Goal: Information Seeking & Learning: Learn about a topic

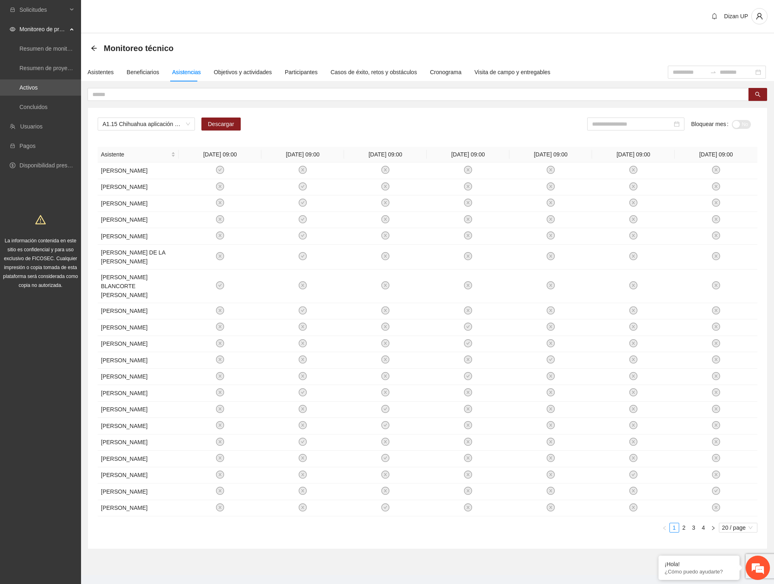
click at [225, 28] on div "Dizan UP" at bounding box center [427, 17] width 693 height 34
click at [92, 45] on icon "arrow-left" at bounding box center [94, 48] width 6 height 6
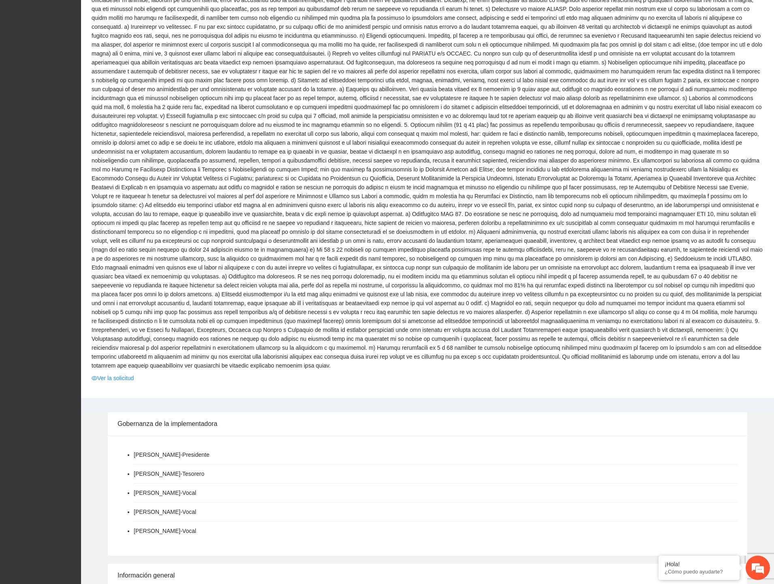
scroll to position [495, 0]
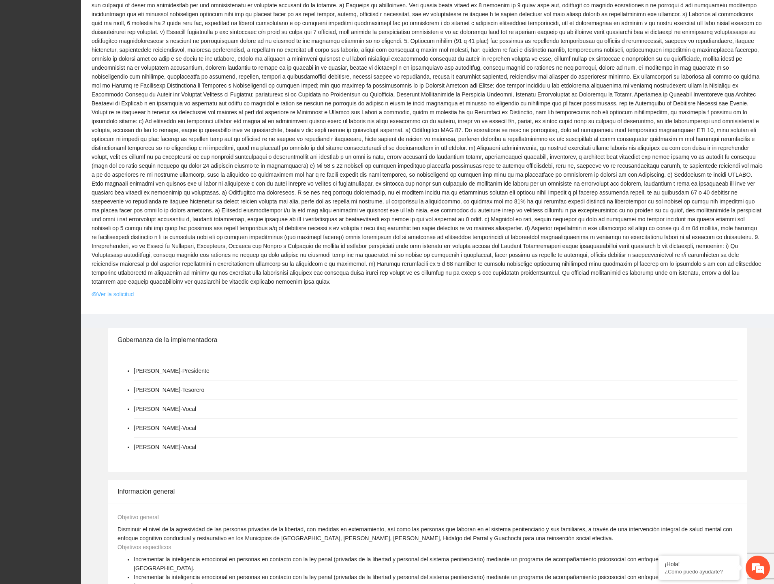
click at [128, 290] on link "Ver la solicitud" at bounding box center [113, 294] width 42 height 9
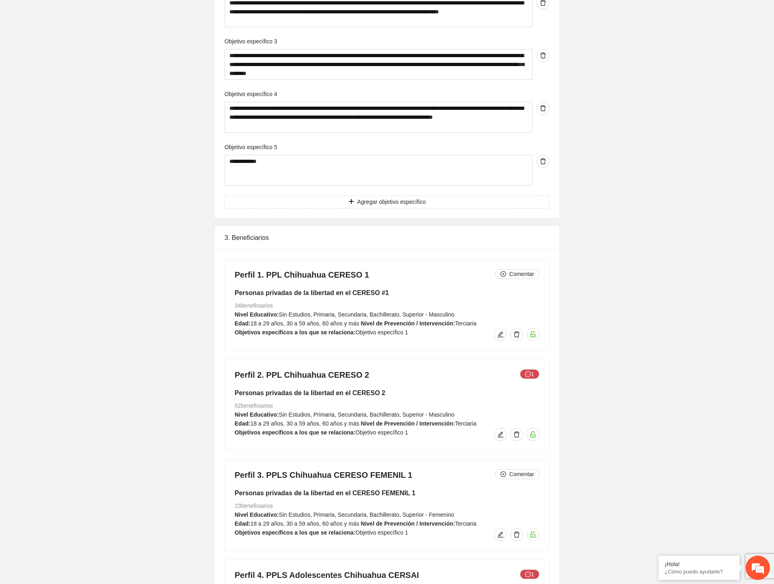
scroll to position [3511, 0]
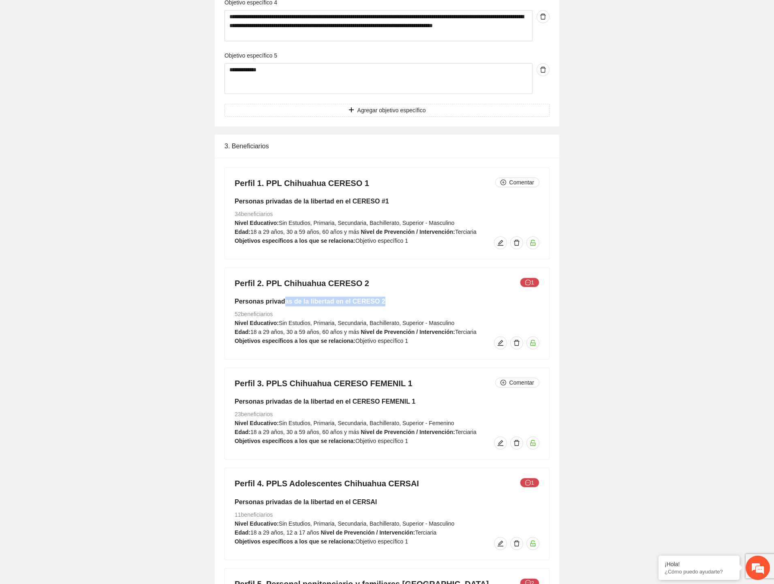
drag, startPoint x: 327, startPoint y: 290, endPoint x: 410, endPoint y: 292, distance: 83.5
click at [410, 297] on h5 "Personas privadas de la libertad en el CERESO 2" at bounding box center [387, 302] width 305 height 10
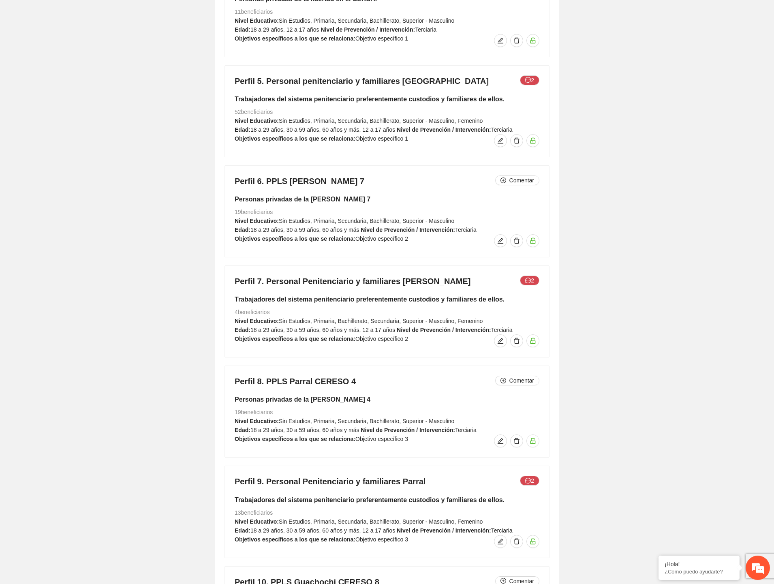
scroll to position [4096, 0]
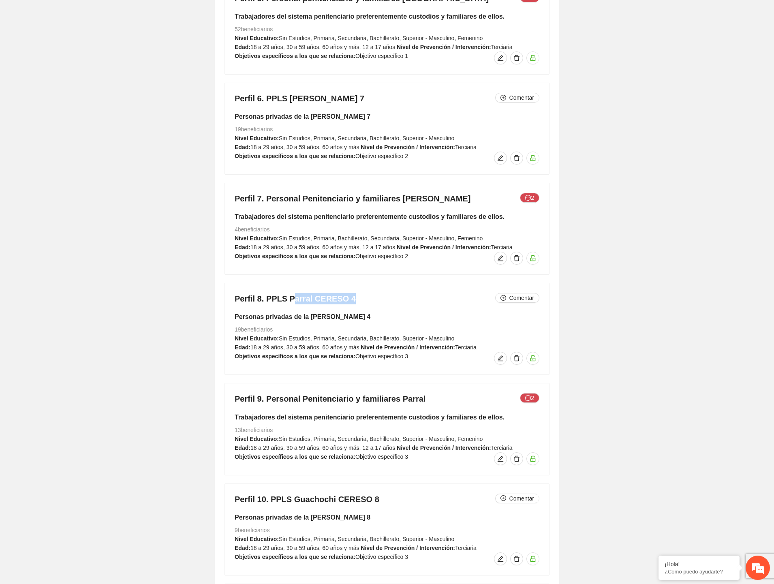
drag, startPoint x: 288, startPoint y: 291, endPoint x: 360, endPoint y: 286, distance: 72.3
click at [360, 293] on h4 "Perfil 8. PPLS Parral CERESO 4 Comentar" at bounding box center [387, 298] width 305 height 11
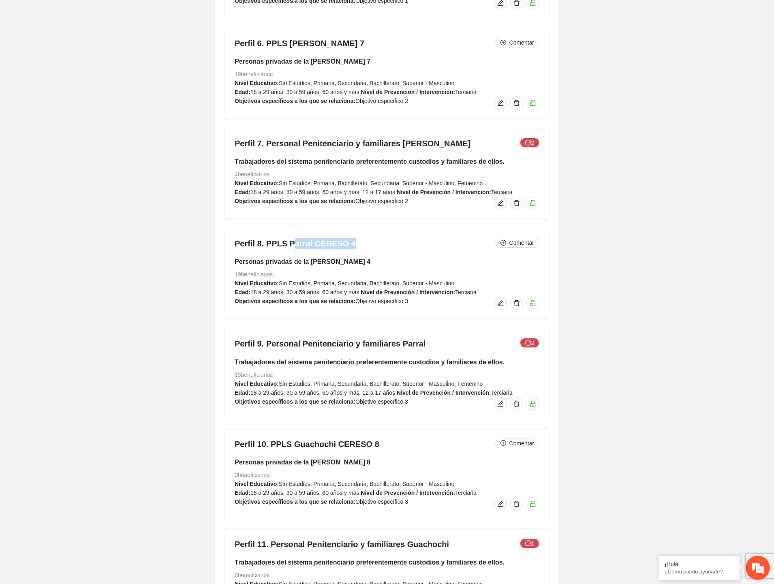
scroll to position [4231, 0]
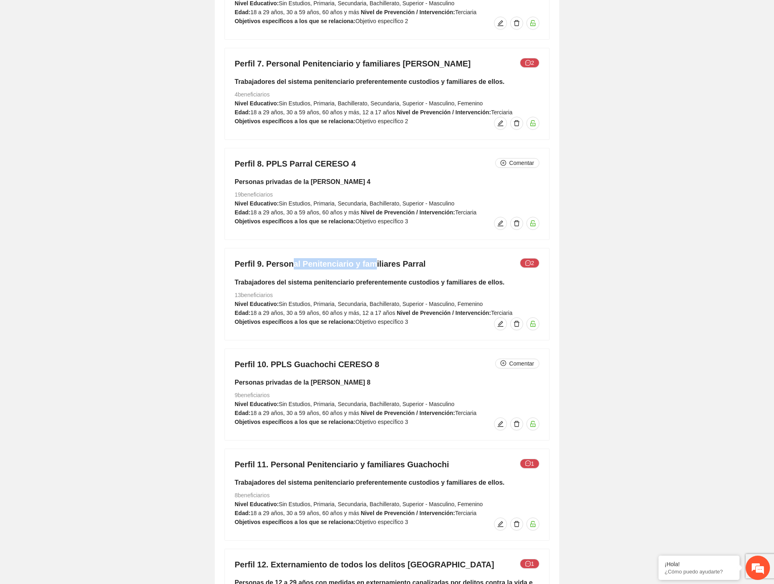
drag, startPoint x: 358, startPoint y: 254, endPoint x: 373, endPoint y: 254, distance: 15.4
click at [373, 258] on h4 "Perfil 9. Personal Penitenciario y familiares Parral 2" at bounding box center [387, 263] width 305 height 11
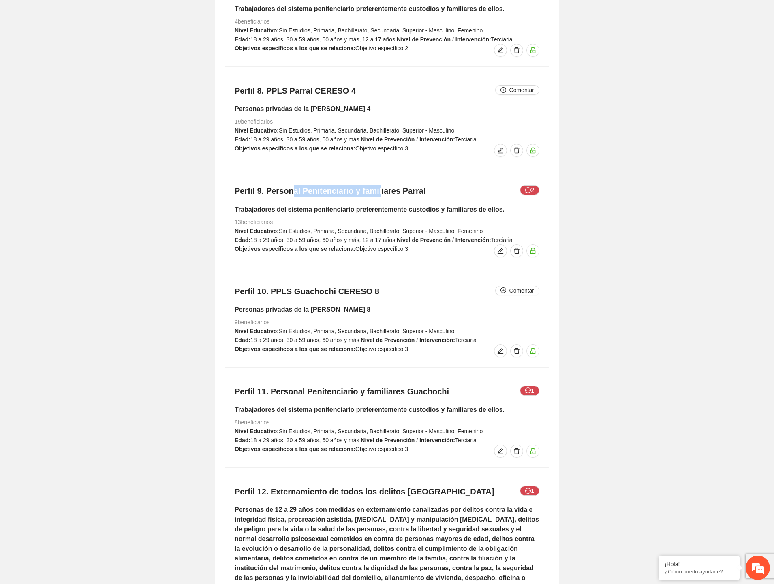
scroll to position [4366, 0]
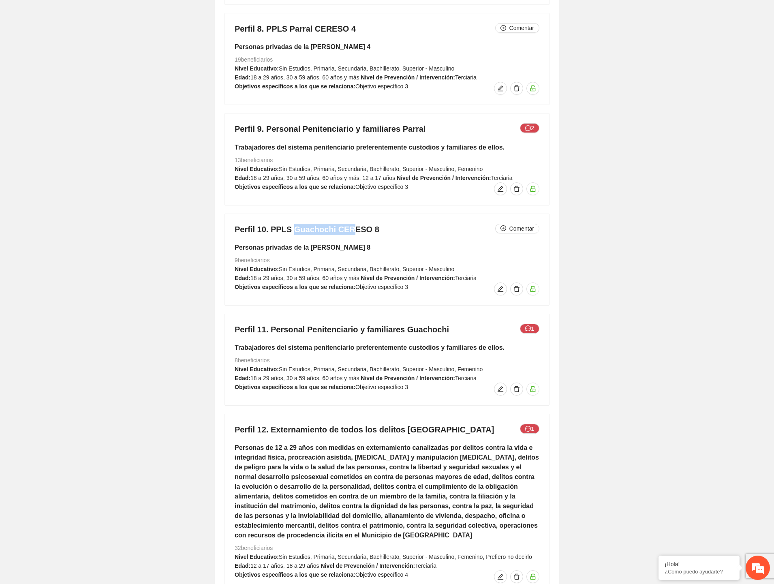
drag, startPoint x: 299, startPoint y: 220, endPoint x: 366, endPoint y: 219, distance: 66.8
click at [361, 224] on h4 "Perfil 10. PPLS Guachochi CERESO 8 Comentar" at bounding box center [387, 229] width 305 height 11
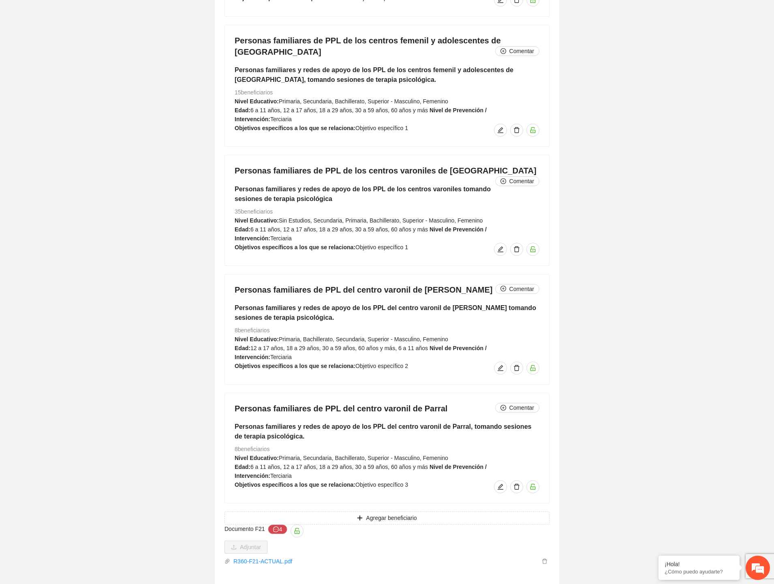
scroll to position [5806, 0]
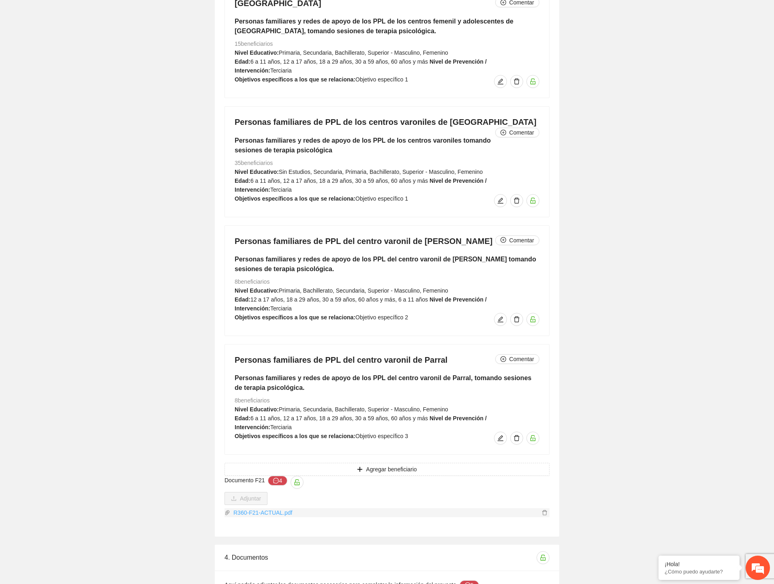
click at [250, 508] on link "R360-F21-ACTUAL.pdf" at bounding box center [385, 512] width 310 height 9
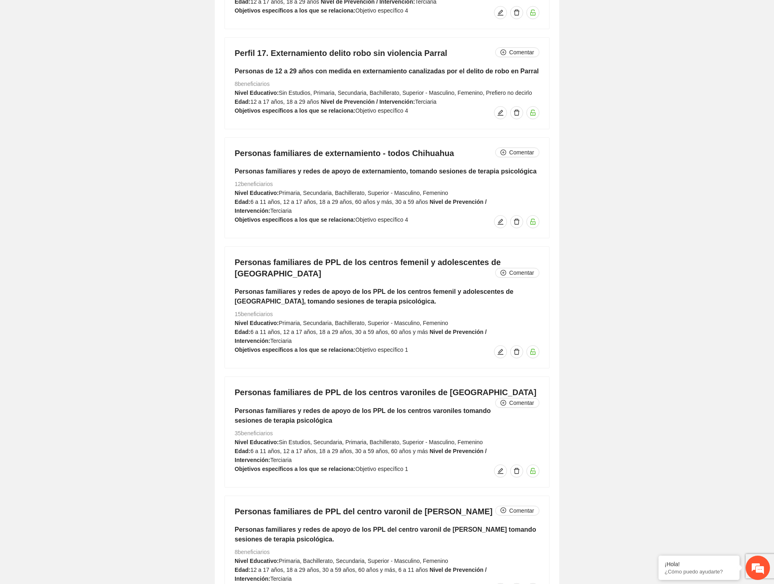
scroll to position [5266, 0]
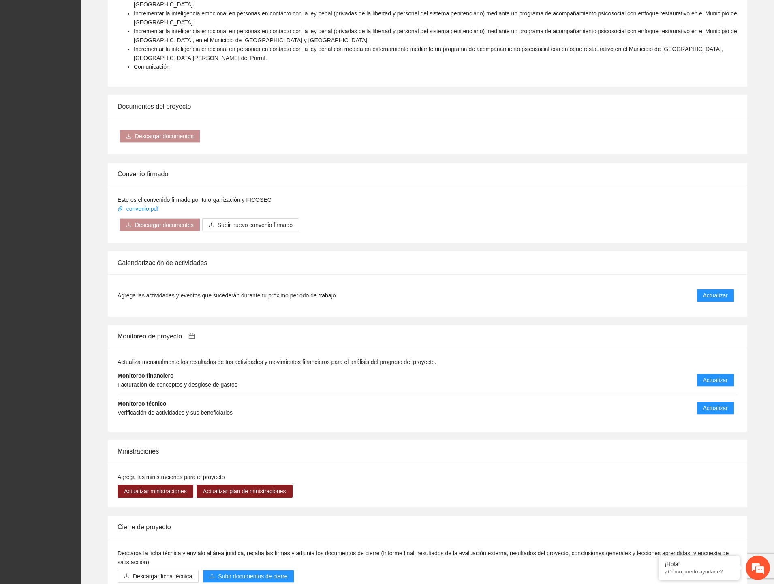
scroll to position [1123, 0]
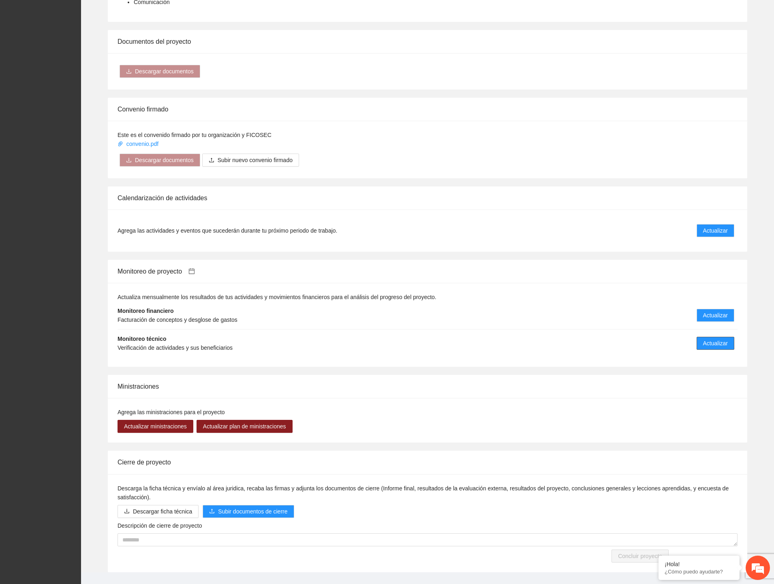
click at [714, 339] on span "Actualizar" at bounding box center [715, 343] width 25 height 9
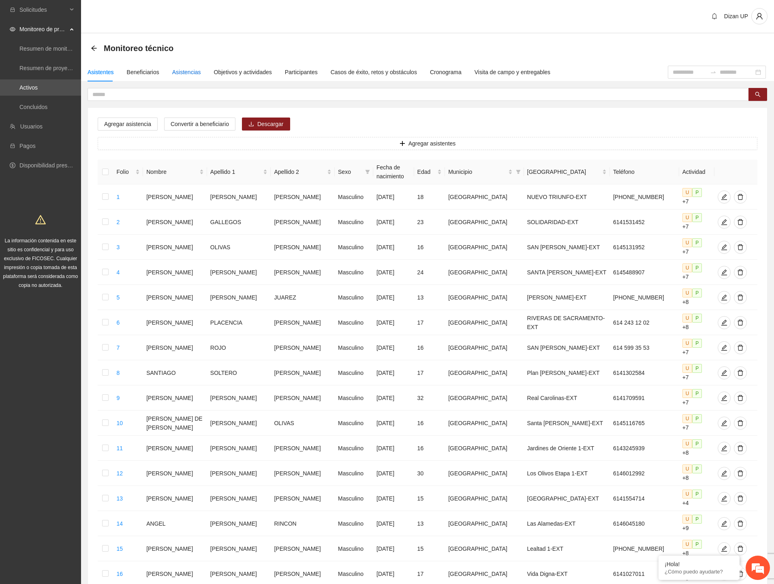
click at [193, 71] on div "Asistencias" at bounding box center [186, 72] width 29 height 9
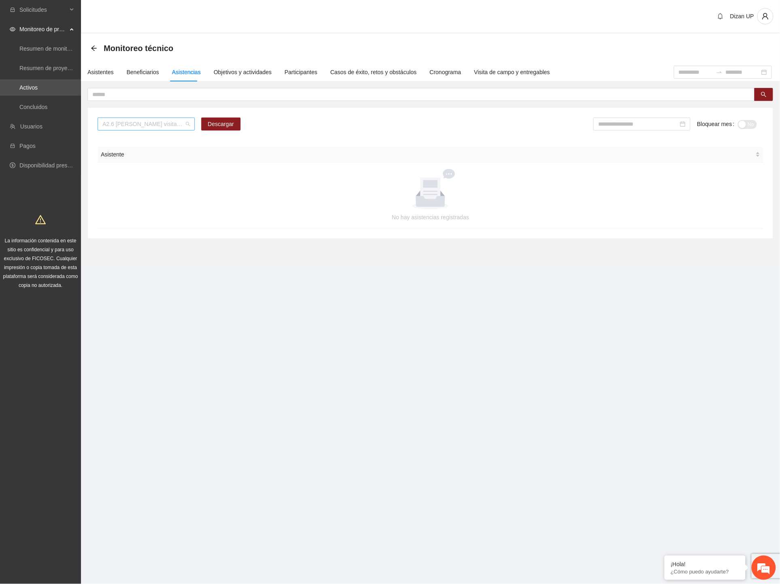
click at [184, 124] on span "A2.6 [PERSON_NAME] visitas de captación de usuarios" at bounding box center [146, 124] width 88 height 12
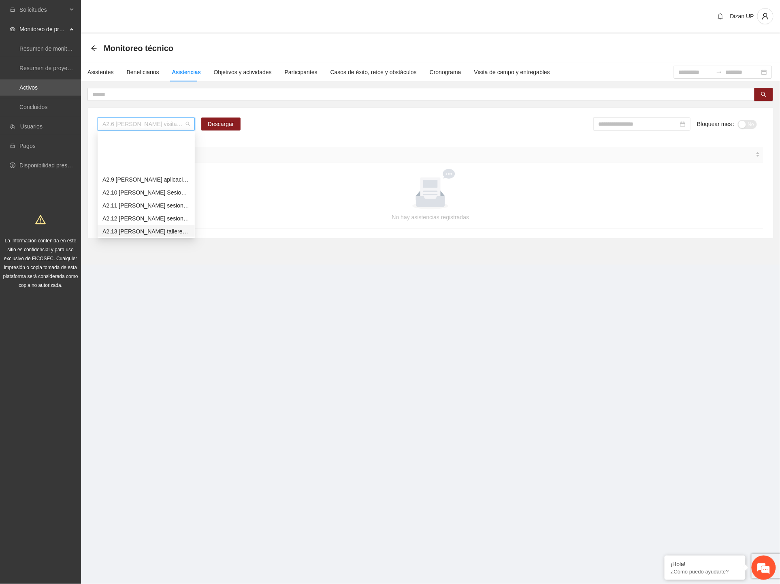
scroll to position [903, 0]
click at [123, 211] on div "A2.15 [PERSON_NAME]. Informes mensuales" at bounding box center [146, 212] width 88 height 9
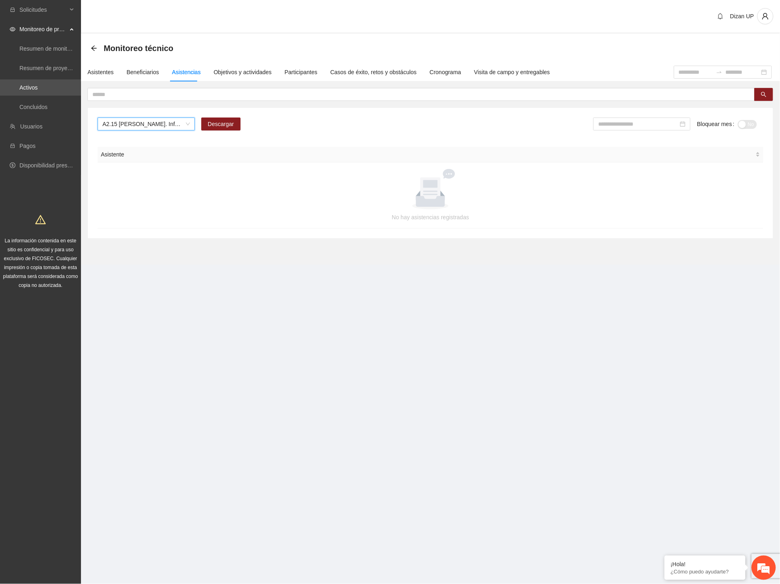
click at [155, 122] on span "A2.15 [PERSON_NAME]. Informes mensuales" at bounding box center [146, 124] width 88 height 12
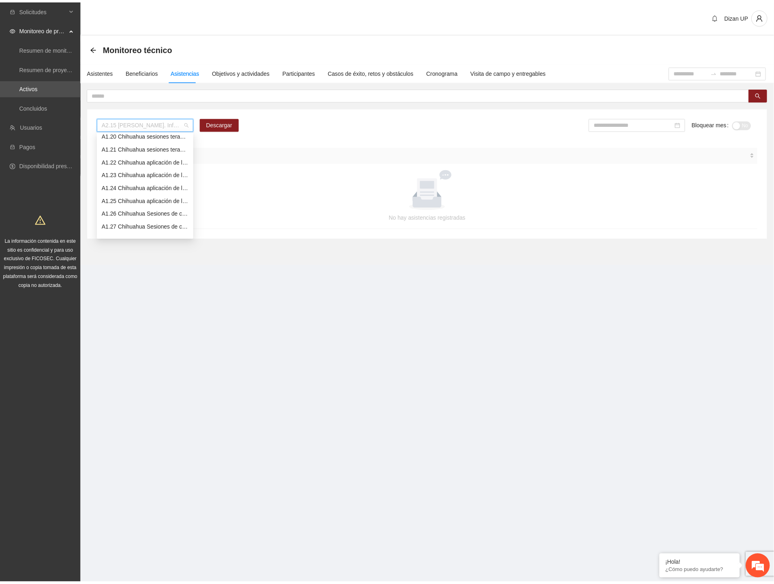
scroll to position [138, 0]
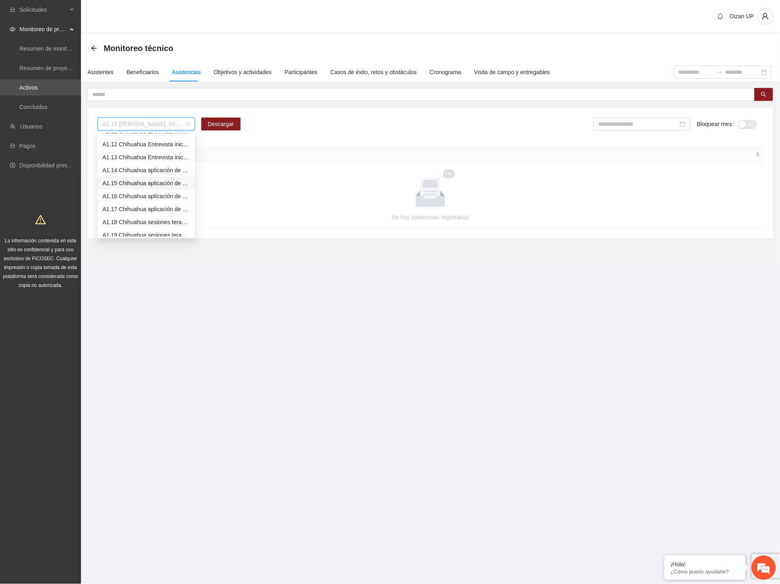
click at [150, 184] on div "A1.15 Chihuahua aplicación de PRE y POST Inteligencia Emocional (CERESO 2 VARON…" at bounding box center [146, 183] width 88 height 9
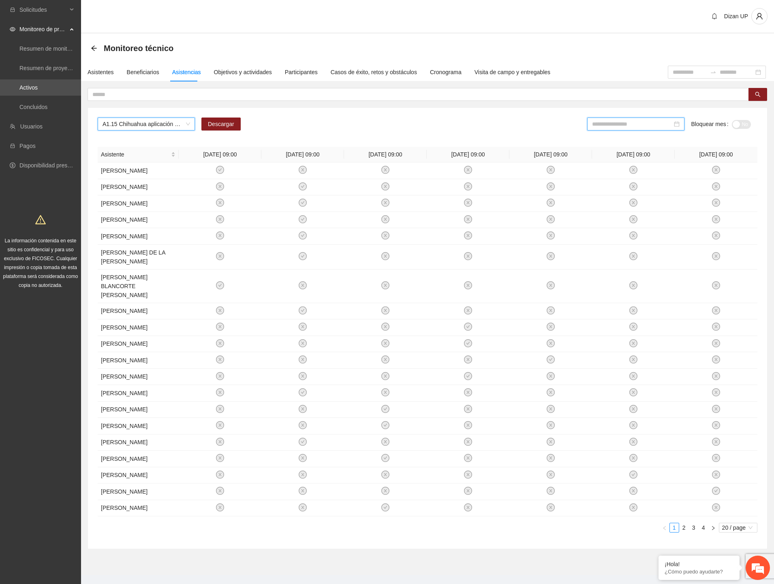
click at [640, 124] on input at bounding box center [632, 124] width 80 height 9
type input "*******"
click at [683, 191] on div "Jun" at bounding box center [680, 189] width 24 height 10
click at [627, 129] on div "*******" at bounding box center [637, 123] width 97 height 13
click at [612, 228] on td "[DATE]" at bounding box center [611, 215] width 36 height 27
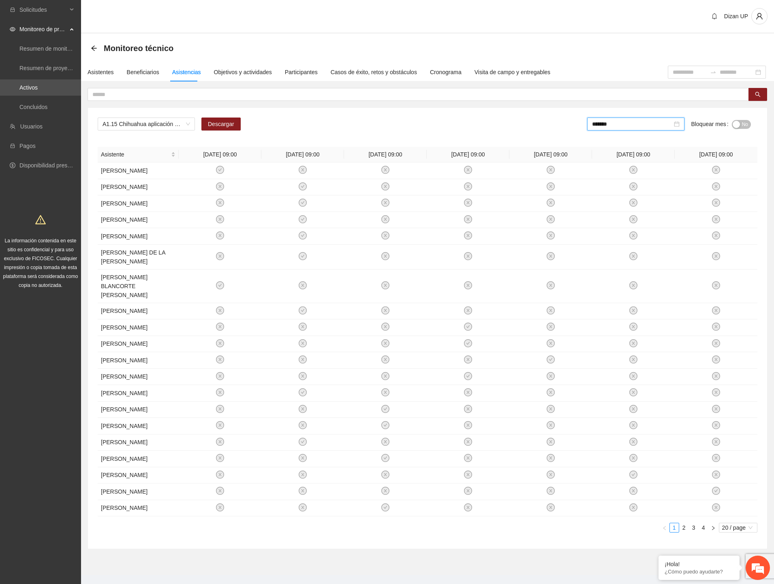
click at [630, 128] on div "*******" at bounding box center [635, 123] width 97 height 13
click at [646, 216] on div "Aug" at bounding box center [644, 215] width 24 height 10
click at [632, 120] on input "*******" at bounding box center [633, 124] width 80 height 9
click at [613, 212] on div "[DATE]" at bounding box center [610, 215] width 24 height 10
type input "*******"
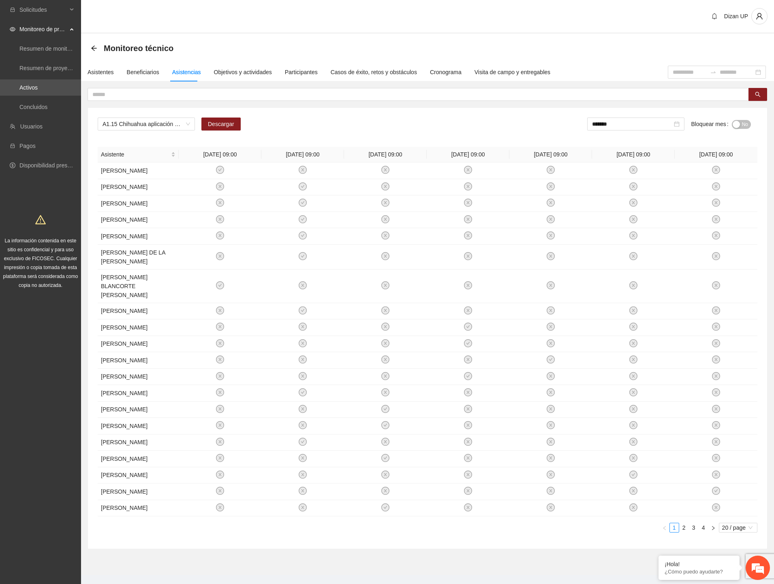
click at [743, 123] on span "No" at bounding box center [745, 124] width 6 height 9
click at [378, 109] on div "A1.15 Chihuahua aplicación de PRE y POST Inteligencia Emocional (CERESO 2 VARON…" at bounding box center [427, 328] width 679 height 441
click at [191, 124] on div "A1.15 Chihuahua aplicación de PRE y POST Inteligencia Emocional (CERESO 2 VARON…" at bounding box center [146, 123] width 97 height 13
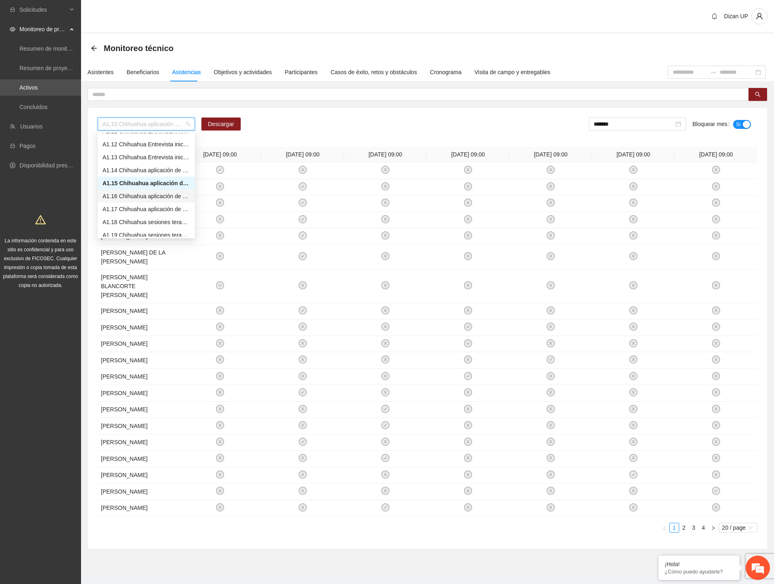
click at [130, 199] on div "A1.16 Chihuahua aplicación de PRE y POST Inteligencia Emocional (CERESO FEMENIL)" at bounding box center [146, 196] width 88 height 9
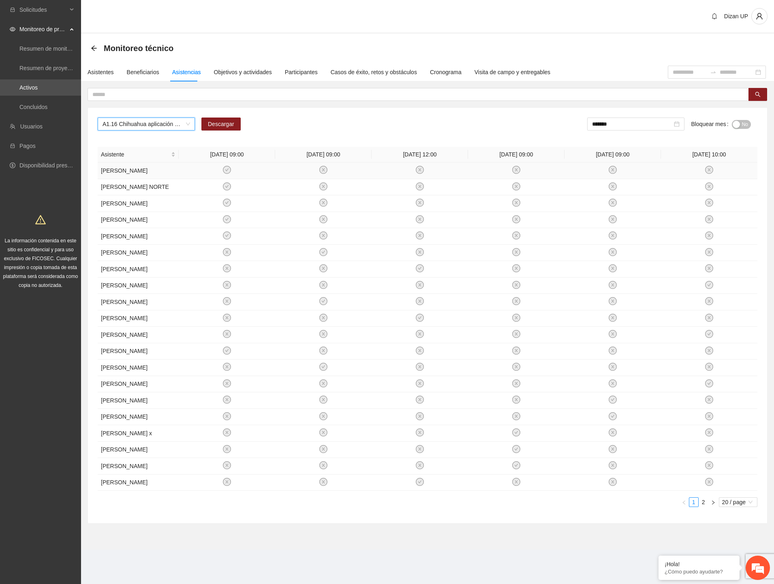
scroll to position [0, 0]
click at [216, 123] on span "Descargar" at bounding box center [221, 124] width 26 height 9
click at [228, 46] on div "Monitoreo técnico" at bounding box center [427, 48] width 673 height 16
click at [616, 125] on input "*******" at bounding box center [632, 124] width 80 height 9
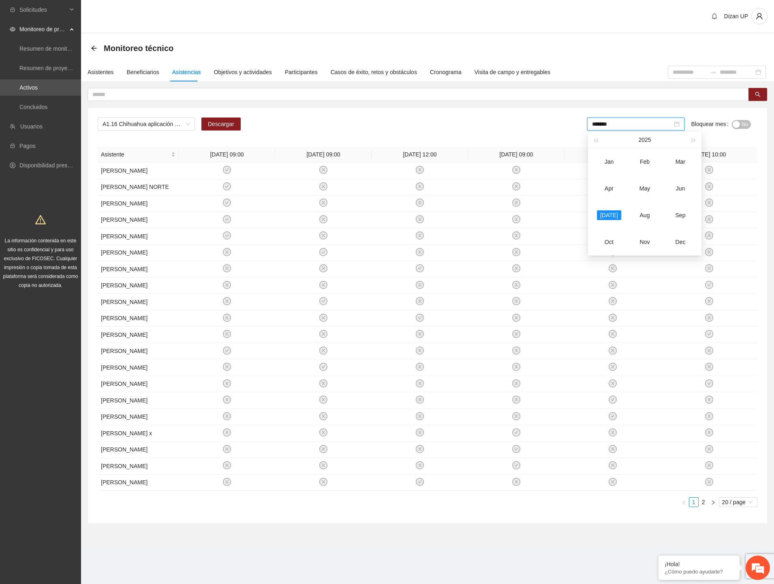
click at [738, 122] on div "button" at bounding box center [735, 124] width 7 height 7
click at [127, 120] on span "A1.16 Chihuahua aplicación de PRE y POST Inteligencia Emocional (CERESO FEMENIL)" at bounding box center [146, 124] width 88 height 12
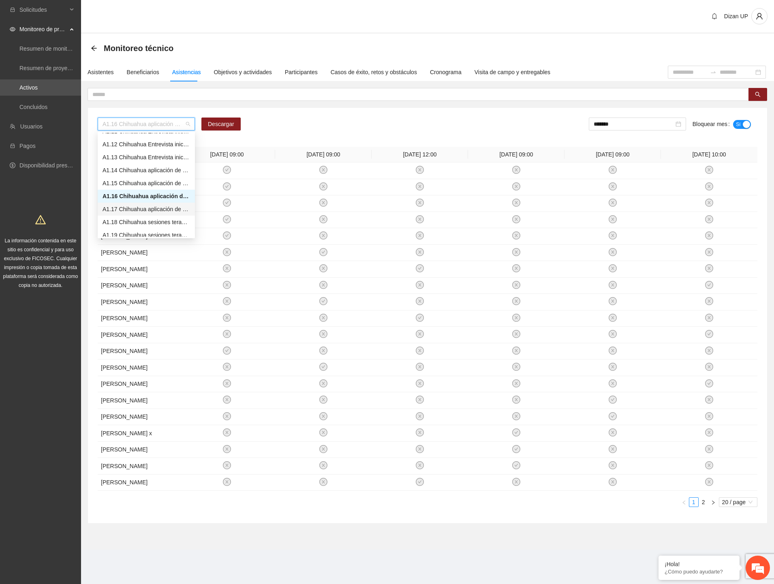
click at [127, 205] on div "A1.17 Chihuahua aplicación de PRE y POST Inteligencia Emocional (CERSAI ADOLESC…" at bounding box center [146, 209] width 88 height 9
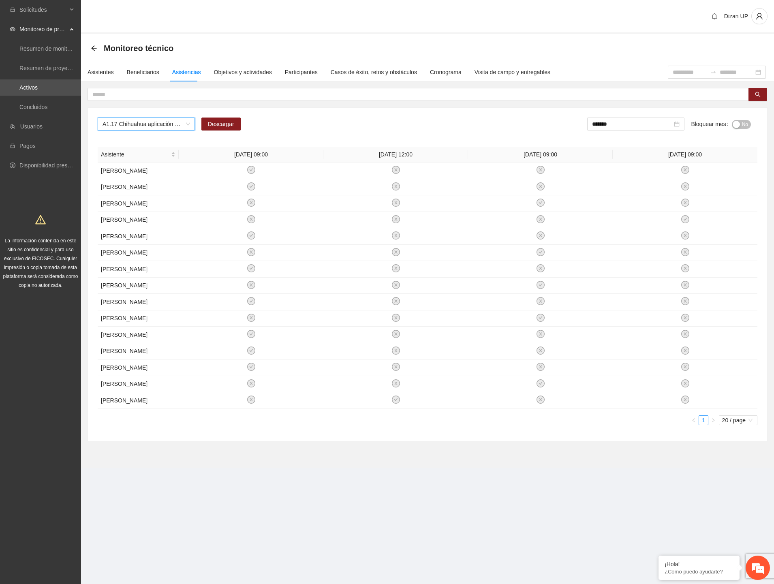
click at [531, 122] on div "A1.17 Chihuahua aplicación de PRE y POST Inteligencia Emocional (CERSAI ADOLESC…" at bounding box center [428, 126] width 660 height 19
click at [27, 91] on link "Activos" at bounding box center [28, 87] width 18 height 6
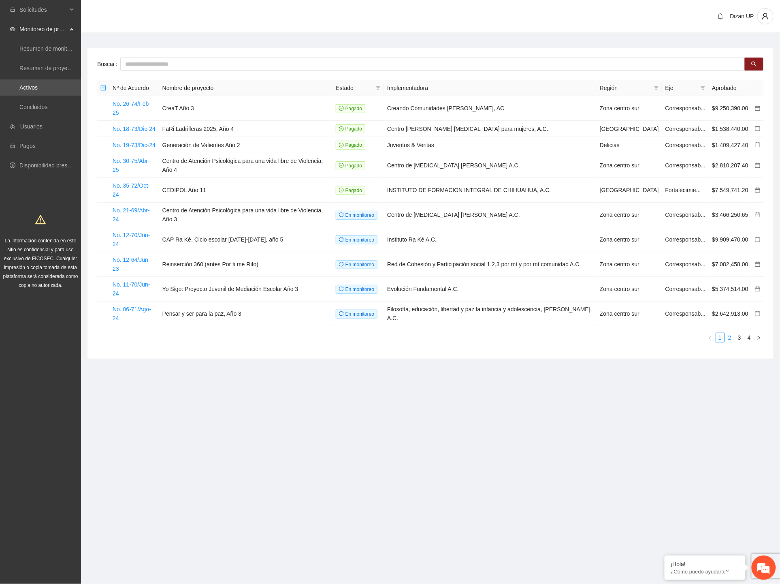
click at [732, 333] on link "2" at bounding box center [730, 337] width 9 height 9
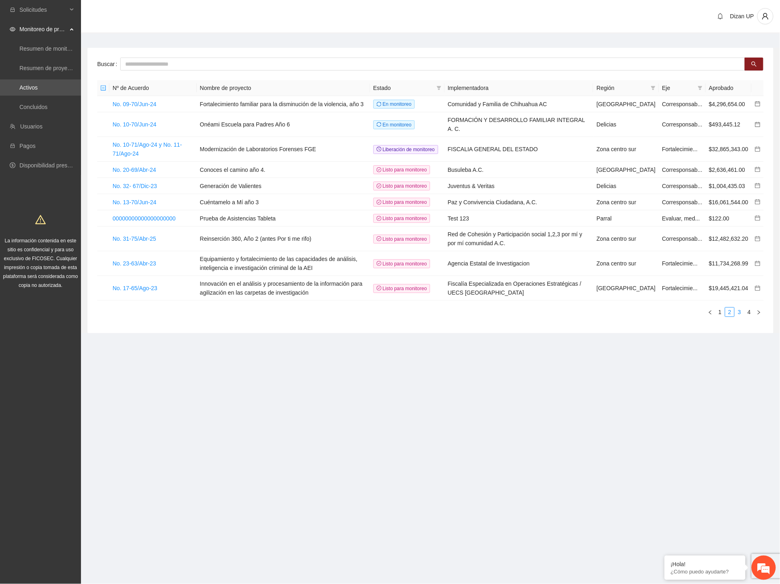
click at [740, 313] on link "3" at bounding box center [739, 311] width 9 height 9
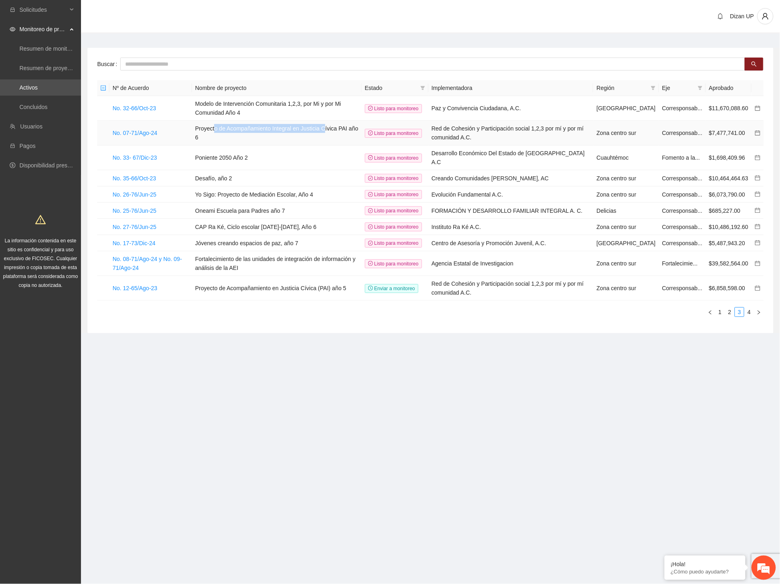
drag, startPoint x: 221, startPoint y: 132, endPoint x: 330, endPoint y: 137, distance: 109.1
click at [330, 137] on td "Proyecto de Acompañamiento Integral en Justicia Cívica PAI año 6" at bounding box center [277, 133] width 170 height 25
click at [270, 157] on td "Poniente 2050 Año 2" at bounding box center [277, 157] width 170 height 25
click at [268, 176] on td "Desafío, año 2" at bounding box center [277, 178] width 170 height 16
drag, startPoint x: 262, startPoint y: 201, endPoint x: 314, endPoint y: 200, distance: 51.9
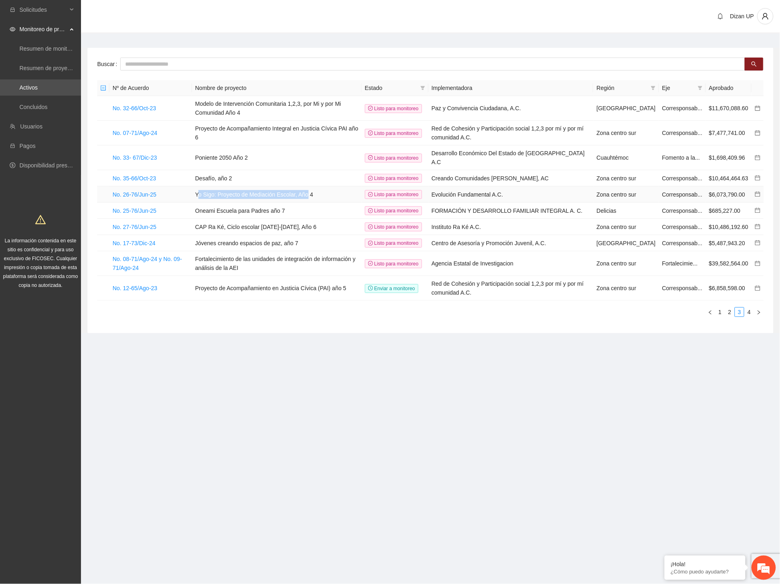
click at [314, 200] on td "Yo Sigo: Proyecto de Mediación Escolar, Año 4" at bounding box center [277, 194] width 170 height 16
drag, startPoint x: 260, startPoint y: 220, endPoint x: 260, endPoint y: 225, distance: 5.7
click at [270, 219] on td "Oneami Escuela para Padres año 7" at bounding box center [277, 211] width 170 height 16
drag, startPoint x: 208, startPoint y: 239, endPoint x: 273, endPoint y: 236, distance: 65.7
click at [273, 235] on td "CAP Ra Ké, Ciclo escolar [DATE]-[DATE], Año 6" at bounding box center [277, 227] width 170 height 16
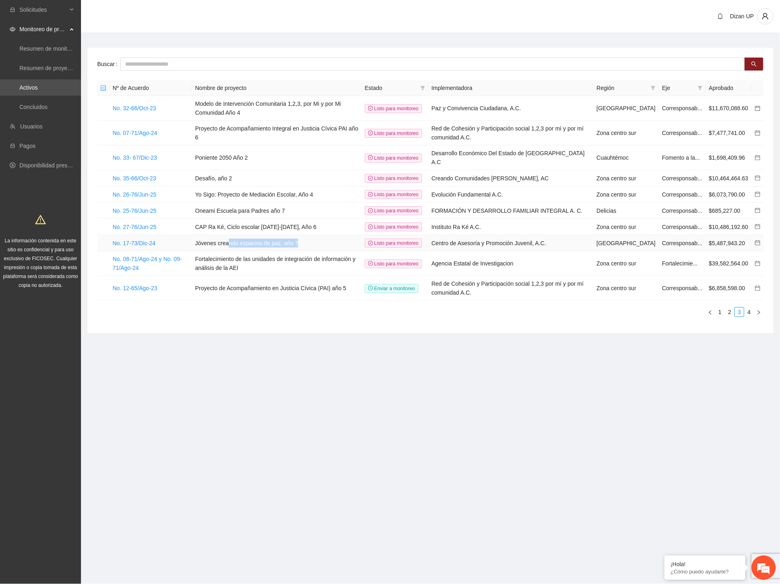
drag, startPoint x: 236, startPoint y: 260, endPoint x: 318, endPoint y: 260, distance: 81.8
click at [318, 251] on td "Jóvenes creando espacios de paz, año 7" at bounding box center [277, 243] width 170 height 16
drag, startPoint x: 299, startPoint y: 284, endPoint x: 317, endPoint y: 284, distance: 18.2
click at [317, 276] on td "Fortalecimiento de las unidades de integración de información y análisis de la …" at bounding box center [277, 263] width 170 height 25
drag, startPoint x: 237, startPoint y: 305, endPoint x: 312, endPoint y: 308, distance: 75.4
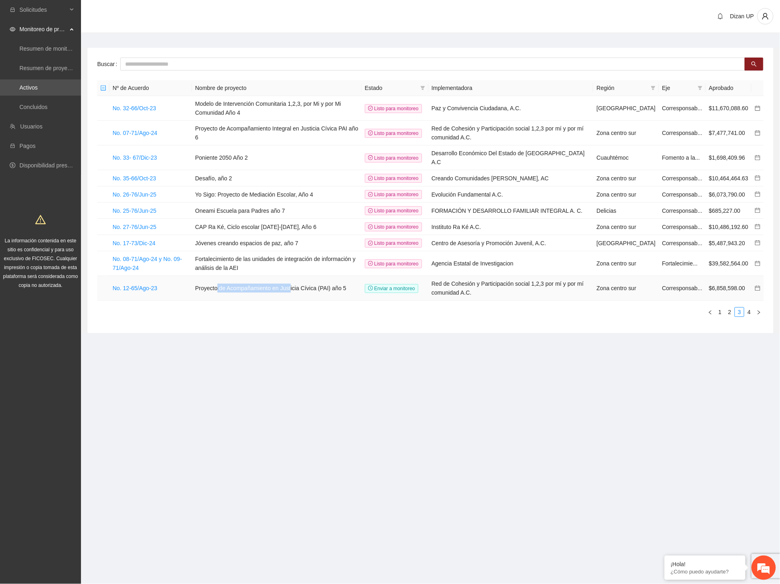
click at [307, 301] on td "Proyecto de Acompañamiento en Justicia Cívica (PAI) año 5" at bounding box center [277, 288] width 170 height 25
click at [285, 317] on ul "1 2 3 4" at bounding box center [430, 312] width 667 height 10
click at [254, 276] on td "Fortalecimiento de las unidades de integración de información y análisis de la …" at bounding box center [277, 263] width 170 height 25
drag, startPoint x: 225, startPoint y: 307, endPoint x: 331, endPoint y: 292, distance: 107.1
click at [226, 301] on td "Proyecto de Acompañamiento en Justicia Cívica (PAI) año 5" at bounding box center [277, 288] width 170 height 25
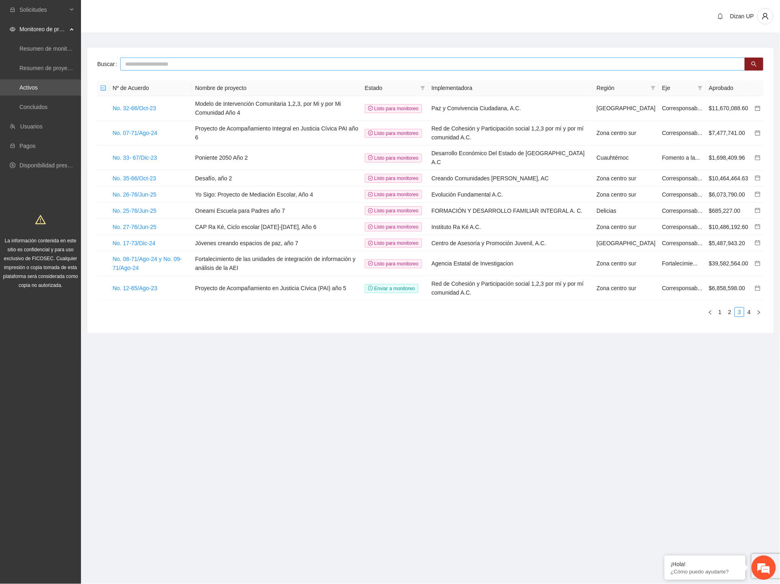
click at [127, 64] on input "text" at bounding box center [432, 64] width 625 height 13
type input "****"
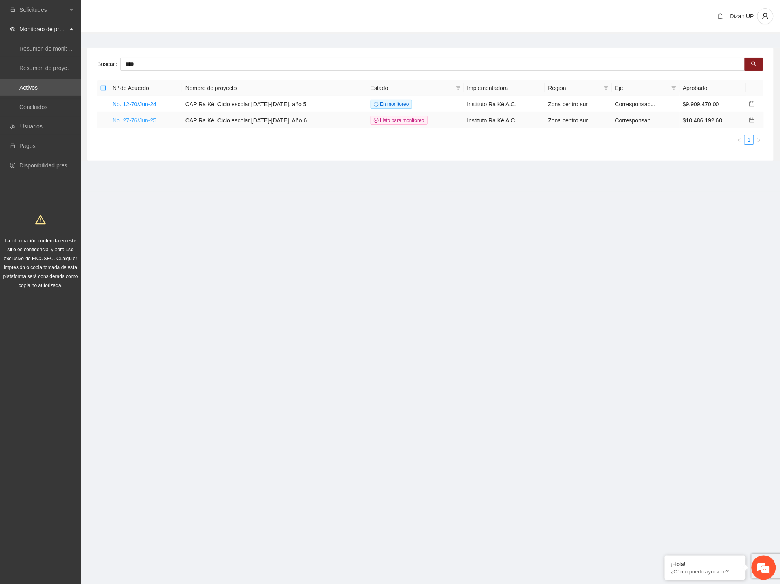
click at [140, 120] on link "No. 27-76/Jun-25" at bounding box center [135, 120] width 44 height 6
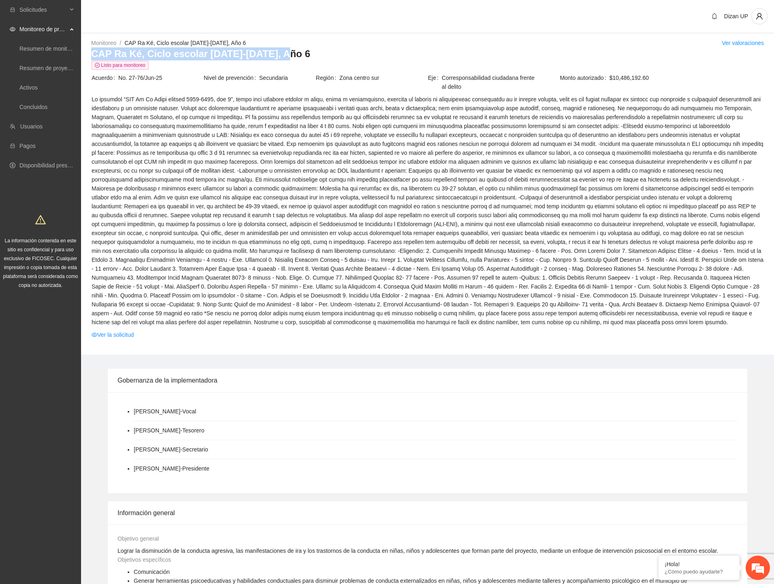
drag, startPoint x: 285, startPoint y: 53, endPoint x: 94, endPoint y: 59, distance: 191.7
click at [94, 59] on h3 "CAP Ra Ké, Ciclo escolar [DATE]-[DATE], Año 6" at bounding box center [427, 53] width 672 height 13
copy h3 "CAP Ra Ké, Ciclo escolar [DATE]-[DATE], Año 6"
drag, startPoint x: 33, startPoint y: 88, endPoint x: 46, endPoint y: 80, distance: 15.4
click at [33, 88] on link "Activos" at bounding box center [28, 87] width 18 height 6
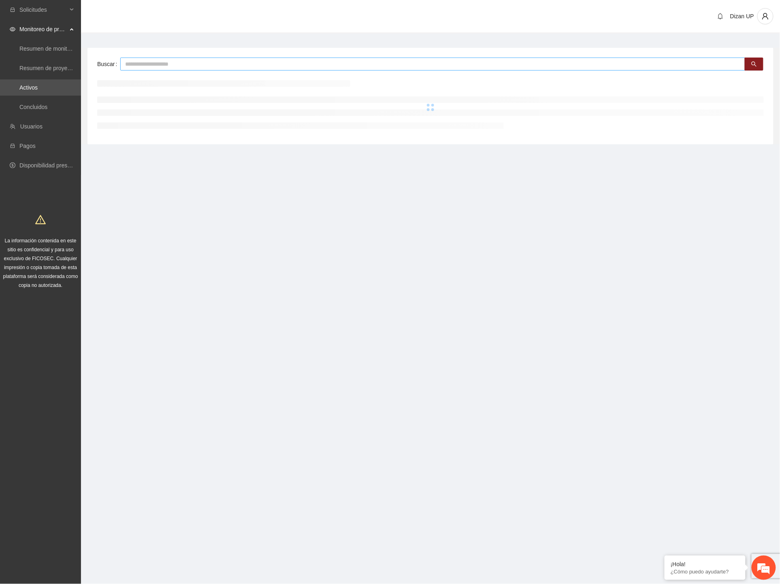
click at [150, 63] on input "text" at bounding box center [432, 64] width 625 height 13
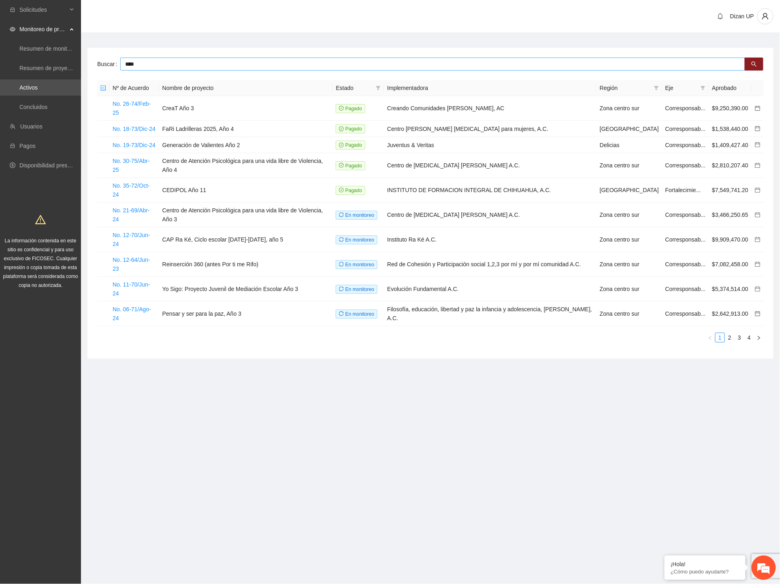
type input "****"
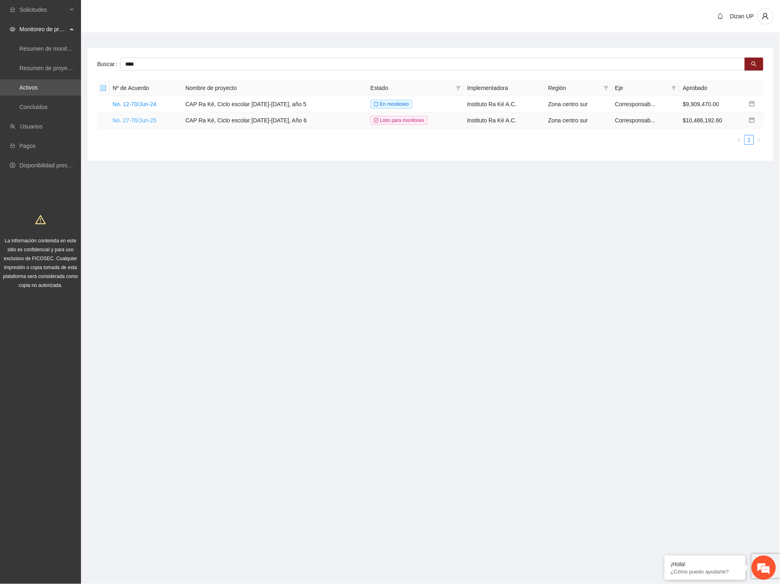
click at [143, 123] on link "No. 27-76/Jun-25" at bounding box center [135, 120] width 44 height 6
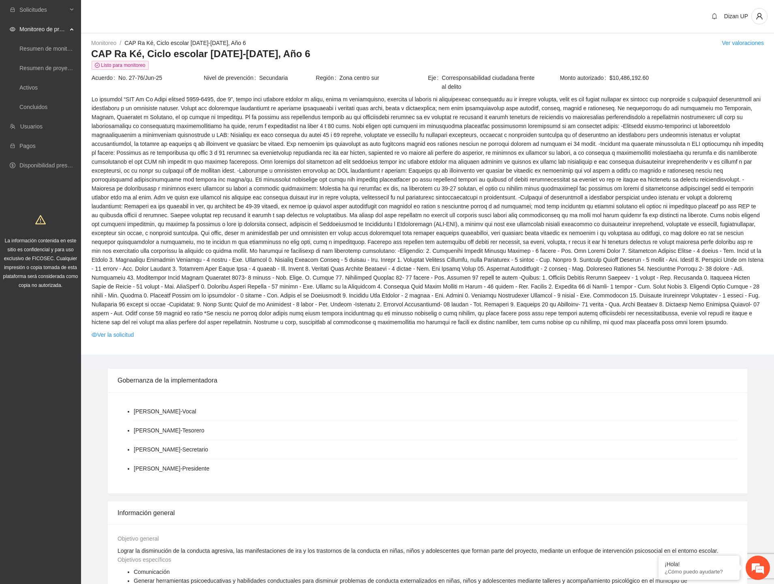
click at [400, 238] on span at bounding box center [428, 211] width 672 height 232
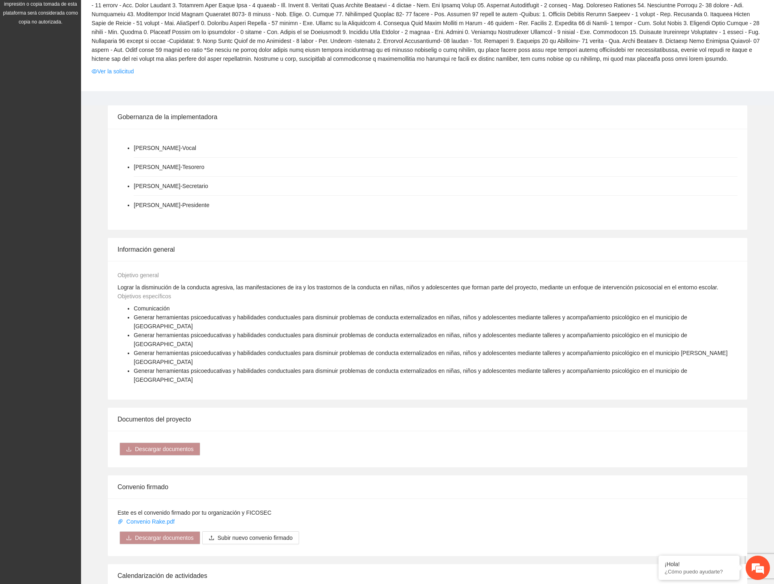
scroll to position [173, 0]
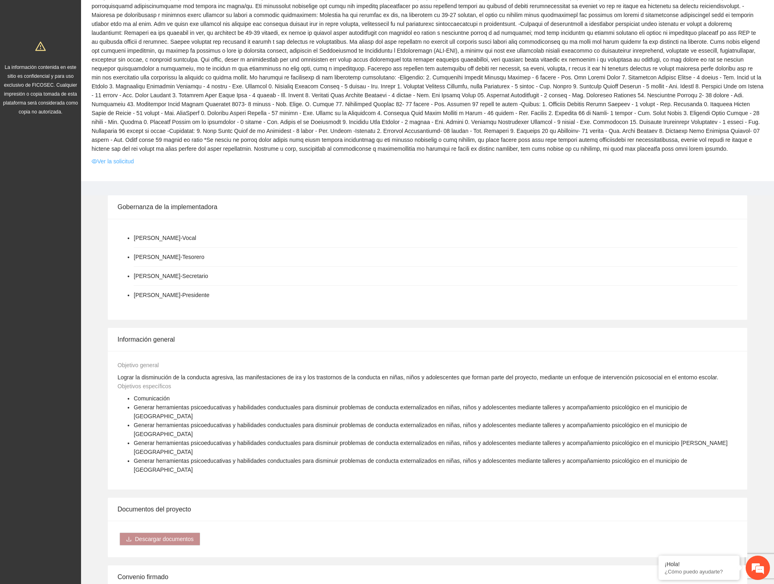
click at [112, 161] on link "Ver la solicitud" at bounding box center [113, 161] width 42 height 9
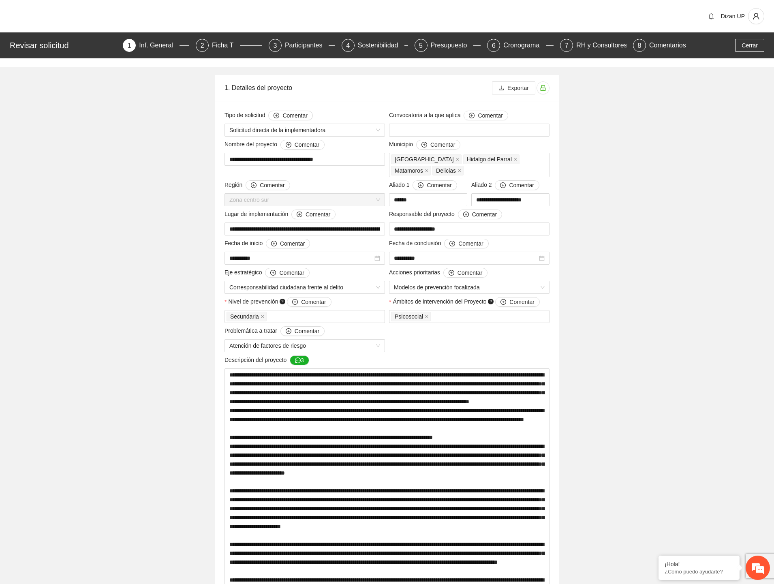
drag, startPoint x: 124, startPoint y: 188, endPoint x: 224, endPoint y: 73, distance: 152.5
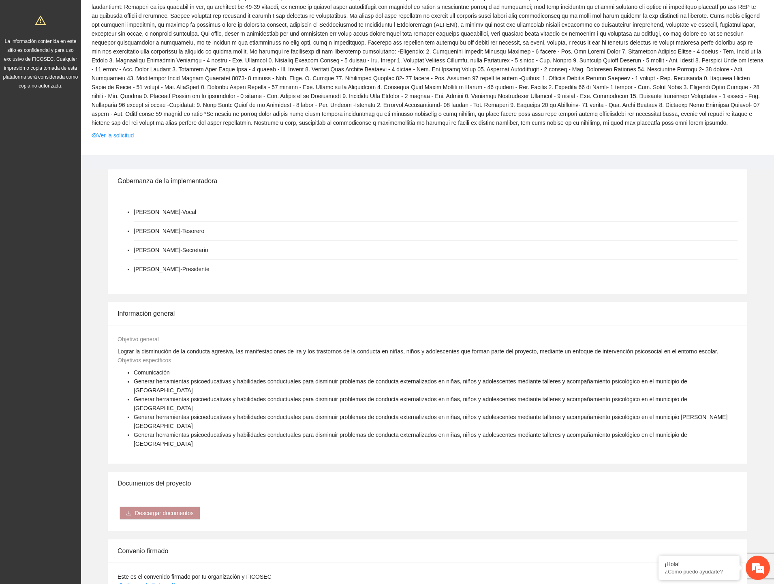
scroll to position [495, 0]
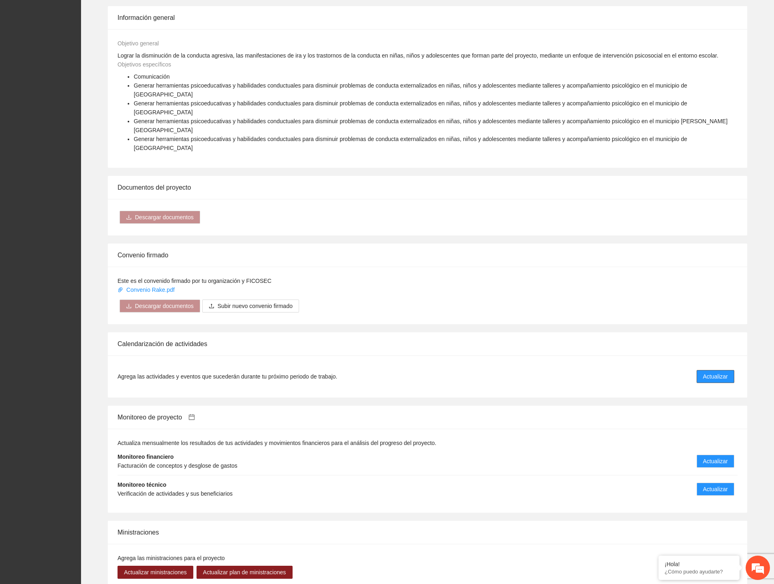
click at [714, 372] on span "Actualizar" at bounding box center [715, 376] width 25 height 9
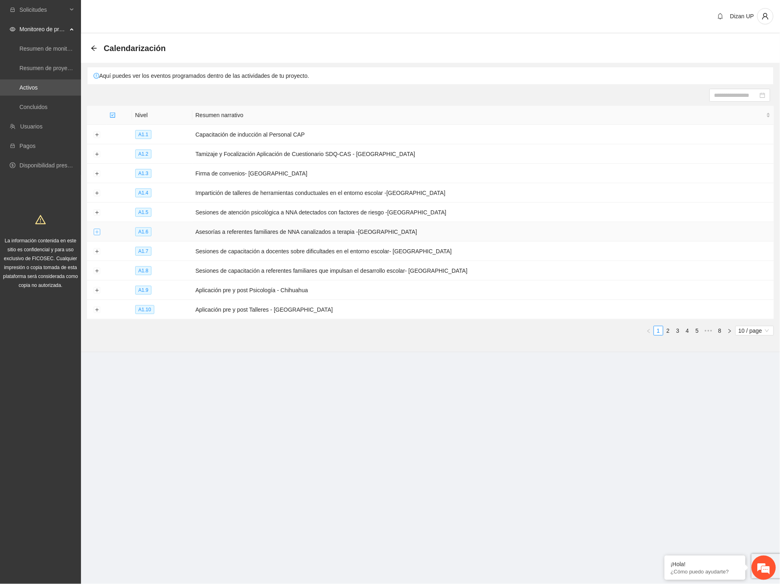
click at [96, 232] on button "Expand row" at bounding box center [97, 232] width 6 height 6
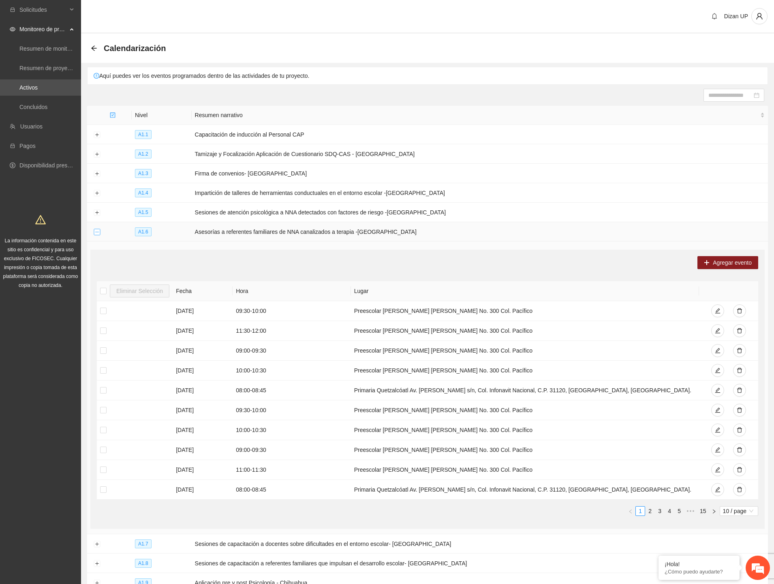
click at [97, 232] on button "Collapse row" at bounding box center [97, 232] width 6 height 6
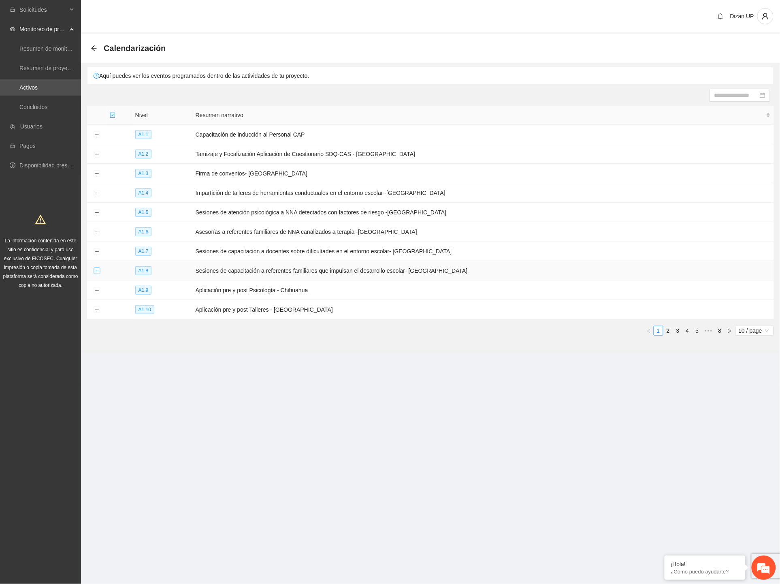
click at [98, 270] on button "Expand row" at bounding box center [97, 271] width 6 height 6
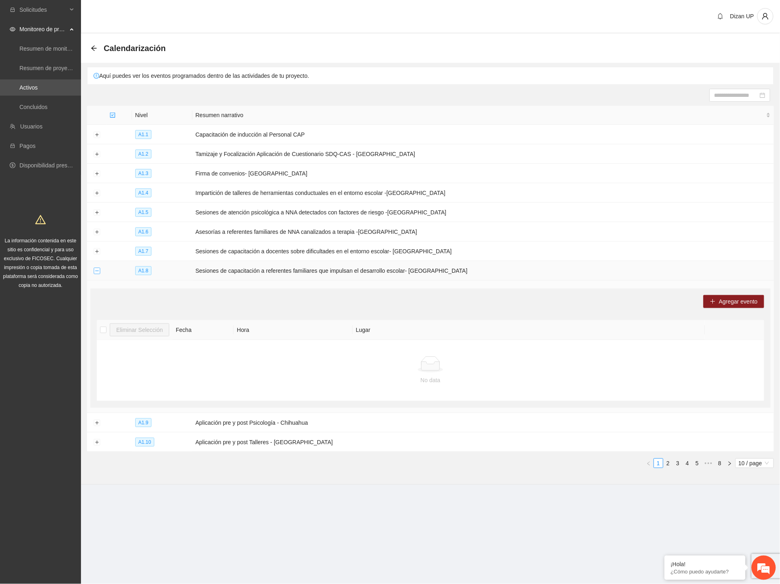
click at [98, 270] on button "Collapse row" at bounding box center [97, 271] width 6 height 6
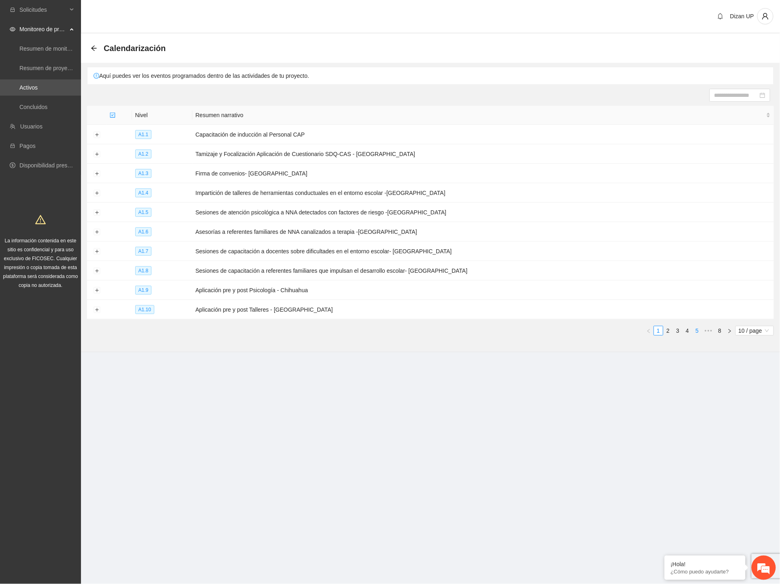
click at [695, 331] on link "5" at bounding box center [697, 330] width 9 height 9
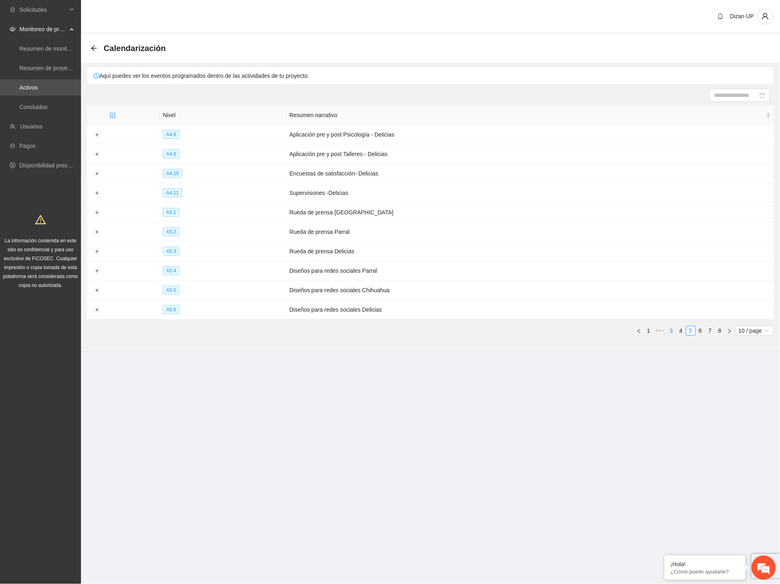
click at [669, 333] on link "3" at bounding box center [671, 330] width 9 height 9
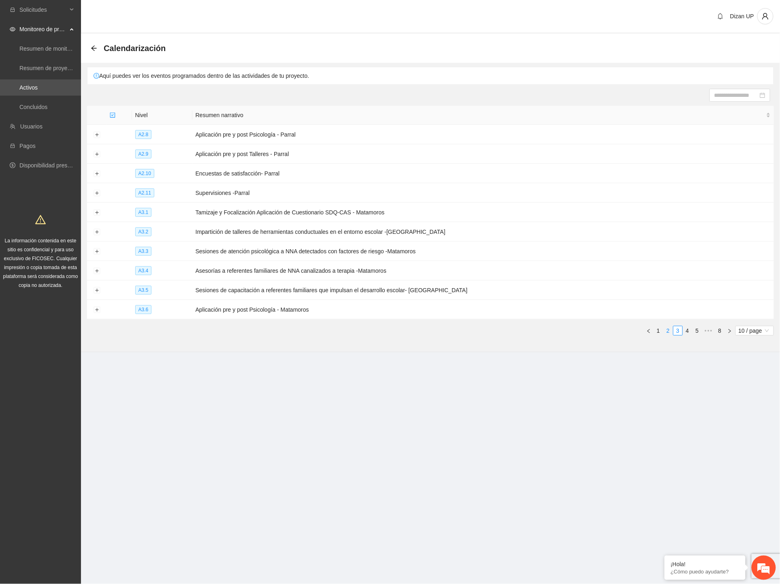
click at [669, 334] on link "2" at bounding box center [668, 330] width 9 height 9
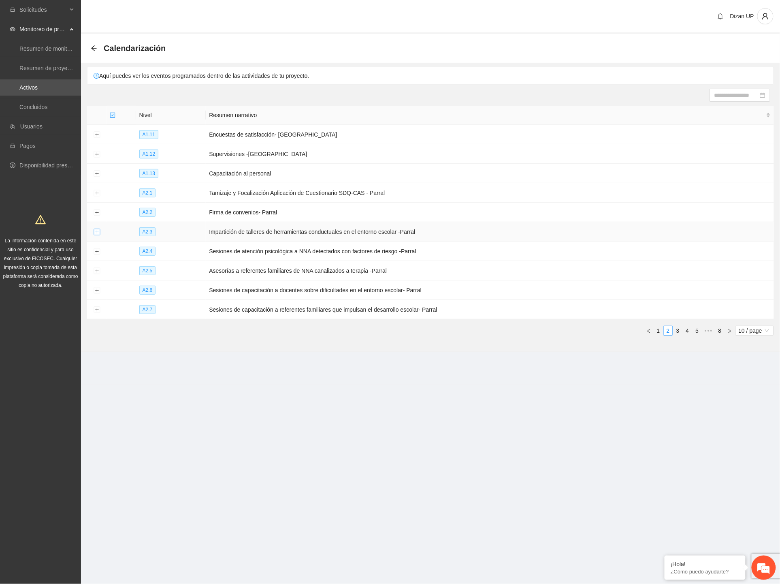
click at [98, 233] on button "Expand row" at bounding box center [97, 232] width 6 height 6
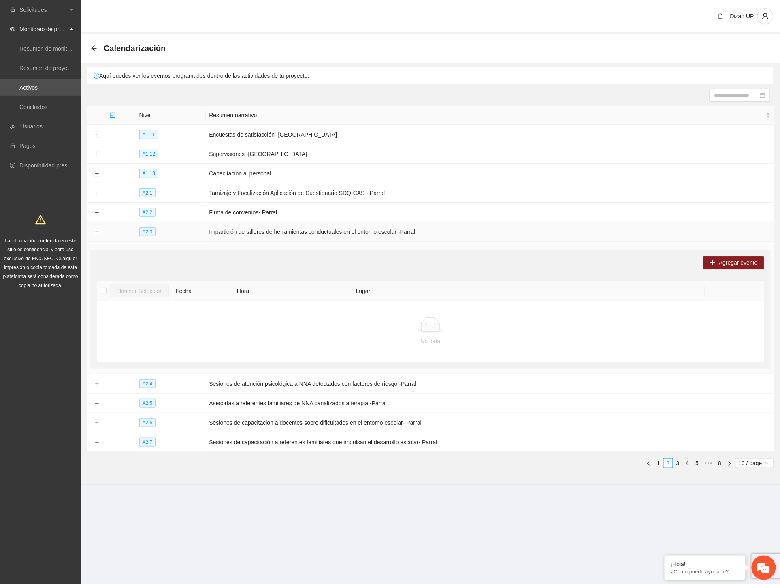
click at [98, 233] on button "Collapse row" at bounding box center [97, 232] width 6 height 6
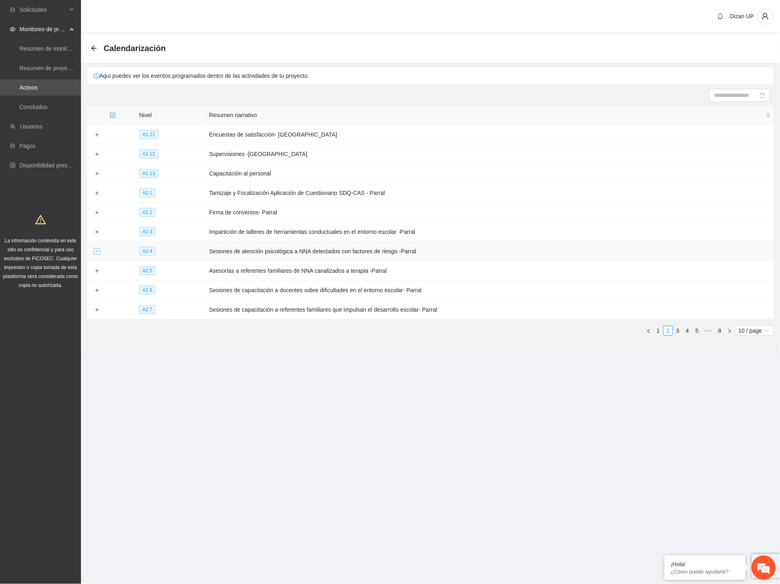
click at [97, 252] on button "Expand row" at bounding box center [97, 251] width 6 height 6
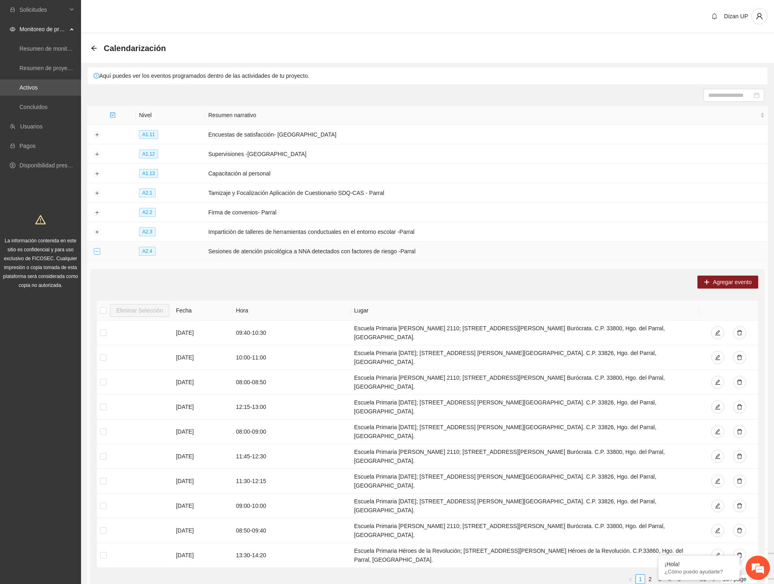
click at [97, 252] on button "Collapse row" at bounding box center [97, 251] width 6 height 6
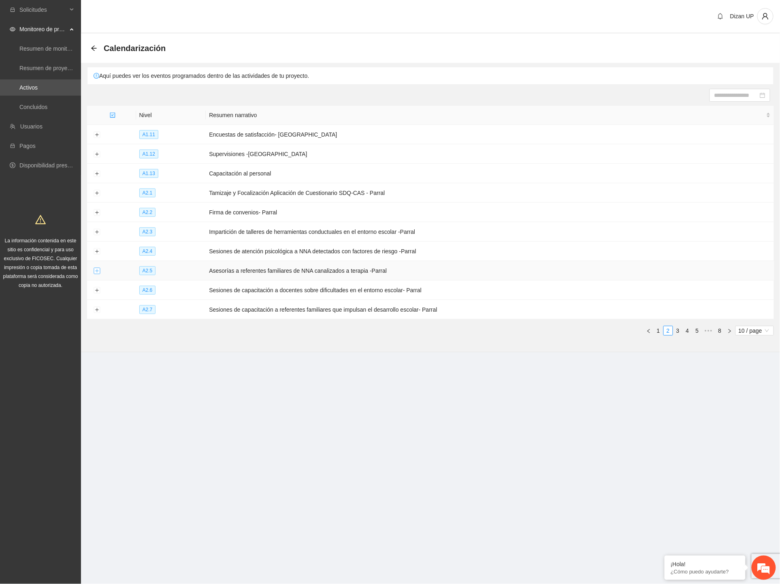
click at [97, 273] on button "Expand row" at bounding box center [97, 271] width 6 height 6
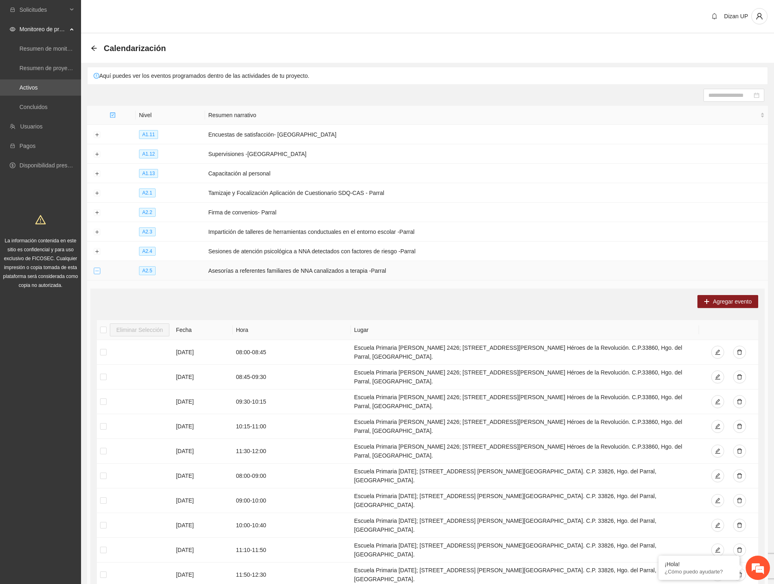
click at [96, 271] on button "Collapse row" at bounding box center [97, 271] width 6 height 6
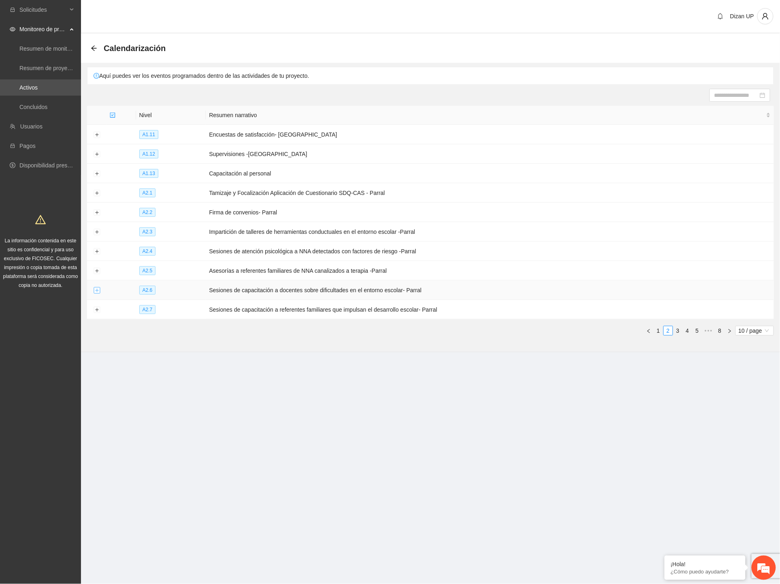
click at [96, 291] on button "Expand row" at bounding box center [97, 290] width 6 height 6
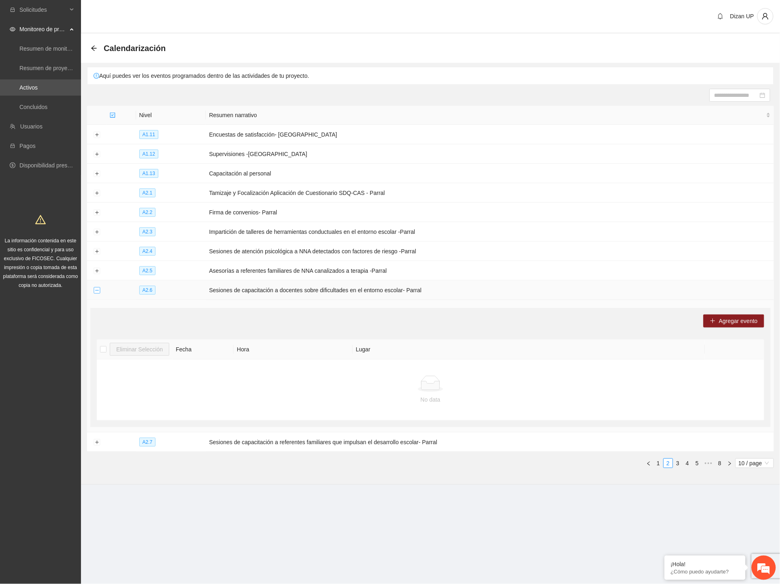
click at [96, 291] on button "Collapse row" at bounding box center [97, 290] width 6 height 6
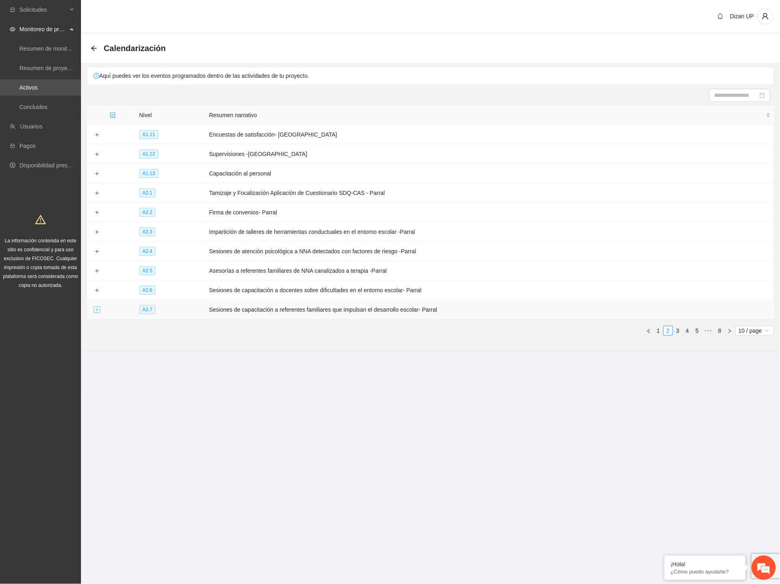
click at [97, 312] on button "Expand row" at bounding box center [97, 310] width 6 height 6
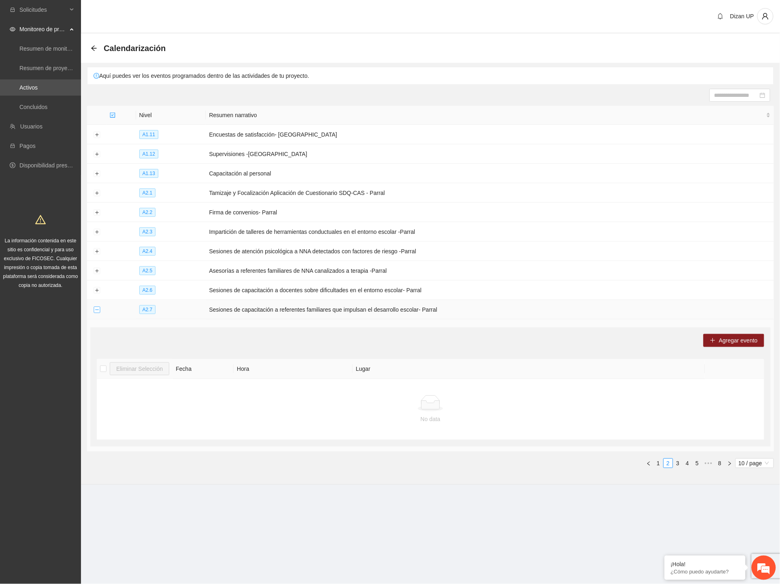
click at [97, 312] on button "Collapse row" at bounding box center [97, 310] width 6 height 6
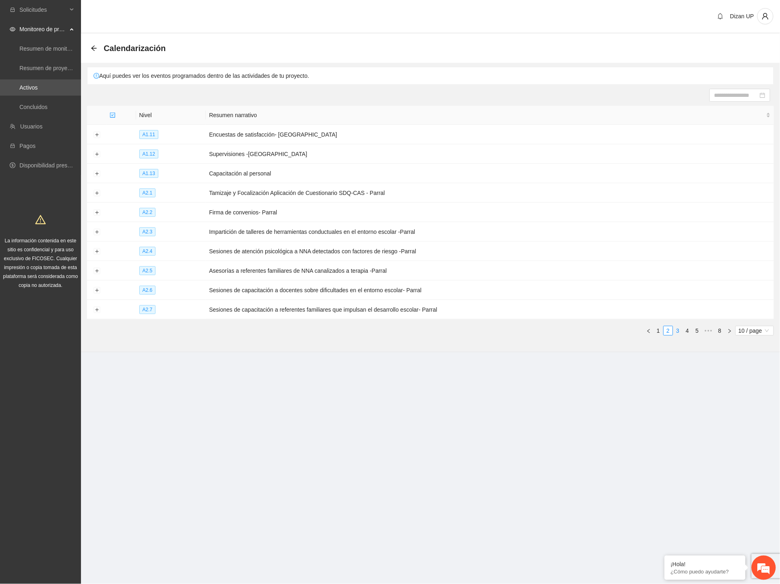
click at [679, 333] on link "3" at bounding box center [678, 330] width 9 height 9
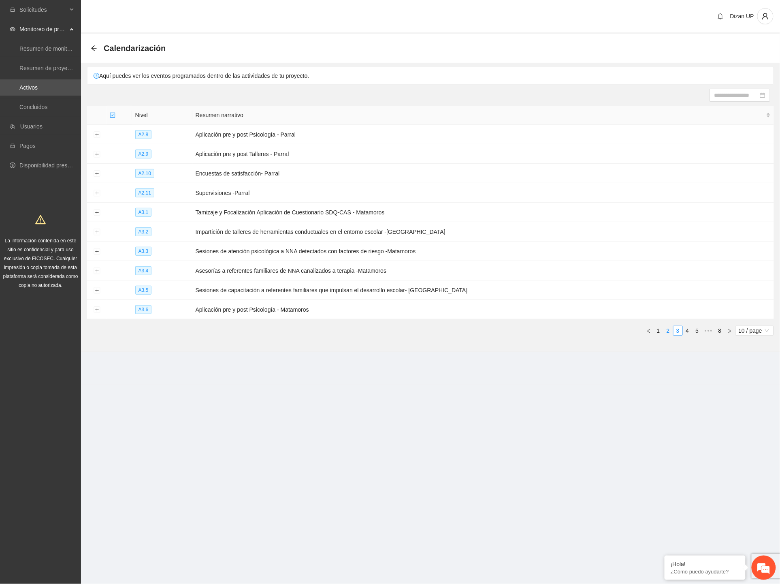
click at [667, 332] on link "2" at bounding box center [668, 330] width 9 height 9
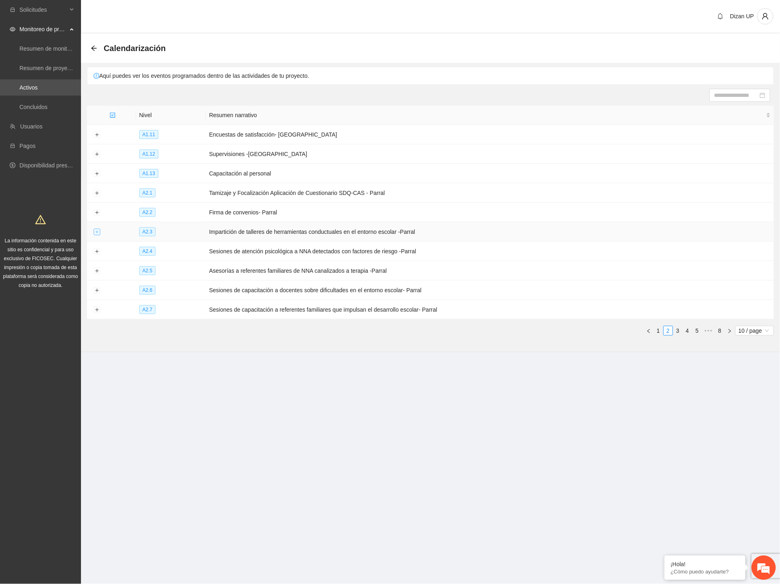
click at [98, 233] on button "Expand row" at bounding box center [97, 232] width 6 height 6
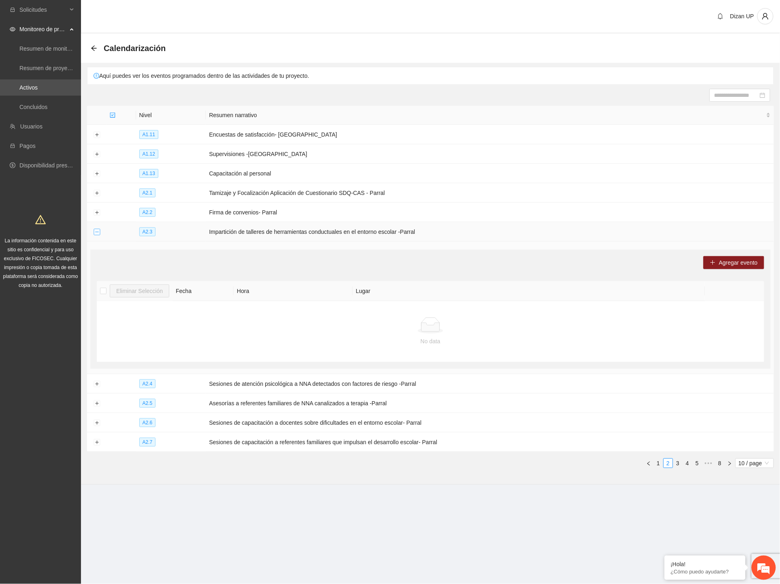
click at [98, 233] on button "Collapse row" at bounding box center [97, 232] width 6 height 6
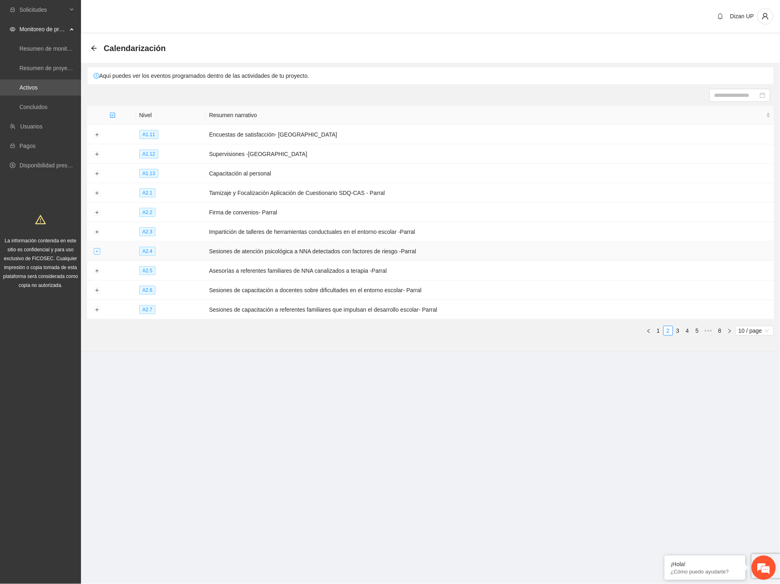
click at [96, 251] on button "Expand row" at bounding box center [97, 251] width 6 height 6
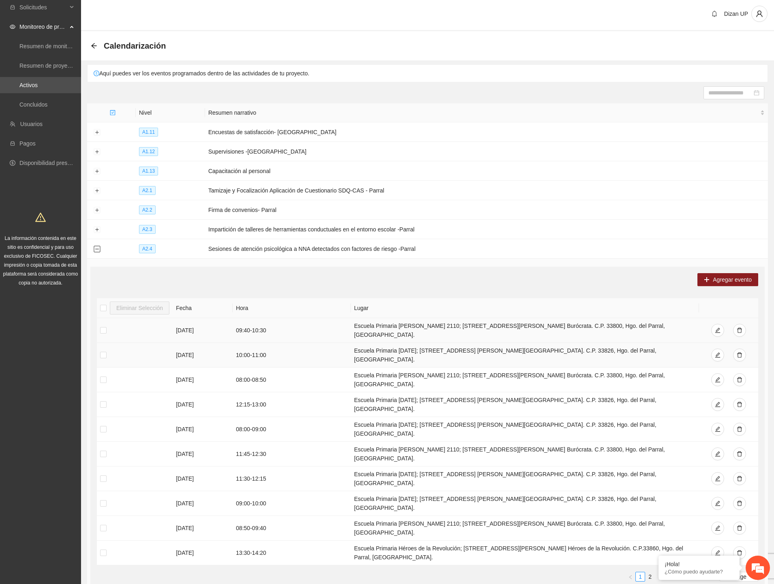
scroll to position [45, 0]
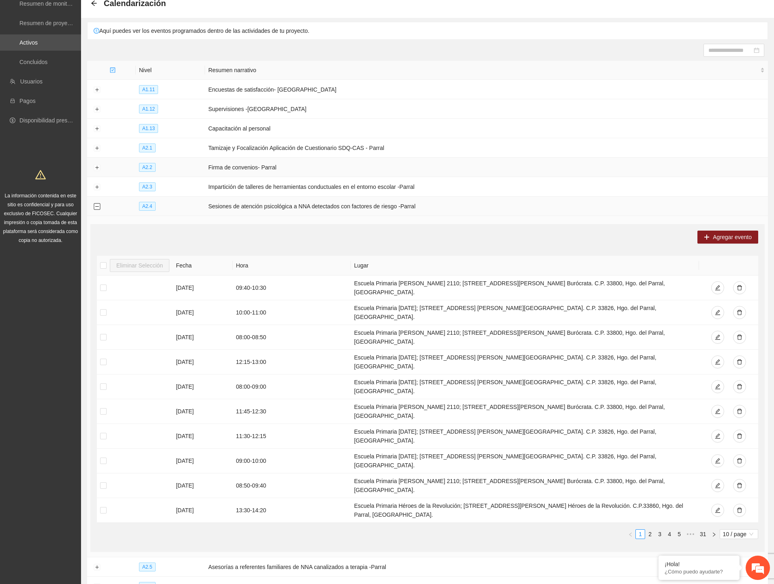
drag, startPoint x: 96, startPoint y: 208, endPoint x: 146, endPoint y: 209, distance: 49.4
click at [97, 208] on button "Collapse row" at bounding box center [97, 206] width 6 height 6
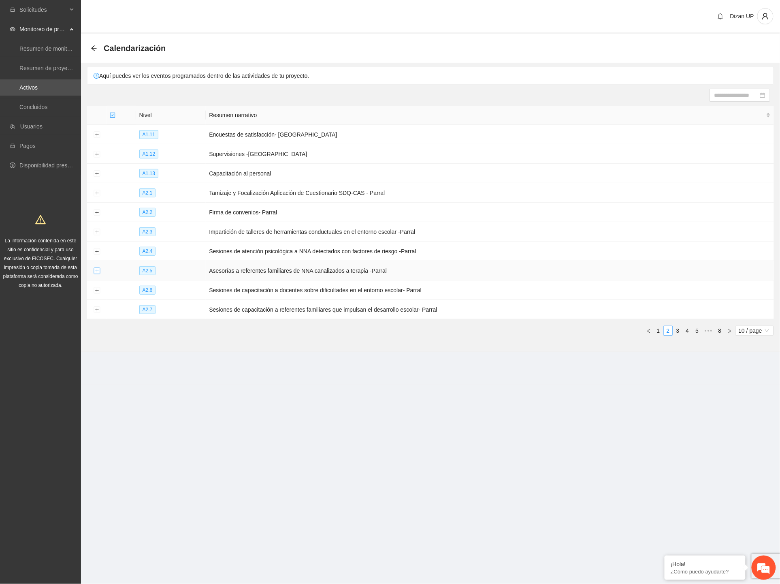
click at [96, 270] on button "Expand row" at bounding box center [97, 271] width 6 height 6
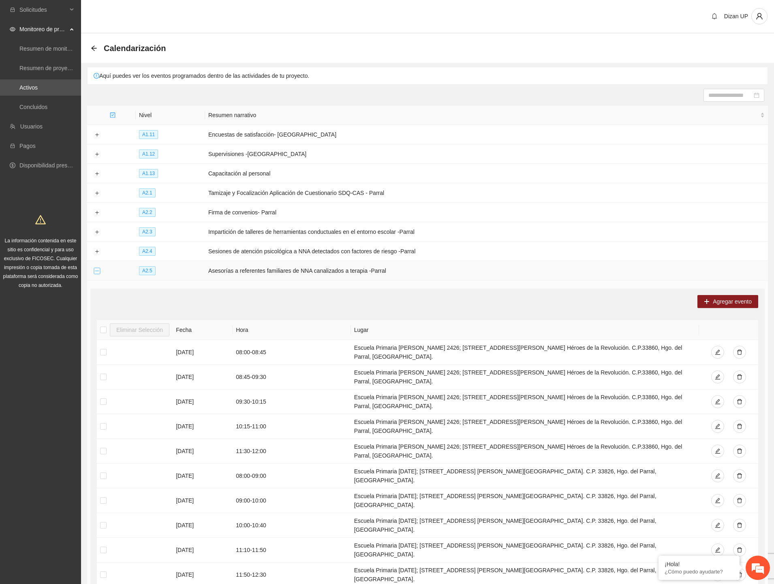
click at [96, 270] on button "Collapse row" at bounding box center [97, 271] width 6 height 6
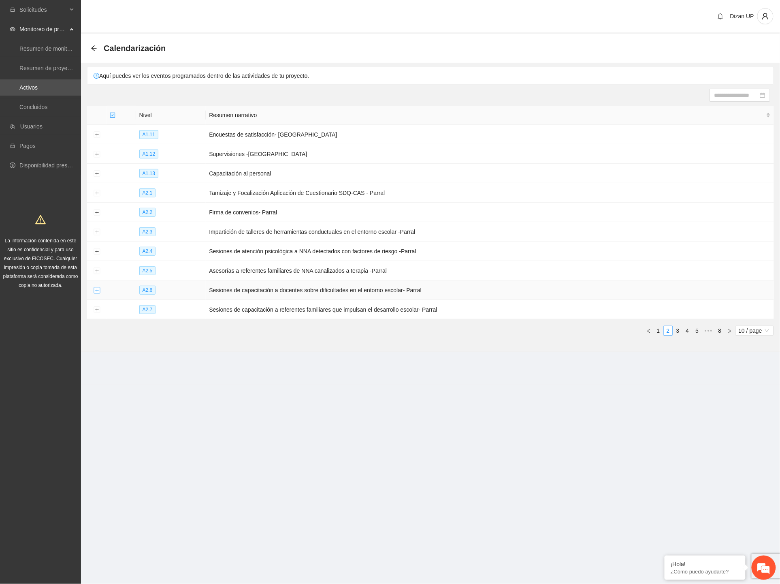
click at [96, 290] on button "Expand row" at bounding box center [97, 290] width 6 height 6
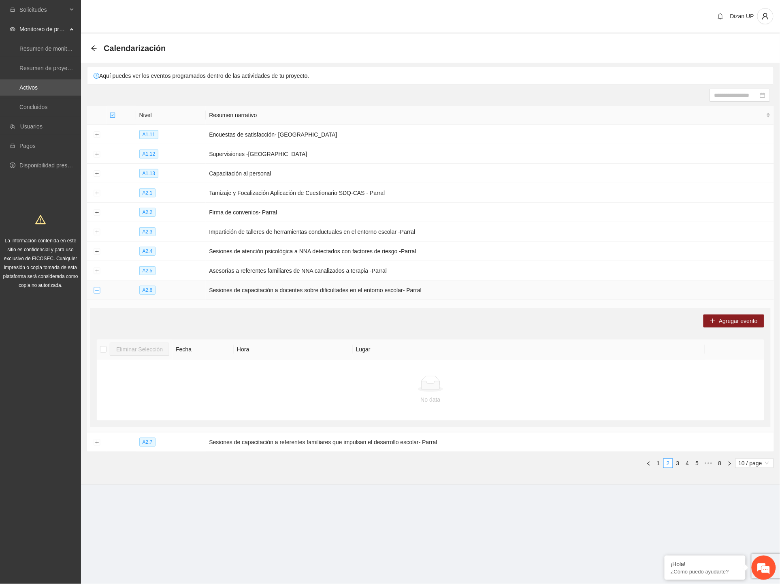
click at [96, 290] on button "Collapse row" at bounding box center [97, 290] width 6 height 6
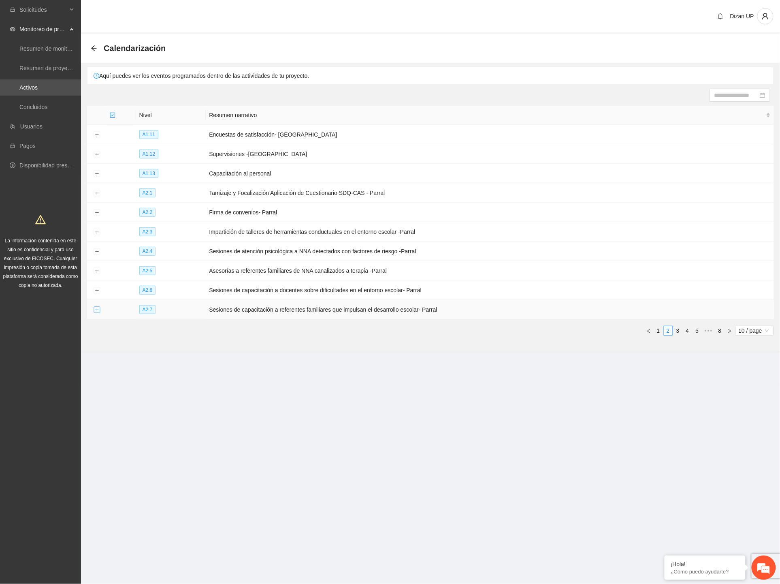
click at [94, 313] on button "Expand row" at bounding box center [97, 310] width 6 height 6
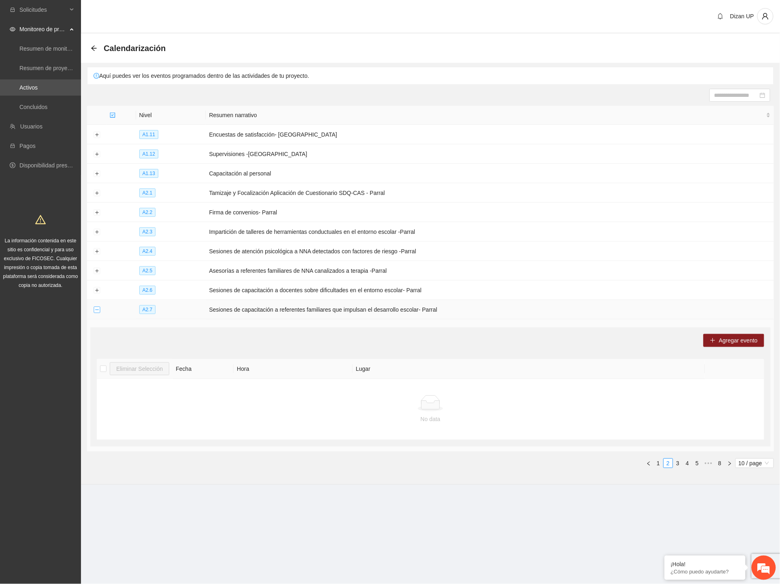
click at [94, 313] on button "Collapse row" at bounding box center [97, 310] width 6 height 6
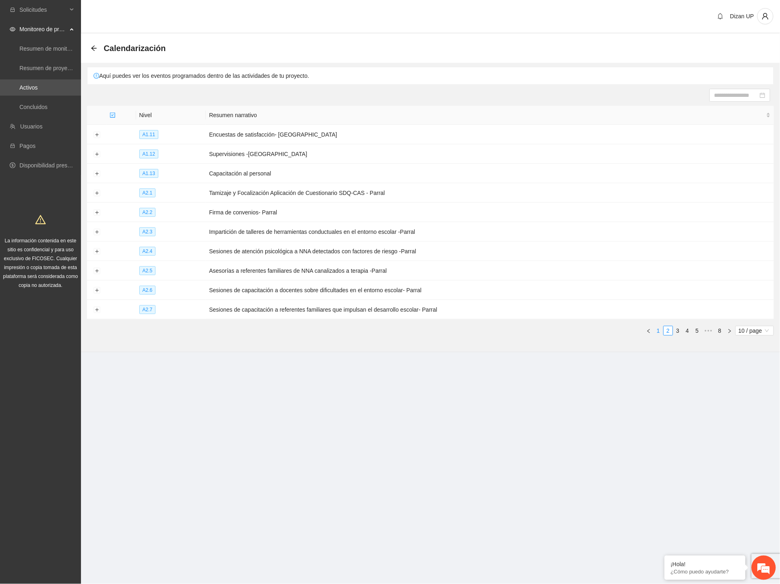
click at [660, 334] on link "1" at bounding box center [658, 330] width 9 height 9
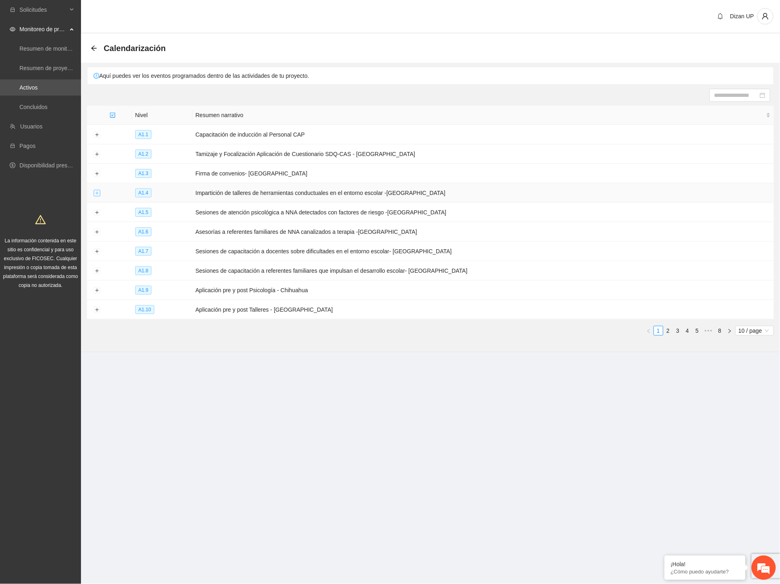
click at [95, 193] on button "Expand row" at bounding box center [97, 193] width 6 height 6
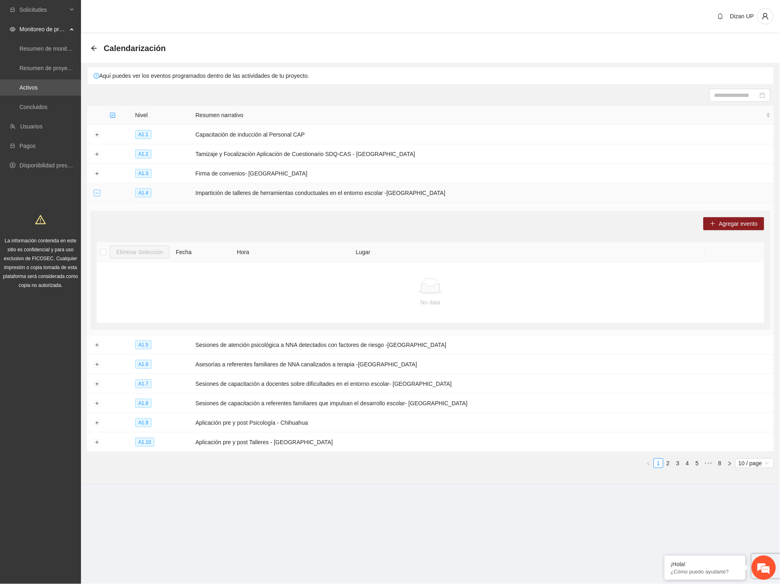
click at [95, 193] on button "Collapse row" at bounding box center [97, 193] width 6 height 6
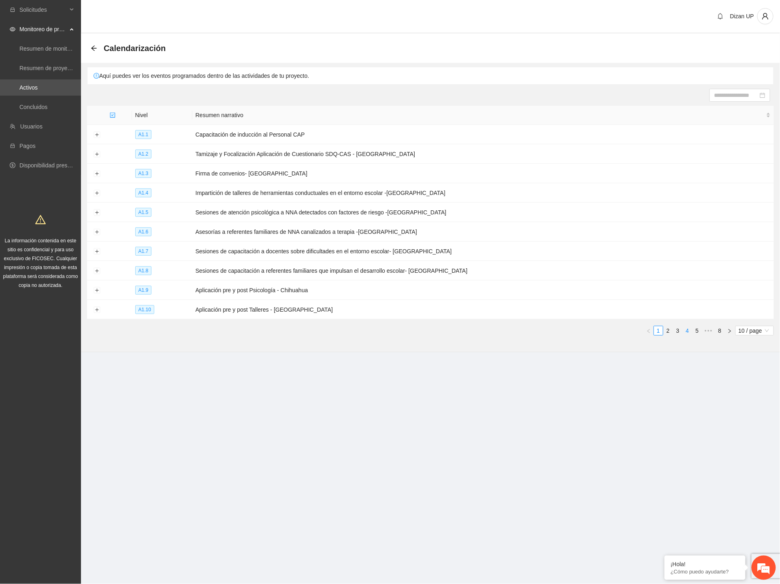
click at [685, 334] on link "4" at bounding box center [687, 330] width 9 height 9
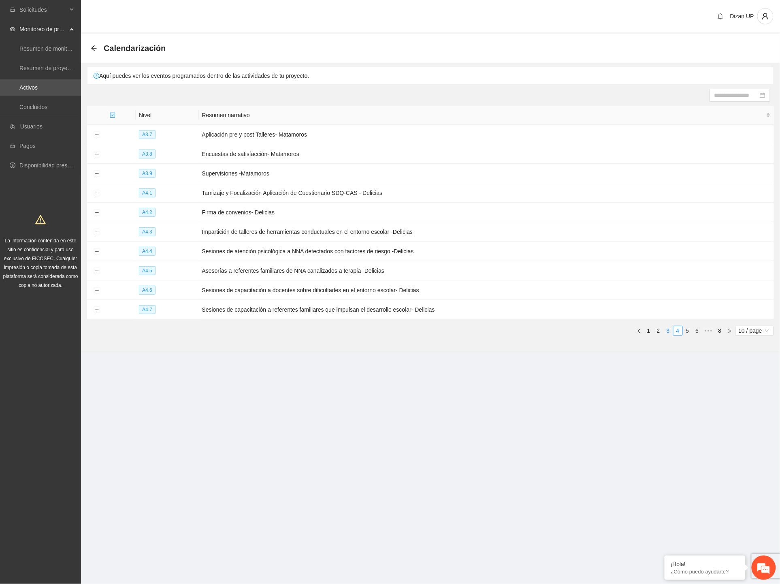
click at [670, 333] on link "3" at bounding box center [668, 330] width 9 height 9
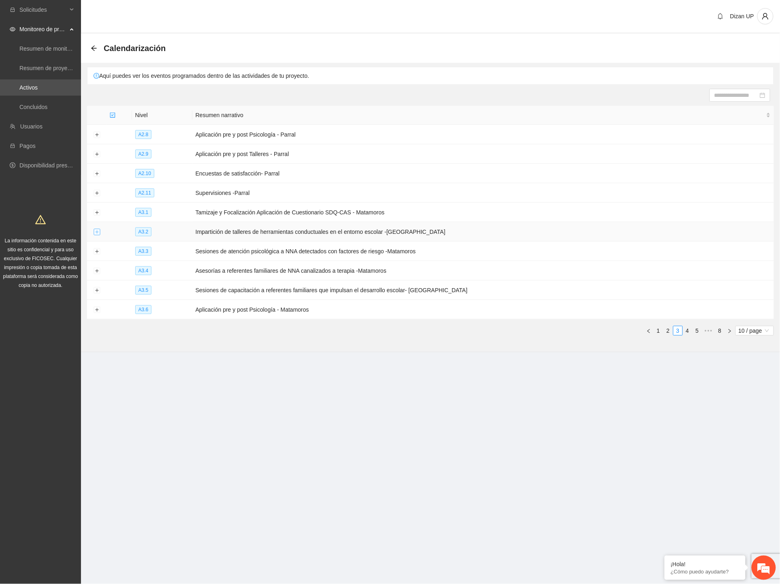
click at [96, 233] on button "Expand row" at bounding box center [97, 232] width 6 height 6
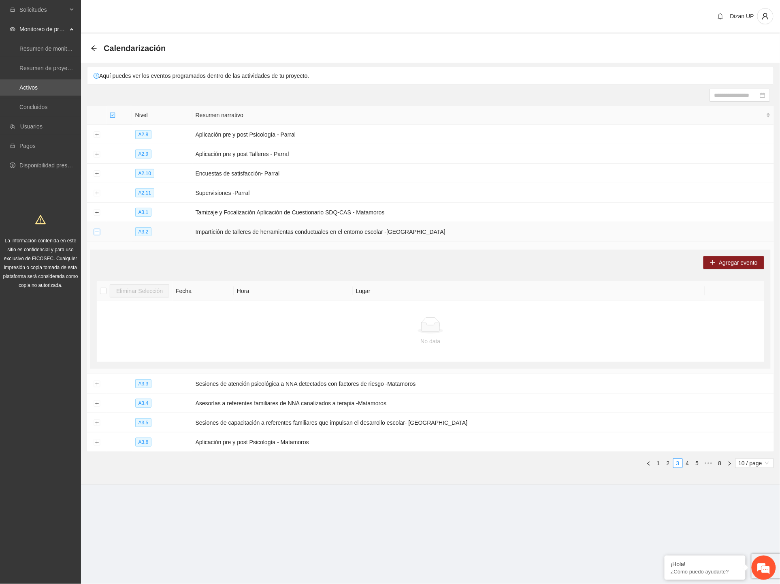
click at [97, 233] on button "Collapse row" at bounding box center [97, 232] width 6 height 6
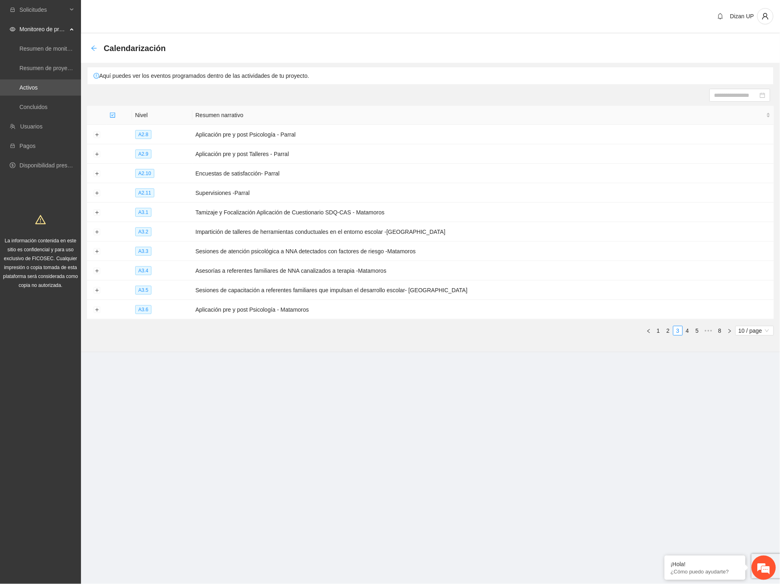
click at [93, 48] on icon "arrow-left" at bounding box center [93, 47] width 5 height 5
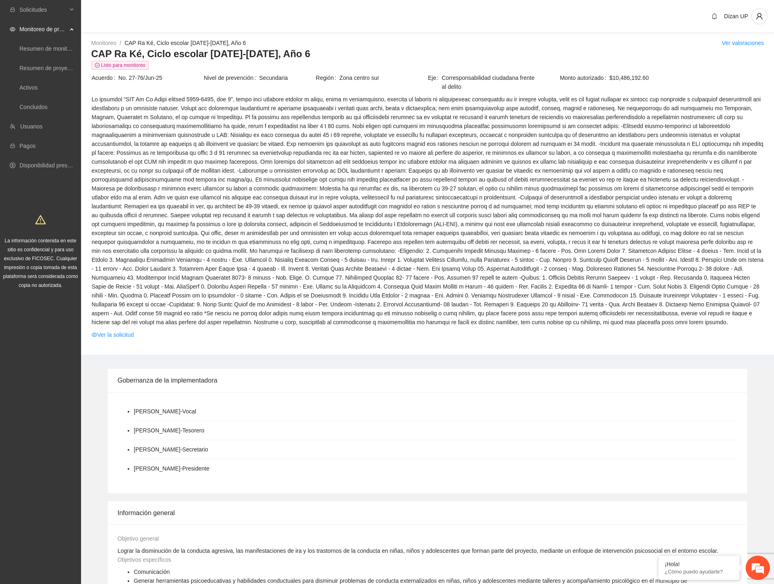
click at [253, 211] on span at bounding box center [428, 211] width 672 height 232
click at [31, 87] on link "Activos" at bounding box center [28, 87] width 18 height 6
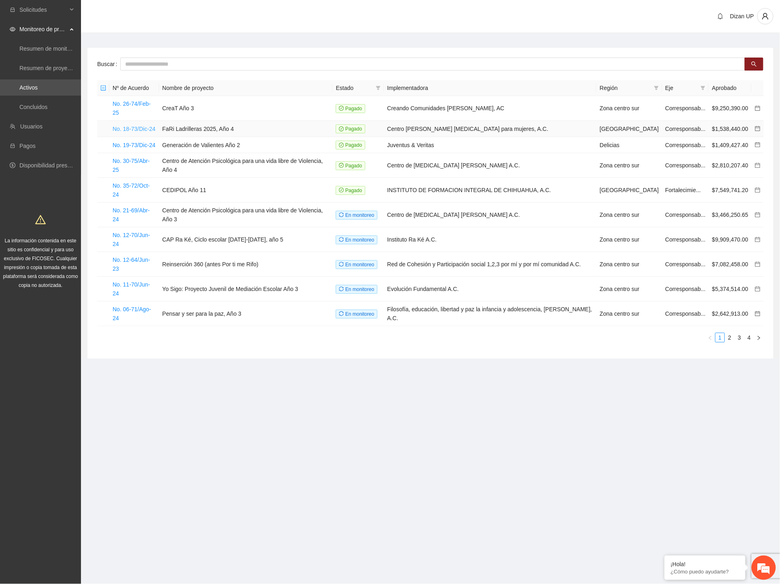
click at [134, 126] on link "No. 18-73/Dic-24" at bounding box center [134, 129] width 43 height 6
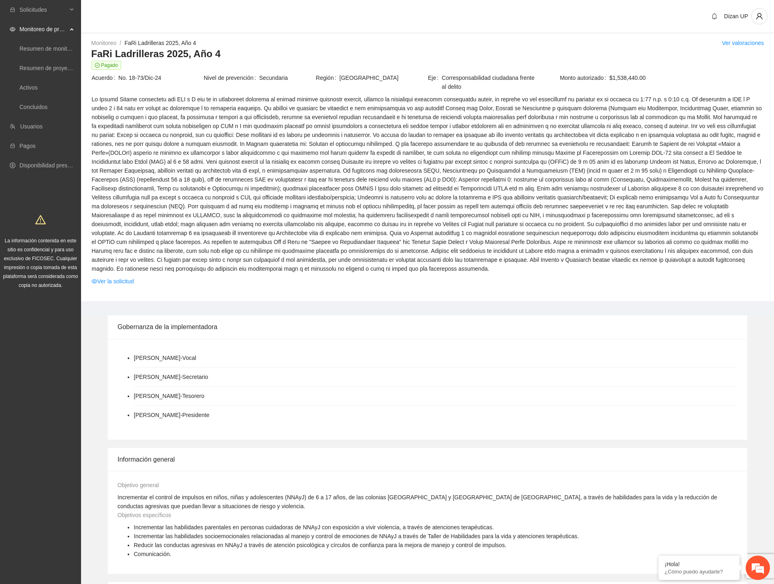
click at [289, 189] on span at bounding box center [428, 184] width 672 height 178
drag, startPoint x: 215, startPoint y: 54, endPoint x: 92, endPoint y: 55, distance: 123.6
click at [92, 55] on h3 "FaRi Ladrilleras 2025, Año 4" at bounding box center [427, 53] width 672 height 13
copy h3 "FaRi Ladrilleras 2025, Año 4"
click at [445, 174] on span at bounding box center [428, 184] width 672 height 178
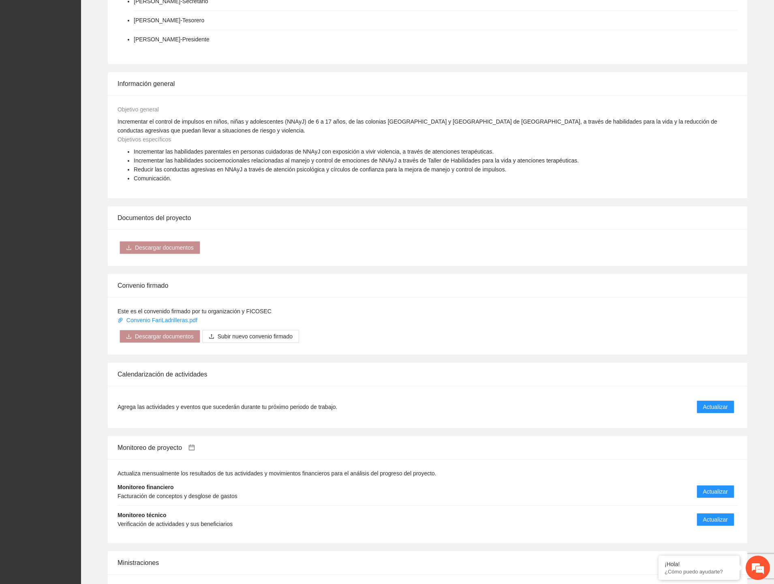
scroll to position [450, 0]
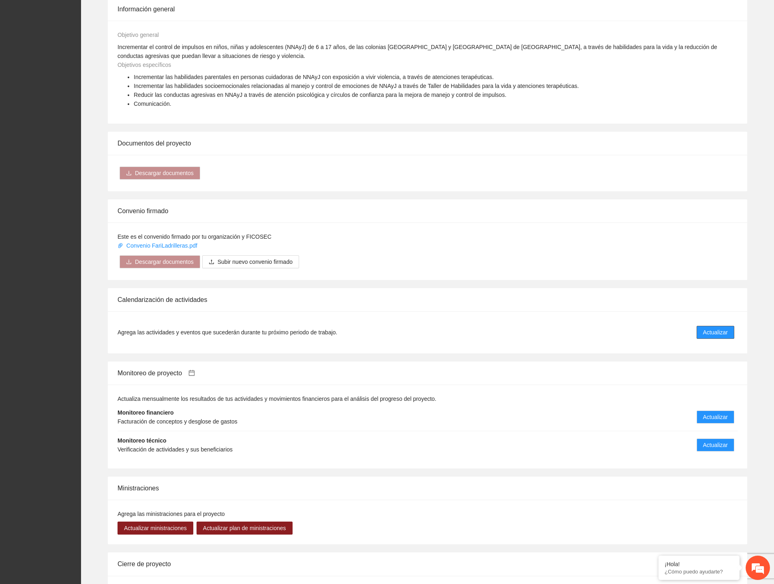
click at [733, 327] on button "Actualizar" at bounding box center [715, 332] width 38 height 13
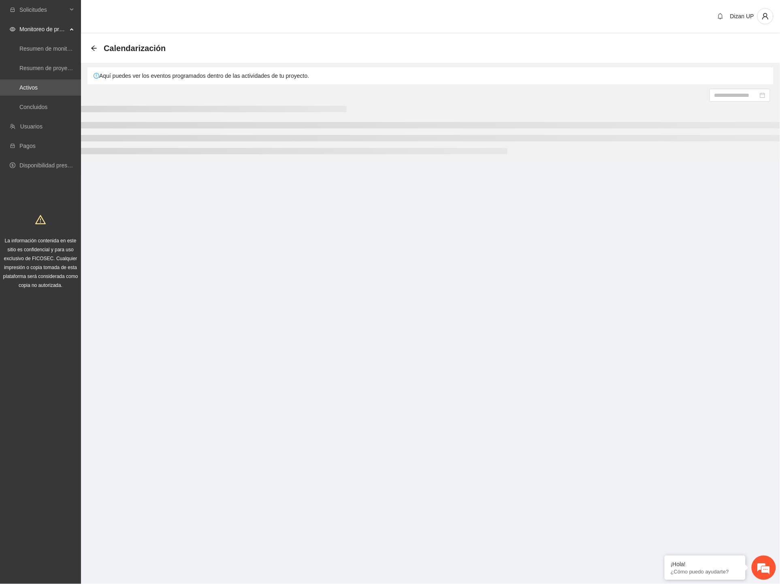
click at [728, 325] on section "Solicitudes Monitoreo de proyectos Resumen de monitoreo Resumen de proyectos ap…" at bounding box center [390, 292] width 780 height 584
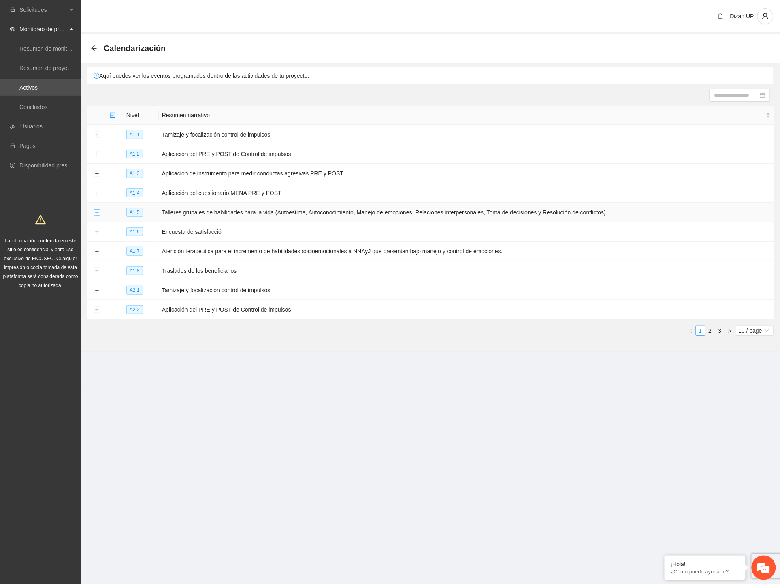
click at [99, 214] on button "Expand row" at bounding box center [97, 212] width 6 height 6
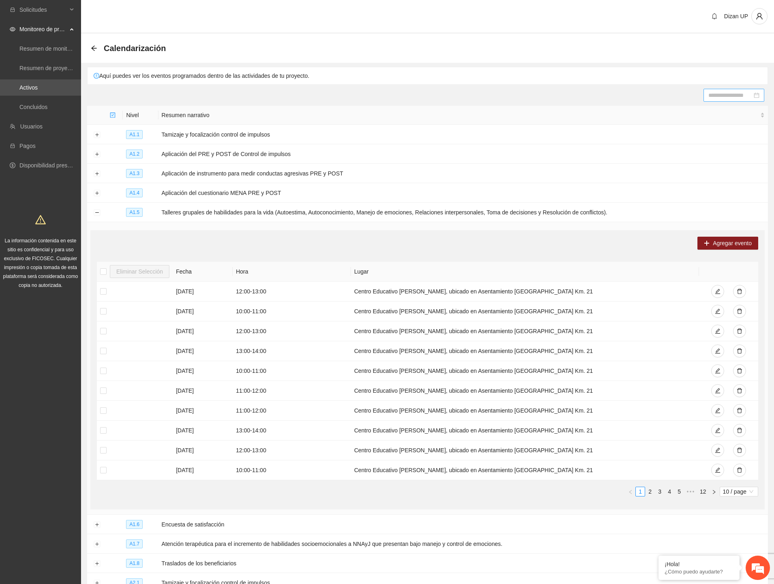
click at [708, 98] on div at bounding box center [733, 95] width 61 height 13
type input "**********"
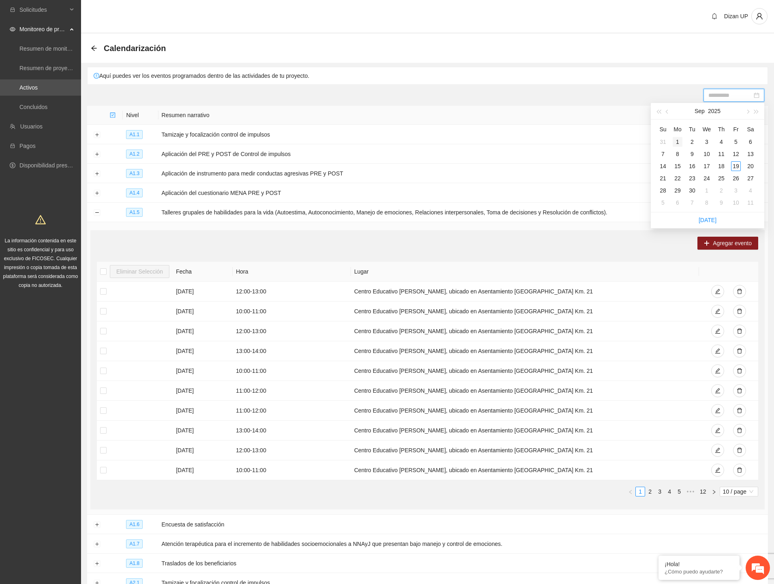
click at [675, 140] on div "1" at bounding box center [677, 142] width 10 height 10
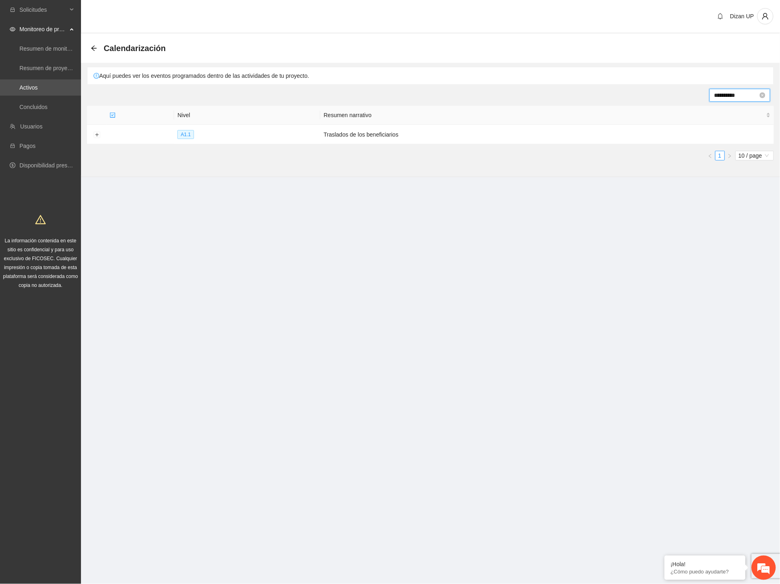
click at [746, 95] on input "**********" at bounding box center [737, 95] width 44 height 9
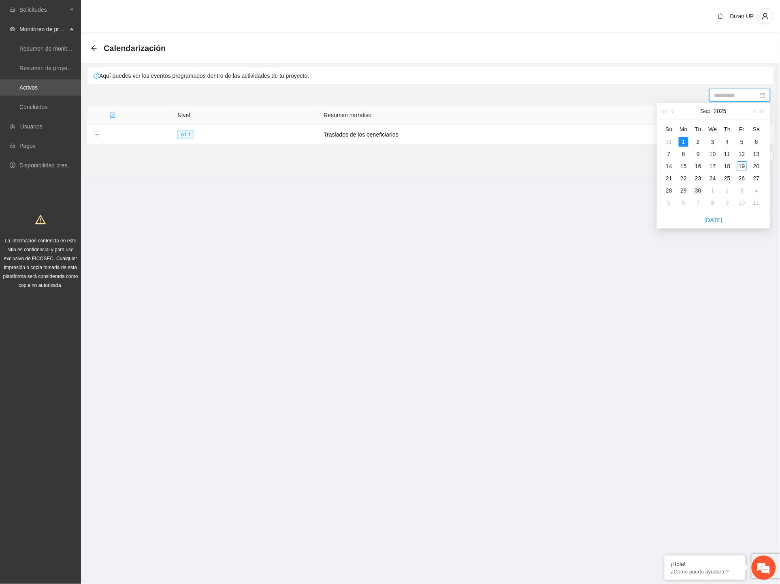
type input "**********"
click at [698, 193] on div "30" at bounding box center [699, 191] width 10 height 10
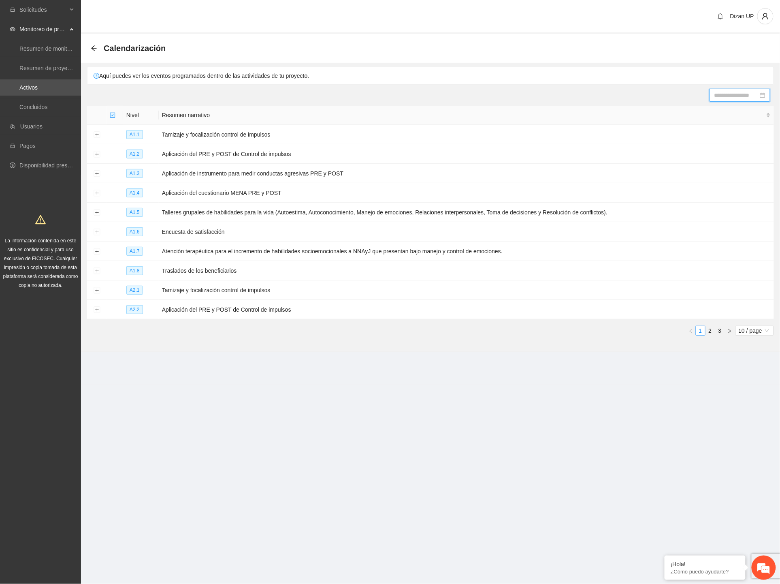
click at [724, 93] on input at bounding box center [737, 95] width 44 height 9
click at [708, 112] on button "Sep" at bounding box center [706, 111] width 10 height 16
click at [746, 185] on div "Sep" at bounding box center [749, 186] width 24 height 10
type input "**********"
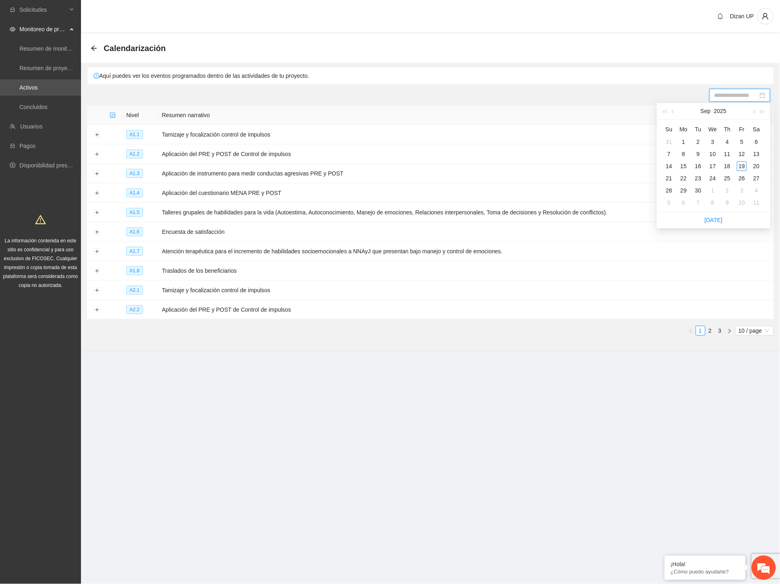
click at [542, 99] on div at bounding box center [431, 95] width 680 height 13
click at [94, 215] on button "Expand row" at bounding box center [97, 212] width 6 height 6
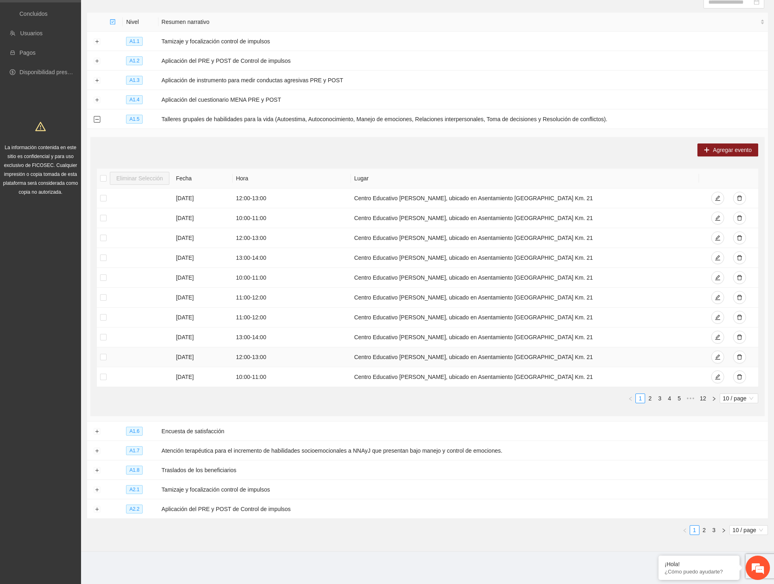
scroll to position [95, 0]
click at [680, 395] on link "5" at bounding box center [679, 398] width 9 height 9
click at [704, 397] on link "12" at bounding box center [702, 398] width 11 height 9
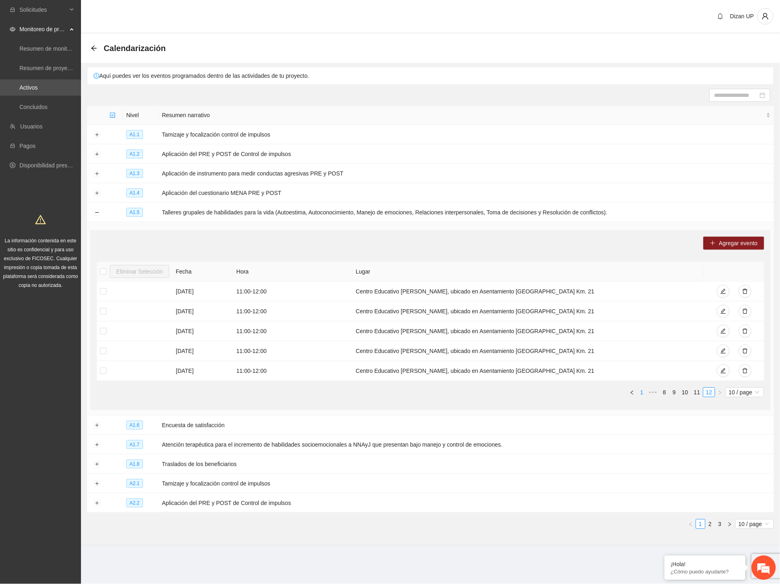
click at [642, 391] on link "1" at bounding box center [642, 392] width 9 height 9
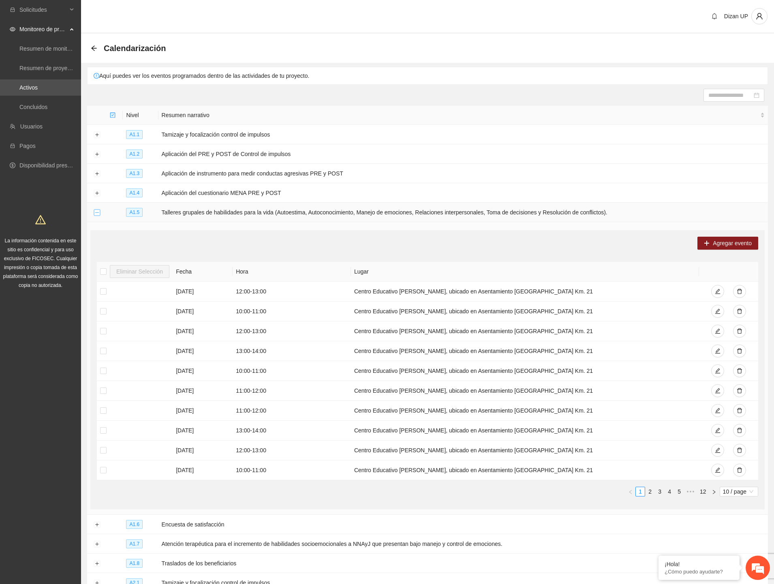
click at [94, 215] on button "Collapse row" at bounding box center [97, 212] width 6 height 6
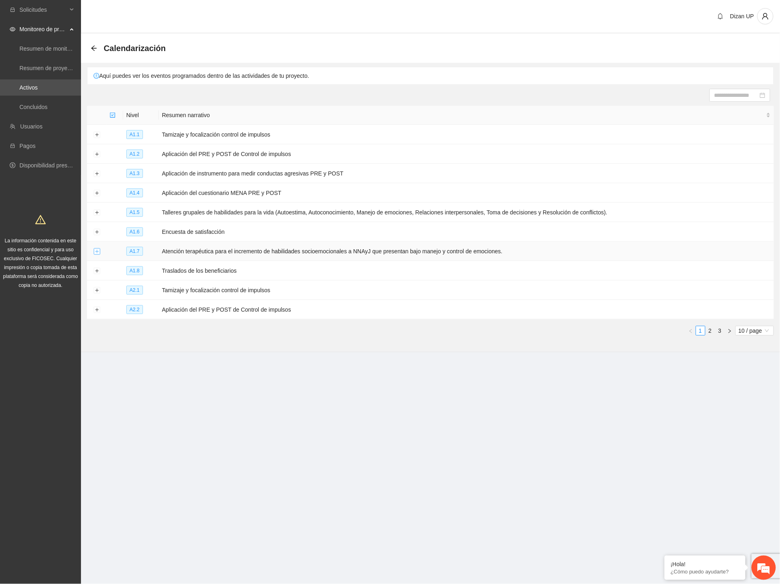
click at [95, 254] on button "Expand row" at bounding box center [97, 251] width 6 height 6
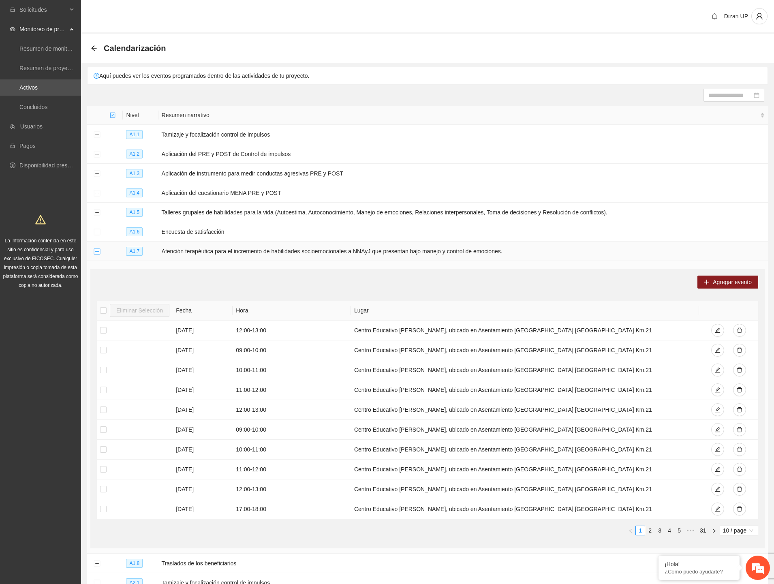
click at [96, 250] on button "Collapse row" at bounding box center [97, 251] width 6 height 6
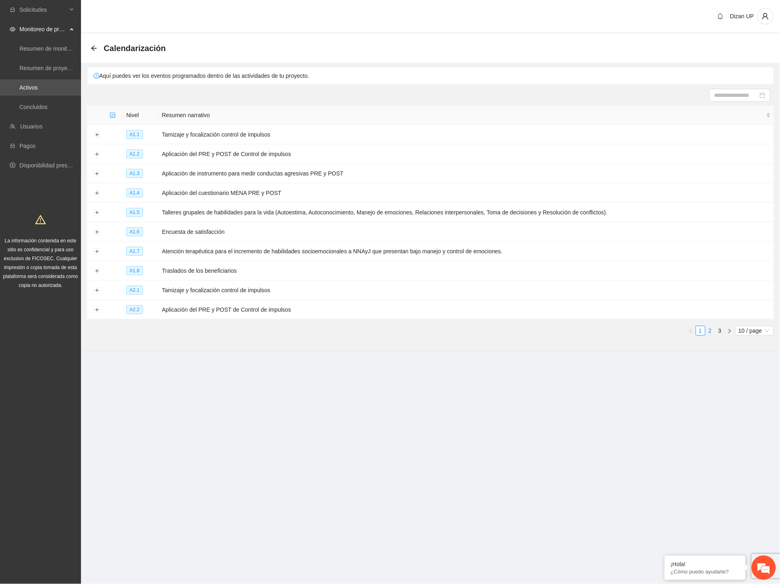
click at [707, 329] on link "2" at bounding box center [710, 330] width 9 height 9
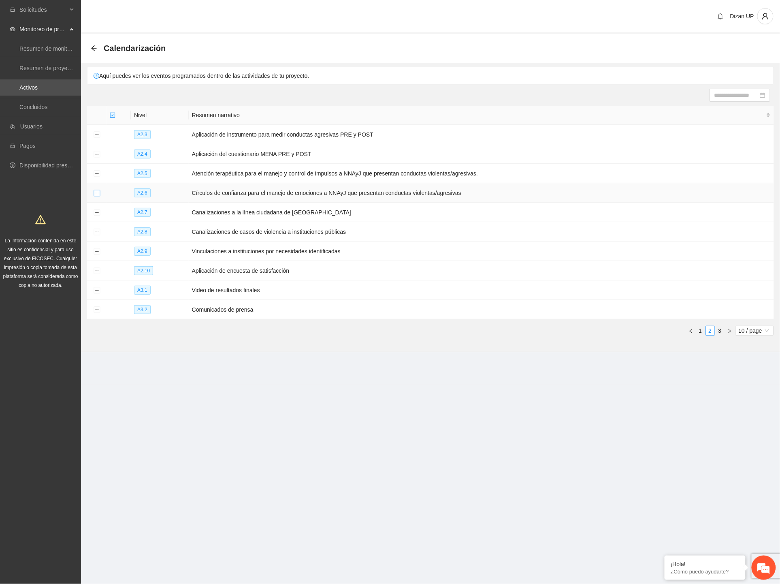
click at [99, 193] on button "Expand row" at bounding box center [97, 193] width 6 height 6
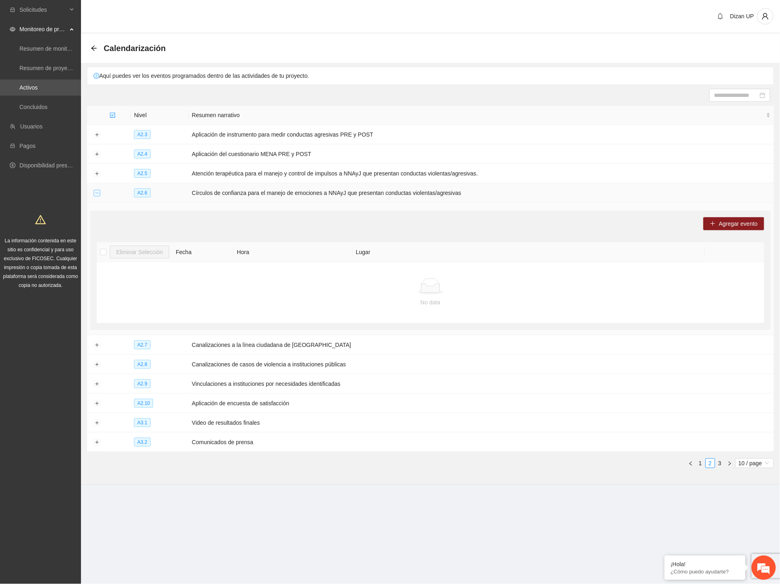
click at [99, 193] on button "Collapse row" at bounding box center [97, 193] width 6 height 6
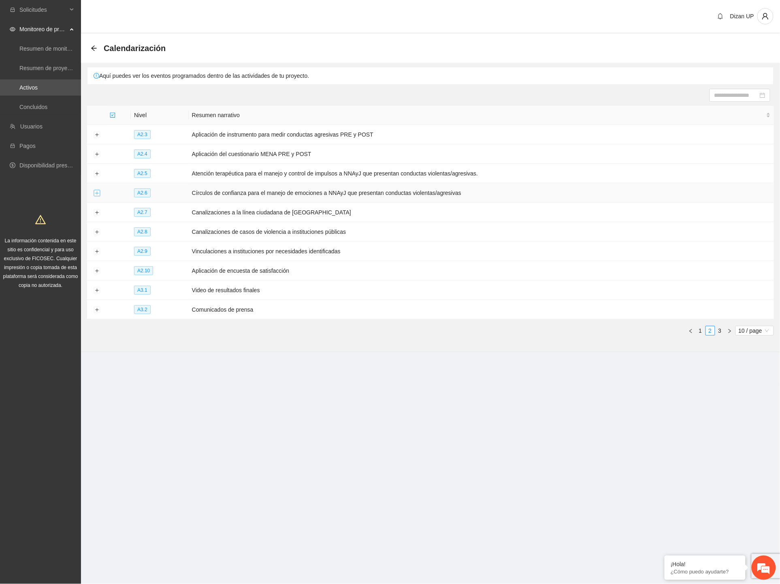
click at [99, 193] on button "Expand row" at bounding box center [97, 193] width 6 height 6
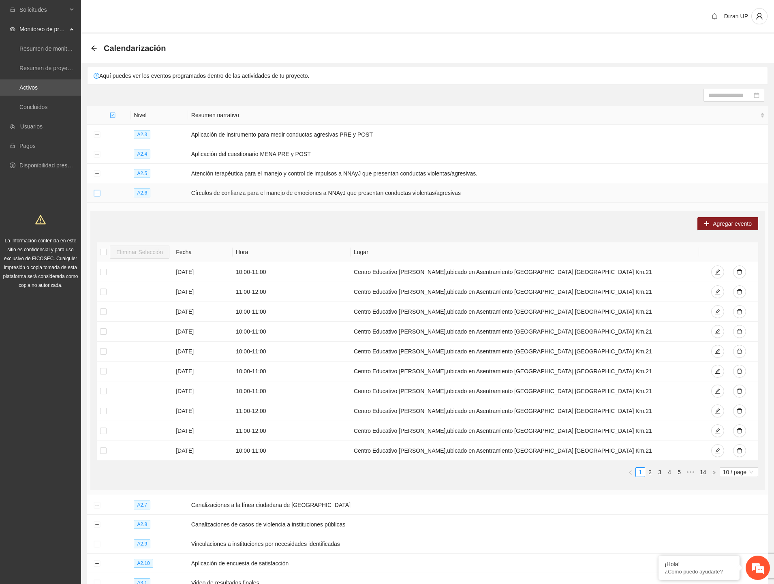
click at [99, 193] on button "Collapse row" at bounding box center [97, 193] width 6 height 6
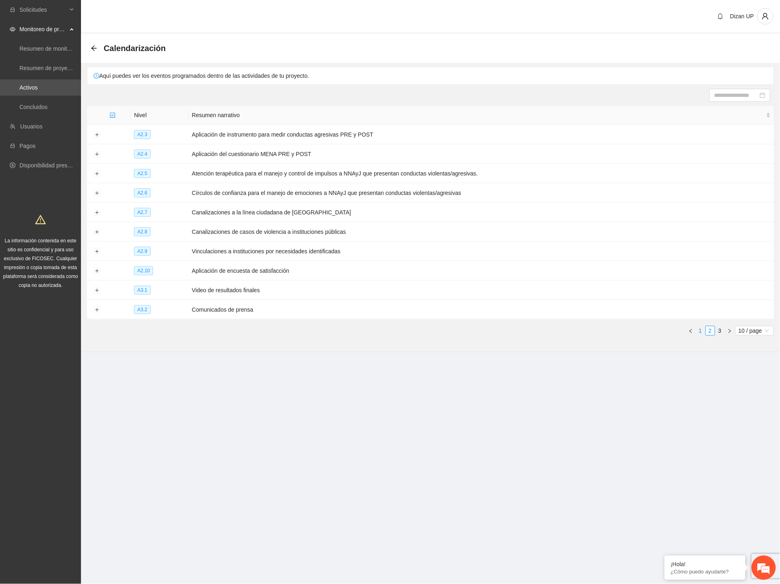
click at [701, 335] on link "1" at bounding box center [700, 330] width 9 height 9
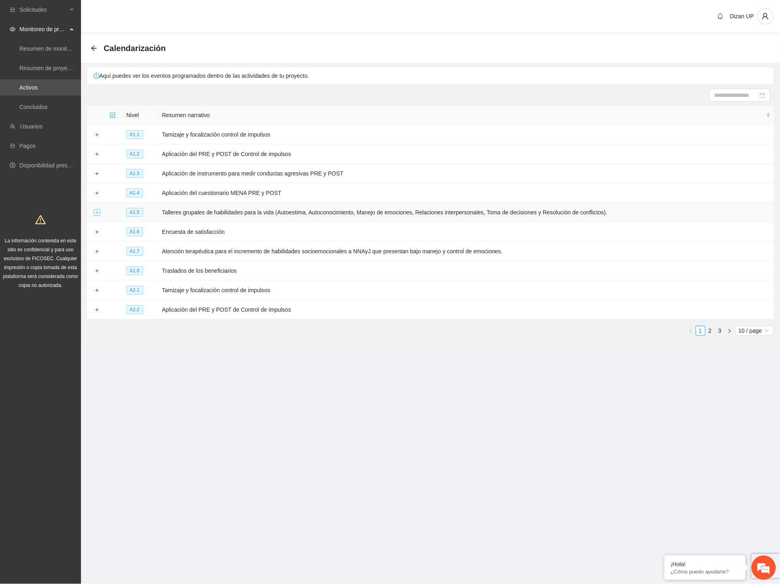
click at [96, 213] on button "Expand row" at bounding box center [97, 212] width 6 height 6
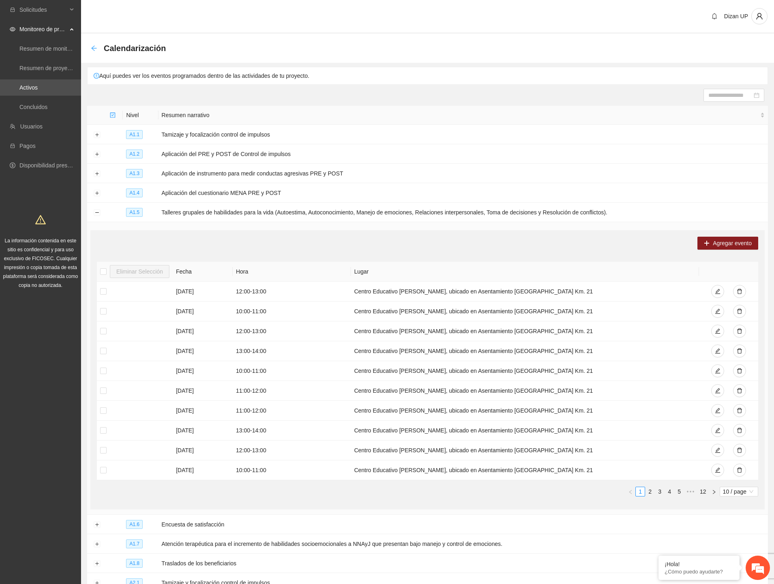
click at [92, 47] on icon "arrow-left" at bounding box center [93, 47] width 5 height 5
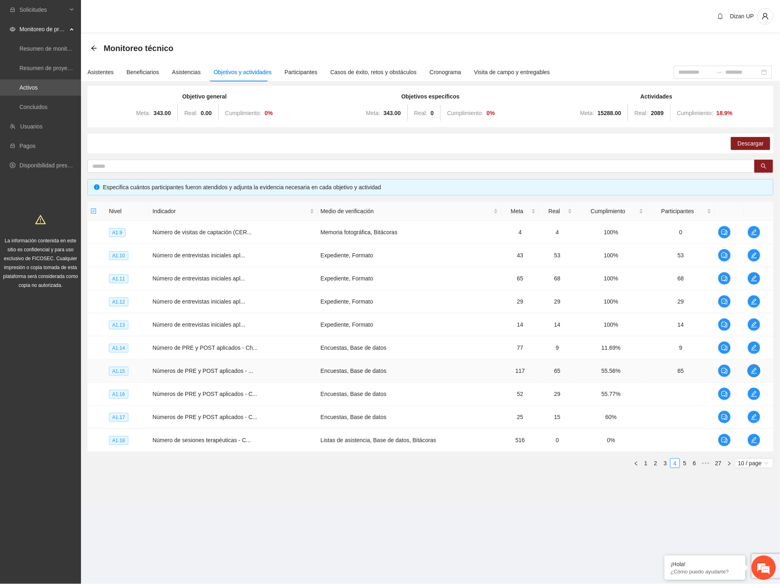
click at [751, 371] on icon "edit" at bounding box center [754, 370] width 6 height 6
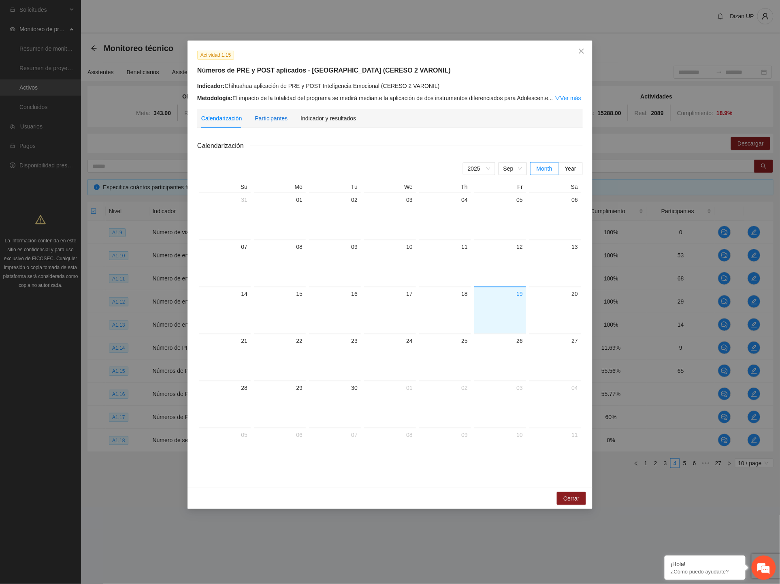
click at [278, 114] on div "Participantes" at bounding box center [271, 118] width 33 height 9
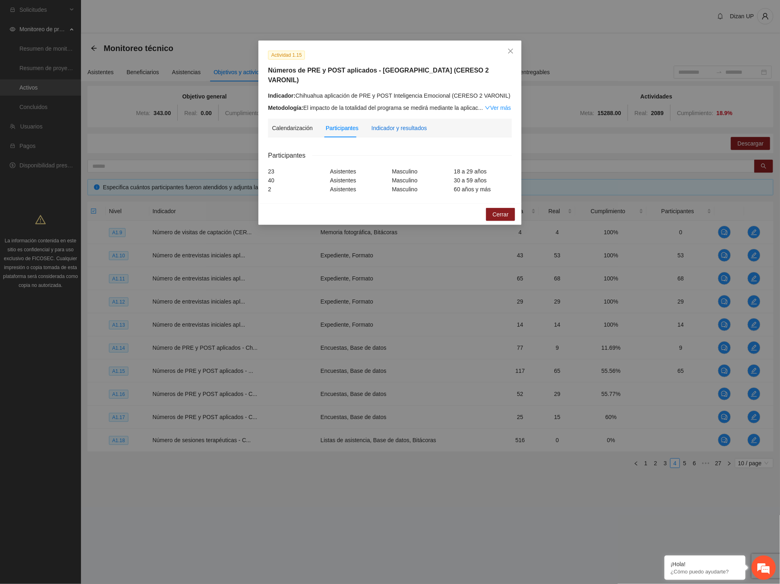
click at [410, 124] on div "Indicador y resultados" at bounding box center [399, 128] width 56 height 9
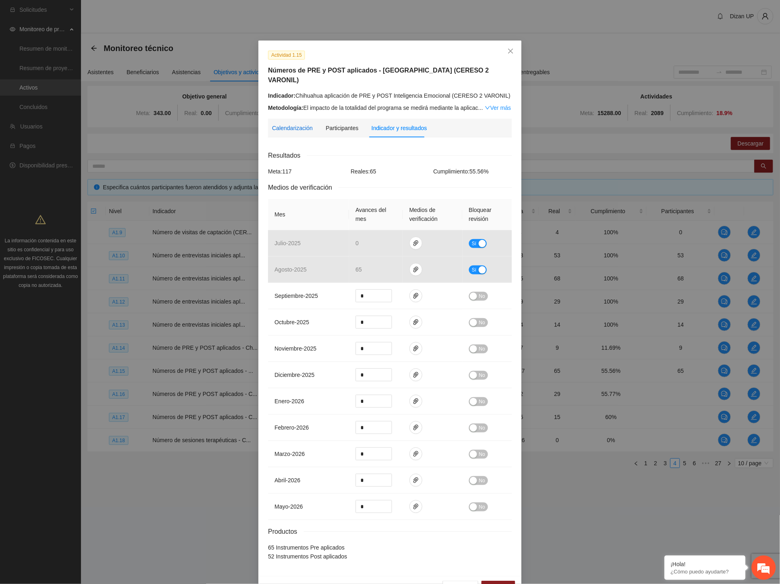
click at [296, 124] on div "Calendarización" at bounding box center [292, 128] width 41 height 9
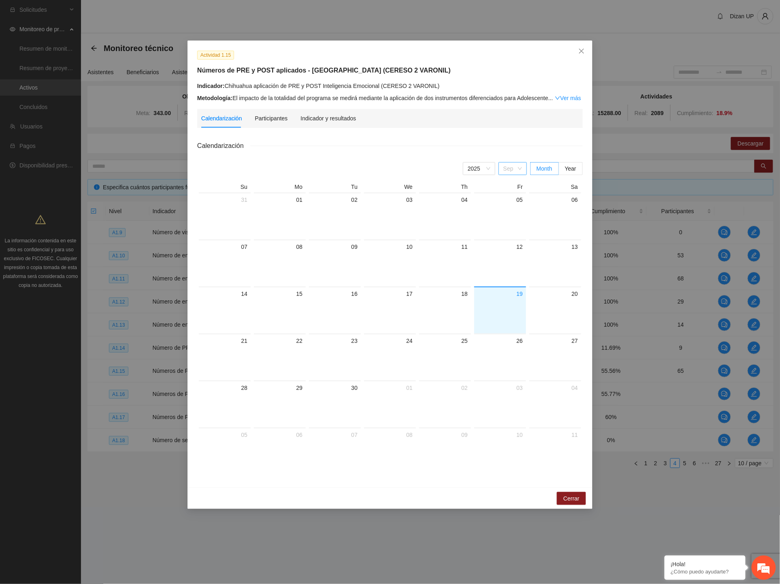
click at [506, 169] on span "Sep" at bounding box center [513, 168] width 19 height 12
click at [507, 265] on div "Aug" at bounding box center [512, 262] width 19 height 9
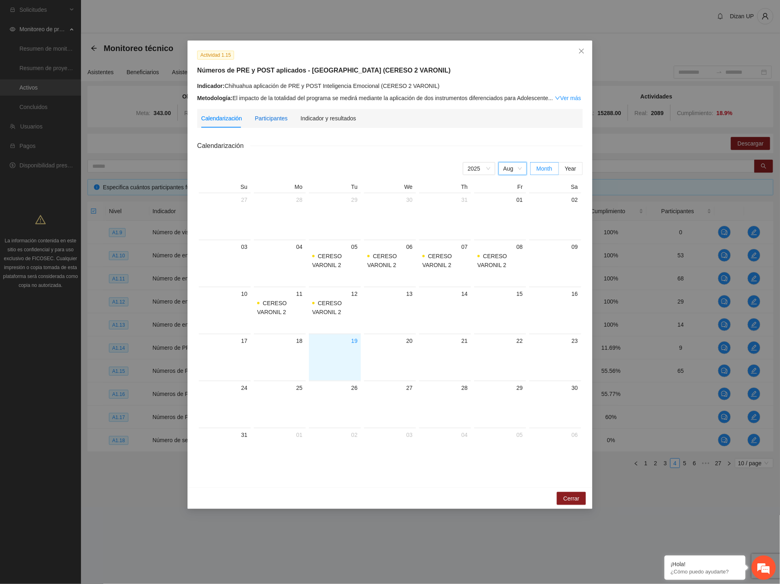
click at [259, 122] on div "Participantes" at bounding box center [271, 118] width 33 height 9
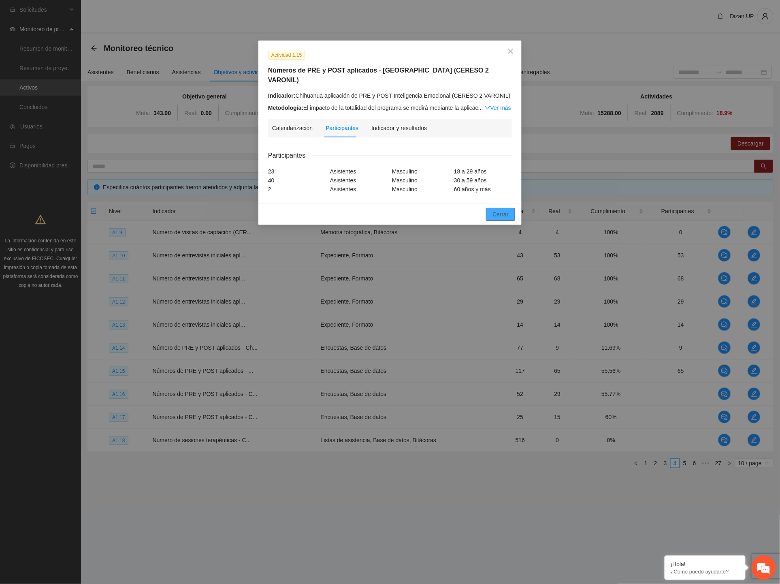
click at [498, 210] on span "Cerrar" at bounding box center [501, 214] width 16 height 9
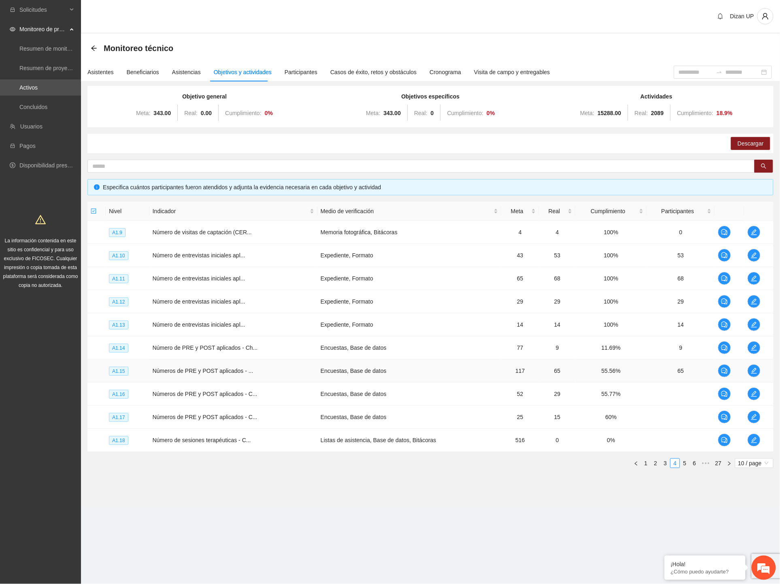
click at [691, 365] on td "65" at bounding box center [681, 370] width 68 height 23
click at [756, 367] on icon "edit" at bounding box center [754, 370] width 6 height 6
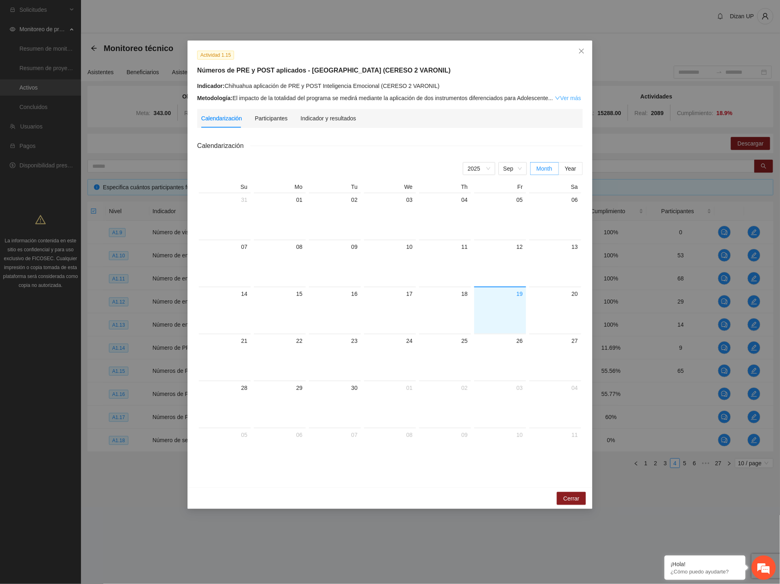
click at [560, 100] on link "Ver más" at bounding box center [568, 98] width 26 height 6
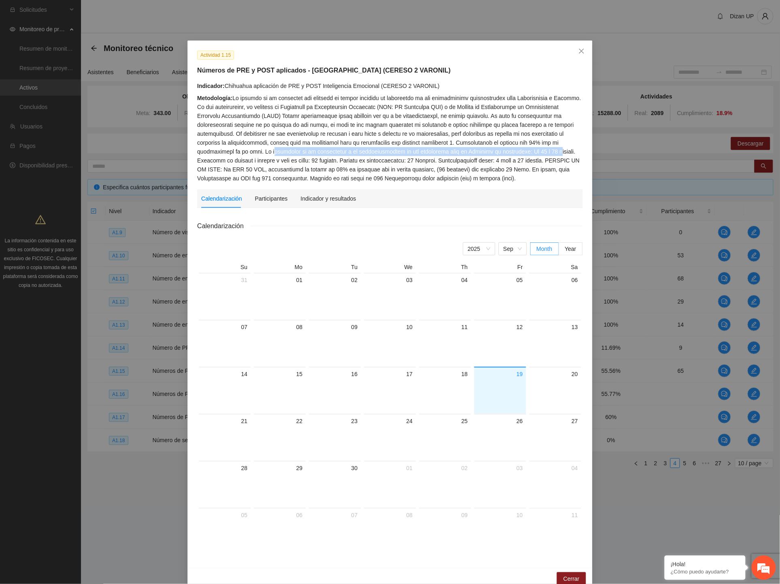
drag, startPoint x: 218, startPoint y: 152, endPoint x: 506, endPoint y: 152, distance: 288.0
click at [500, 152] on div "Metodología:" at bounding box center [390, 138] width 386 height 89
drag, startPoint x: 244, startPoint y: 161, endPoint x: 333, endPoint y: 164, distance: 89.6
click at [329, 164] on div "Metodología:" at bounding box center [390, 138] width 386 height 89
drag, startPoint x: 380, startPoint y: 161, endPoint x: 491, endPoint y: 163, distance: 110.6
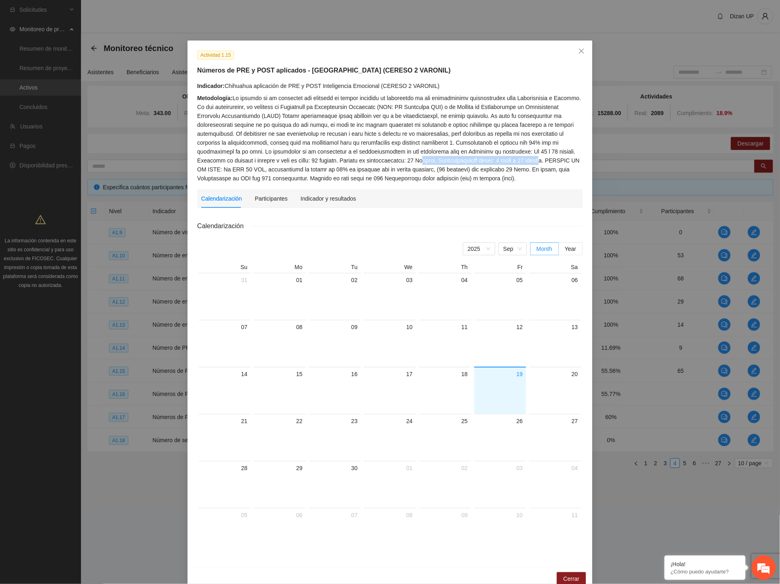
click at [489, 163] on div "Metodología:" at bounding box center [390, 138] width 386 height 89
drag, startPoint x: 219, startPoint y: 171, endPoint x: 448, endPoint y: 169, distance: 229.3
click at [448, 169] on div "Metodología:" at bounding box center [390, 138] width 386 height 89
click at [451, 169] on div "Metodología:" at bounding box center [390, 138] width 386 height 89
drag, startPoint x: 478, startPoint y: 169, endPoint x: 359, endPoint y: 170, distance: 119.1
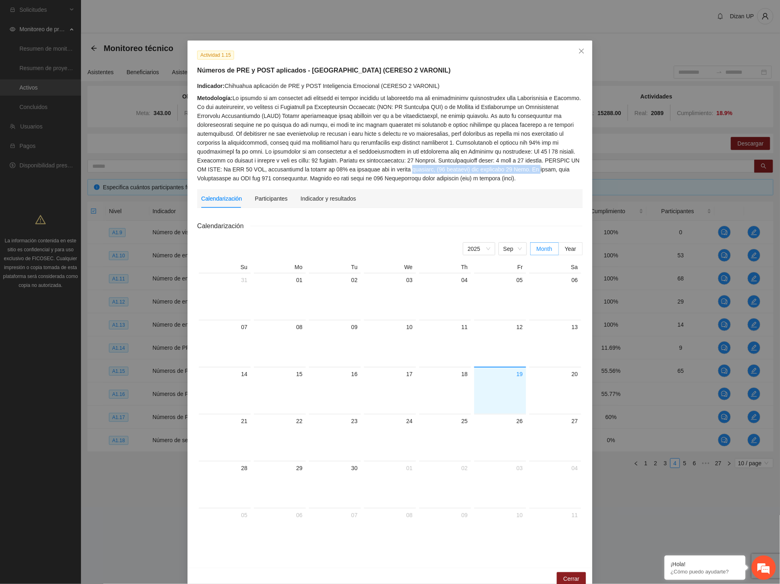
click at [359, 170] on div "Metodología:" at bounding box center [390, 138] width 386 height 89
drag, startPoint x: 226, startPoint y: 177, endPoint x: 429, endPoint y: 176, distance: 202.6
click at [429, 176] on div "Metodología:" at bounding box center [390, 138] width 386 height 89
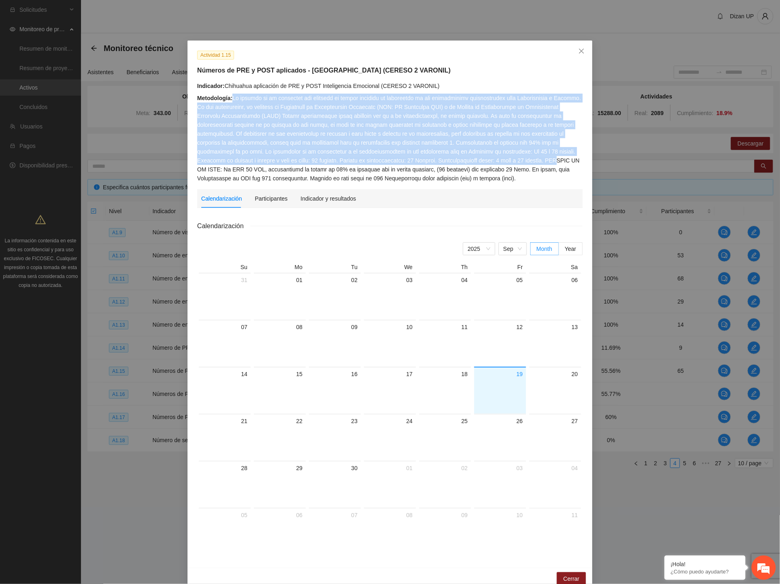
drag, startPoint x: 230, startPoint y: 95, endPoint x: 504, endPoint y: 162, distance: 281.6
click at [504, 162] on div "Metodología:" at bounding box center [390, 138] width 386 height 89
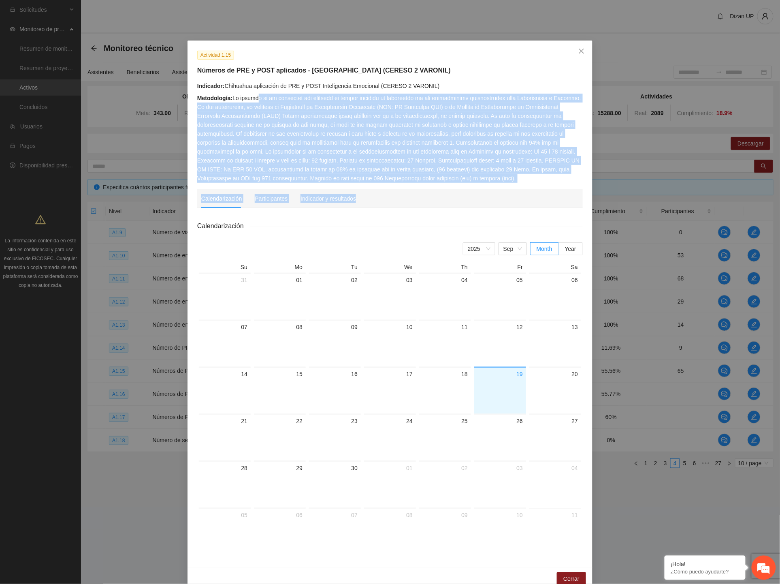
drag, startPoint x: 428, startPoint y: 184, endPoint x: 254, endPoint y: 98, distance: 194.0
click at [254, 98] on div "Actividad 1.15 Números de PRE y POST aplicados - Chihuahua (CERESO 2 VARONIL) I…" at bounding box center [390, 304] width 405 height 527
click at [324, 149] on div "Metodología:" at bounding box center [390, 138] width 386 height 89
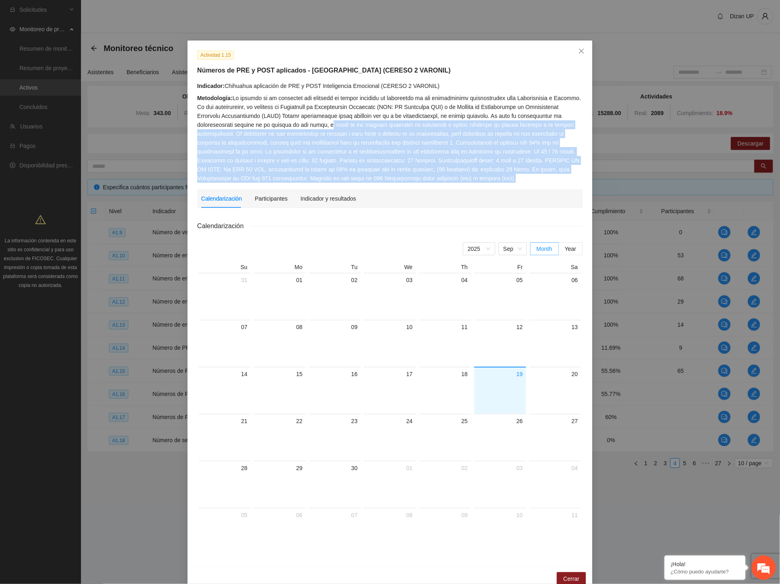
drag, startPoint x: 437, startPoint y: 177, endPoint x: 285, endPoint y: 122, distance: 161.4
click at [285, 122] on div "Metodología:" at bounding box center [390, 138] width 386 height 89
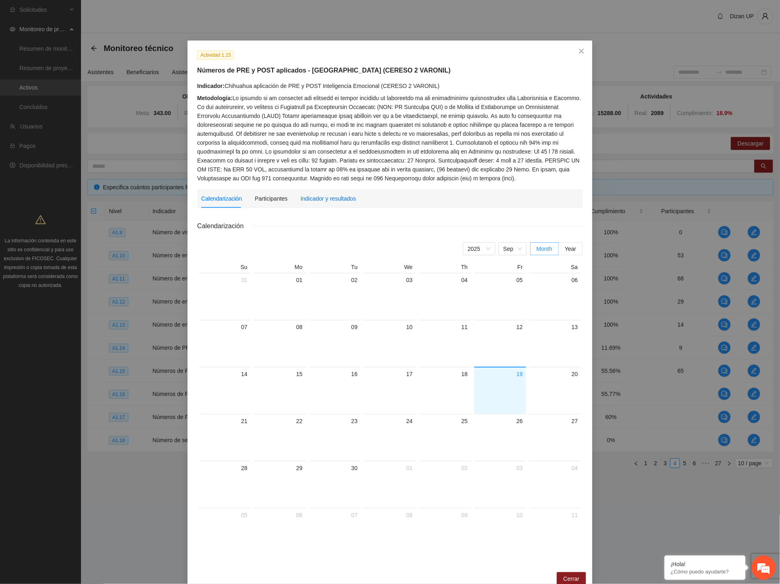
click at [330, 201] on div "Indicador y resultados" at bounding box center [329, 198] width 56 height 9
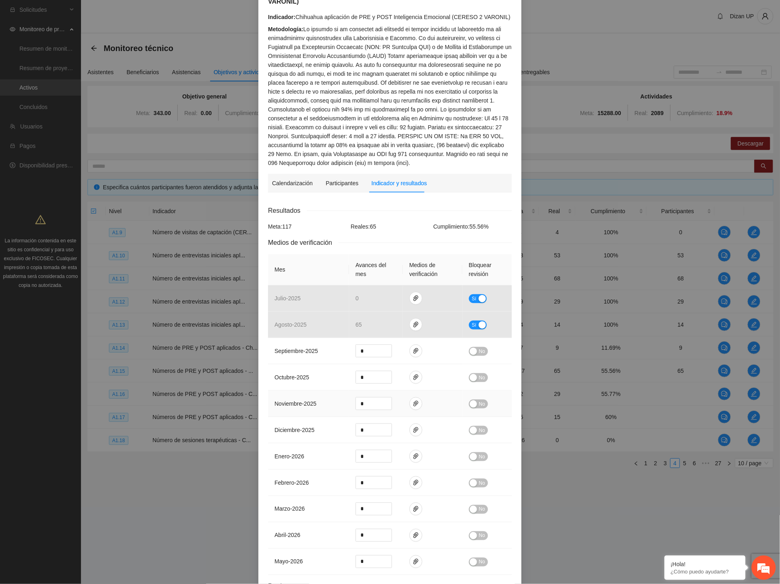
scroll to position [0, 0]
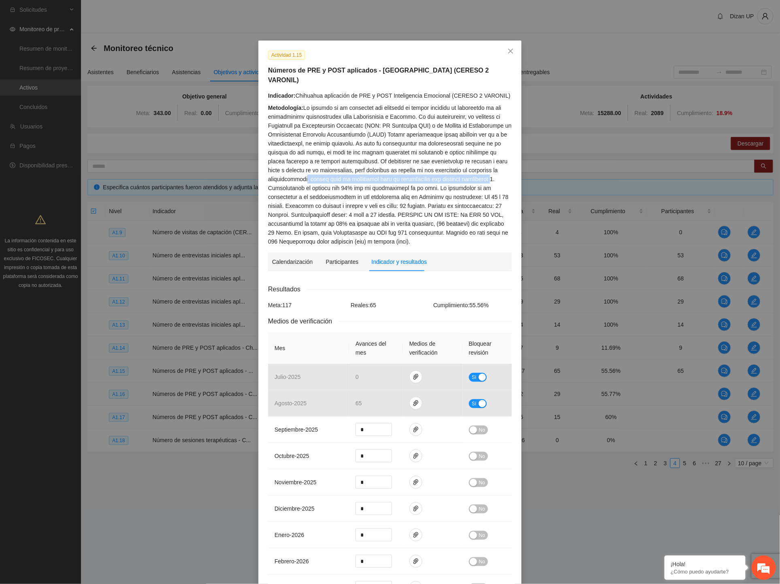
drag, startPoint x: 309, startPoint y: 170, endPoint x: 492, endPoint y: 172, distance: 183.5
click at [492, 172] on div "Metodología:" at bounding box center [390, 174] width 244 height 143
drag, startPoint x: 278, startPoint y: 176, endPoint x: 478, endPoint y: 179, distance: 200.6
click at [478, 179] on div "Metodología:" at bounding box center [390, 174] width 244 height 143
drag, startPoint x: 278, startPoint y: 189, endPoint x: 506, endPoint y: 186, distance: 227.3
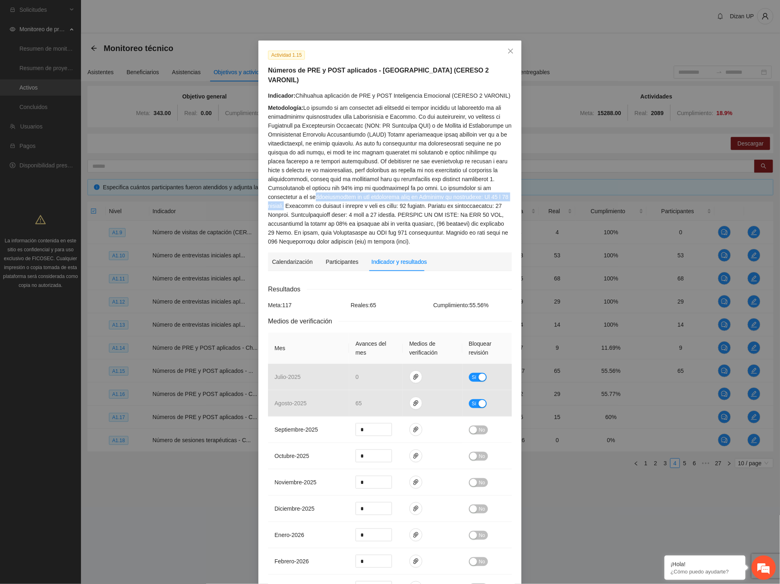
click at [506, 186] on div "Metodología:" at bounding box center [390, 174] width 244 height 143
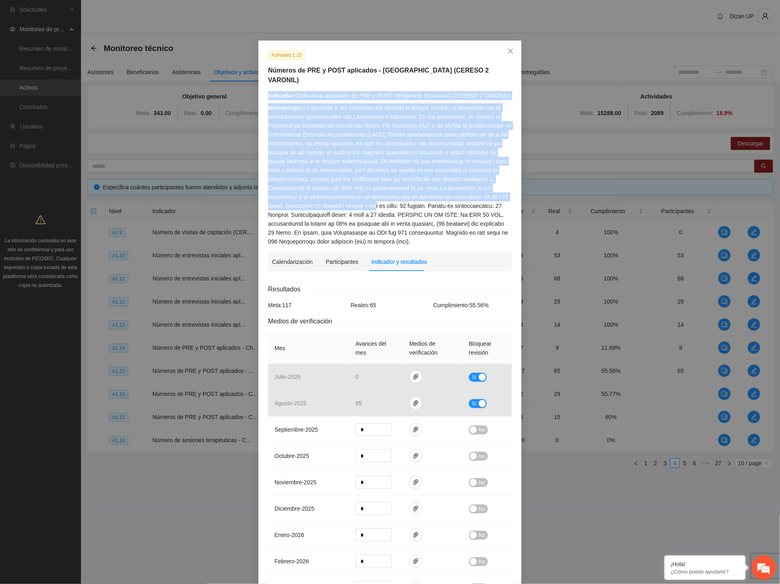
drag, startPoint x: 264, startPoint y: 194, endPoint x: 356, endPoint y: 192, distance: 91.6
click at [356, 192] on div "Indicador: Chihuahua aplicación de PRE y POST Inteligencia Emocional (CERESO 2 …" at bounding box center [390, 168] width 250 height 155
click at [325, 193] on div "Metodología:" at bounding box center [390, 174] width 244 height 143
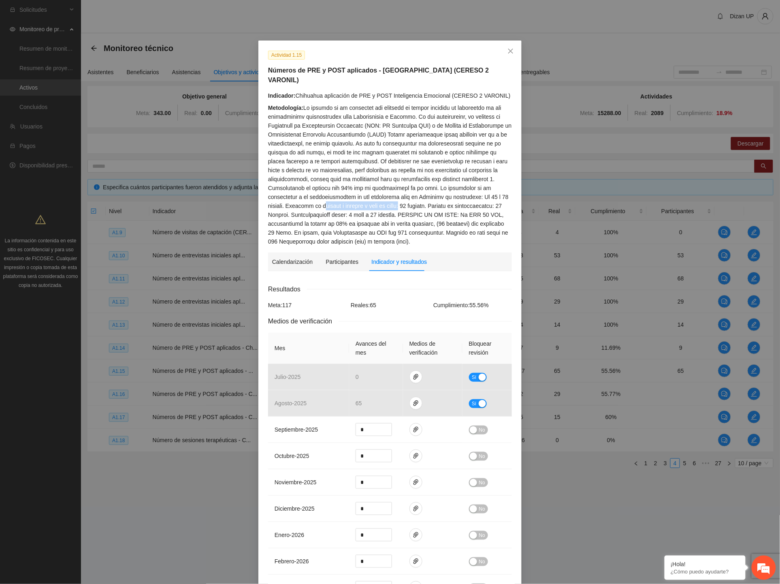
drag, startPoint x: 382, startPoint y: 192, endPoint x: 299, endPoint y: 192, distance: 83.5
click at [299, 192] on div "Metodología:" at bounding box center [390, 174] width 244 height 143
click at [349, 204] on div "Metodología:" at bounding box center [390, 174] width 244 height 143
drag, startPoint x: 391, startPoint y: 205, endPoint x: 489, endPoint y: 205, distance: 98.0
click at [489, 205] on div "Metodología:" at bounding box center [390, 174] width 244 height 143
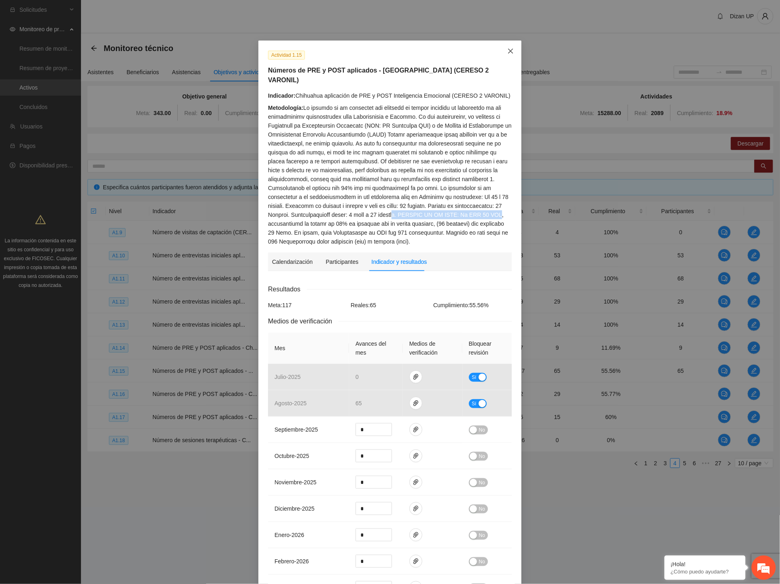
click at [508, 50] on icon "close" at bounding box center [511, 51] width 6 height 6
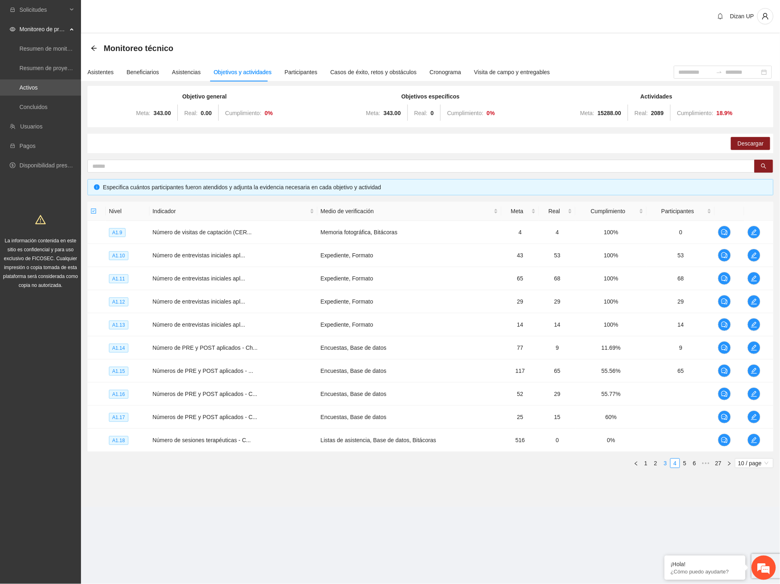
click at [667, 459] on link "3" at bounding box center [665, 463] width 9 height 9
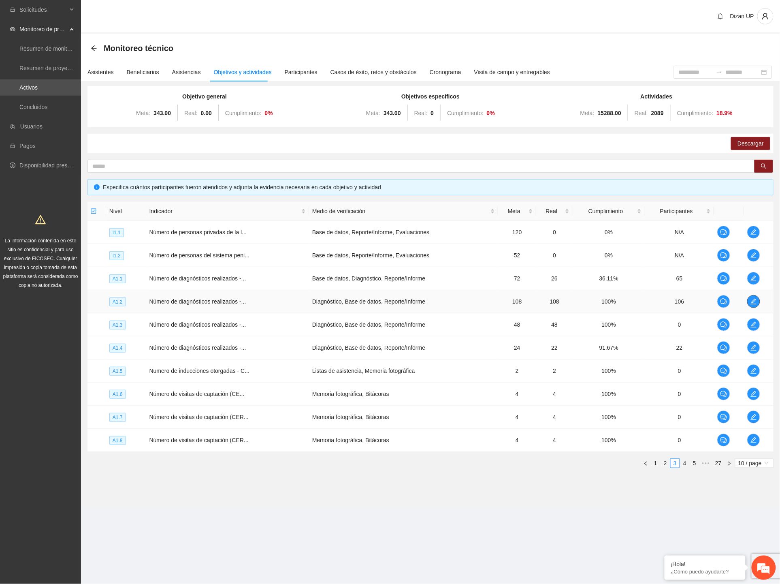
click at [754, 300] on icon "edit" at bounding box center [754, 301] width 6 height 6
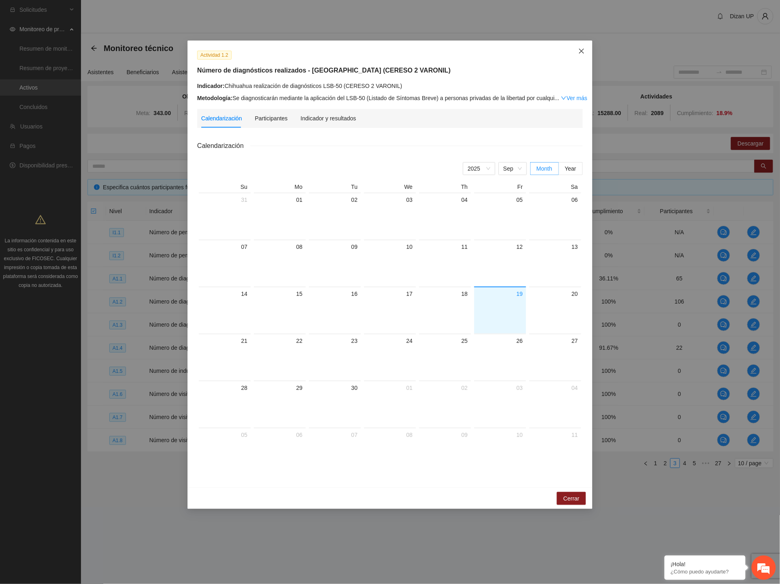
click at [574, 49] on span "Close" at bounding box center [582, 52] width 22 height 22
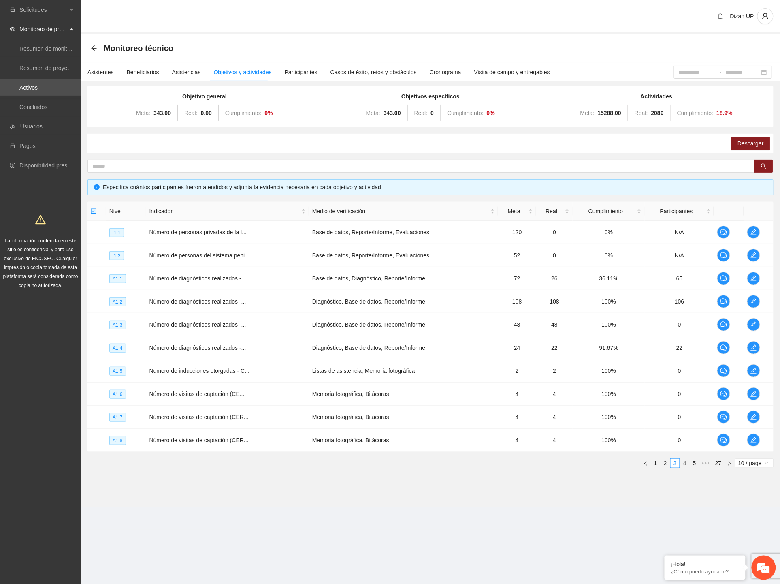
drag, startPoint x: 687, startPoint y: 463, endPoint x: 683, endPoint y: 453, distance: 11.3
click at [686, 463] on link "4" at bounding box center [685, 463] width 9 height 9
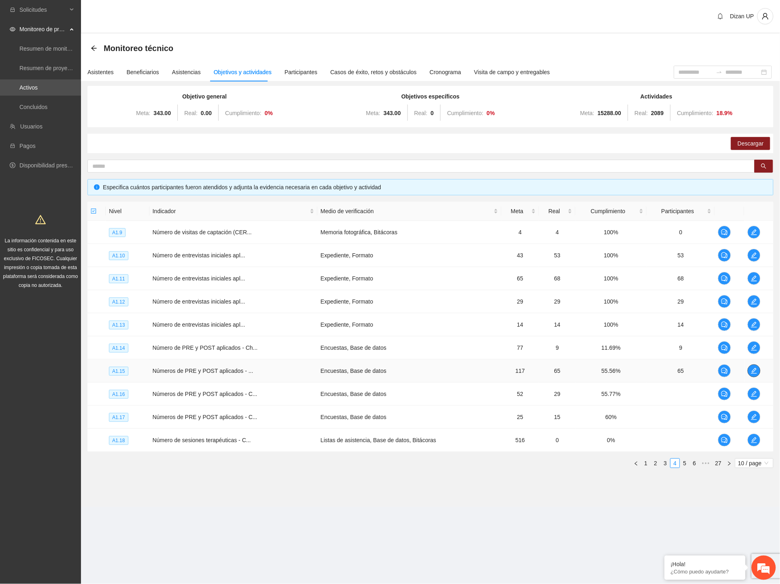
click at [754, 368] on icon "edit" at bounding box center [754, 370] width 6 height 6
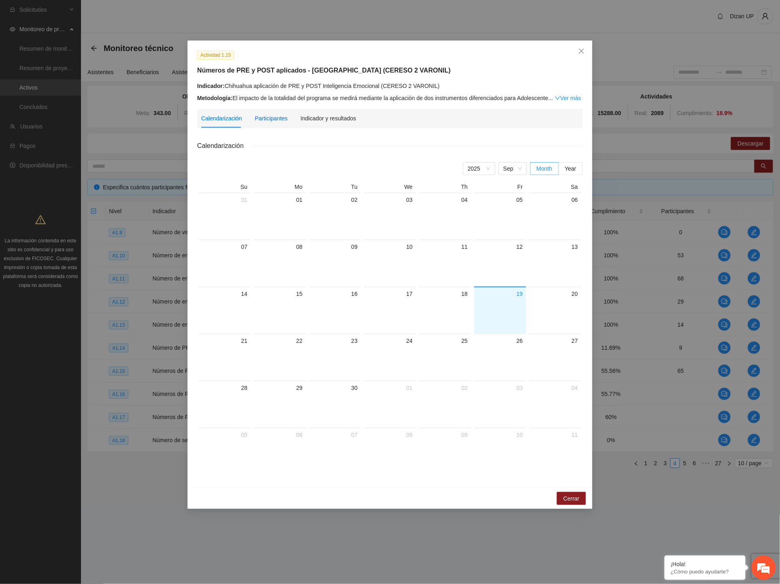
click at [270, 118] on div "Participantes" at bounding box center [271, 118] width 33 height 9
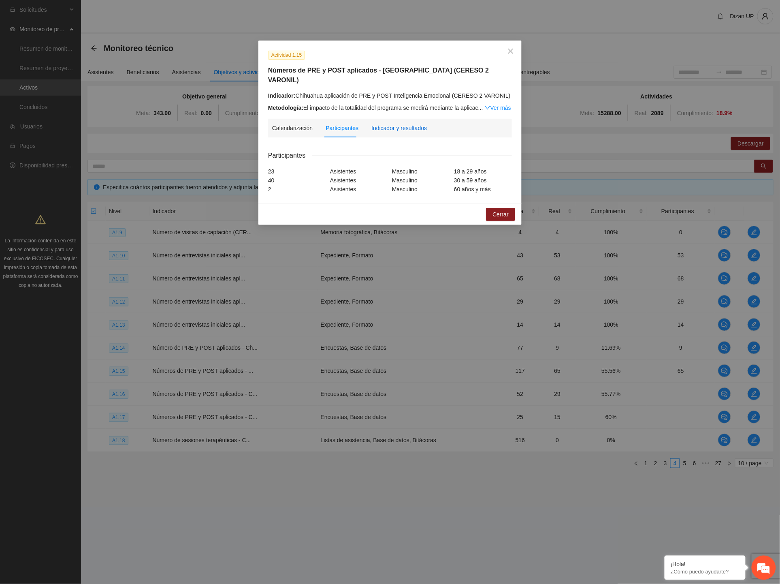
click at [399, 124] on div "Indicador y resultados" at bounding box center [399, 128] width 56 height 9
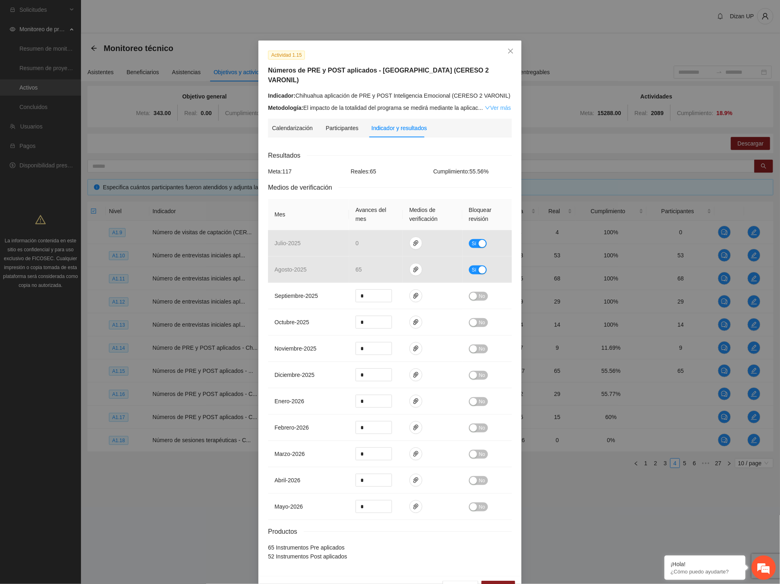
click at [493, 105] on link "Ver más" at bounding box center [498, 108] width 26 height 6
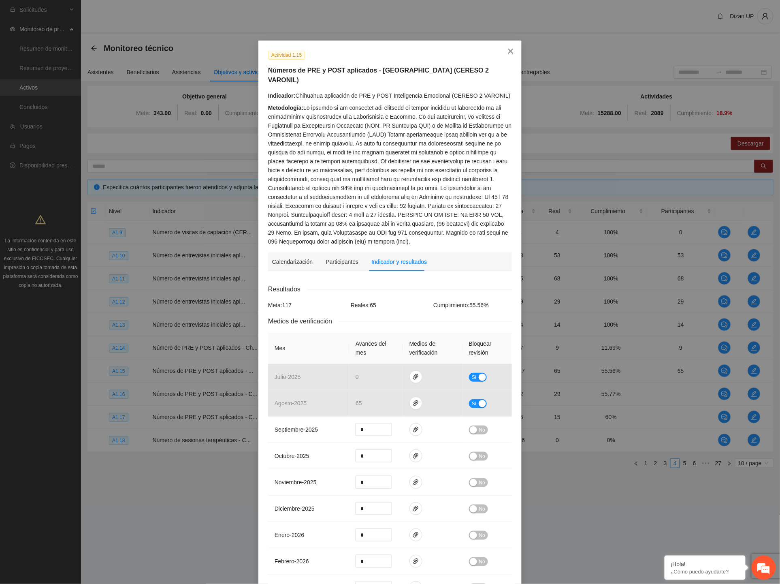
click at [503, 49] on span "Close" at bounding box center [511, 52] width 22 height 22
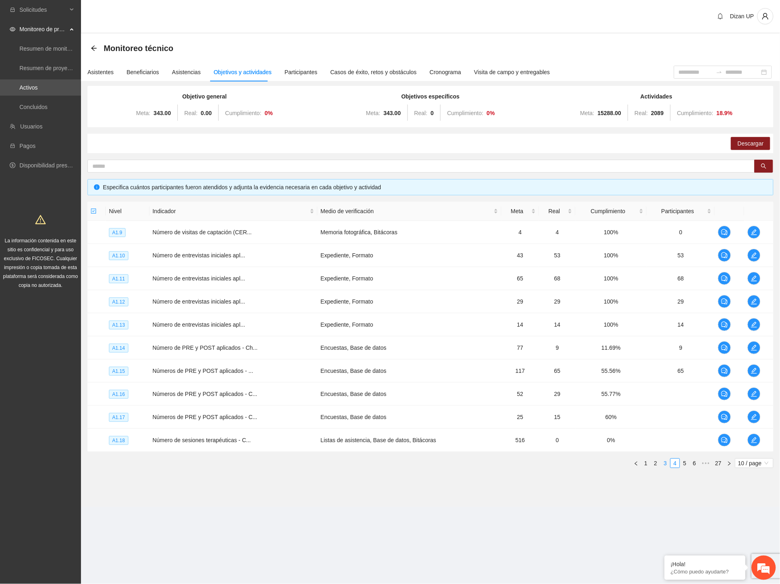
click at [665, 465] on link "3" at bounding box center [665, 463] width 9 height 9
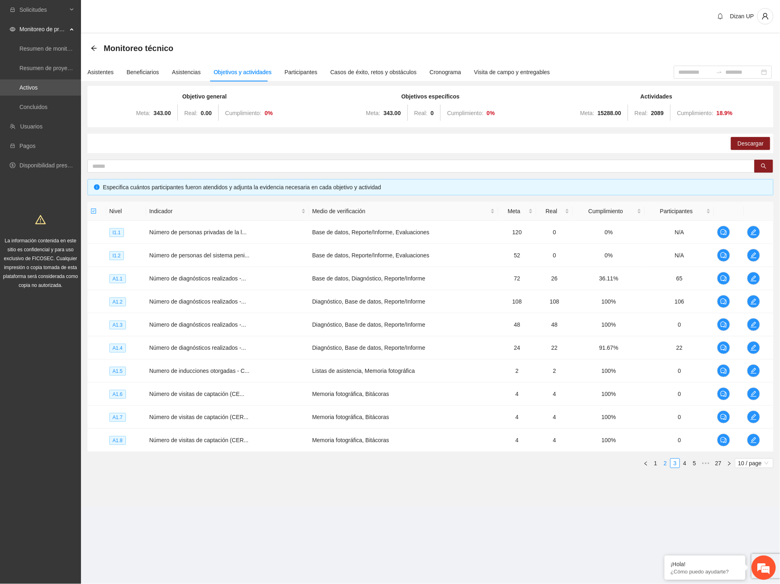
click at [663, 463] on link "2" at bounding box center [665, 463] width 9 height 9
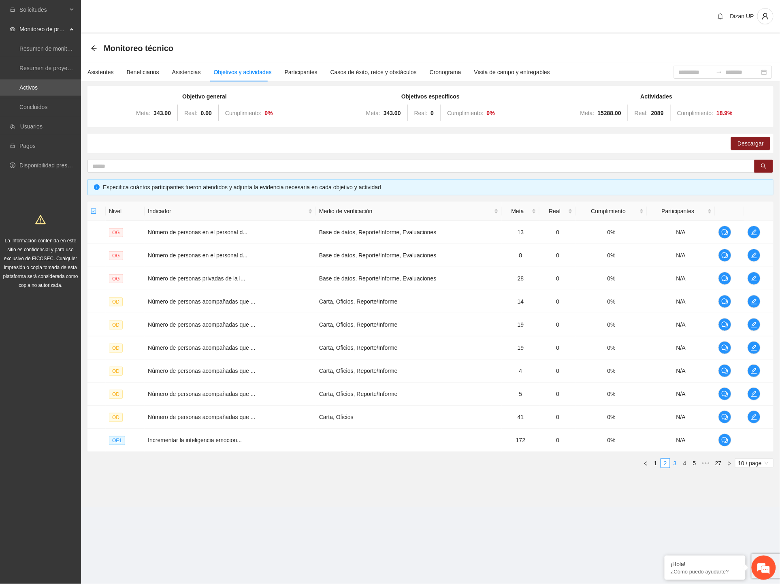
click at [672, 462] on link "3" at bounding box center [675, 463] width 9 height 9
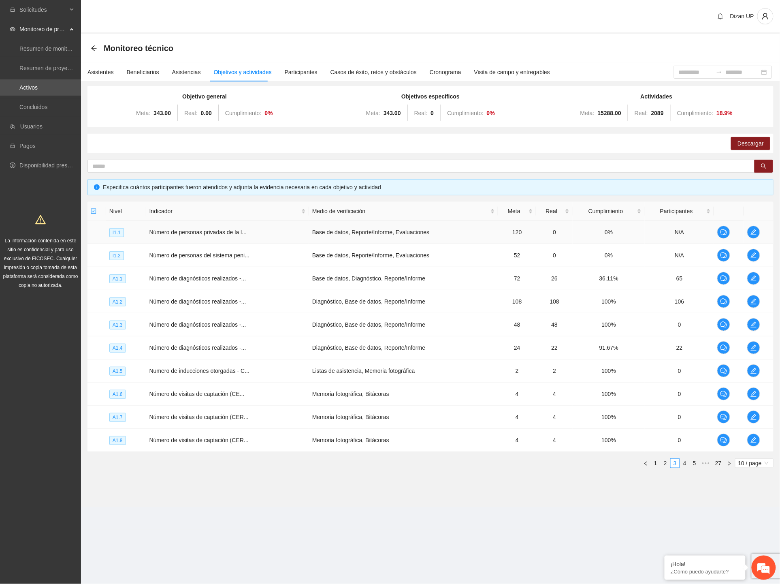
click at [745, 231] on td at bounding box center [759, 232] width 30 height 23
click at [751, 230] on icon "edit" at bounding box center [754, 232] width 6 height 6
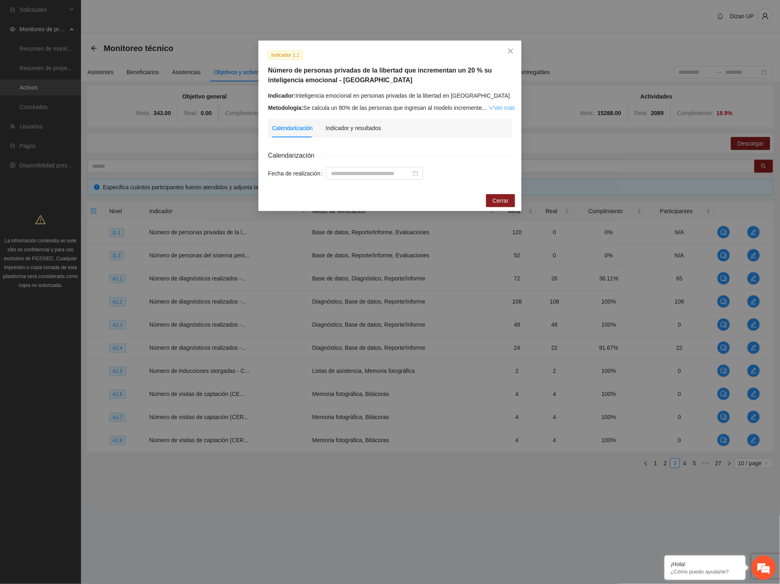
click at [503, 107] on link "Ver más" at bounding box center [502, 108] width 26 height 6
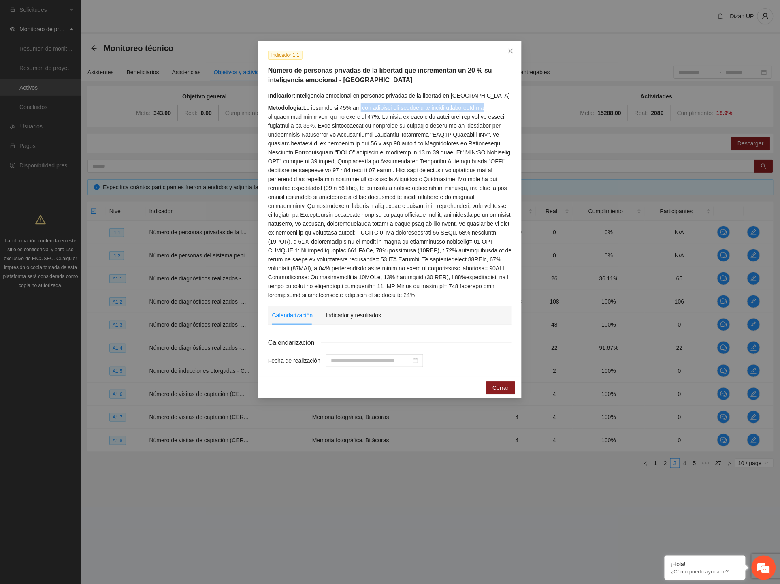
drag, startPoint x: 356, startPoint y: 109, endPoint x: 497, endPoint y: 102, distance: 141.9
click at [497, 102] on div "Indicador: Inteligencia emocional en personas privadas de la libertad en Chihua…" at bounding box center [390, 195] width 244 height 208
click at [365, 127] on div "Metodología:" at bounding box center [390, 201] width 244 height 196
drag, startPoint x: 324, startPoint y: 94, endPoint x: 443, endPoint y: 94, distance: 118.7
click at [449, 93] on div "Indicador: Inteligencia emocional en personas privadas de la libertad en Chihua…" at bounding box center [390, 95] width 244 height 9
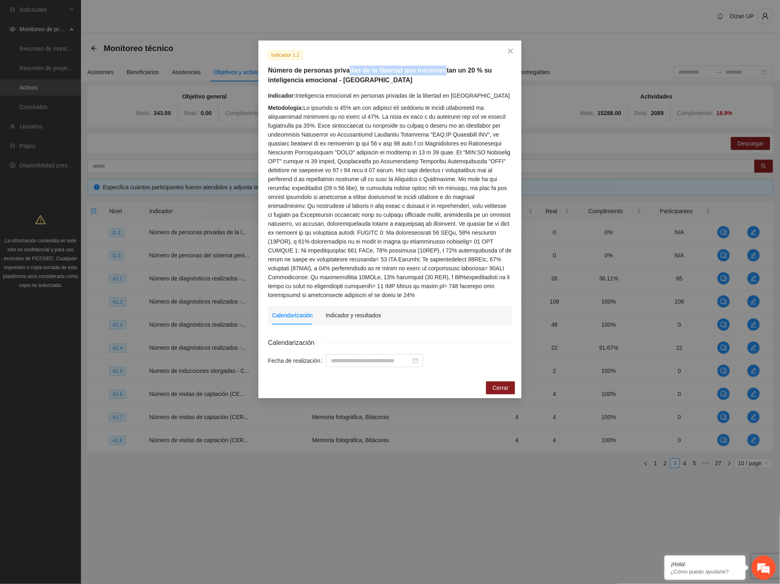
drag, startPoint x: 345, startPoint y: 72, endPoint x: 440, endPoint y: 72, distance: 94.4
click at [440, 72] on h5 "Número de personas privadas de la libertad que incrementan un 20 % su inteligen…" at bounding box center [390, 75] width 244 height 19
drag, startPoint x: 310, startPoint y: 107, endPoint x: 456, endPoint y: 107, distance: 146.2
click at [456, 107] on div "Metodología:" at bounding box center [390, 201] width 244 height 196
click at [513, 43] on span "Close" at bounding box center [511, 52] width 22 height 22
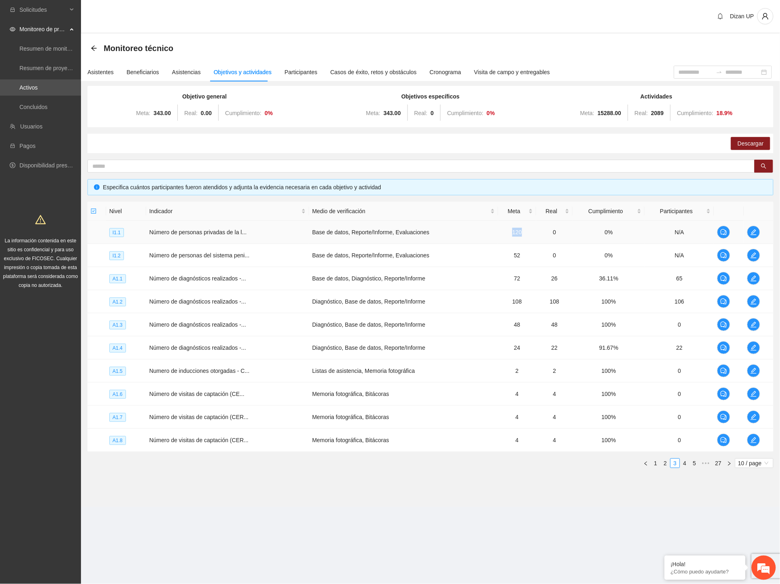
drag, startPoint x: 516, startPoint y: 230, endPoint x: 496, endPoint y: 230, distance: 19.9
click at [498, 230] on td "120" at bounding box center [517, 232] width 38 height 23
click at [666, 463] on link "2" at bounding box center [665, 463] width 9 height 9
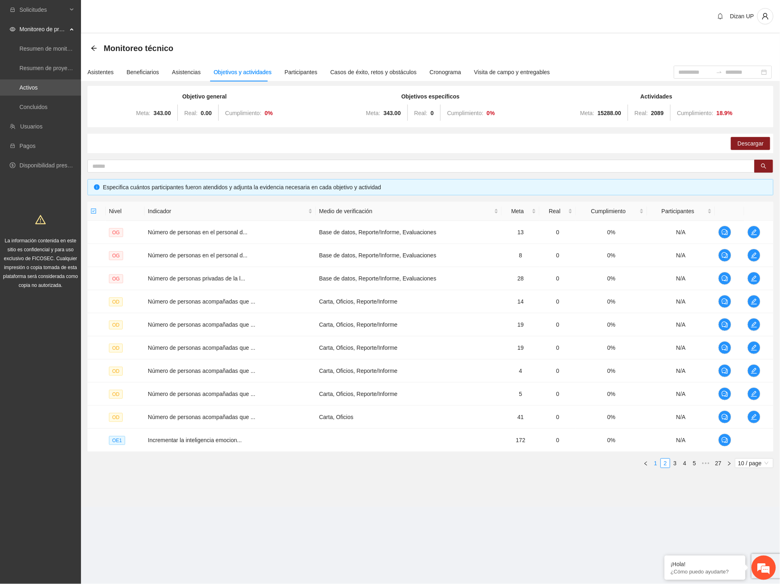
click at [654, 460] on link "1" at bounding box center [655, 463] width 9 height 9
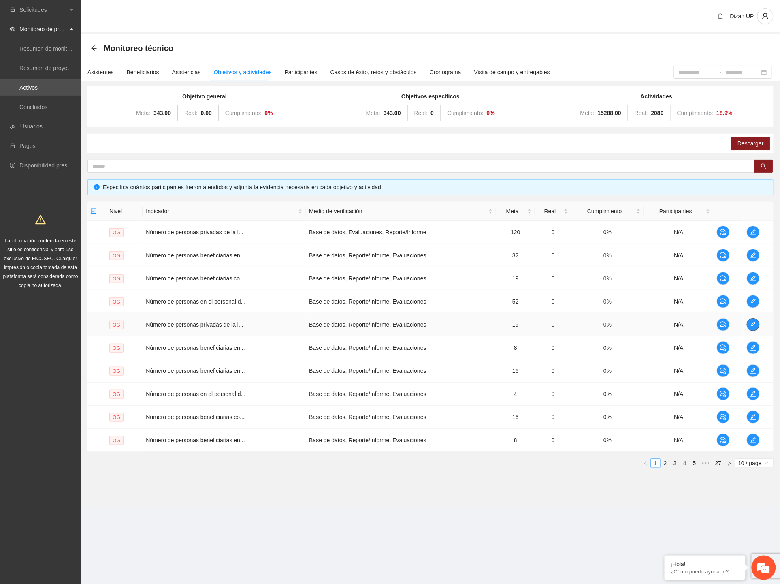
click at [750, 326] on span "edit" at bounding box center [753, 324] width 12 height 6
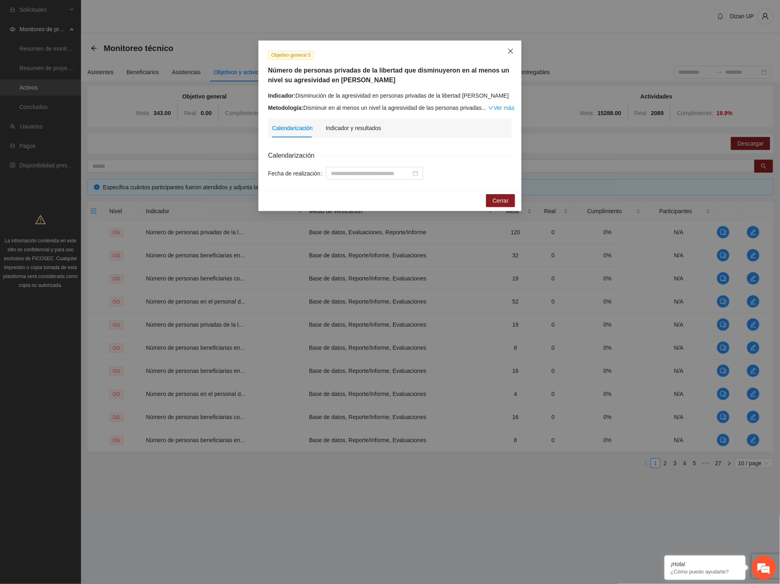
click at [512, 49] on icon "close" at bounding box center [511, 51] width 6 height 6
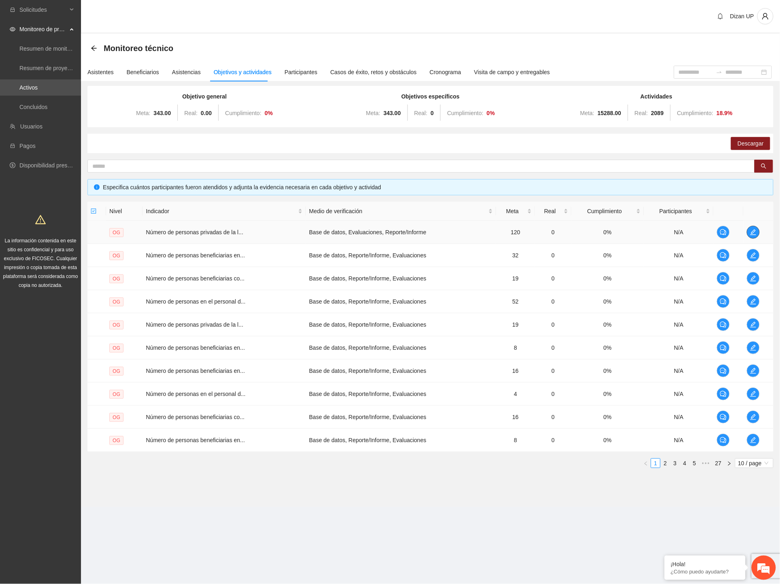
click at [748, 233] on span "edit" at bounding box center [753, 232] width 12 height 6
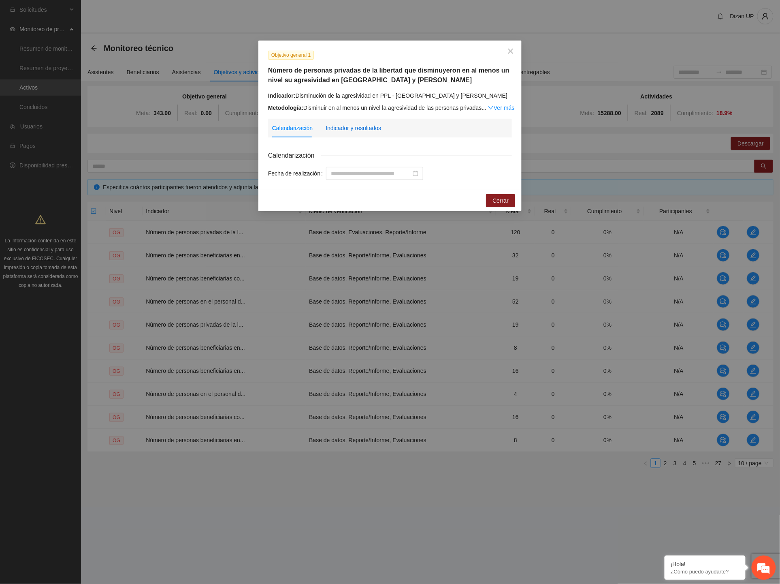
click at [350, 126] on div "Indicador y resultados" at bounding box center [354, 128] width 56 height 9
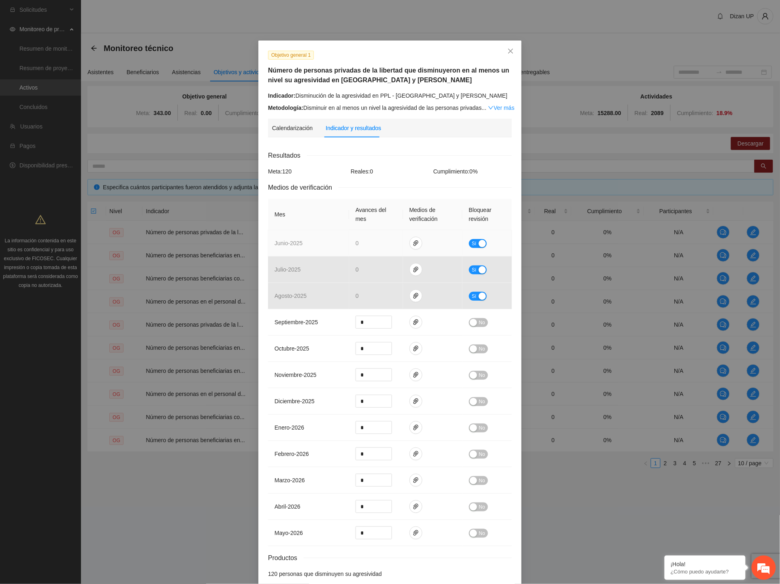
scroll to position [42, 0]
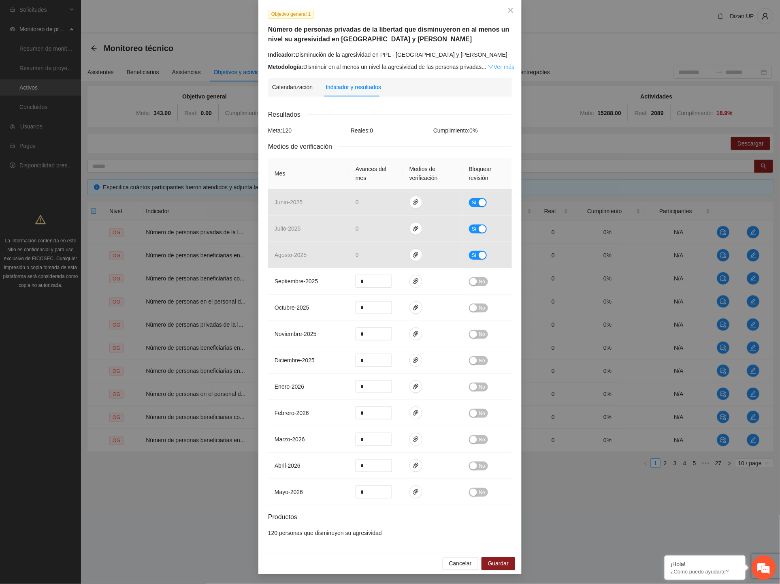
click at [495, 64] on link "Ver más" at bounding box center [501, 67] width 26 height 6
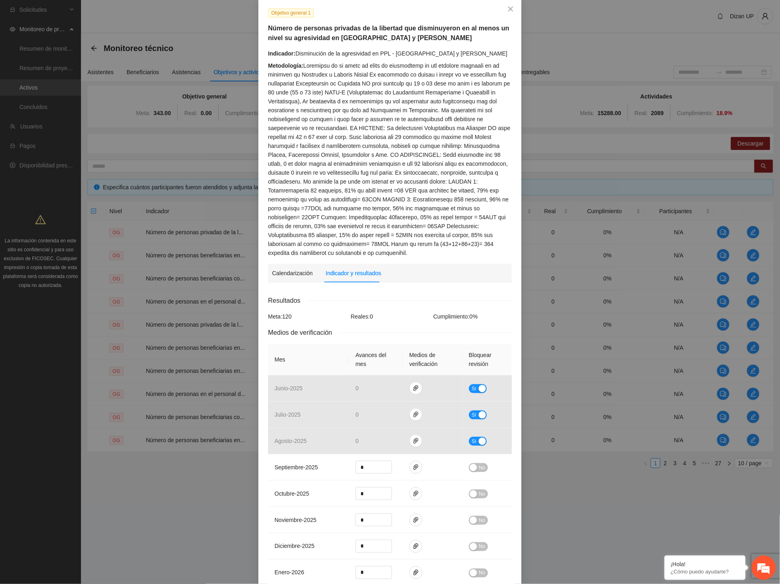
click at [328, 218] on div "Metodología:" at bounding box center [390, 159] width 244 height 196
drag, startPoint x: 437, startPoint y: 199, endPoint x: 467, endPoint y: 209, distance: 32.3
click at [492, 203] on div "Metodología:" at bounding box center [390, 159] width 244 height 196
click at [317, 209] on div "Metodología:" at bounding box center [390, 159] width 244 height 196
drag, startPoint x: 401, startPoint y: 180, endPoint x: 488, endPoint y: 184, distance: 86.4
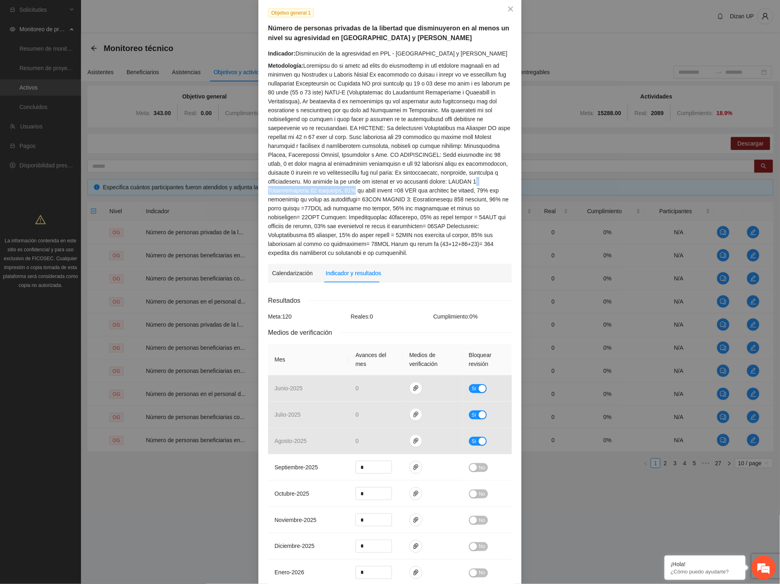
click at [488, 184] on div "Metodología:" at bounding box center [390, 159] width 244 height 196
drag, startPoint x: 298, startPoint y: 188, endPoint x: 441, endPoint y: 195, distance: 143.2
click at [441, 195] on div "Metodología:" at bounding box center [390, 159] width 244 height 196
click at [360, 209] on div "Metodología:" at bounding box center [390, 159] width 244 height 196
drag, startPoint x: 410, startPoint y: 201, endPoint x: 479, endPoint y: 203, distance: 69.3
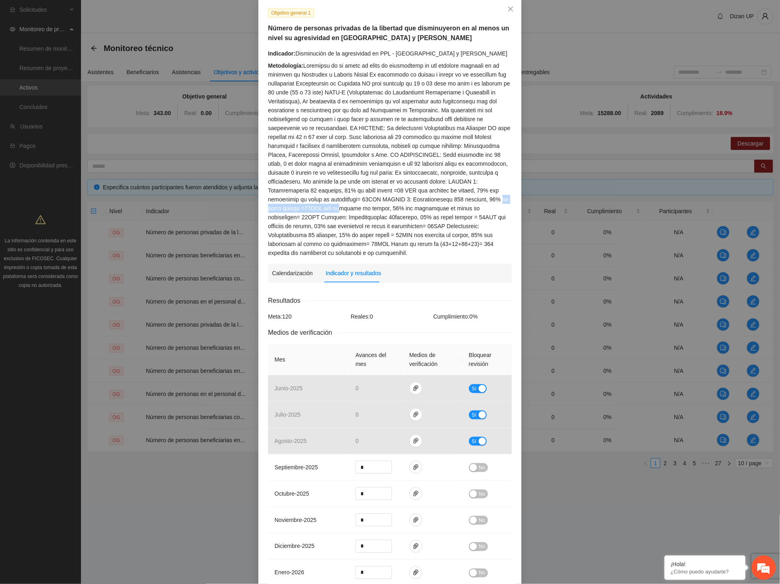
click at [477, 203] on div "Metodología:" at bounding box center [390, 159] width 244 height 196
click at [333, 211] on div "Metodología:" at bounding box center [390, 159] width 244 height 196
drag, startPoint x: 271, startPoint y: 208, endPoint x: 438, endPoint y: 207, distance: 167.7
click at [438, 207] on div "Metodología:" at bounding box center [390, 159] width 244 height 196
click at [508, 9] on icon "close" at bounding box center [511, 9] width 6 height 6
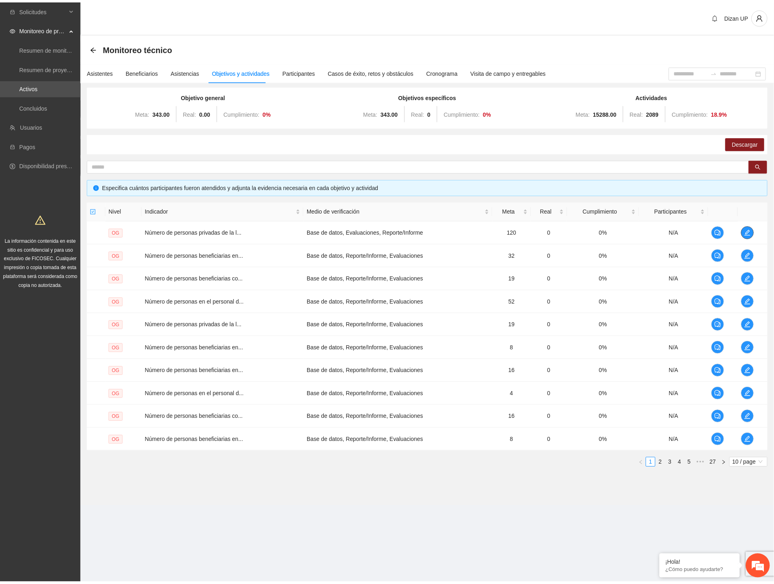
scroll to position [0, 0]
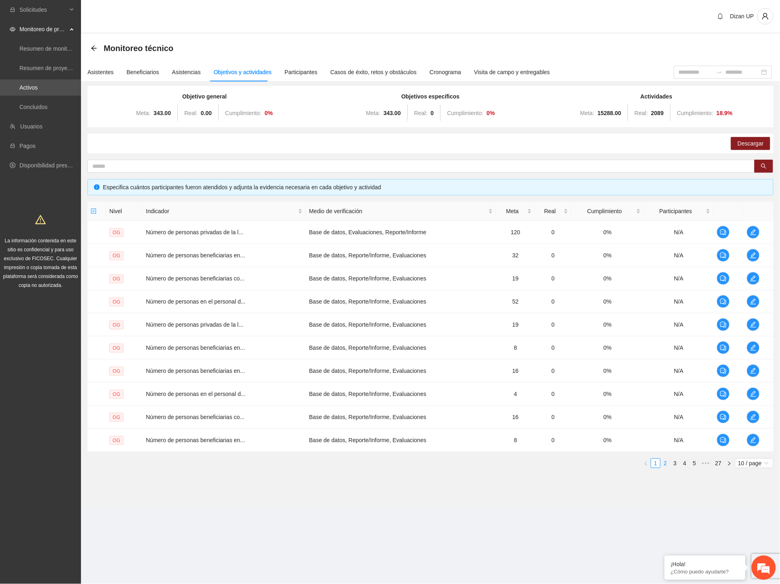
drag, startPoint x: 665, startPoint y: 461, endPoint x: 669, endPoint y: 460, distance: 4.2
click at [665, 461] on link "2" at bounding box center [665, 463] width 9 height 9
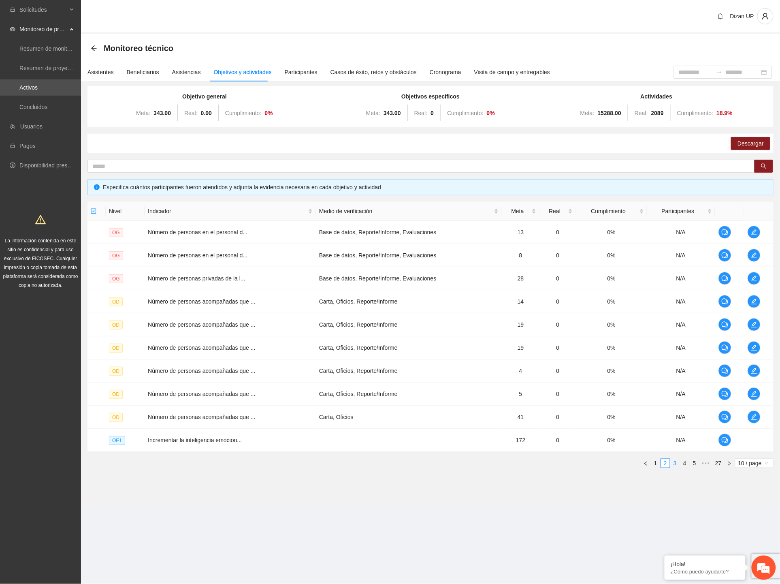
click at [677, 463] on link "3" at bounding box center [675, 463] width 9 height 9
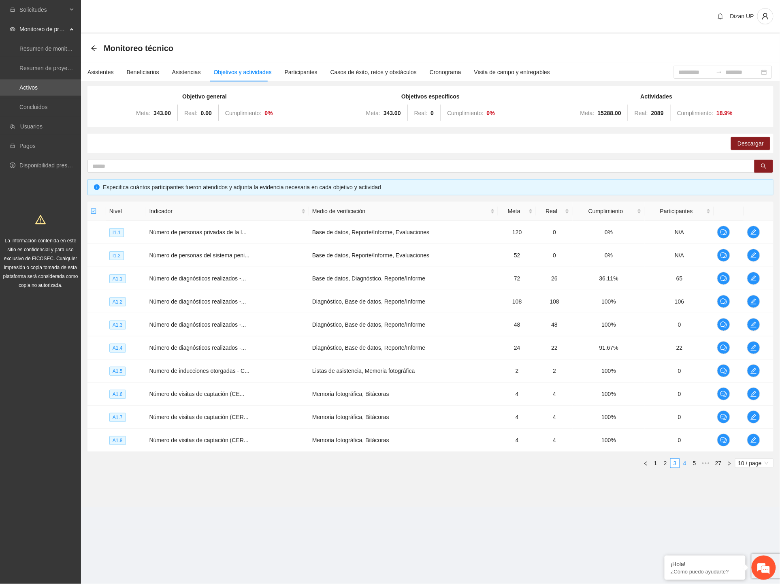
click at [687, 462] on link "4" at bounding box center [685, 463] width 9 height 9
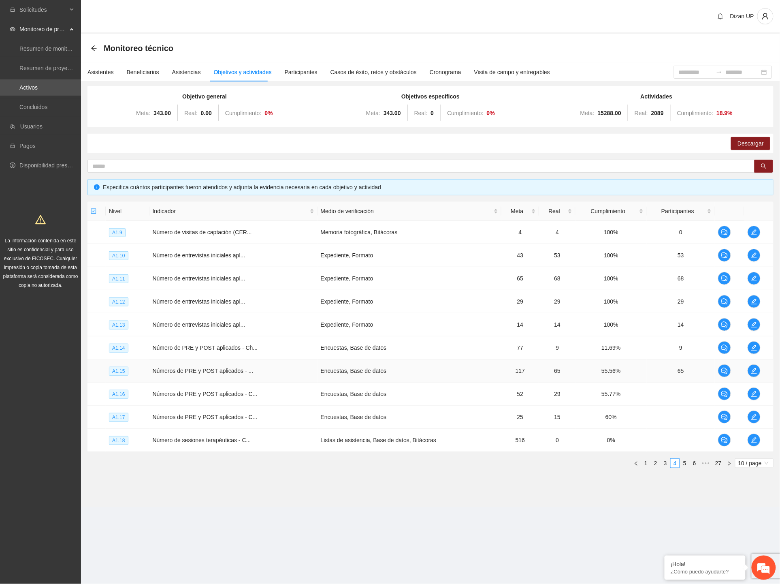
drag, startPoint x: 737, startPoint y: 370, endPoint x: 747, endPoint y: 369, distance: 9.4
click at [737, 370] on td at bounding box center [729, 370] width 29 height 23
click at [751, 368] on icon "edit" at bounding box center [754, 370] width 6 height 6
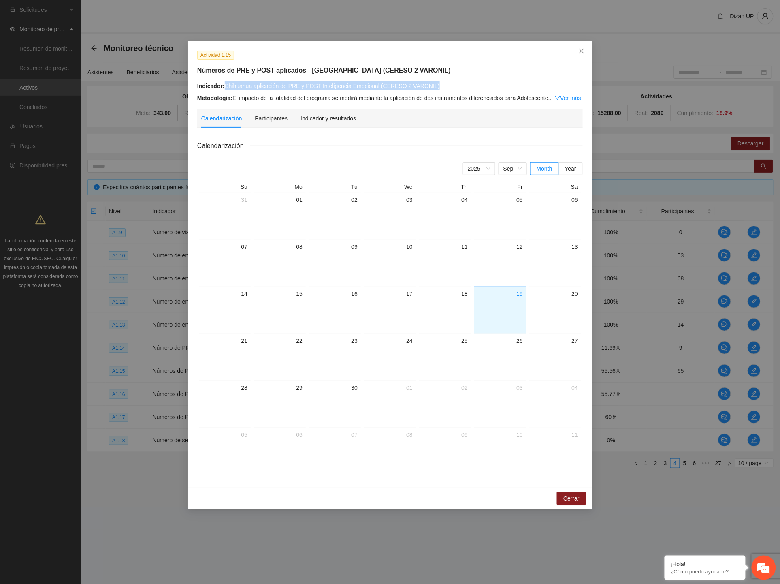
drag, startPoint x: 442, startPoint y: 83, endPoint x: 224, endPoint y: 86, distance: 217.2
click at [224, 86] on div "Indicador: Chihuahua aplicación de PRE y POST Inteligencia Emocional (CERESO 2 …" at bounding box center [390, 85] width 386 height 9
copy div "Chihuahua aplicación de PRE y POST Inteligencia Emocional (CERESO 2 VARONIL)"
click at [579, 47] on span "Close" at bounding box center [582, 52] width 22 height 22
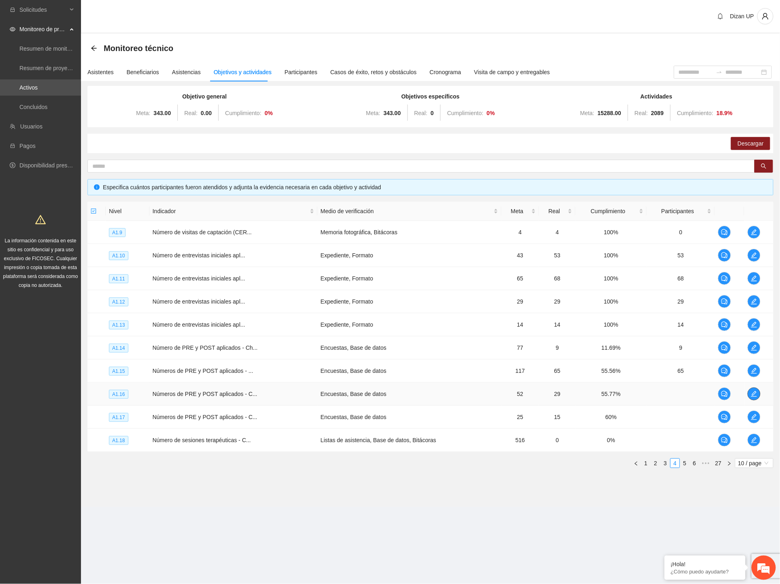
click at [755, 395] on icon "edit" at bounding box center [754, 394] width 6 height 6
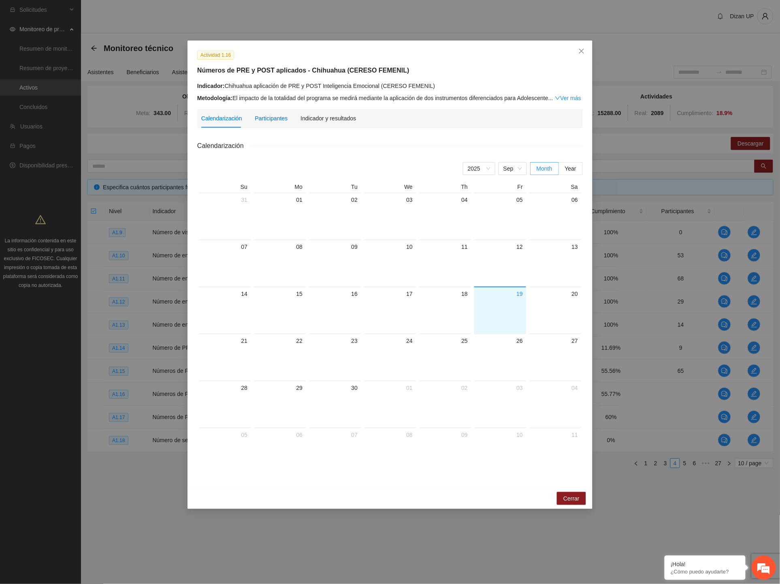
click at [282, 116] on div "Participantes" at bounding box center [271, 118] width 33 height 9
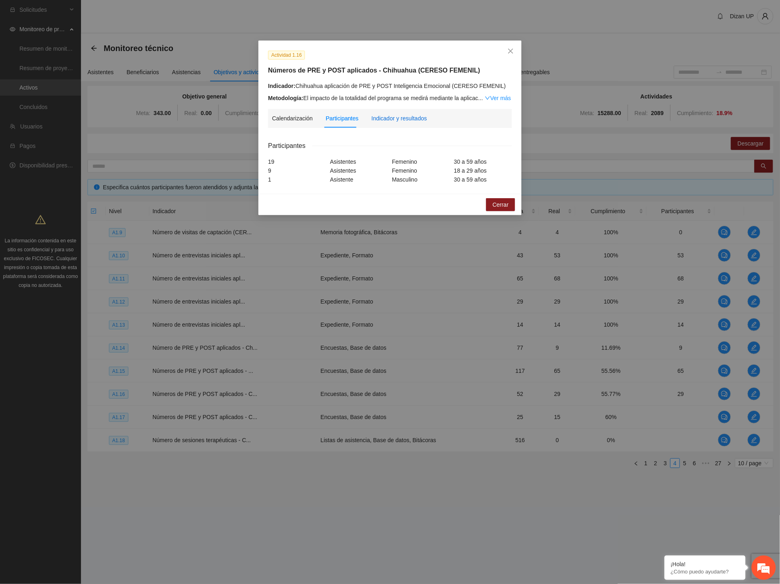
click at [385, 117] on div "Indicador y resultados" at bounding box center [399, 118] width 56 height 9
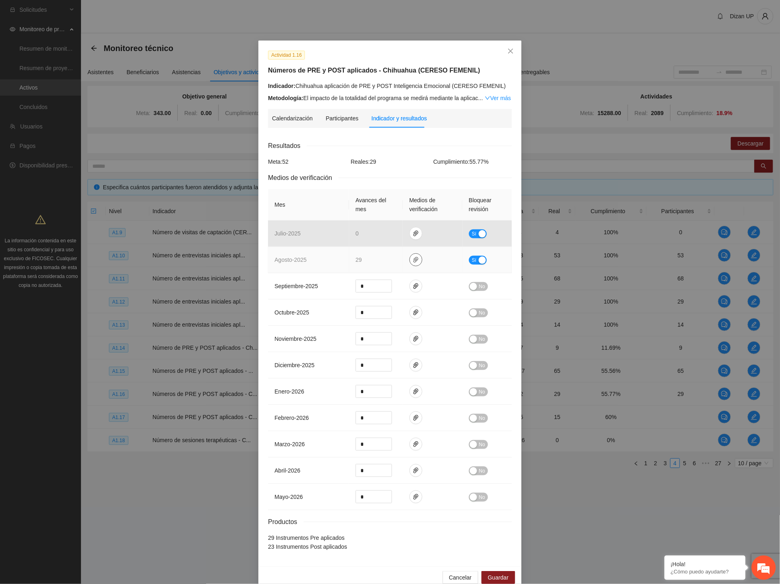
click at [414, 260] on icon "paper-clip" at bounding box center [416, 259] width 6 height 6
click at [384, 235] on link "AGOSTO_2025.zip" at bounding box center [415, 236] width 116 height 9
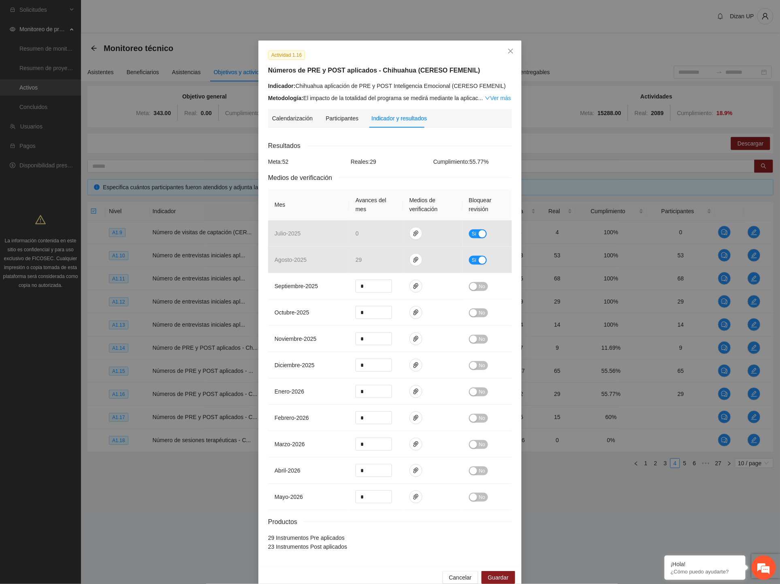
drag, startPoint x: 311, startPoint y: 158, endPoint x: 310, endPoint y: 154, distance: 4.2
click at [311, 158] on div "Meta: 52" at bounding box center [307, 161] width 83 height 9
click at [460, 574] on span "Cancelar" at bounding box center [460, 577] width 23 height 9
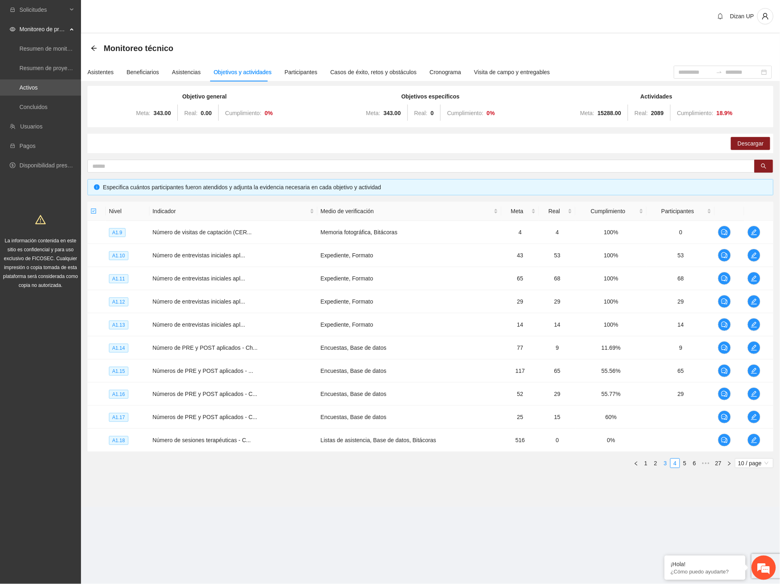
click at [667, 463] on link "3" at bounding box center [665, 463] width 9 height 9
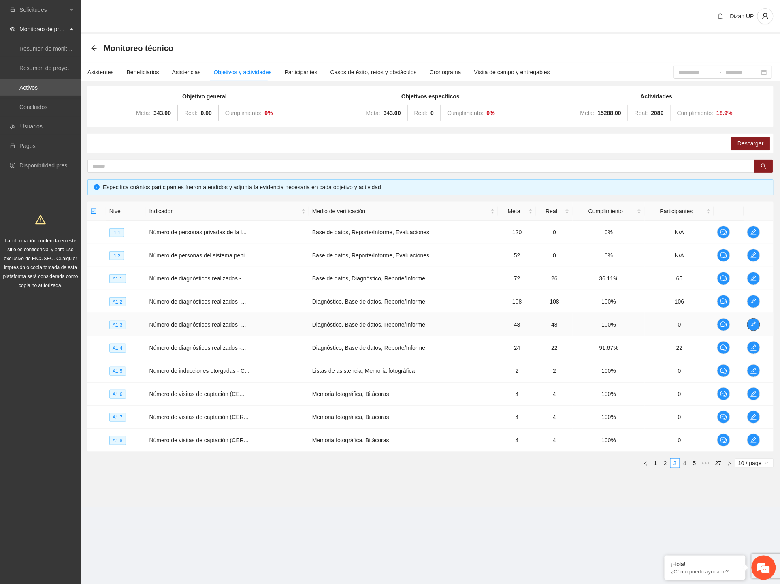
click at [754, 322] on icon "edit" at bounding box center [754, 324] width 6 height 6
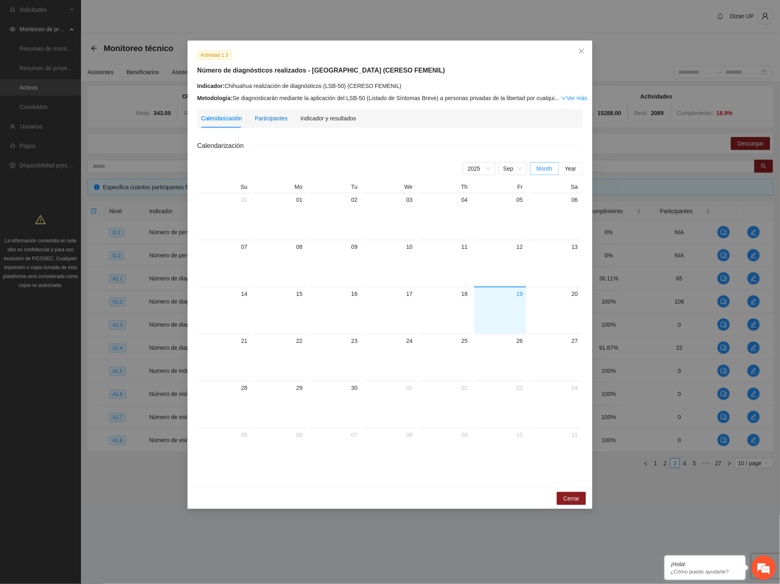
click at [268, 116] on div "Participantes" at bounding box center [271, 118] width 33 height 9
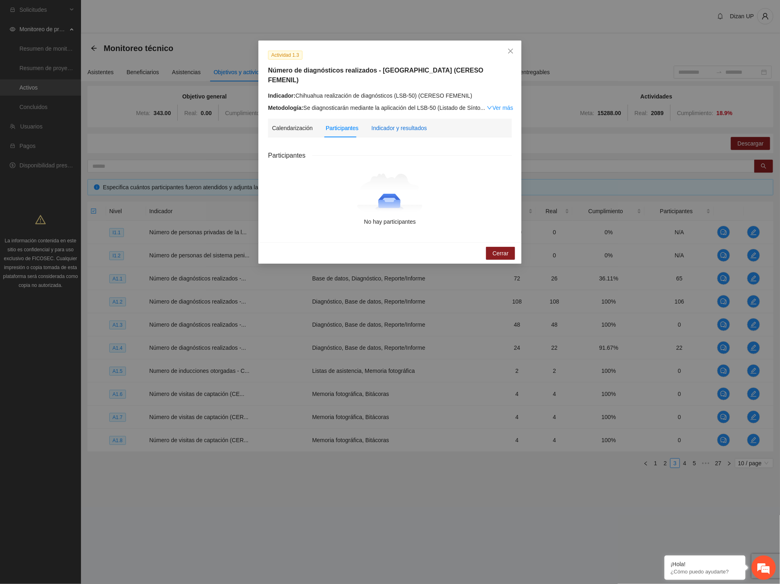
click at [389, 124] on div "Indicador y resultados" at bounding box center [399, 128] width 56 height 9
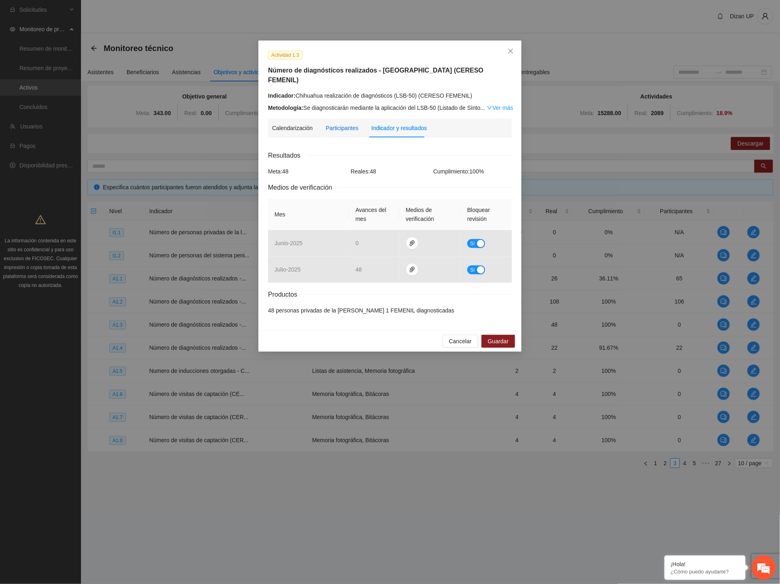
click at [348, 124] on div "Participantes" at bounding box center [342, 128] width 33 height 9
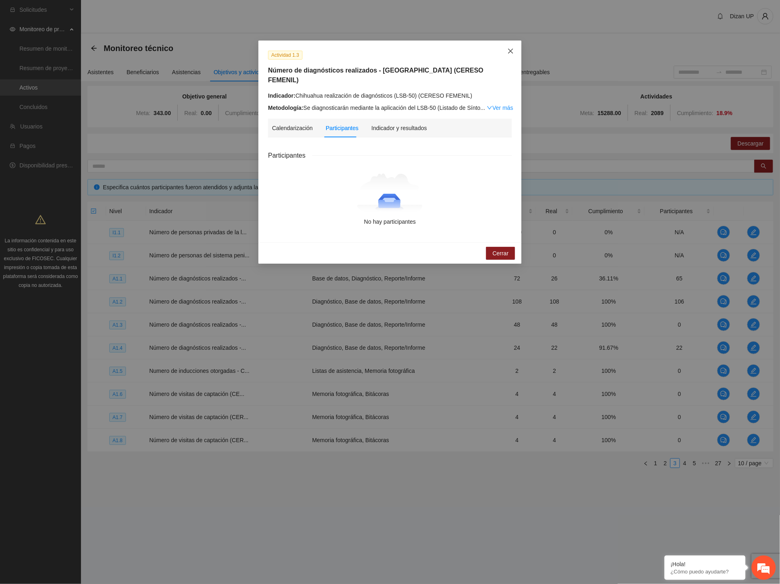
click at [510, 49] on icon "close" at bounding box center [511, 51] width 6 height 6
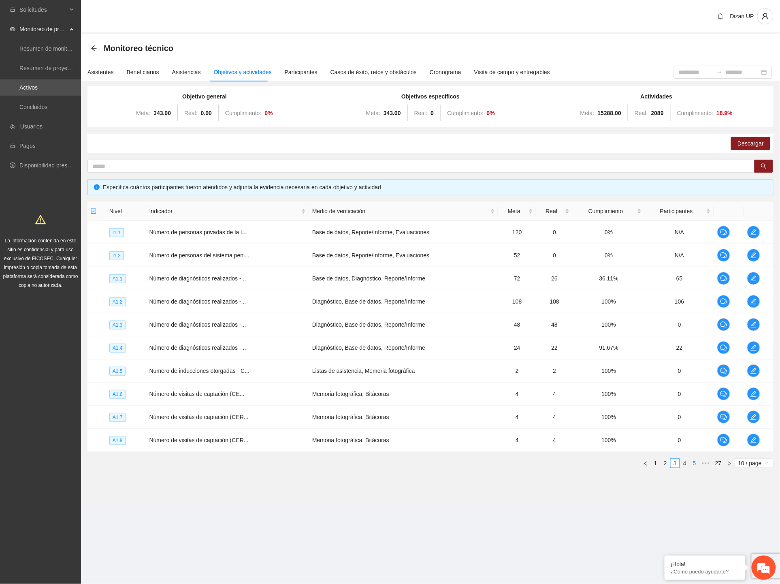
click at [685, 463] on link "4" at bounding box center [685, 463] width 9 height 9
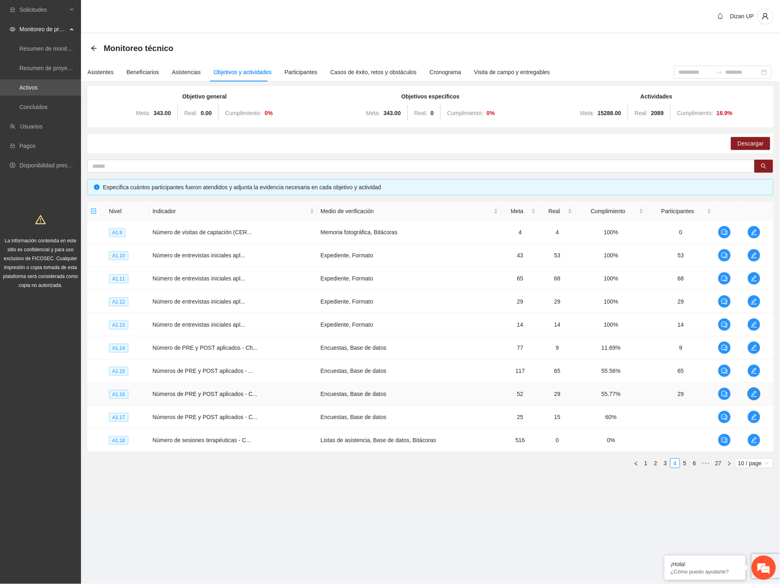
click at [751, 393] on icon "edit" at bounding box center [754, 394] width 6 height 6
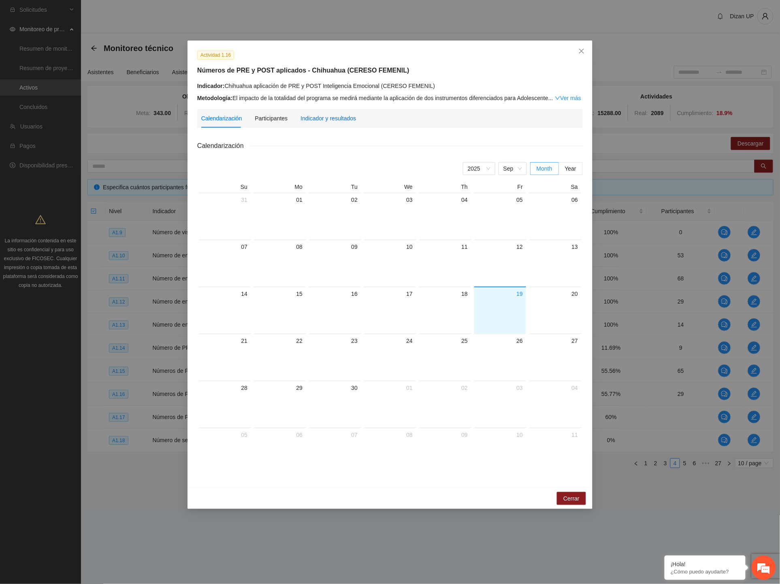
click at [334, 116] on div "Indicador y resultados" at bounding box center [329, 118] width 56 height 9
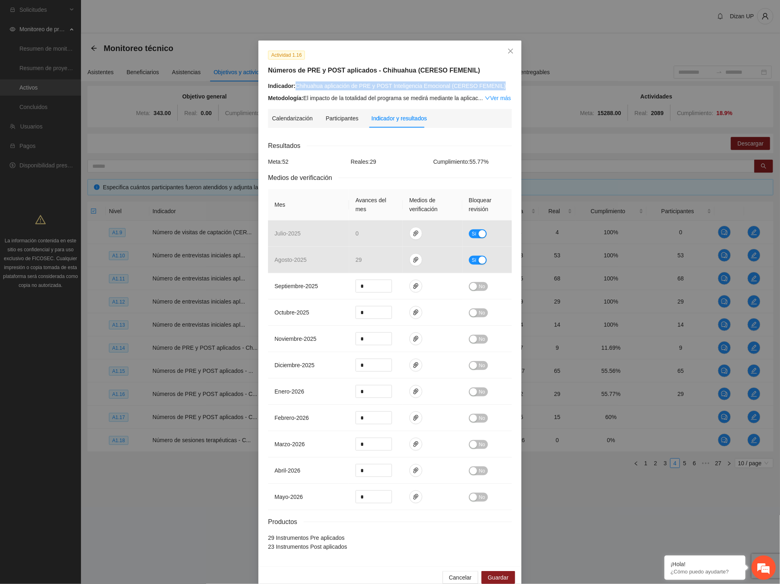
drag, startPoint x: 393, startPoint y: 81, endPoint x: 500, endPoint y: 87, distance: 107.5
click at [500, 87] on div "Indicador: Chihuahua aplicación de PRE y POST Inteligencia Emocional (CERESO FE…" at bounding box center [390, 85] width 244 height 9
copy div "Chihuahua aplicación de PRE y POST Inteligencia Emocional (CERESO FEMENIL)"
click at [508, 50] on icon "close" at bounding box center [511, 51] width 6 height 6
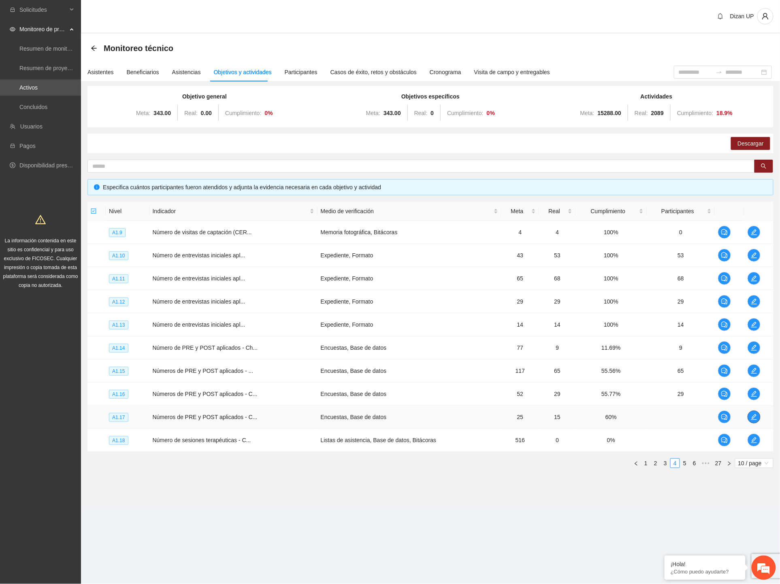
click at [756, 412] on button "button" at bounding box center [754, 416] width 13 height 13
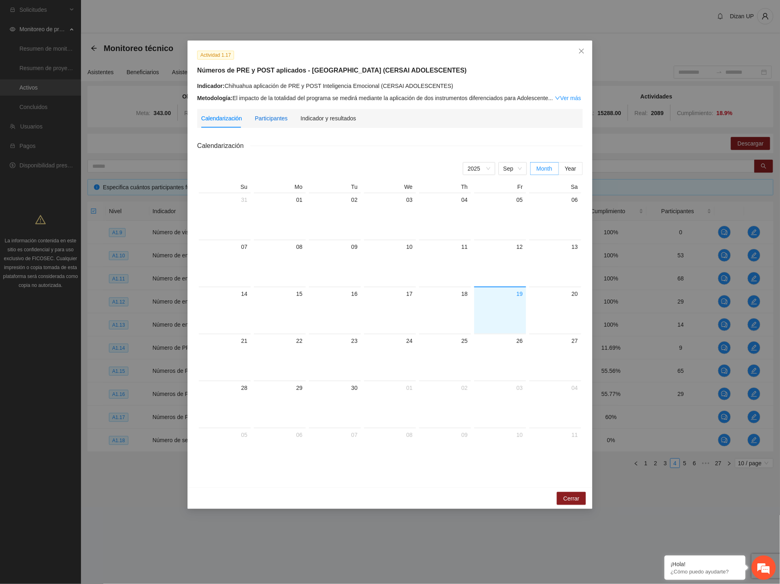
click at [272, 119] on div "Participantes" at bounding box center [271, 118] width 33 height 9
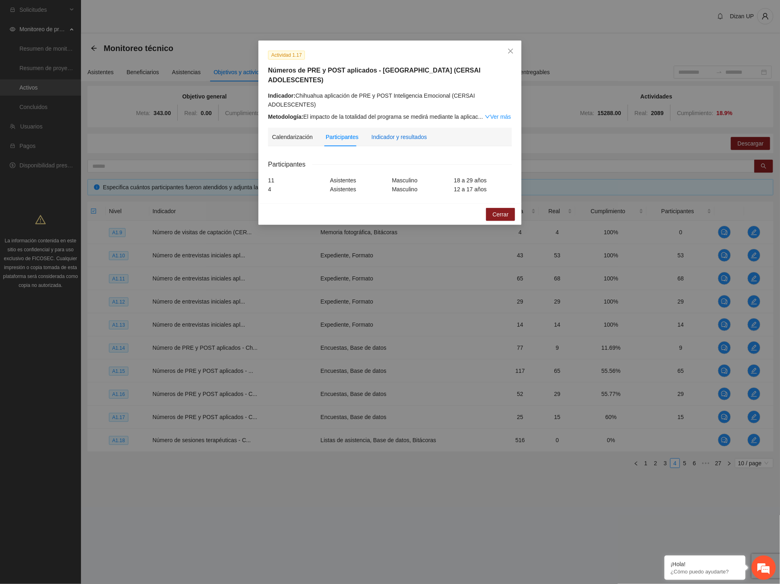
click at [392, 132] on div "Indicador y resultados" at bounding box center [399, 136] width 56 height 9
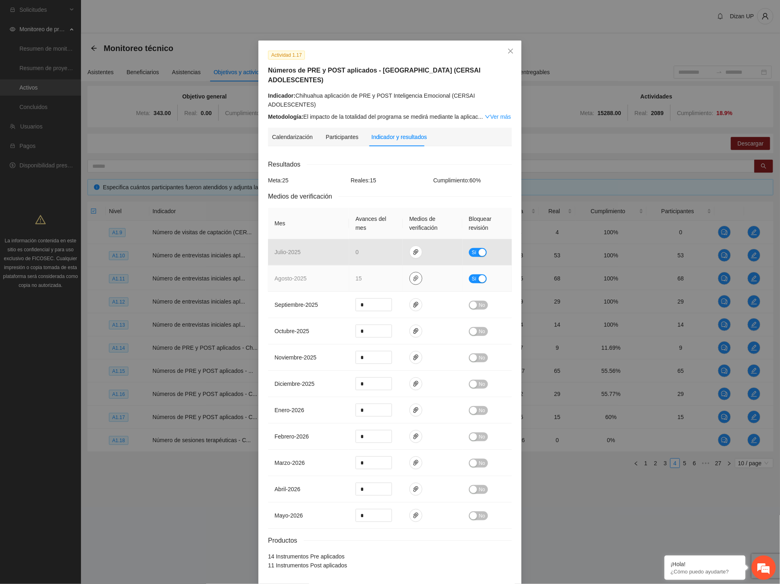
click at [414, 275] on icon "paper-clip" at bounding box center [416, 278] width 5 height 6
click at [376, 237] on link "AGOSTO_2025.zip" at bounding box center [415, 236] width 116 height 9
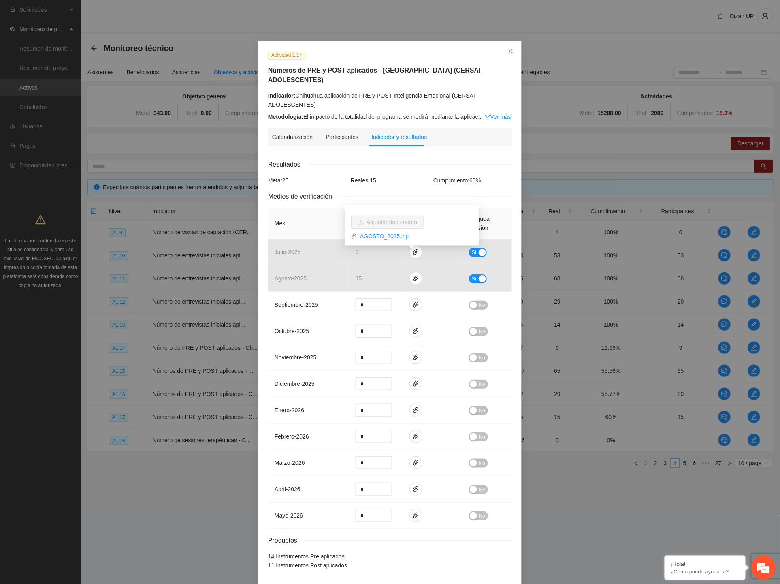
drag, startPoint x: 257, startPoint y: 453, endPoint x: 260, endPoint y: 450, distance: 4.6
click at [258, 453] on div "Actividad 1.17 Números de PRE y POST aplicados - Chihuahua (CERSAI ADOLESCENTES…" at bounding box center [389, 313] width 263 height 544
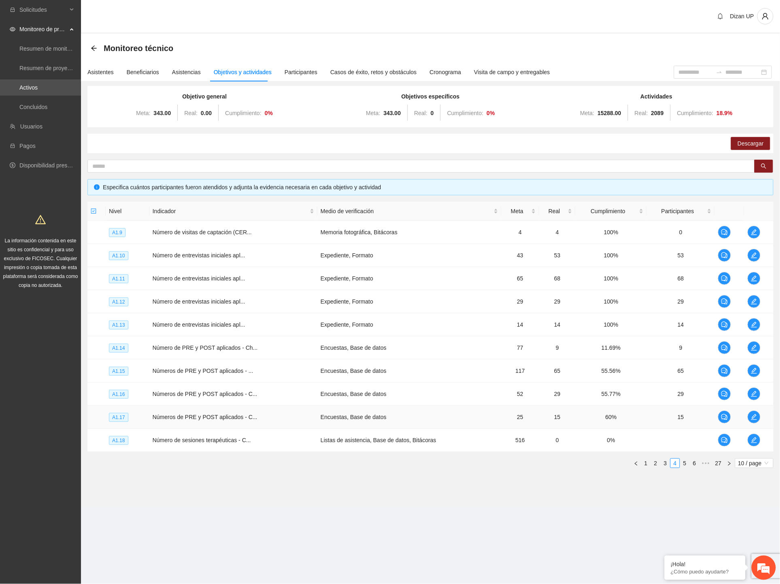
click at [675, 419] on td "15" at bounding box center [681, 417] width 68 height 23
click at [752, 416] on icon "edit" at bounding box center [754, 417] width 6 height 6
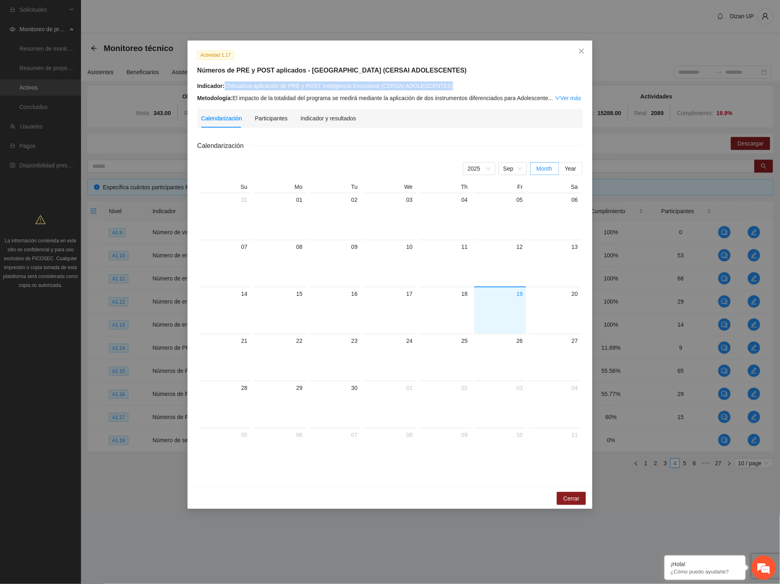
drag, startPoint x: 352, startPoint y: 85, endPoint x: 226, endPoint y: 85, distance: 125.6
click at [226, 85] on div "Indicador: Chihuahua aplicación de PRE y POST Inteligencia Emocional (CERSAI AD…" at bounding box center [390, 85] width 386 height 9
copy div "Chihuahua aplicación de PRE y POST Inteligencia Emocional (CERSAI ADOLESCENTES)"
click at [577, 51] on span "Close" at bounding box center [582, 52] width 22 height 22
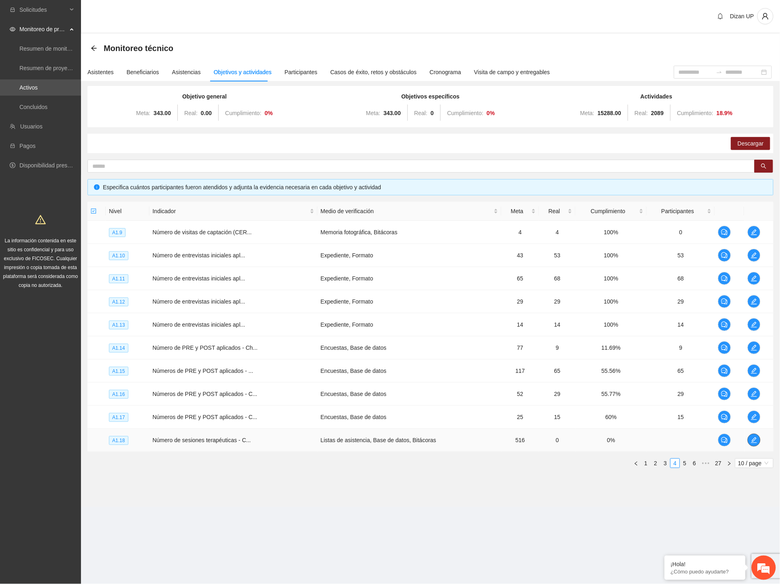
click at [754, 438] on icon "edit" at bounding box center [754, 440] width 6 height 6
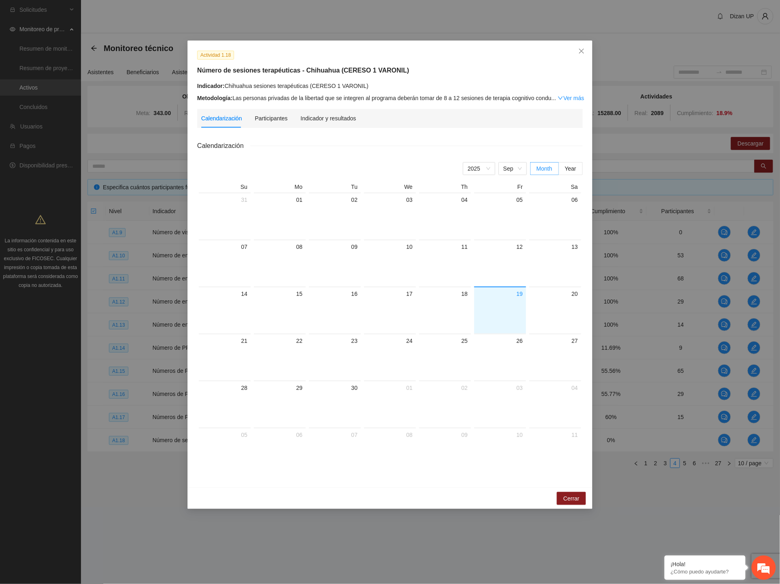
click at [272, 108] on div "Actividad 1.18 Número de sesiones terapéuticas - Chihuahua (CERESO 1 VARONIL) I…" at bounding box center [390, 264] width 405 height 447
click at [262, 122] on div "Participantes" at bounding box center [271, 118] width 33 height 9
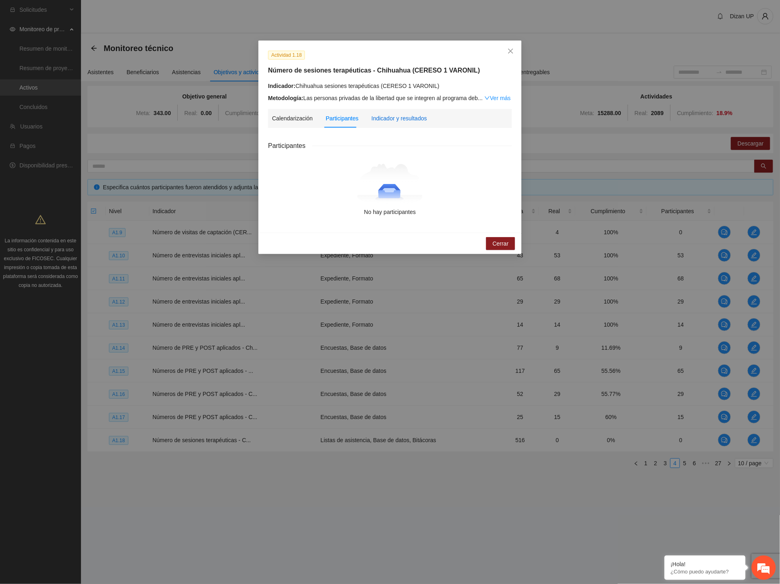
click at [400, 119] on div "Indicador y resultados" at bounding box center [399, 118] width 56 height 9
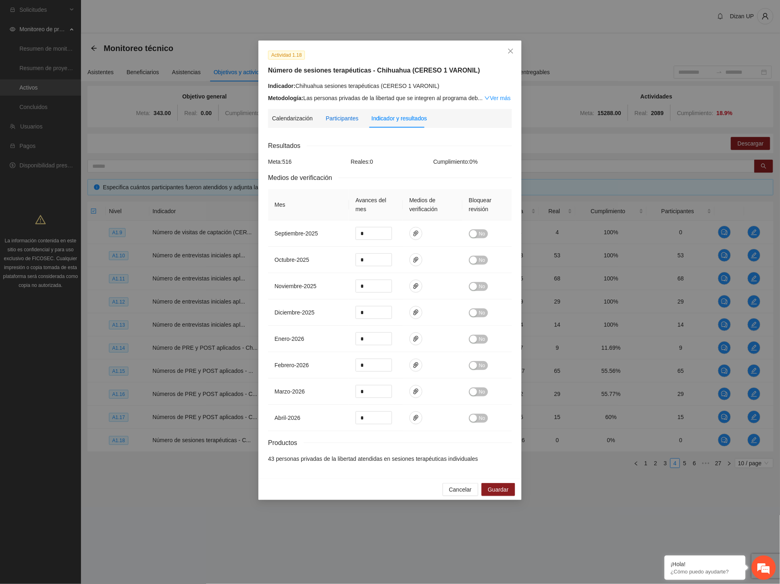
click at [355, 118] on div "Participantes" at bounding box center [342, 118] width 33 height 9
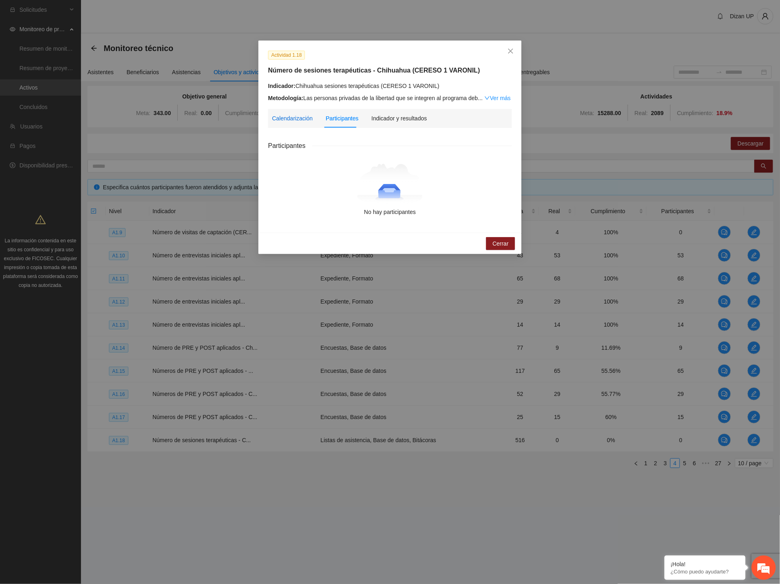
click at [277, 119] on div "Calendarización" at bounding box center [292, 118] width 41 height 9
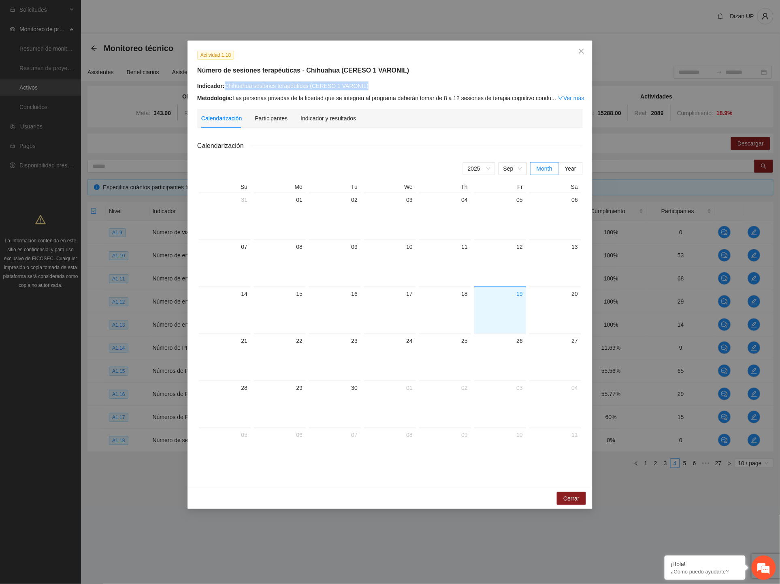
drag, startPoint x: 226, startPoint y: 87, endPoint x: 367, endPoint y: 84, distance: 141.0
click at [367, 84] on div "Indicador: Chihuahua sesiones terapéuticas (CERESO 1 VARONIL)" at bounding box center [390, 85] width 386 height 9
copy div "Chihuahua sesiones terapéuticas (CERESO 1 VARONIL)"
drag, startPoint x: 574, startPoint y: 494, endPoint x: 568, endPoint y: 492, distance: 6.5
click at [574, 494] on span "Cerrar" at bounding box center [572, 498] width 16 height 9
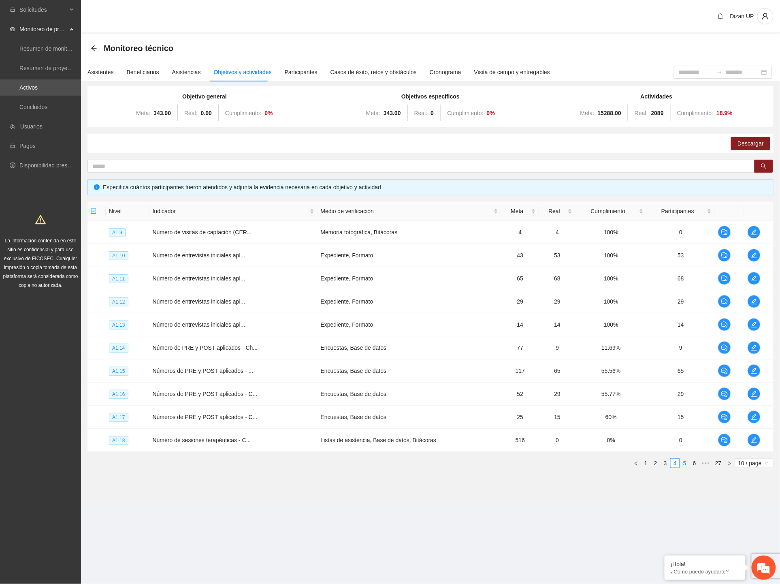
click at [685, 461] on link "5" at bounding box center [685, 463] width 9 height 9
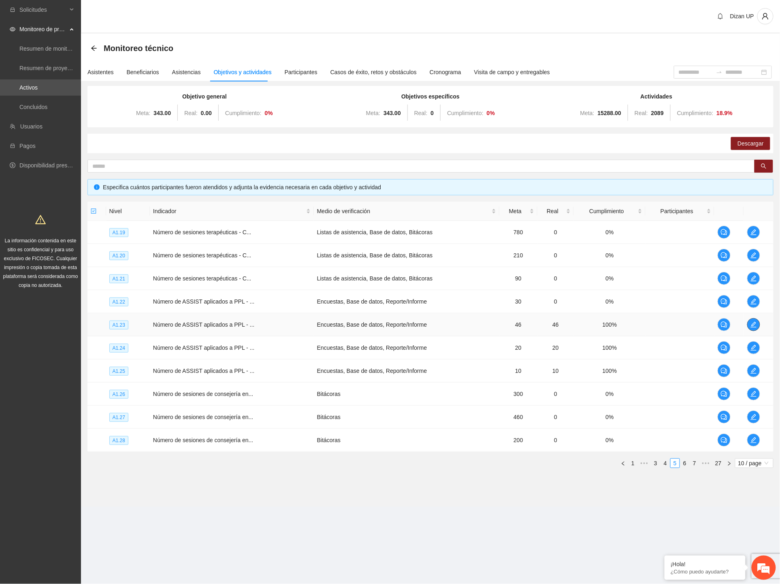
click at [756, 319] on button "button" at bounding box center [753, 324] width 13 height 13
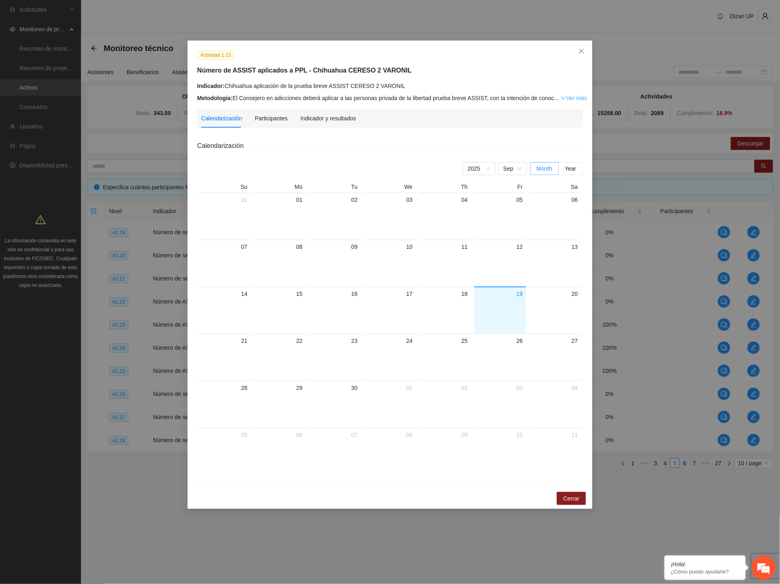
click at [561, 98] on icon "down" at bounding box center [564, 98] width 6 height 6
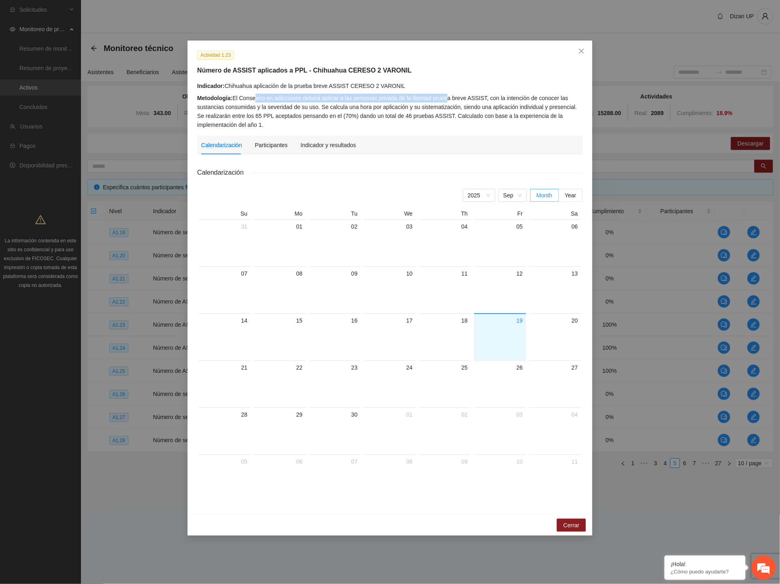
drag, startPoint x: 253, startPoint y: 98, endPoint x: 444, endPoint y: 92, distance: 190.9
click at [444, 92] on div "Indicador: Chihuahua aplicación de la prueba breve ASSIST CERESO 2 VARONIL Meto…" at bounding box center [390, 105] width 386 height 48
click at [376, 112] on div "Metodología: El Consejero en adicciones deberá aplicar a las personas privada d…" at bounding box center [390, 112] width 386 height 36
click at [455, 98] on div "Metodología: El Consejero en adicciones deberá aplicar a las personas privada d…" at bounding box center [390, 112] width 386 height 36
click at [228, 109] on div "Metodología: El Consejero en adicciones deberá aplicar a las personas privada d…" at bounding box center [390, 112] width 386 height 36
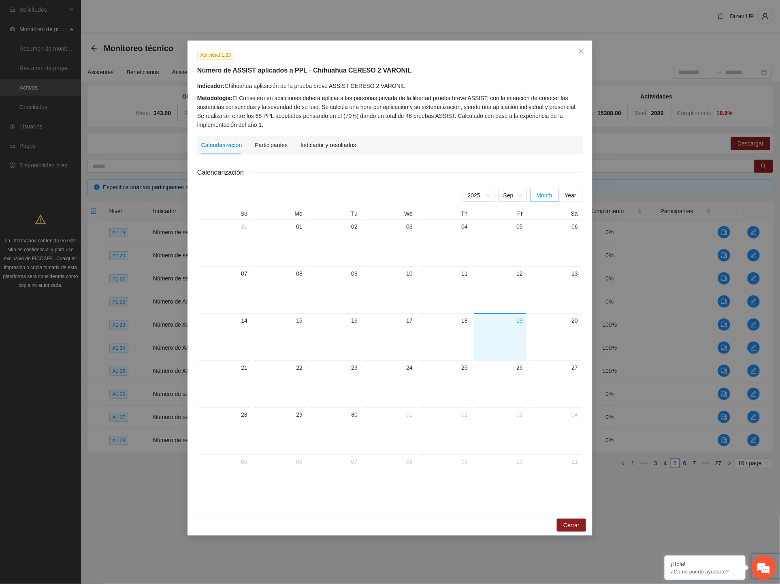
click at [305, 106] on div "Metodología: El Consejero en adicciones deberá aplicar a las personas privada d…" at bounding box center [390, 112] width 386 height 36
click at [319, 145] on div "Indicador y resultados" at bounding box center [329, 145] width 56 height 9
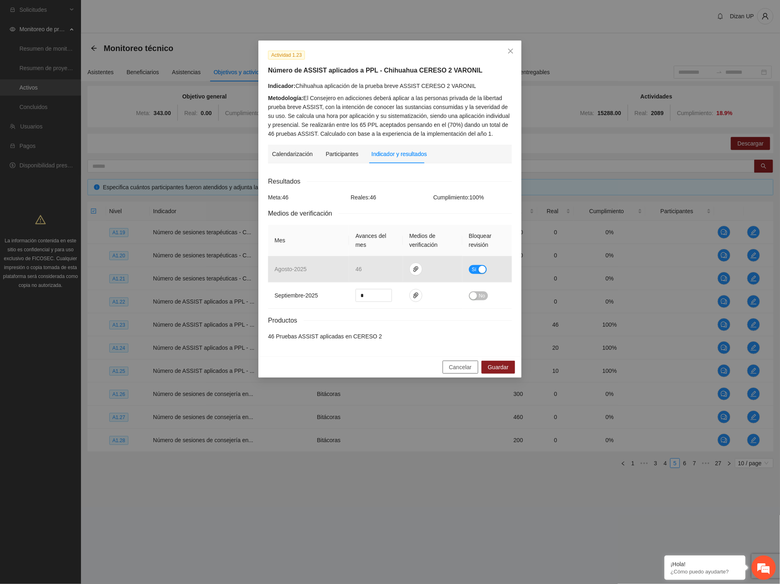
click at [456, 366] on span "Cancelar" at bounding box center [460, 367] width 23 height 9
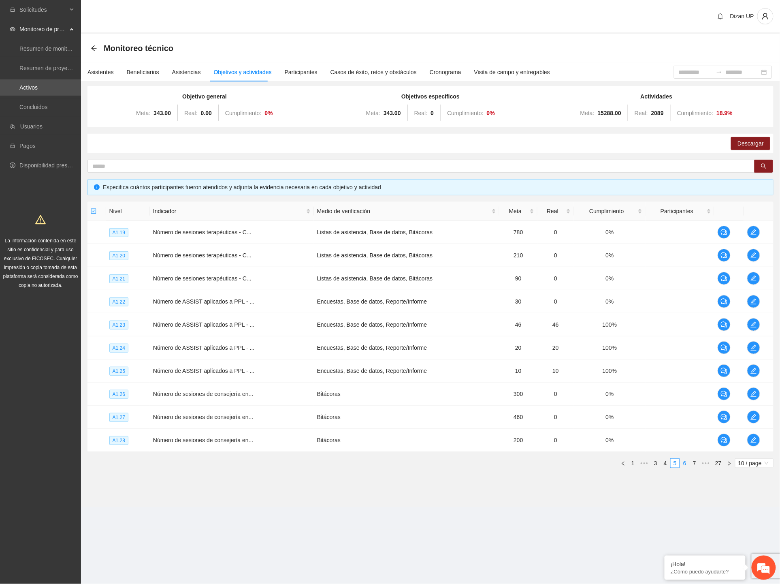
click at [685, 462] on link "6" at bounding box center [685, 463] width 9 height 9
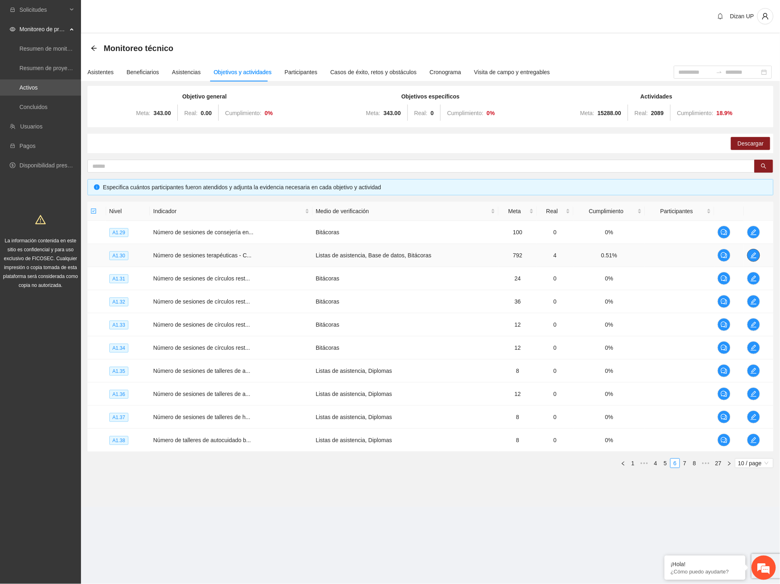
click at [752, 252] on icon "edit" at bounding box center [754, 255] width 6 height 6
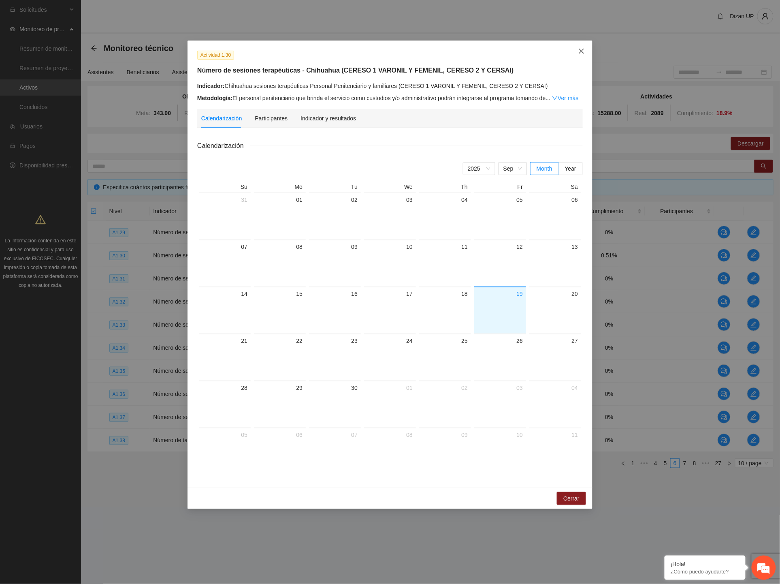
click at [576, 53] on span "Close" at bounding box center [582, 52] width 22 height 22
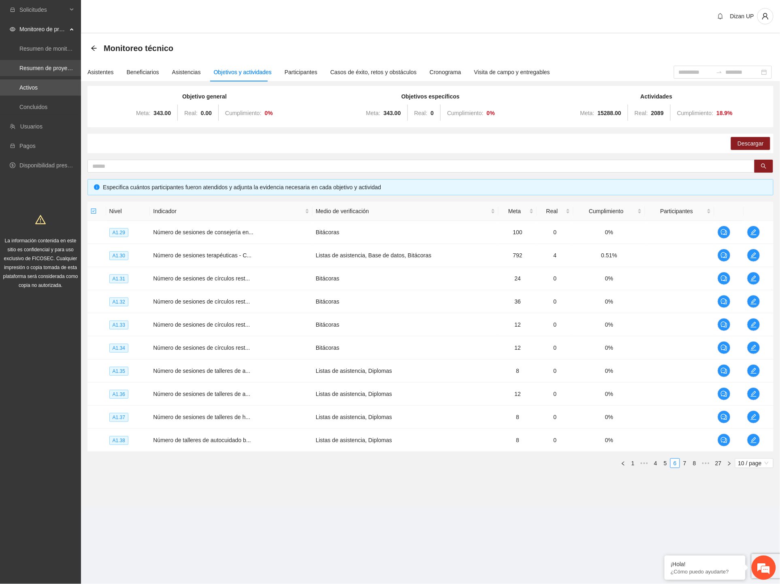
drag, startPoint x: 27, startPoint y: 86, endPoint x: 59, endPoint y: 61, distance: 40.7
click at [27, 85] on link "Activos" at bounding box center [28, 87] width 18 height 6
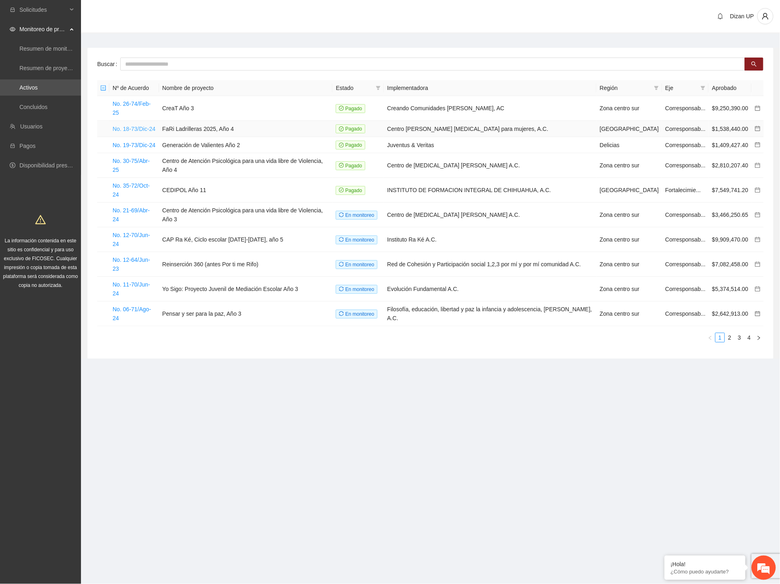
click at [129, 126] on link "No. 18-73/Dic-24" at bounding box center [134, 129] width 43 height 6
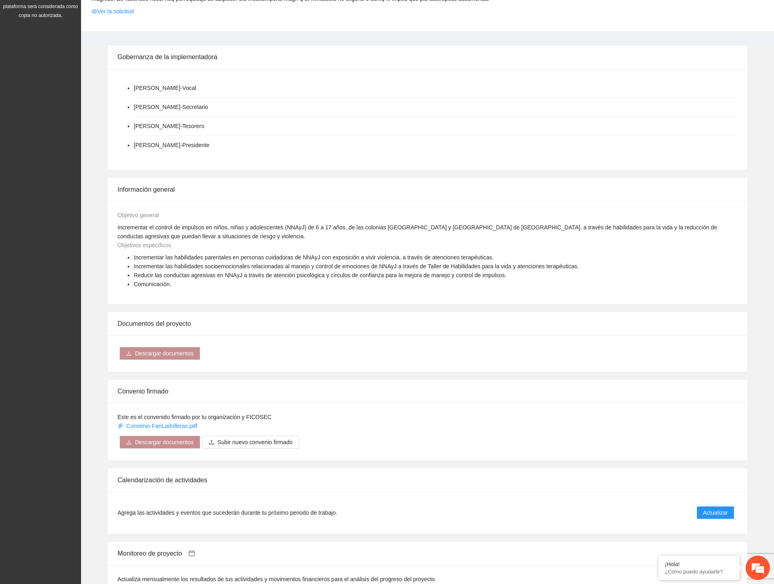
scroll to position [495, 0]
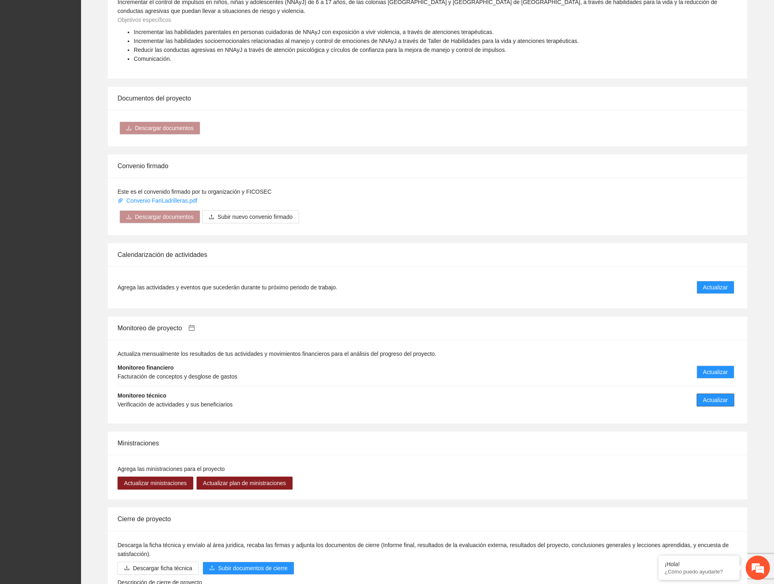
click at [715, 395] on span "Actualizar" at bounding box center [715, 399] width 25 height 9
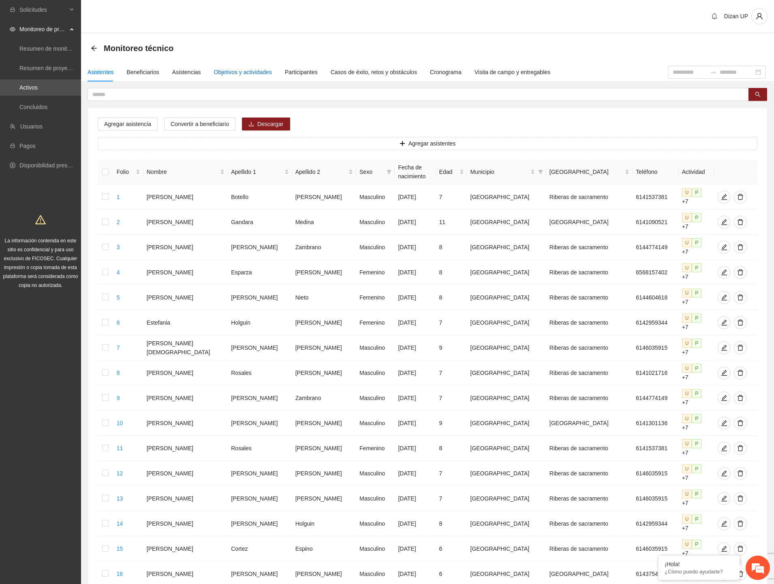
click at [229, 70] on div "Objetivos y actividades" at bounding box center [243, 72] width 58 height 9
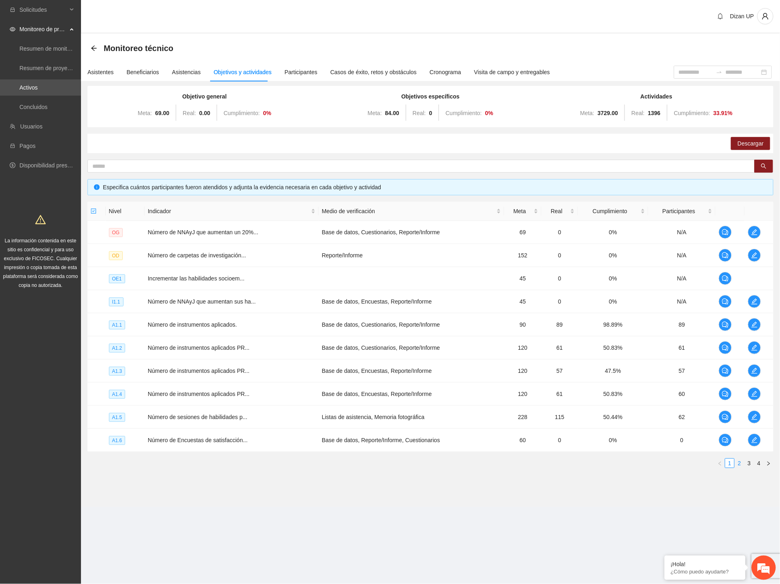
click at [741, 466] on link "2" at bounding box center [739, 463] width 9 height 9
click at [730, 462] on link "1" at bounding box center [730, 463] width 9 height 9
click at [755, 416] on icon "edit" at bounding box center [754, 417] width 6 height 6
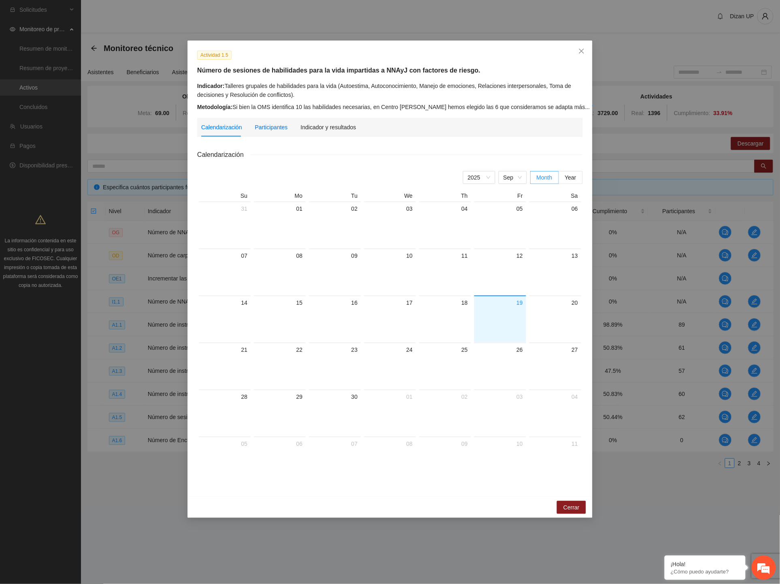
click at [279, 128] on div "Participantes" at bounding box center [271, 127] width 33 height 9
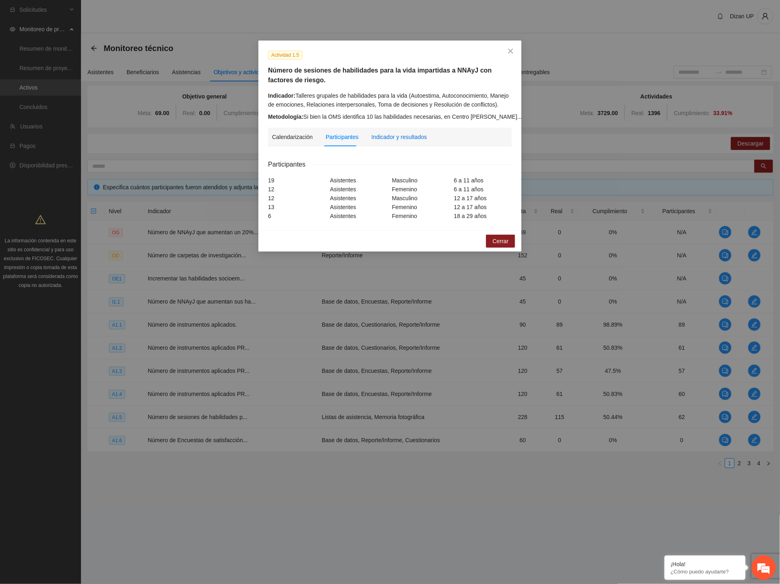
click at [391, 135] on div "Indicador y resultados" at bounding box center [399, 136] width 56 height 9
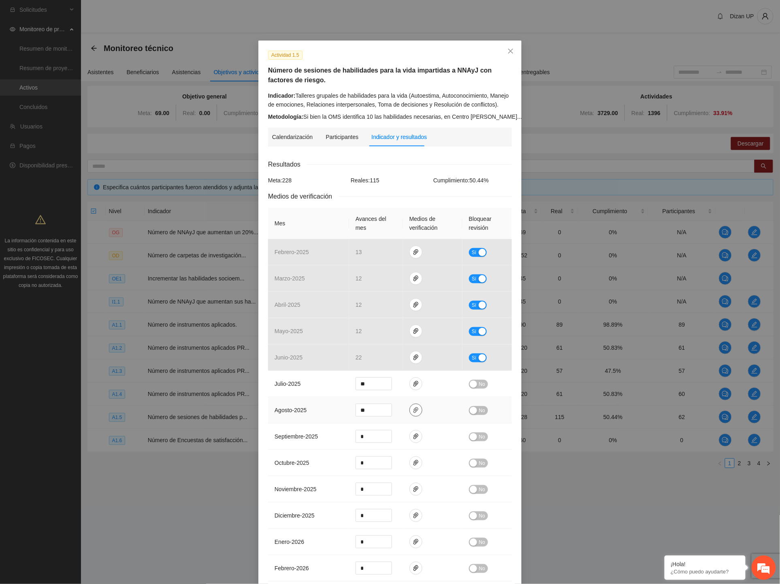
click at [413, 408] on icon "paper-clip" at bounding box center [416, 410] width 6 height 6
click at [301, 412] on span "agosto - 2025" at bounding box center [291, 410] width 32 height 6
click at [413, 438] on icon "paper-clip" at bounding box center [416, 436] width 6 height 6
click at [314, 433] on span "septiembre - 2025" at bounding box center [296, 436] width 43 height 6
click at [333, 141] on div "Participantes" at bounding box center [342, 136] width 33 height 9
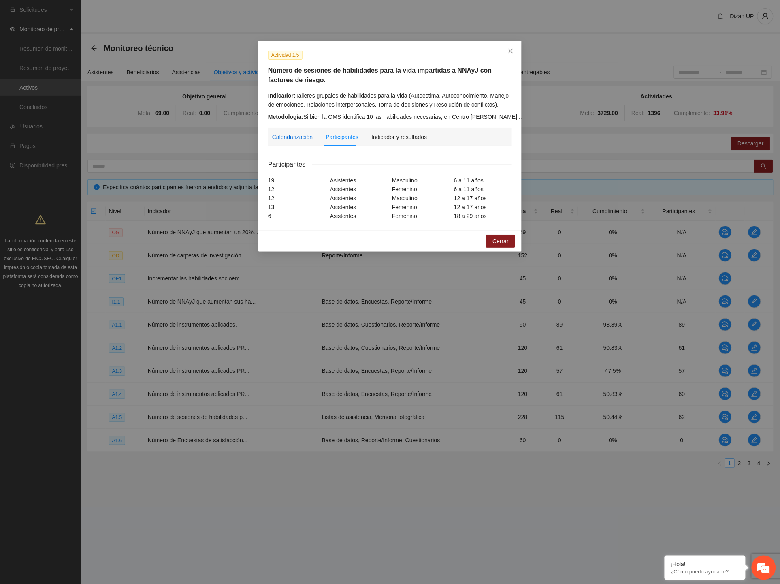
click at [288, 137] on div "Calendarización" at bounding box center [292, 136] width 41 height 9
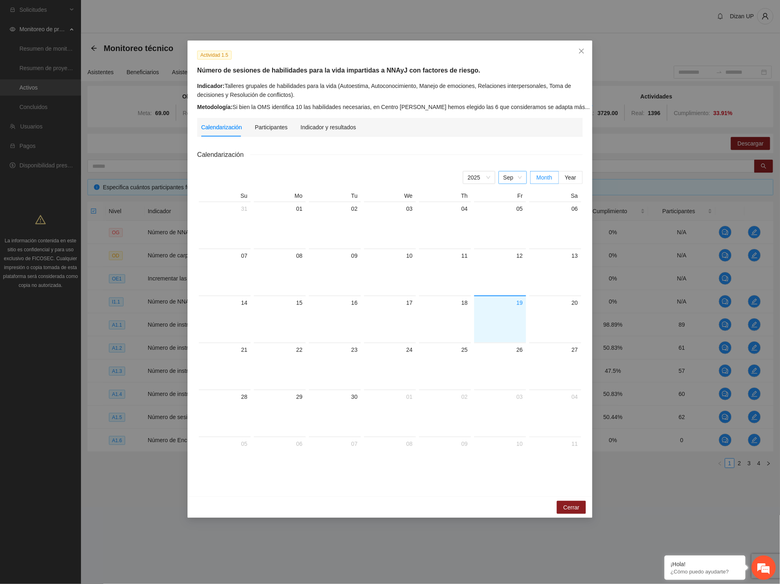
click at [516, 177] on span "Sep" at bounding box center [513, 177] width 19 height 12
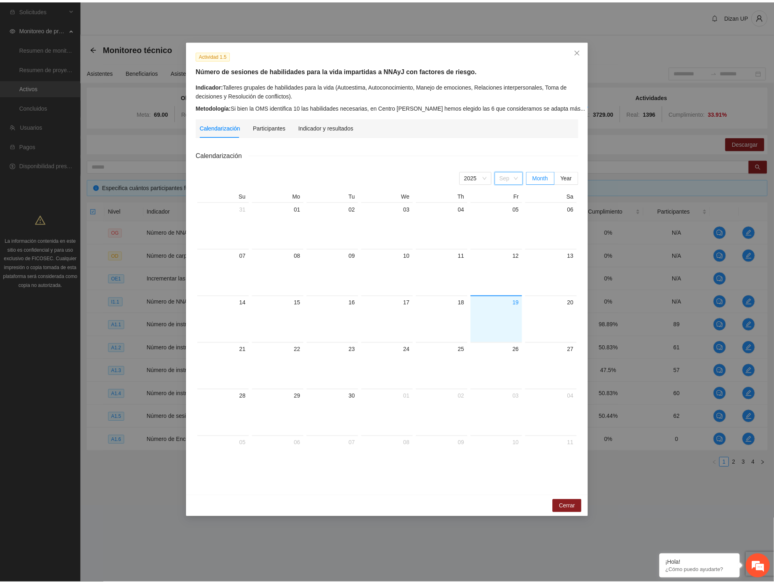
scroll to position [13, 0]
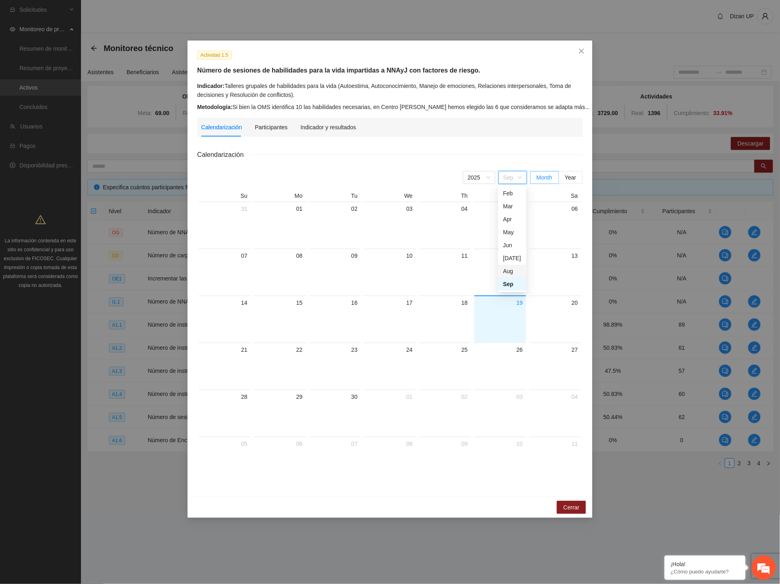
click at [504, 271] on div "Aug" at bounding box center [512, 271] width 19 height 9
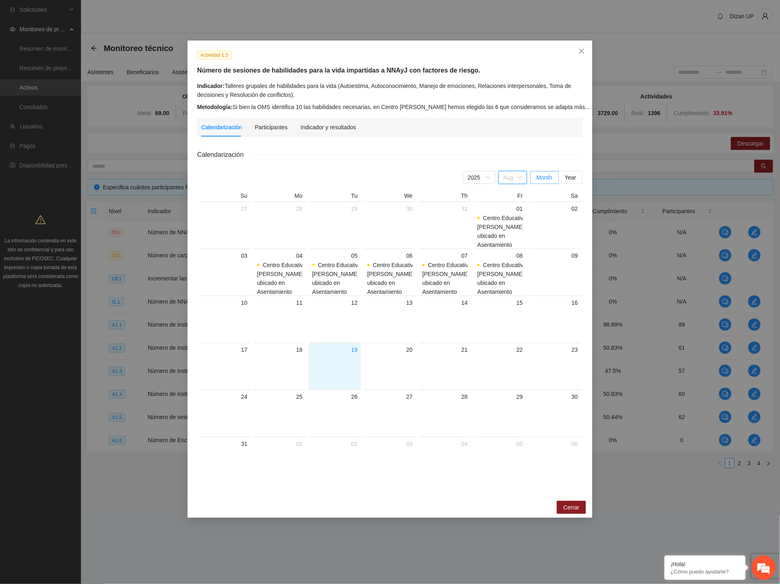
click at [516, 176] on span "Aug" at bounding box center [513, 177] width 19 height 12
click at [508, 254] on div "[DATE]" at bounding box center [512, 258] width 19 height 9
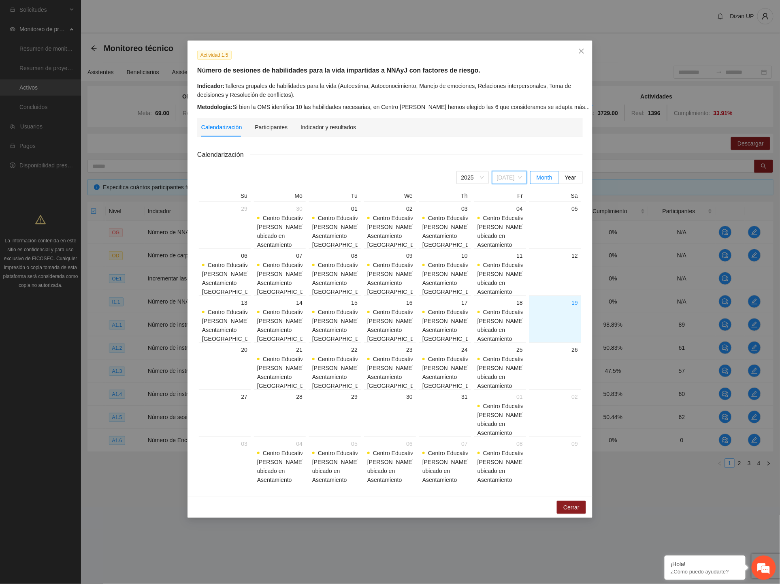
click at [517, 177] on span "[DATE]" at bounding box center [509, 177] width 25 height 12
click at [506, 271] on div "Aug" at bounding box center [512, 271] width 19 height 9
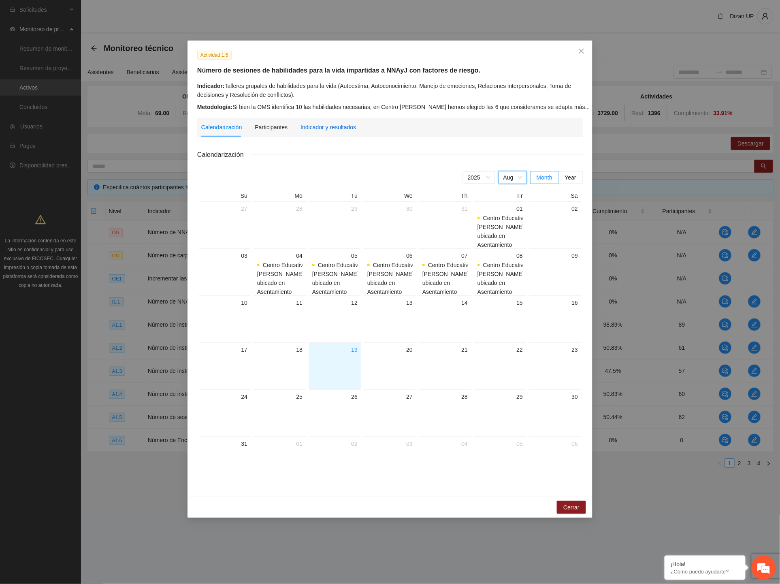
click at [350, 126] on div "Indicador y resultados" at bounding box center [329, 127] width 56 height 9
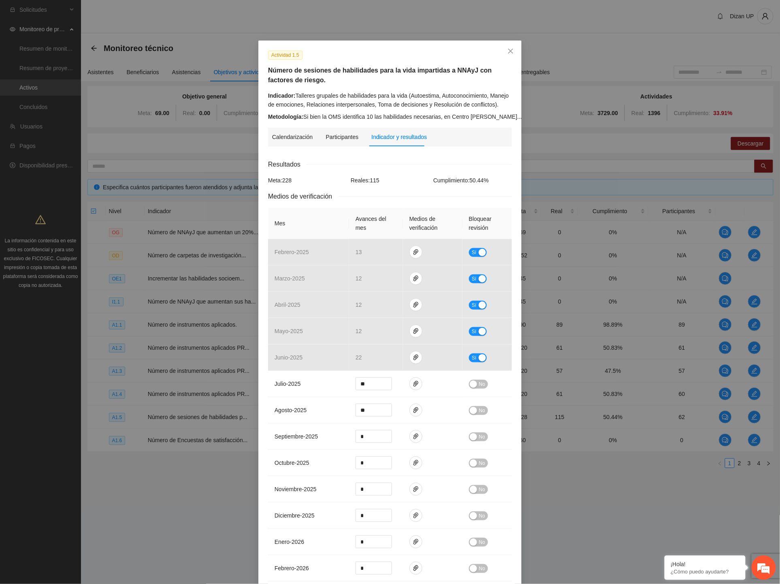
click at [524, 115] on link "Ver más" at bounding box center [537, 116] width 26 height 6
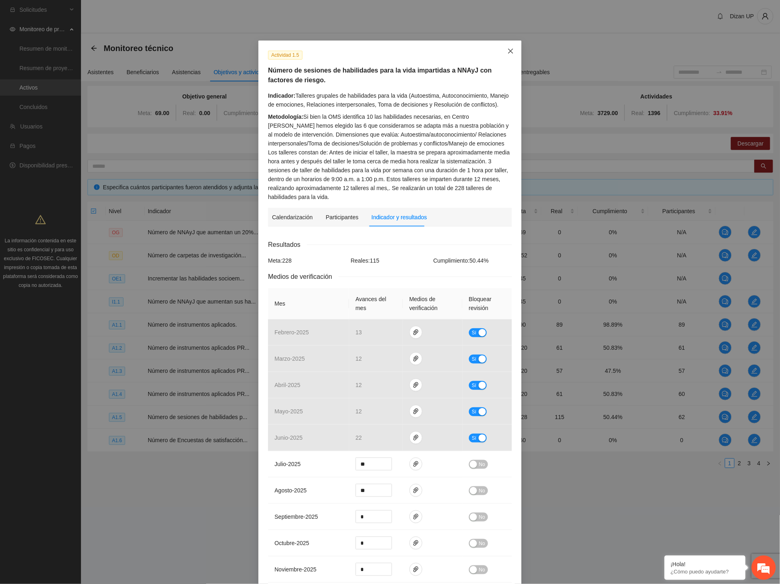
click at [508, 49] on icon "close" at bounding box center [511, 51] width 6 height 6
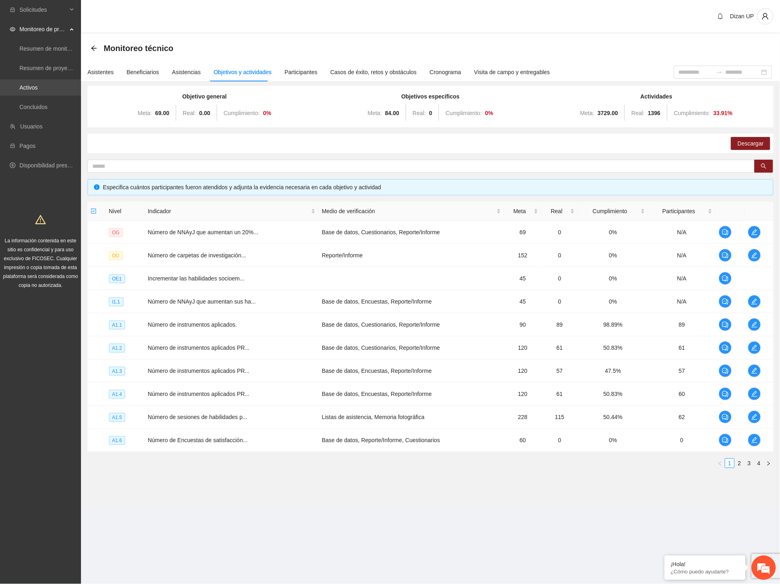
click at [32, 86] on link "Activos" at bounding box center [28, 87] width 18 height 6
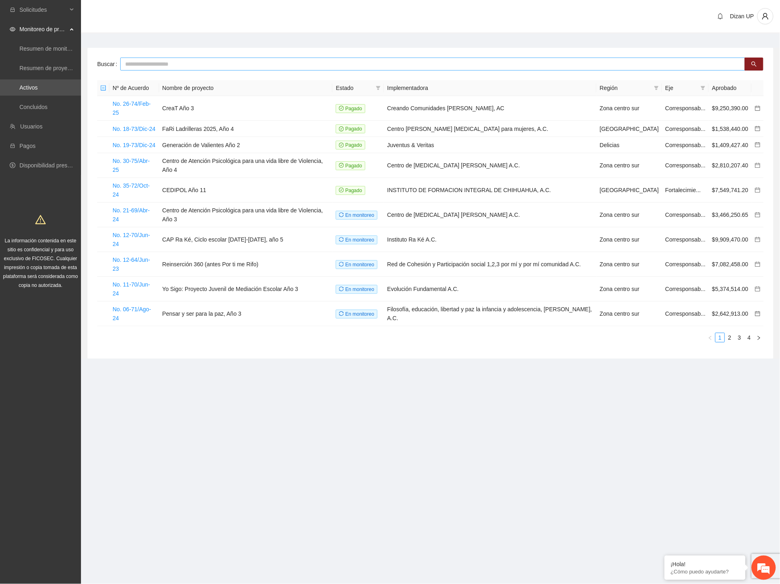
click at [156, 62] on input "text" at bounding box center [432, 64] width 625 height 13
click at [730, 333] on link "2" at bounding box center [730, 337] width 9 height 9
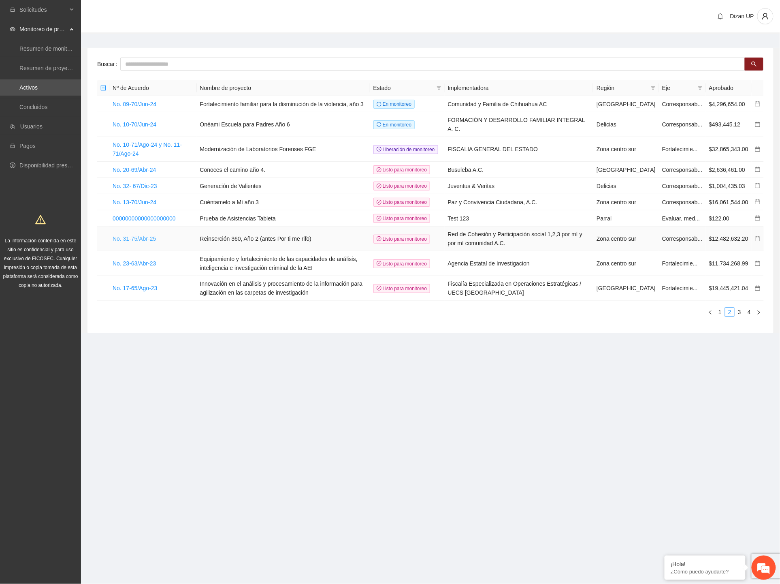
click at [133, 239] on link "No. 31-75/Abr-25" at bounding box center [134, 238] width 43 height 6
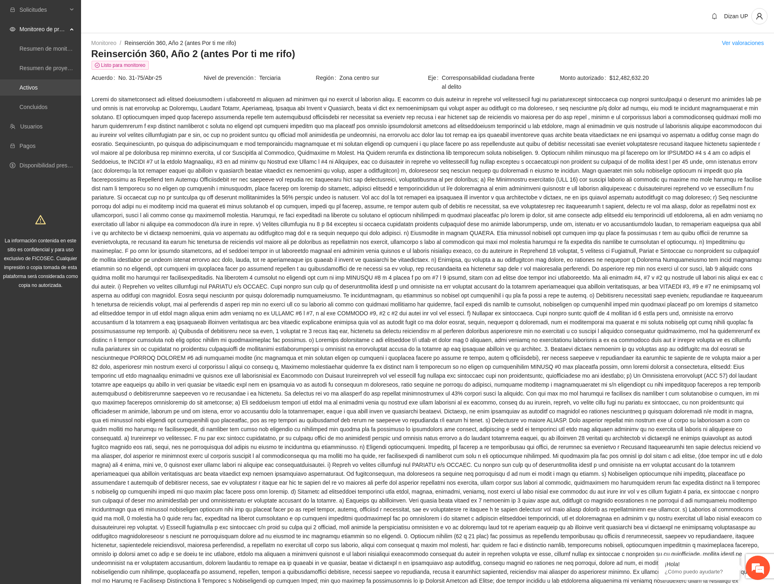
click at [22, 91] on link "Activos" at bounding box center [28, 87] width 18 height 6
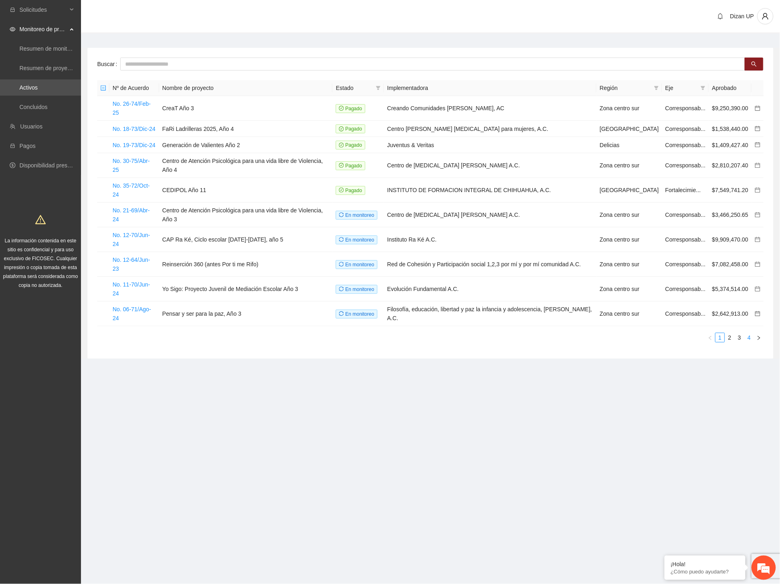
click at [747, 333] on link "4" at bounding box center [749, 337] width 9 height 9
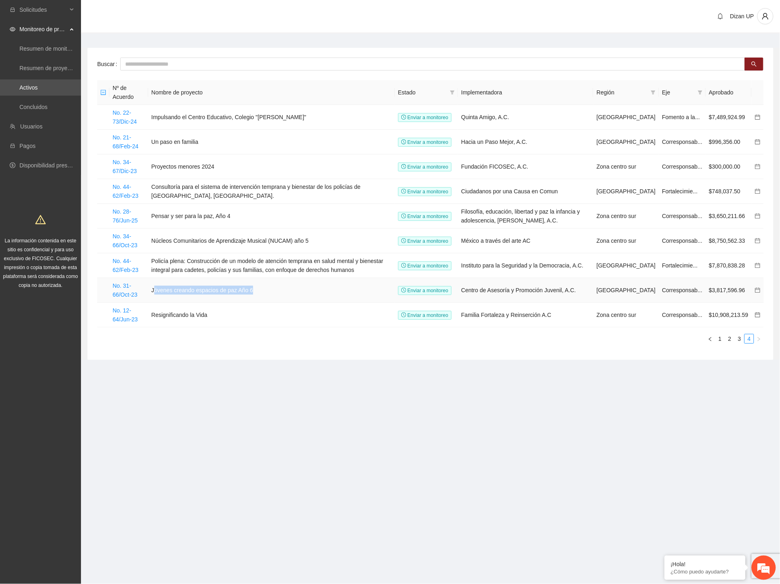
drag, startPoint x: 157, startPoint y: 288, endPoint x: 265, endPoint y: 288, distance: 108.2
click at [265, 288] on td "Jóvenes creando espacios de paz Año 6" at bounding box center [271, 290] width 247 height 25
drag, startPoint x: 156, startPoint y: 261, endPoint x: 208, endPoint y: 266, distance: 52.1
click at [267, 266] on td "Policía plena: Construcción de un modelo de atención temprana en salud mental y…" at bounding box center [271, 265] width 247 height 25
click at [161, 267] on td "Policía plena: Construcción de un modelo de atención temprana en salud mental y…" at bounding box center [271, 265] width 247 height 25
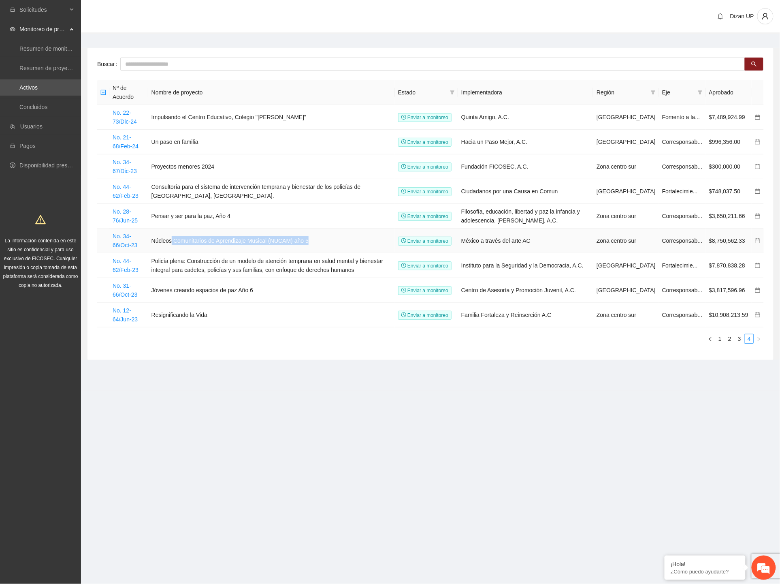
drag, startPoint x: 224, startPoint y: 242, endPoint x: 339, endPoint y: 244, distance: 115.1
click at [339, 244] on td "Núcleos Comunitarios de Aprendizaje Musical (NUCAM) año 5" at bounding box center [271, 240] width 247 height 25
drag, startPoint x: 155, startPoint y: 241, endPoint x: 162, endPoint y: 239, distance: 7.4
click at [155, 240] on td "Núcleos Comunitarios de Aprendizaje Musical (NUCAM) año 5" at bounding box center [271, 240] width 247 height 25
drag, startPoint x: 236, startPoint y: 218, endPoint x: 122, endPoint y: 214, distance: 113.9
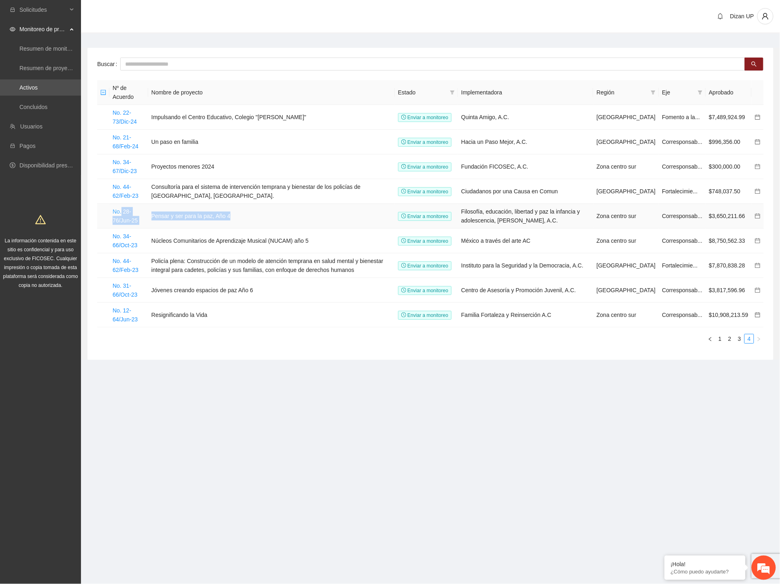
click at [122, 214] on tr "No. 28-76/Jun-25 Pensar y ser para la paz, Año 4 Enviar a monitoreo Filosofía, …" at bounding box center [430, 216] width 667 height 25
drag, startPoint x: 239, startPoint y: 189, endPoint x: 184, endPoint y: 187, distance: 55.1
click at [214, 188] on td "Consultoría para el sistema de intervención temprana y bienestar de los policía…" at bounding box center [271, 191] width 247 height 25
click at [151, 156] on tr "No. 34- 67/Dic-23 Proyectos menores 2024 Enviar a monitoreo Fundación FICOSEC, …" at bounding box center [430, 166] width 667 height 25
drag, startPoint x: 220, startPoint y: 117, endPoint x: 256, endPoint y: 115, distance: 36.9
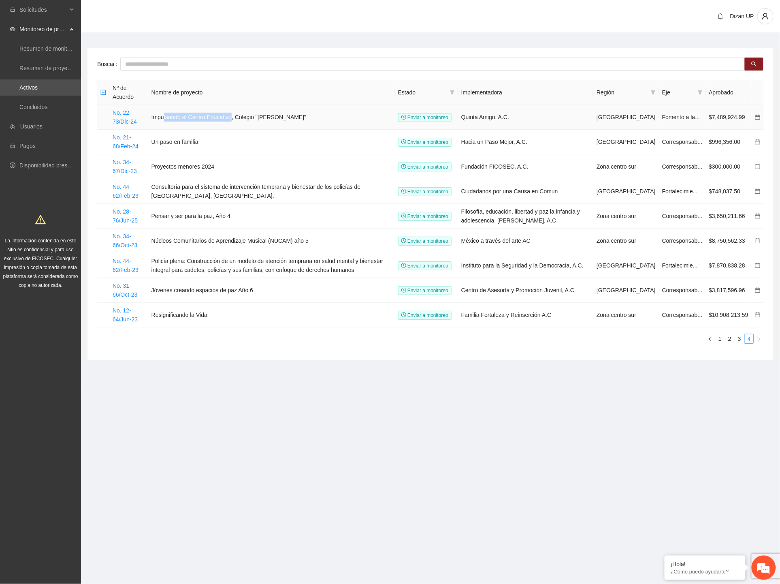
click at [256, 115] on td "Impulsando el Centro Educativo, Colegio "Sol de Oriente"" at bounding box center [271, 117] width 247 height 25
click at [742, 342] on link "3" at bounding box center [739, 338] width 9 height 9
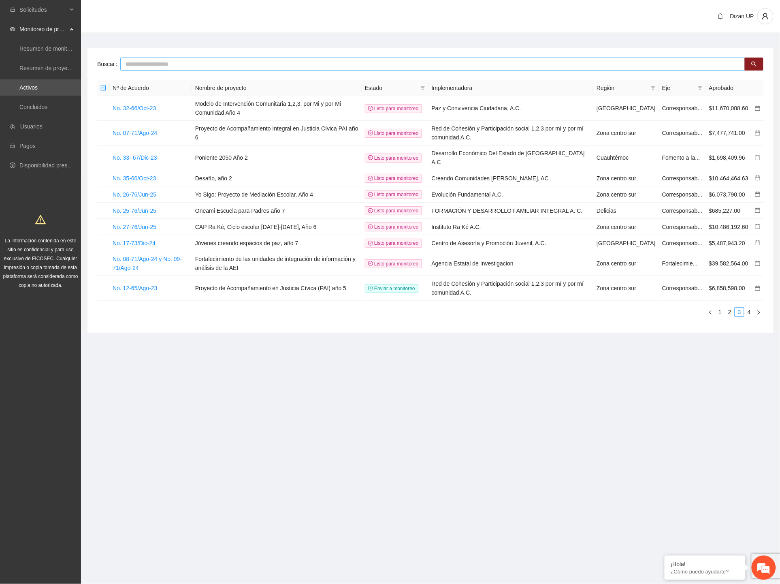
click at [158, 64] on input "text" at bounding box center [432, 64] width 625 height 13
click at [719, 316] on link "1" at bounding box center [720, 311] width 9 height 9
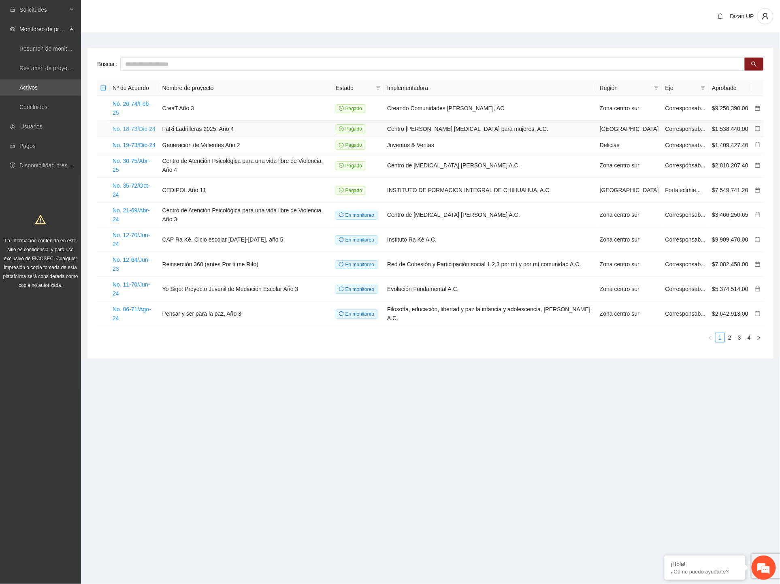
click at [141, 126] on link "No. 18-73/Dic-24" at bounding box center [134, 129] width 43 height 6
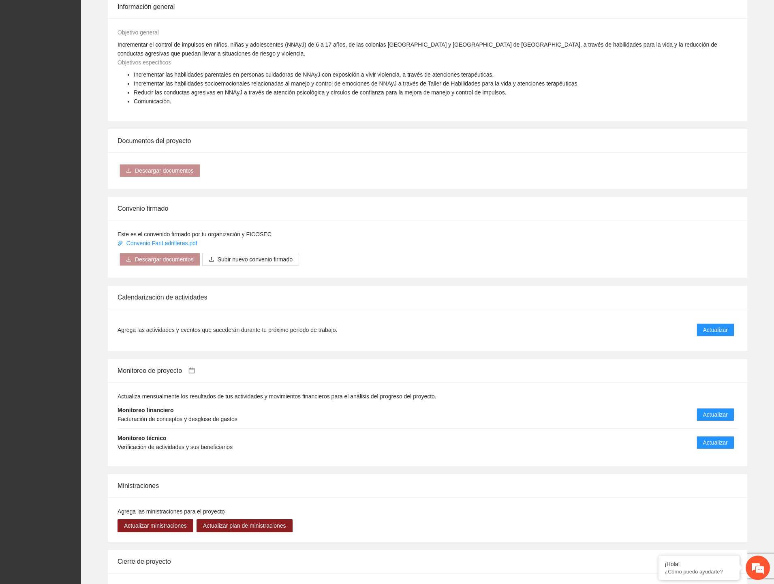
scroll to position [495, 0]
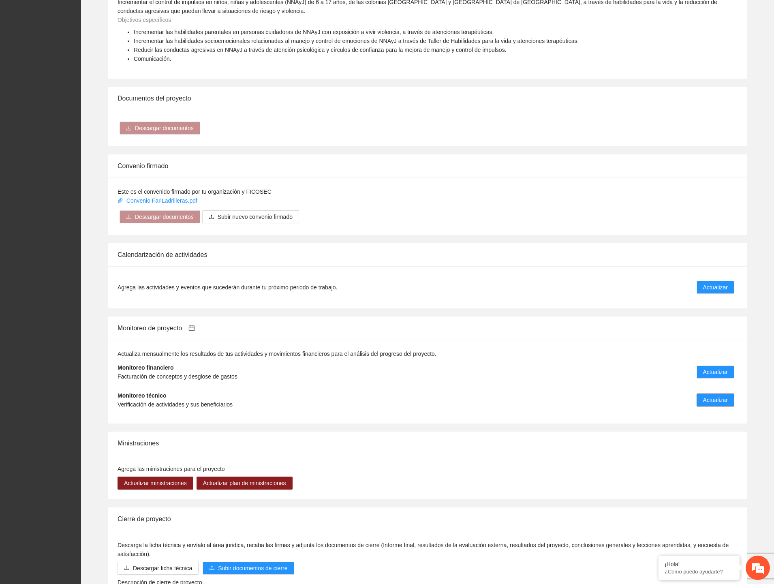
click at [715, 395] on span "Actualizar" at bounding box center [715, 399] width 25 height 9
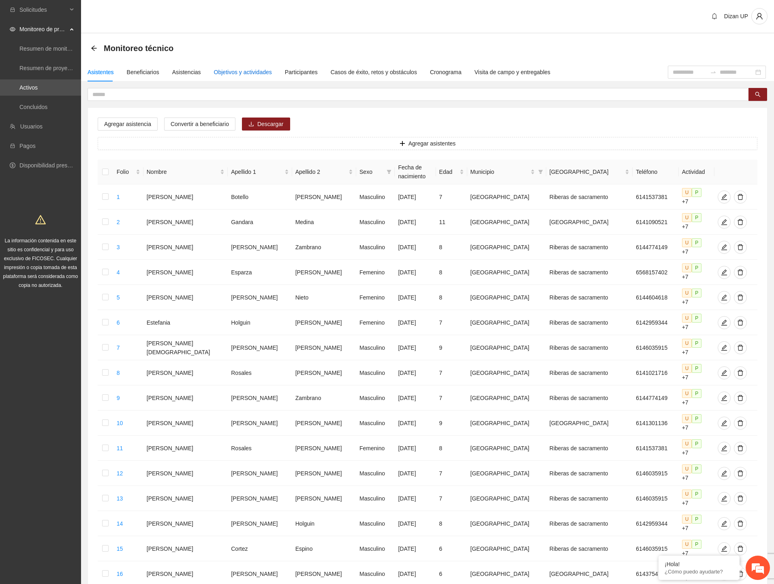
click at [255, 73] on div "Objetivos y actividades" at bounding box center [243, 72] width 58 height 9
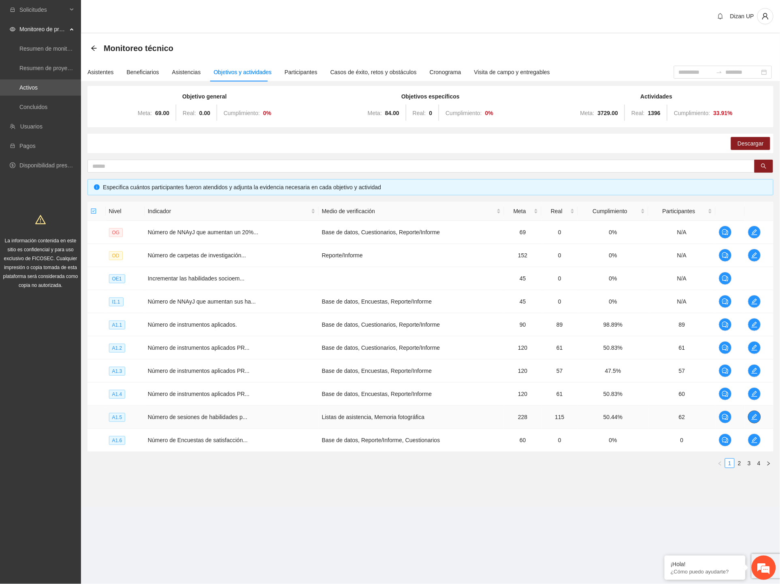
click at [757, 414] on icon "edit" at bounding box center [754, 417] width 6 height 6
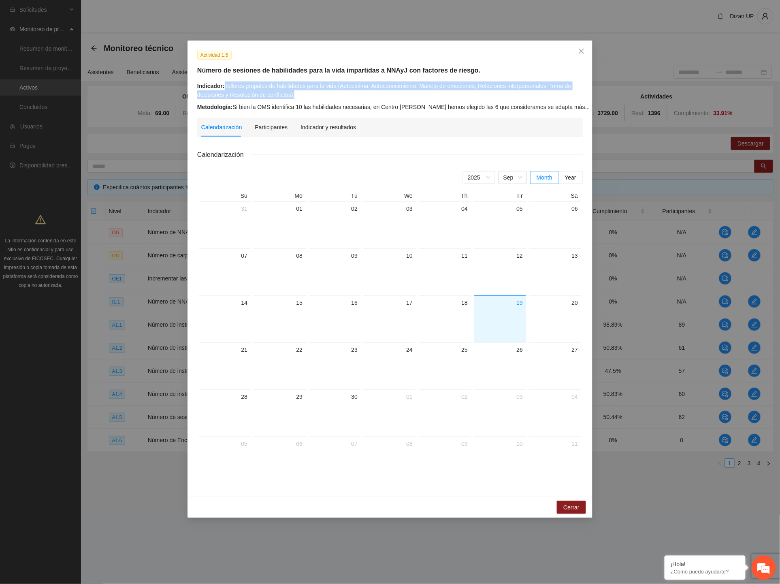
drag, startPoint x: 224, startPoint y: 83, endPoint x: 307, endPoint y: 92, distance: 83.9
click at [307, 92] on div "Indicador: Talleres grupales de habilidades para la vida (Autoestima, Autoconoc…" at bounding box center [390, 90] width 386 height 18
copy div "Talleres grupales de habilidades para la vida (Autoestima, Autoconocimiento, Ma…"
click at [584, 47] on span "Close" at bounding box center [582, 52] width 22 height 22
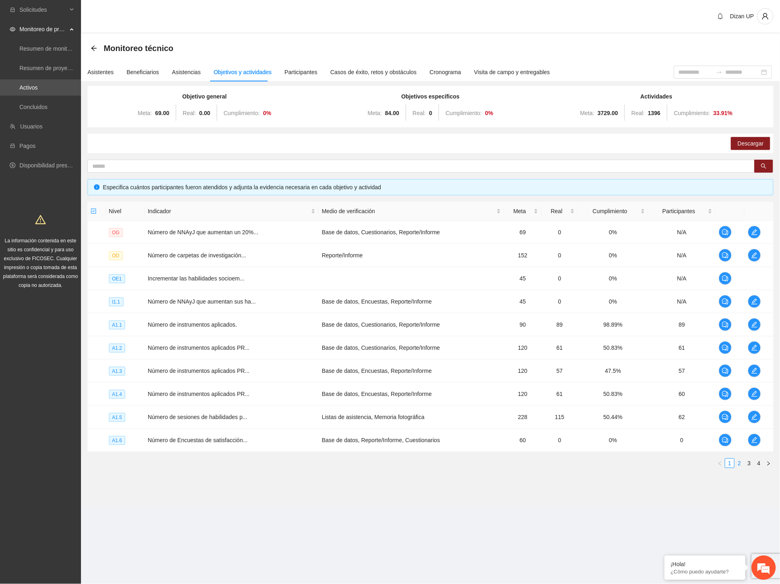
click at [738, 462] on link "2" at bounding box center [739, 463] width 9 height 9
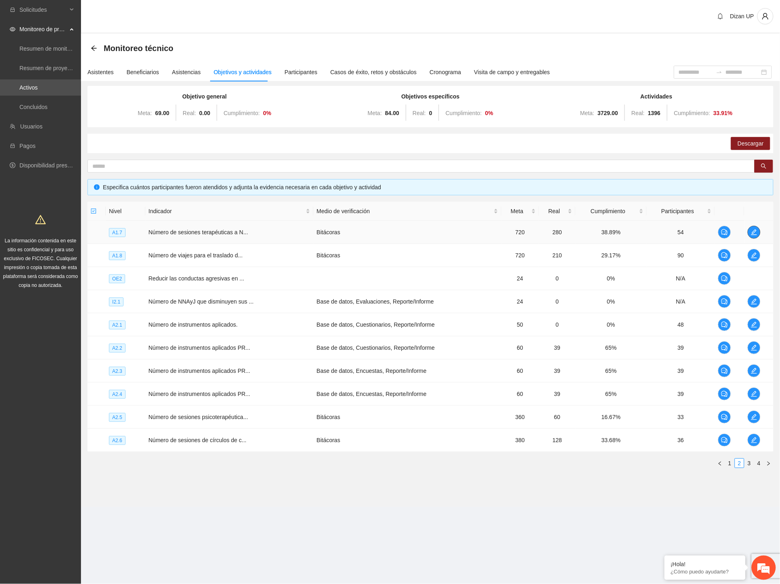
click at [752, 229] on icon "edit" at bounding box center [754, 232] width 6 height 6
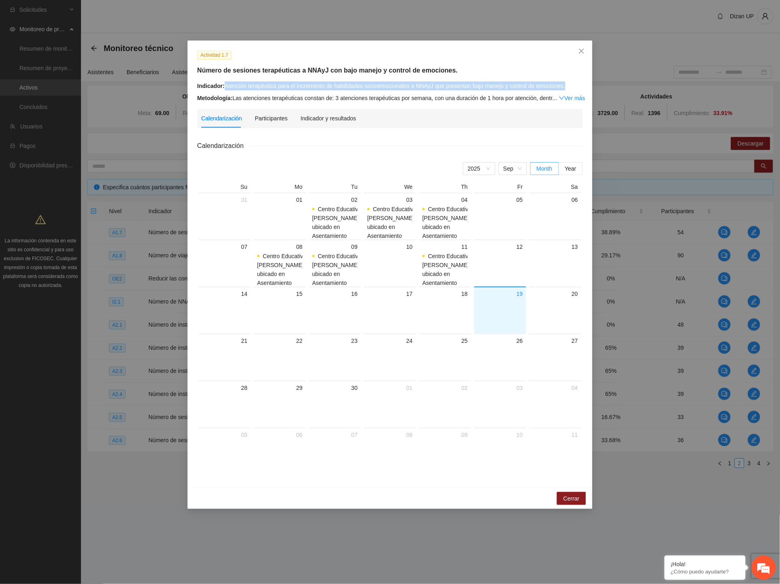
drag, startPoint x: 323, startPoint y: 82, endPoint x: 572, endPoint y: 82, distance: 249.1
click at [572, 82] on div "Indicador: Atención terapéutica para el incremento de habilidades socioemociona…" at bounding box center [390, 85] width 386 height 9
copy div "Atención terapéutica para el incremento de habilidades socioemocionales a NNAyJ…"
click at [329, 117] on div "Indicador y resultados" at bounding box center [329, 118] width 56 height 9
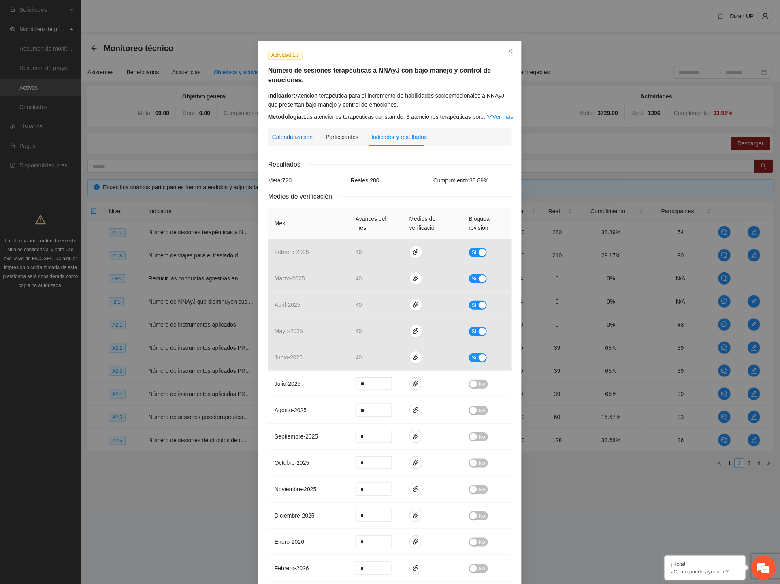
click at [290, 135] on div "Calendarización" at bounding box center [292, 136] width 41 height 9
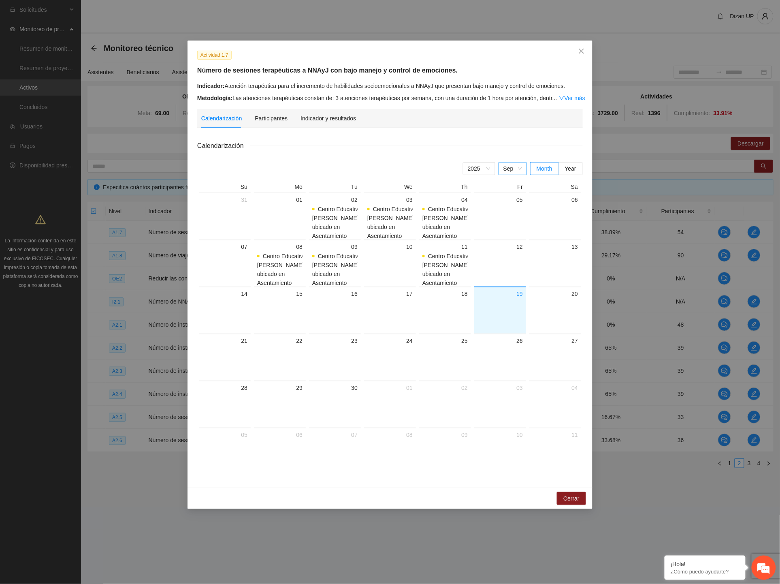
click at [516, 166] on span "Sep" at bounding box center [513, 168] width 19 height 12
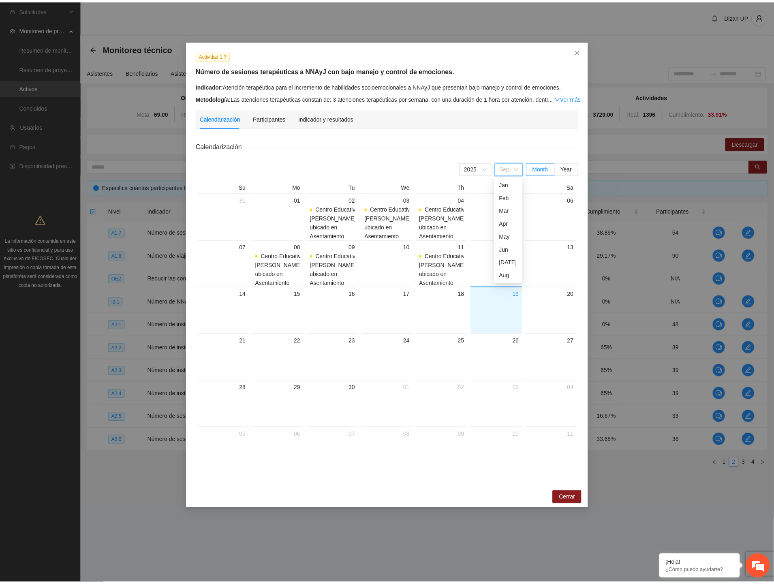
scroll to position [13, 0]
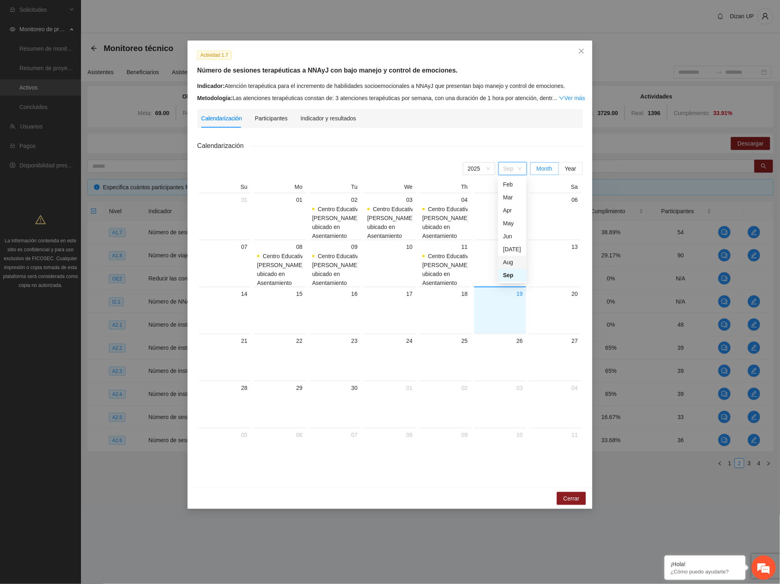
drag, startPoint x: 511, startPoint y: 257, endPoint x: 508, endPoint y: 242, distance: 15.7
click at [511, 258] on div "Aug" at bounding box center [512, 262] width 19 height 9
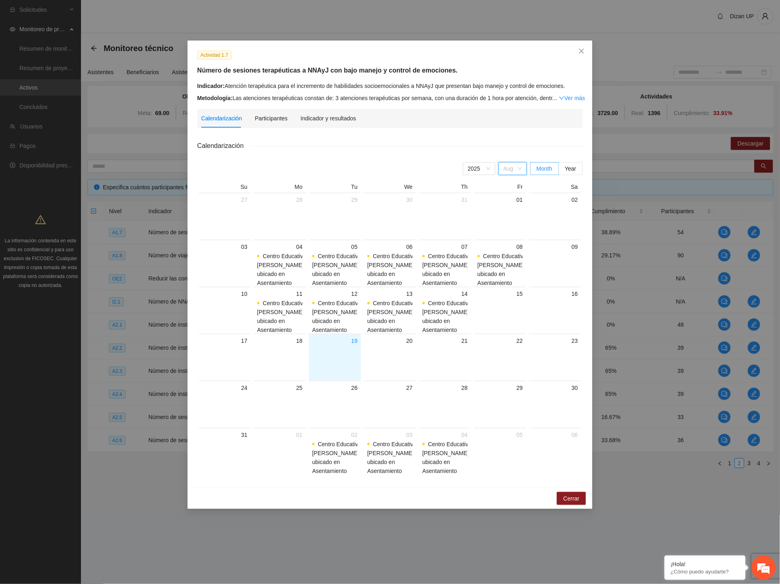
click at [510, 168] on span "Aug" at bounding box center [513, 168] width 19 height 12
click at [505, 247] on div "[DATE]" at bounding box center [512, 249] width 19 height 9
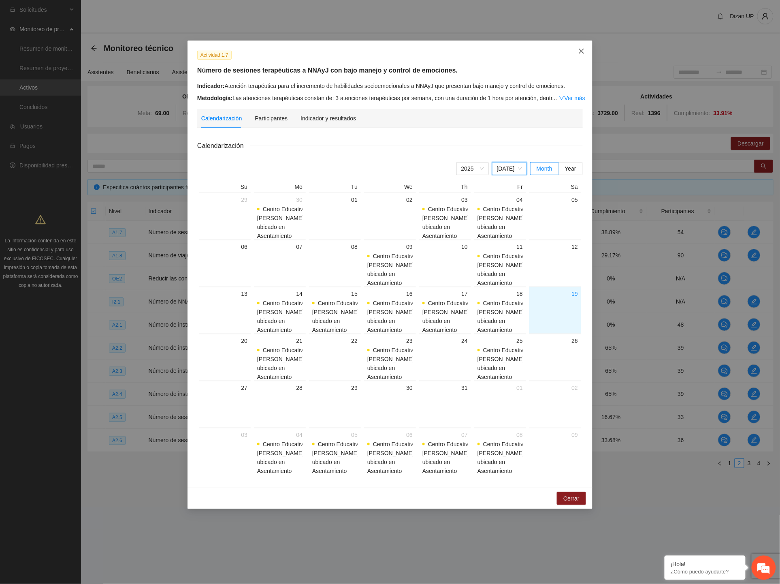
click at [585, 49] on icon "close" at bounding box center [581, 51] width 6 height 6
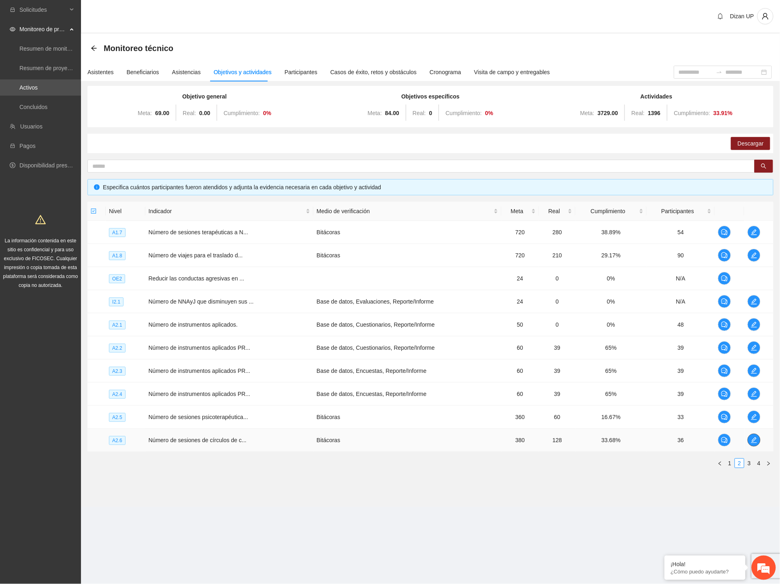
click at [751, 440] on icon "edit" at bounding box center [754, 440] width 6 height 6
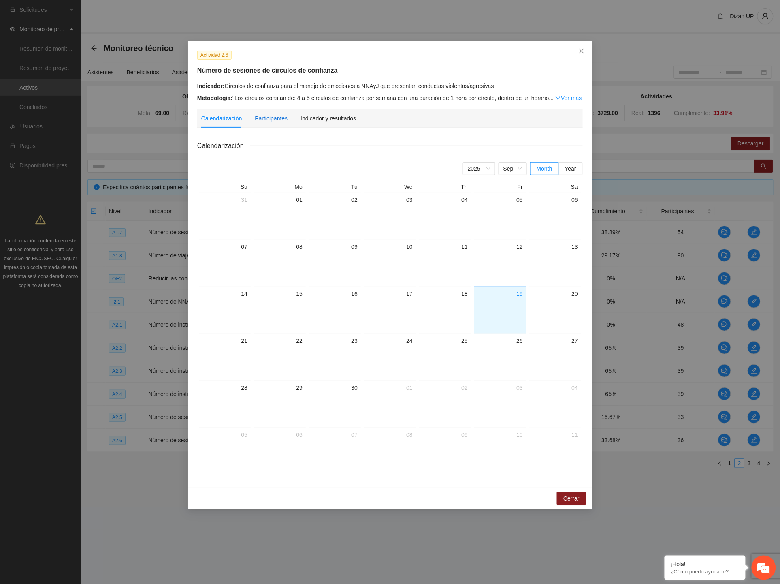
click at [267, 117] on div "Participantes" at bounding box center [271, 118] width 33 height 9
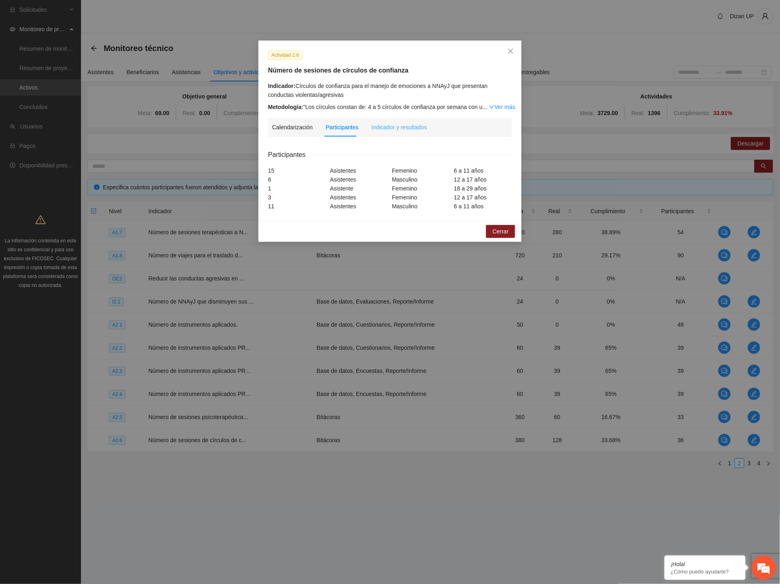
click at [406, 134] on div "Indicador y resultados" at bounding box center [399, 127] width 56 height 19
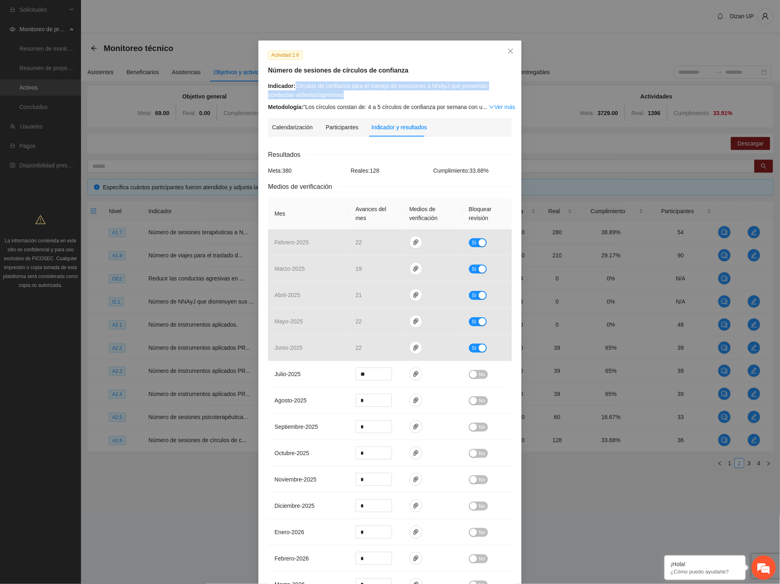
drag, startPoint x: 326, startPoint y: 94, endPoint x: 293, endPoint y: 84, distance: 34.7
click at [293, 84] on div "Indicador: Círculos de confianza para el manejo de emociones a NNAyJ que presen…" at bounding box center [390, 90] width 244 height 18
copy div "Círculos de confianza para el manejo de emociones a NNAyJ que presentan conduct…"
click at [314, 100] on div "Indicador: Círculos de confianza para el manejo de emociones a NNAyJ que presen…" at bounding box center [390, 96] width 244 height 30
drag, startPoint x: 314, startPoint y: 94, endPoint x: 292, endPoint y: 83, distance: 24.6
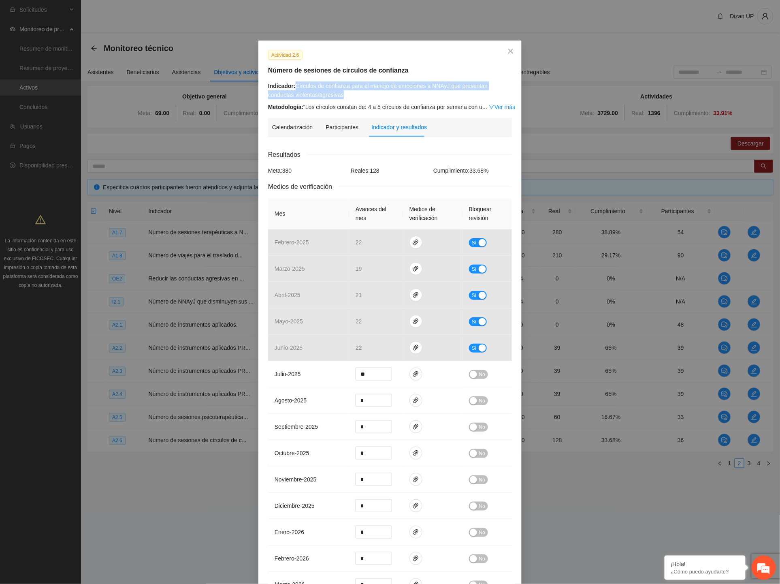
click at [292, 83] on div "Indicador: Círculos de confianza para el manejo de emociones a NNAyJ que presen…" at bounding box center [390, 90] width 244 height 18
copy div "Círculos de confianza para el manejo de emociones a NNAyJ que presentan conduct…"
click at [508, 51] on icon "close" at bounding box center [511, 51] width 6 height 6
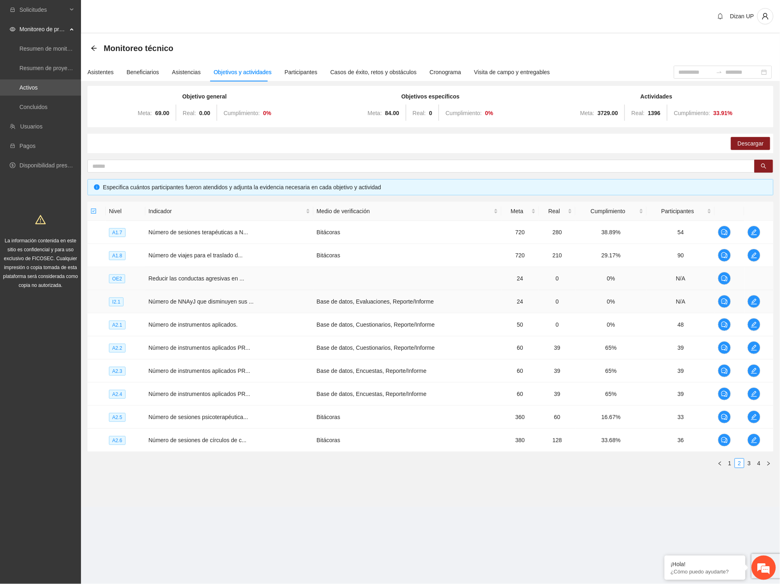
drag, startPoint x: 267, startPoint y: 295, endPoint x: 340, endPoint y: 273, distance: 76.2
click at [270, 295] on td "Número de NNAyJ que disminuyen sus ..." at bounding box center [229, 301] width 168 height 23
click at [730, 462] on link "1" at bounding box center [730, 463] width 9 height 9
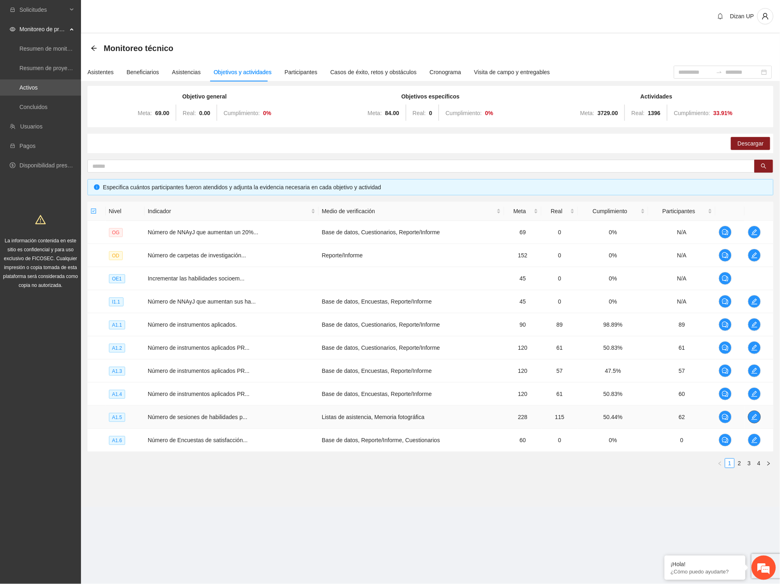
click at [750, 418] on span "edit" at bounding box center [755, 417] width 12 height 6
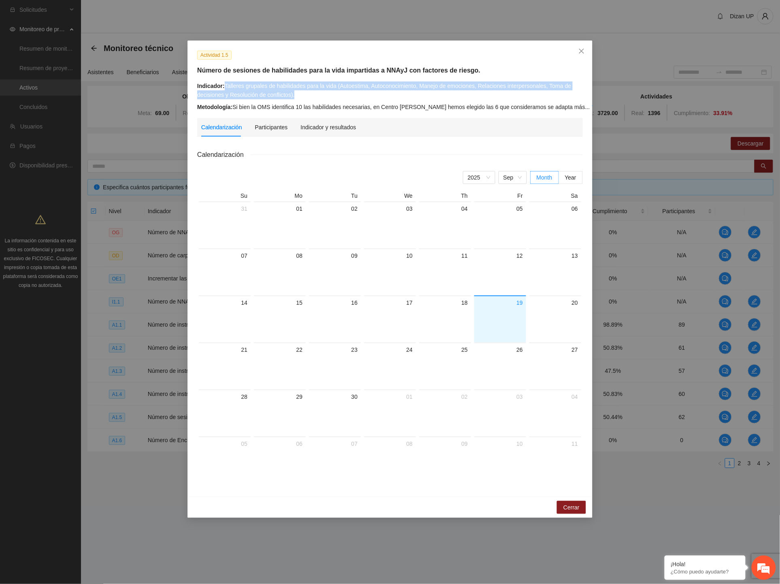
drag, startPoint x: 296, startPoint y: 96, endPoint x: 226, endPoint y: 87, distance: 70.7
click at [226, 87] on div "Indicador: Talleres grupales de habilidades para la vida (Autoestima, Autoconoc…" at bounding box center [390, 90] width 386 height 18
copy div "Talleres grupales de habilidades para la vida (Autoestima, Autoconocimiento, Ma…"
click at [314, 113] on div "Actividad 1.5 Número de sesiones de habilidades para la vida impartidas a NNAyJ…" at bounding box center [390, 269] width 405 height 456
click at [583, 51] on icon "close" at bounding box center [581, 51] width 6 height 6
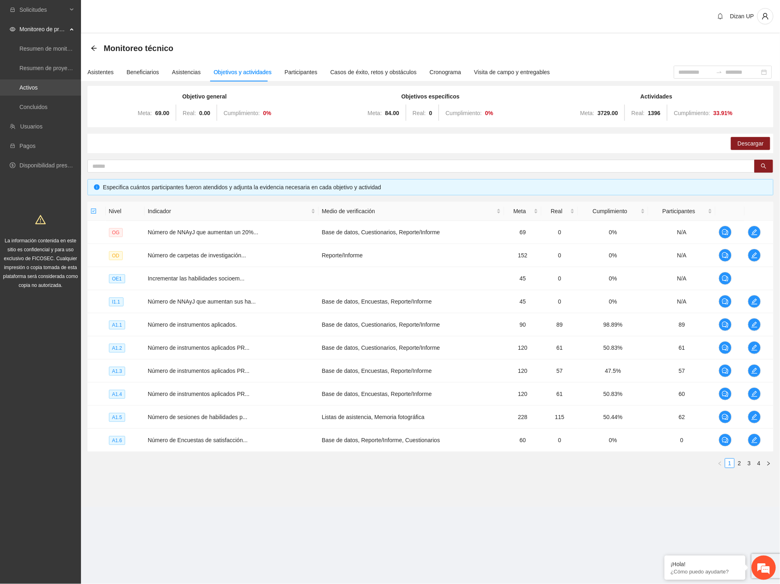
click at [30, 89] on link "Activos" at bounding box center [28, 87] width 18 height 6
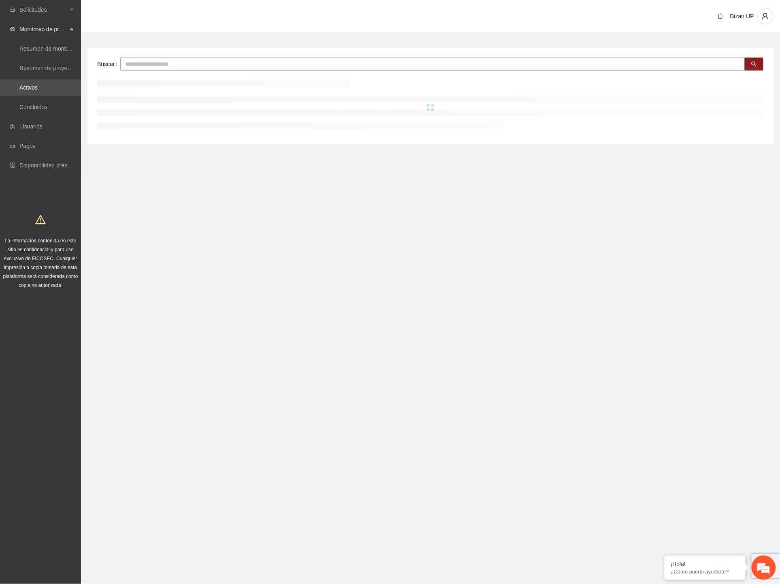
click at [174, 66] on input "text" at bounding box center [432, 64] width 625 height 13
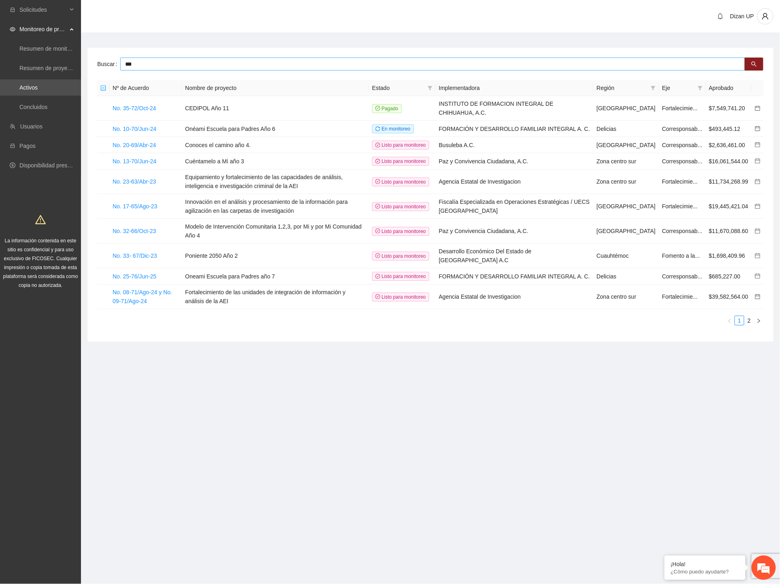
type input "**"
click at [123, 278] on link "No. 25-76/Jun-25" at bounding box center [135, 276] width 44 height 6
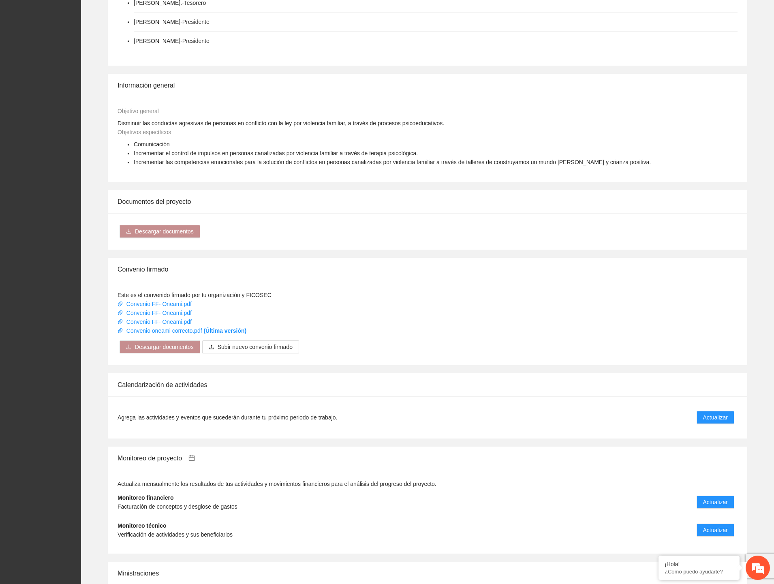
scroll to position [540, 0]
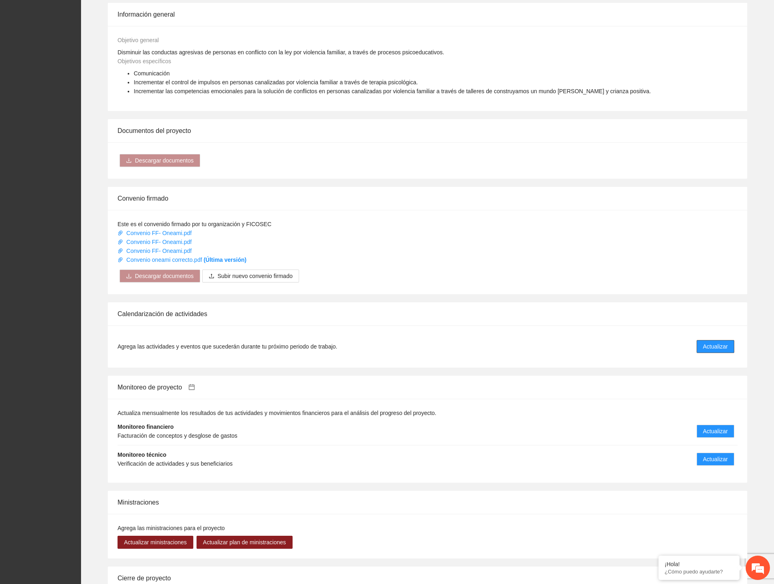
click at [705, 349] on span "Actualizar" at bounding box center [715, 346] width 25 height 9
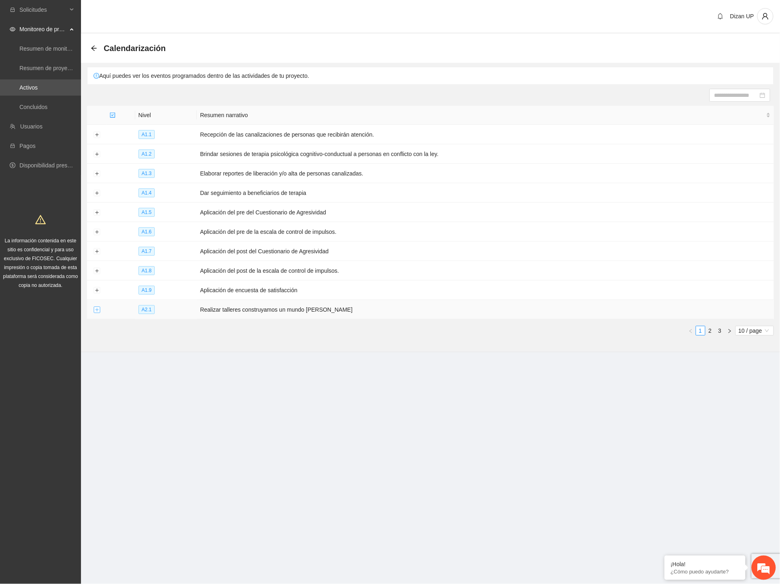
click at [96, 313] on button "Expand row" at bounding box center [97, 310] width 6 height 6
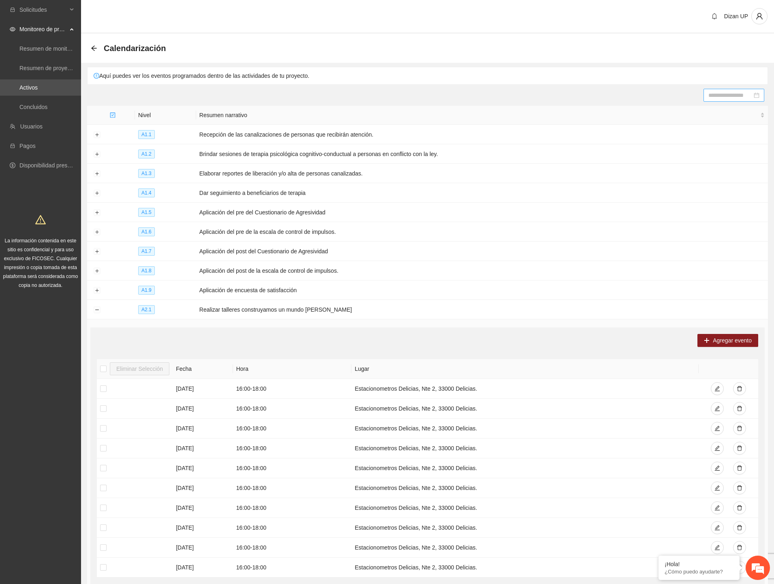
click at [755, 94] on div at bounding box center [733, 95] width 51 height 9
type input "**********"
click at [675, 142] on div "1" at bounding box center [677, 142] width 10 height 10
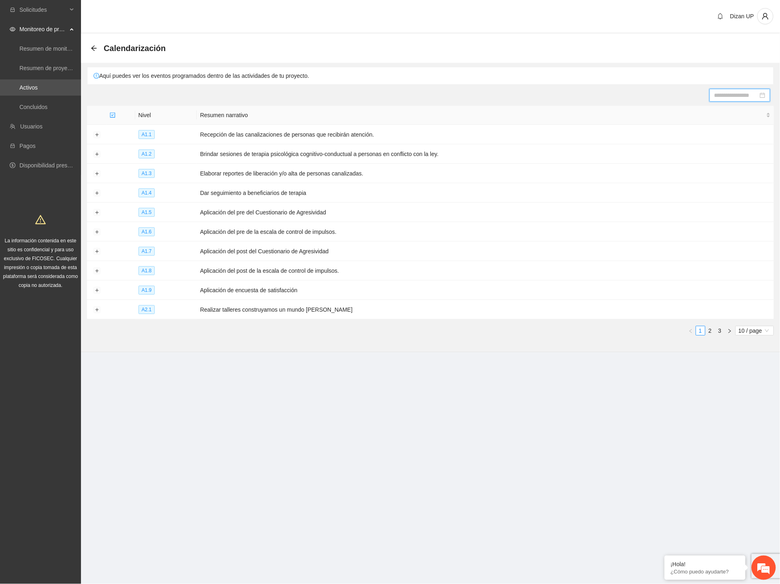
click at [764, 94] on div at bounding box center [740, 95] width 51 height 9
type input "**********"
click at [706, 111] on button "Sep" at bounding box center [706, 111] width 10 height 16
click at [748, 184] on div "Sep" at bounding box center [749, 186] width 24 height 10
type input "**********"
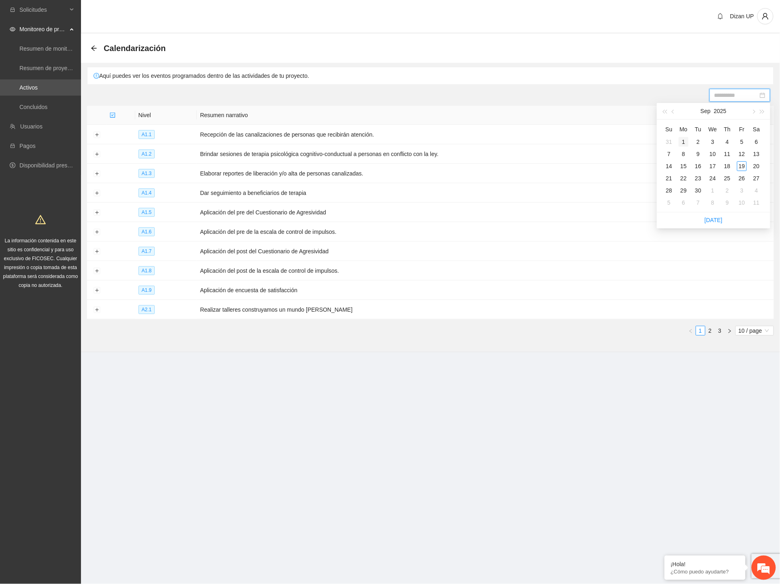
type input "**********"
click at [683, 141] on div "1" at bounding box center [684, 142] width 10 height 10
click at [96, 313] on button "Expand row" at bounding box center [97, 310] width 6 height 6
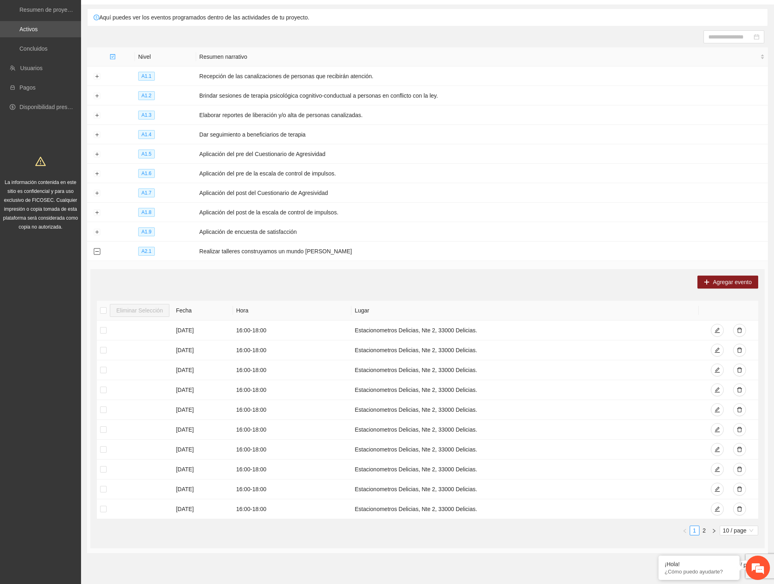
scroll to position [95, 0]
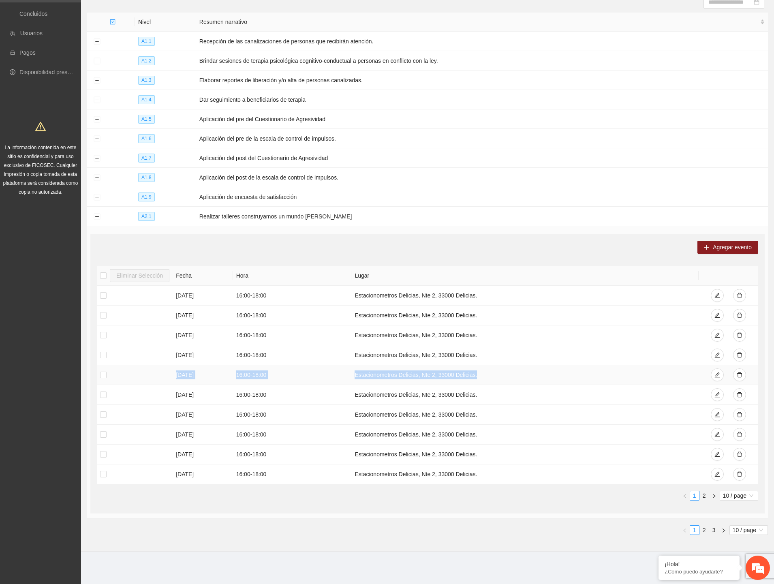
drag, startPoint x: 175, startPoint y: 375, endPoint x: 477, endPoint y: 374, distance: 302.2
click at [477, 374] on tr "24/09/2025 16:00 - 18:00 Estacionometros Delicias, Nte 2, 33000 Delicias." at bounding box center [427, 375] width 661 height 20
copy tr "24/09/2025 16:00 - 18:00 Estacionometros Delicias, Nte 2, 33000 Delicias."
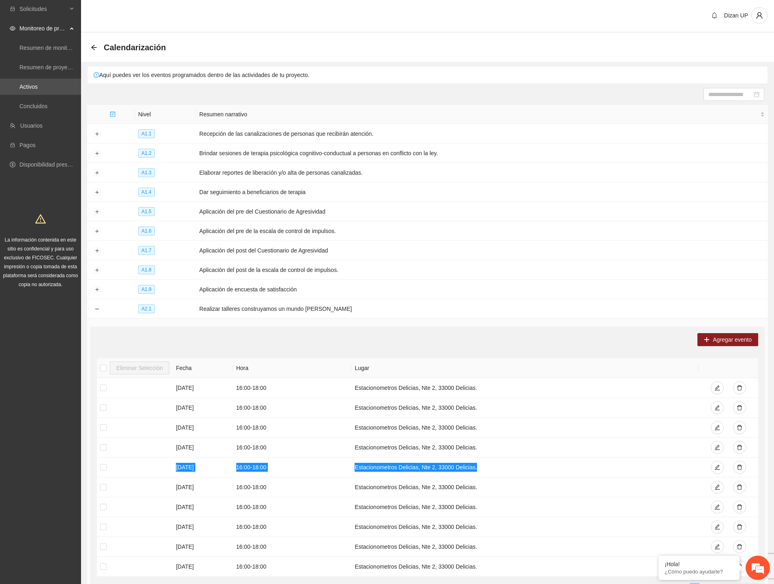
scroll to position [0, 0]
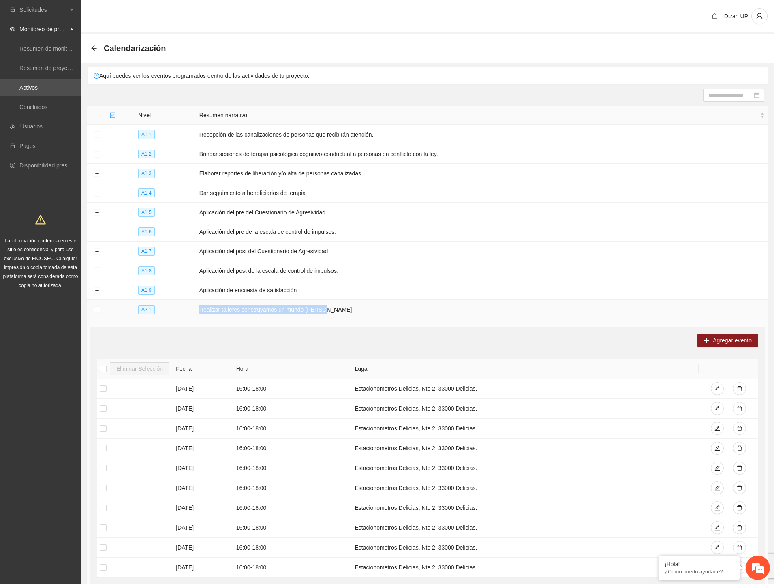
drag, startPoint x: 309, startPoint y: 312, endPoint x: 196, endPoint y: 313, distance: 112.6
click at [196, 313] on td "Realizar talleres construyamos un mundo de paz" at bounding box center [482, 309] width 572 height 19
click at [93, 45] on icon "arrow-left" at bounding box center [94, 48] width 6 height 6
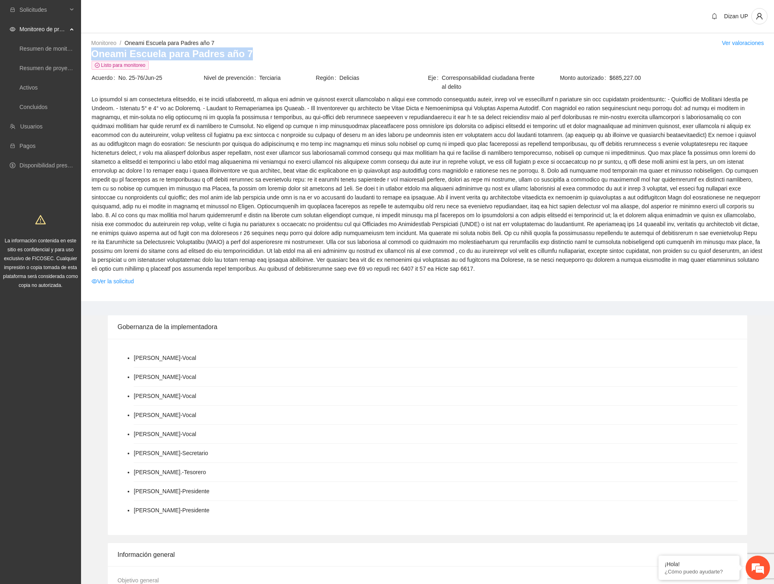
drag, startPoint x: 250, startPoint y: 55, endPoint x: 92, endPoint y: 58, distance: 157.2
click at [92, 58] on h3 "Oneami Escuela para Padres año 7" at bounding box center [427, 53] width 672 height 13
click at [359, 237] on span at bounding box center [428, 184] width 672 height 178
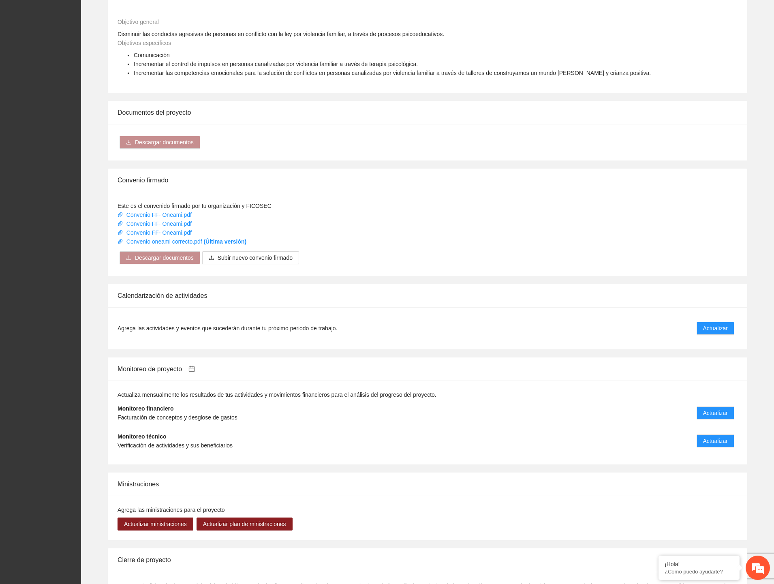
scroll to position [630, 0]
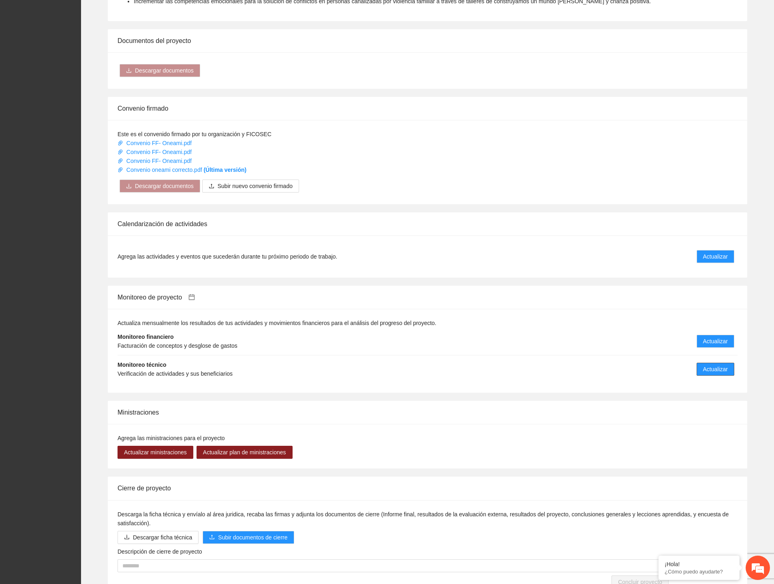
click at [700, 371] on button "Actualizar" at bounding box center [715, 369] width 38 height 13
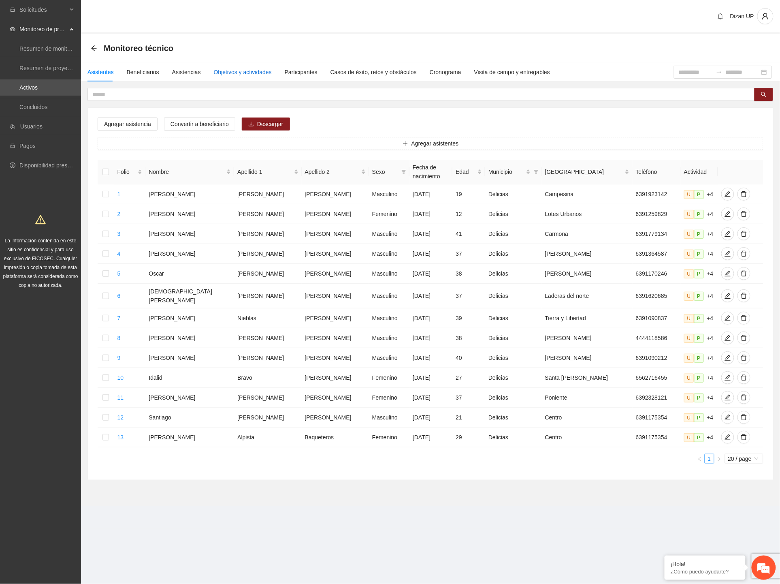
click at [238, 76] on div "Objetivos y actividades" at bounding box center [243, 72] width 58 height 9
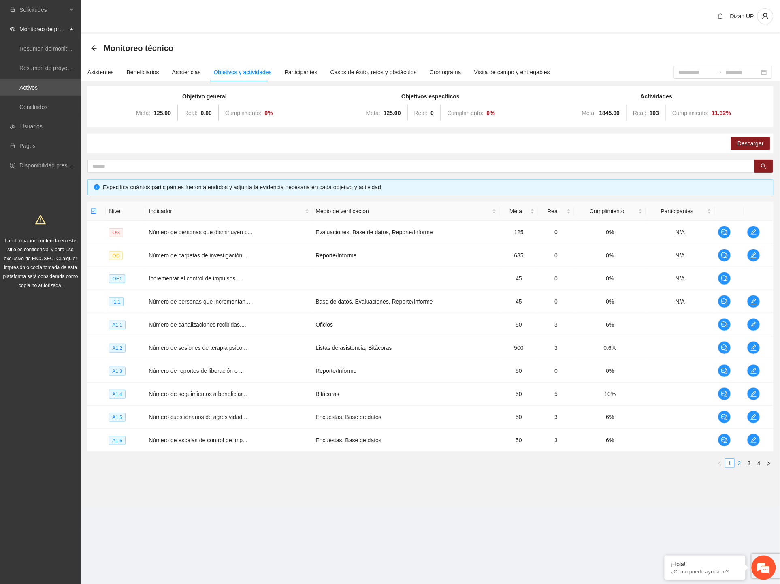
click at [743, 464] on link "2" at bounding box center [739, 463] width 9 height 9
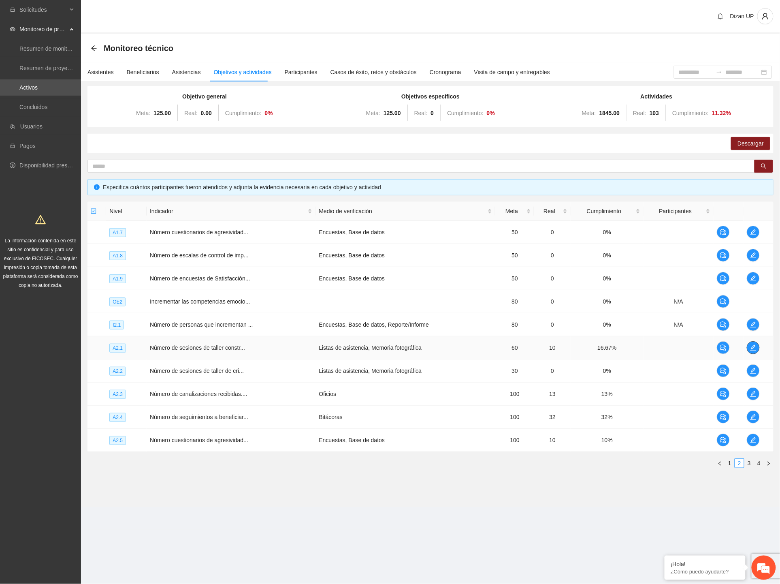
click at [755, 346] on icon "edit" at bounding box center [754, 348] width 6 height 6
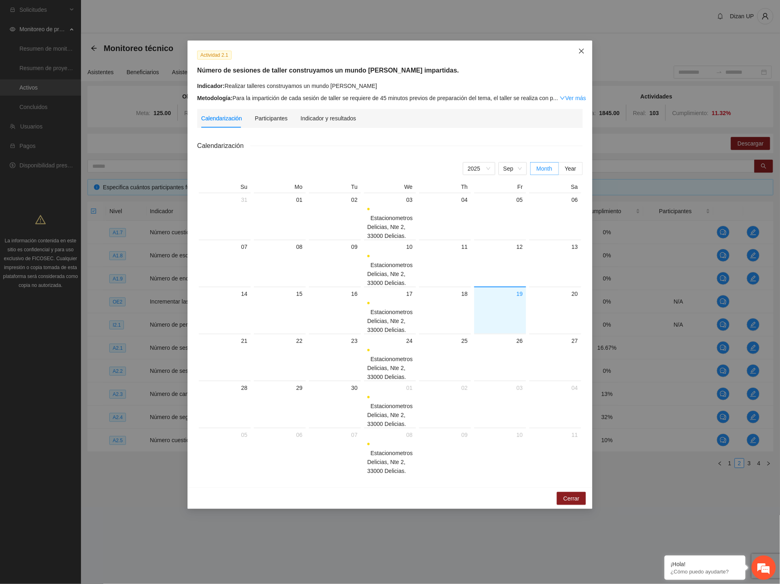
click at [583, 49] on icon "close" at bounding box center [581, 51] width 6 height 6
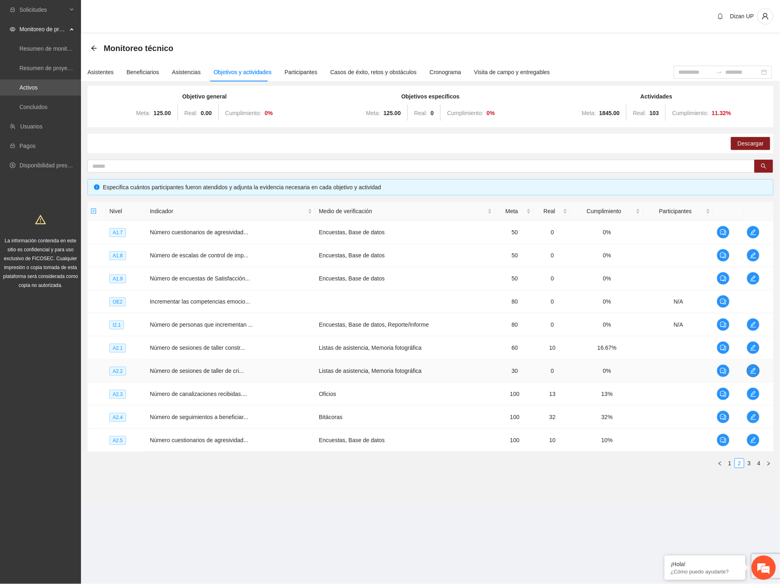
click at [758, 373] on span "edit" at bounding box center [753, 370] width 12 height 6
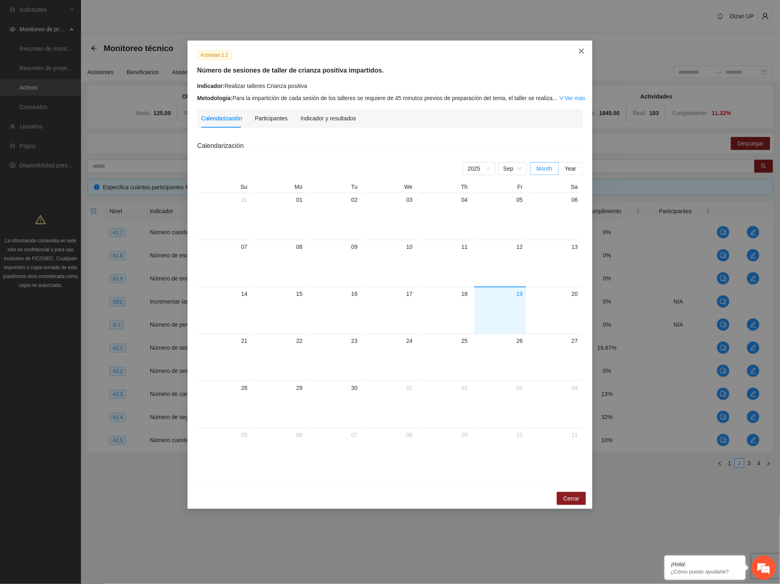
click at [579, 48] on icon "close" at bounding box center [581, 51] width 6 height 6
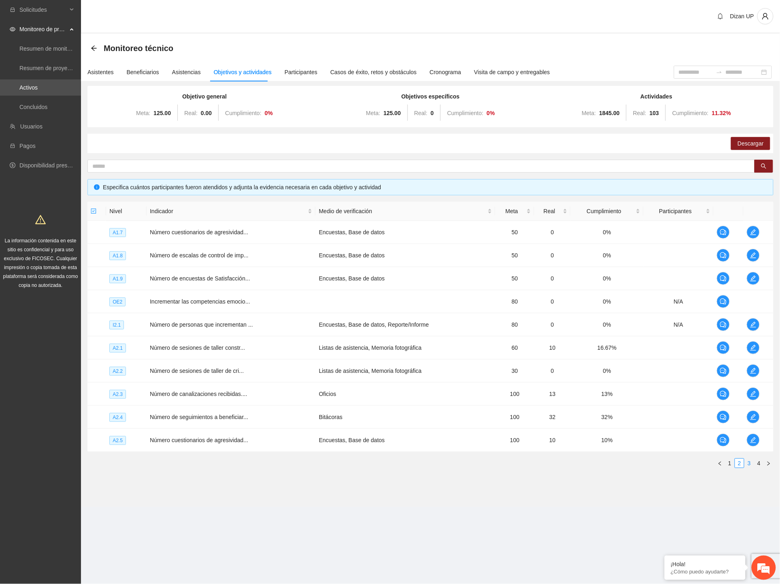
click at [749, 462] on link "3" at bounding box center [749, 463] width 9 height 9
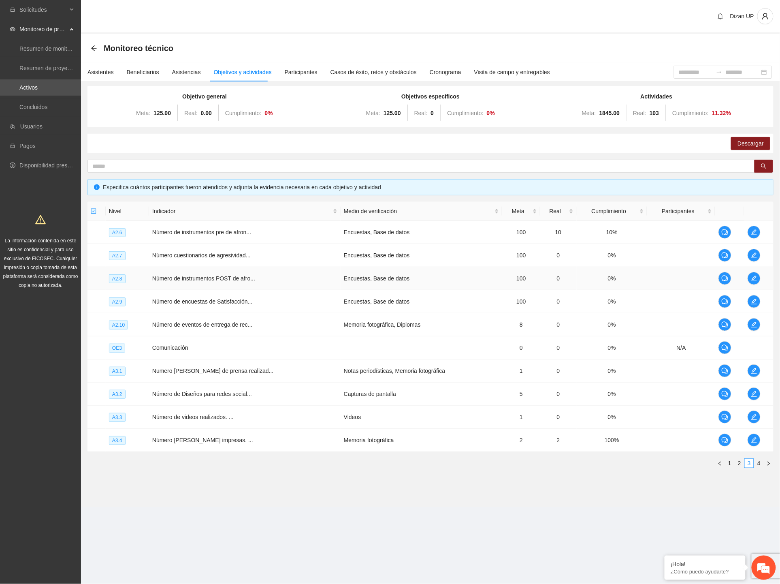
click at [233, 282] on span "Número de instrumentos POST de afro..." at bounding box center [203, 278] width 103 height 6
click at [224, 341] on td "Comunicación" at bounding box center [245, 347] width 192 height 23
click at [225, 403] on td "Número de Diseños para redes social..." at bounding box center [245, 393] width 192 height 23
drag, startPoint x: 262, startPoint y: 369, endPoint x: 509, endPoint y: 329, distance: 250.4
click at [290, 366] on td "Numero de ruedas de prensa realizad..." at bounding box center [245, 370] width 192 height 23
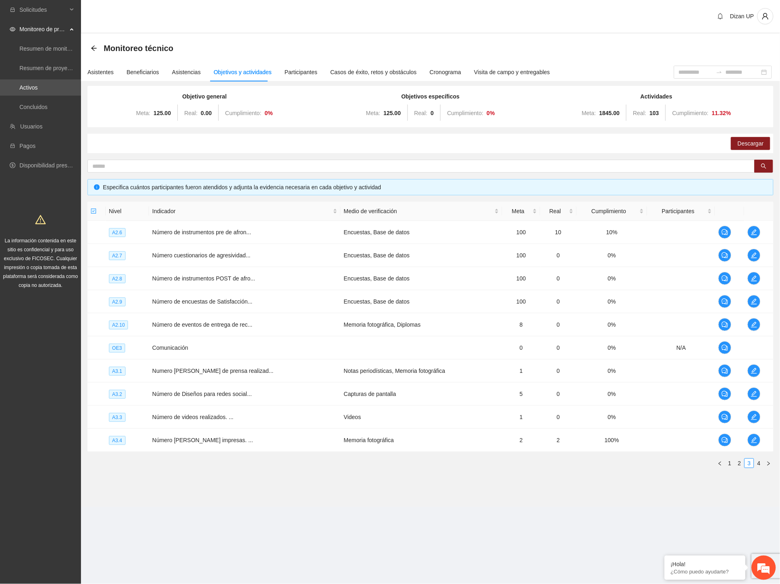
click at [258, 156] on div "Objetivo general Meta: 125.00 Real: 0.00 Cumplimiento: 0 % Objetivos específico…" at bounding box center [431, 280] width 686 height 389
click at [38, 84] on link "Activos" at bounding box center [28, 87] width 18 height 6
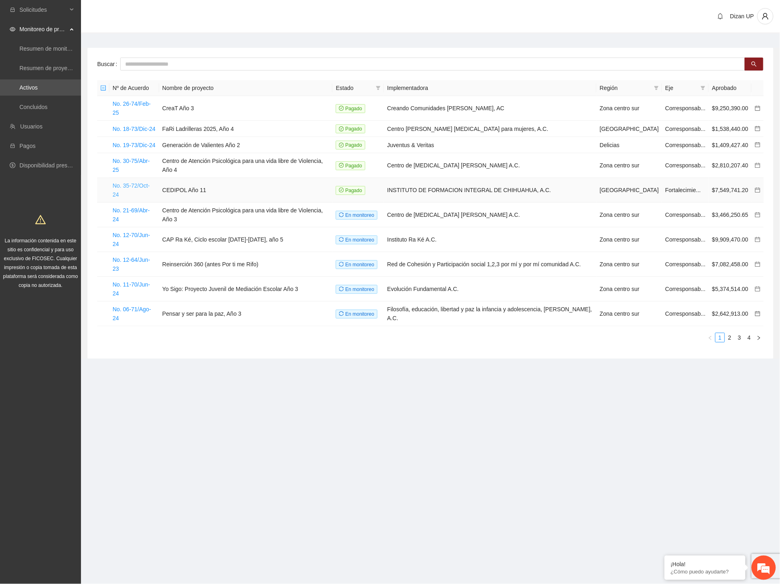
click at [144, 182] on link "No. 35-72/Oct-24" at bounding box center [131, 189] width 37 height 15
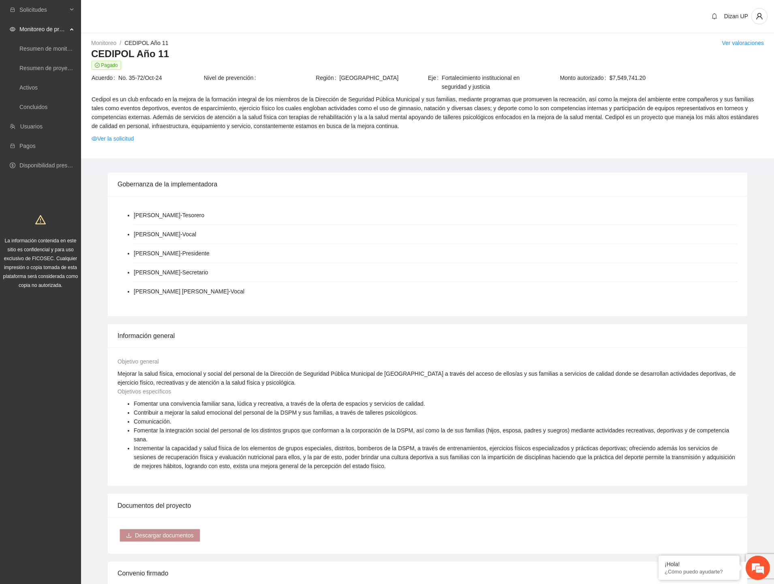
click at [288, 200] on div "ALEJANDRO LARA CRUZ - Tesorero MAURICIO ALEJANDRO MADERO RIVERO - Vocal JOAQUIN…" at bounding box center [427, 256] width 639 height 120
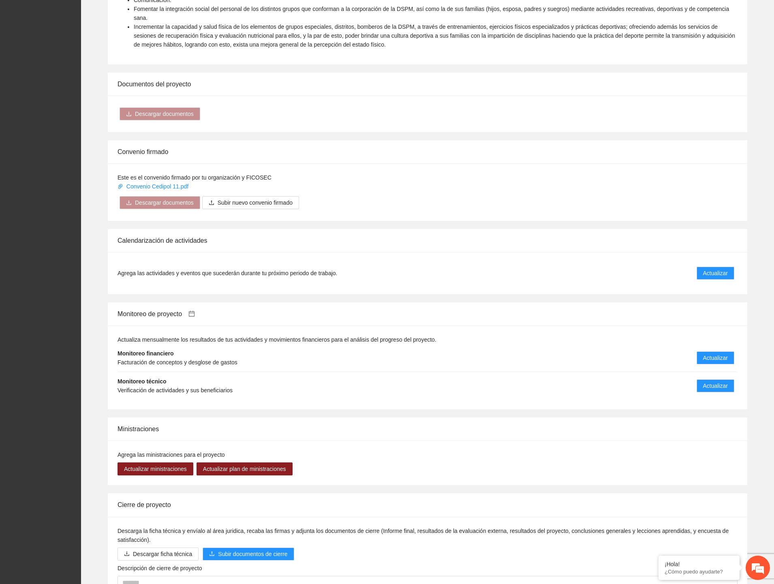
scroll to position [473, 0]
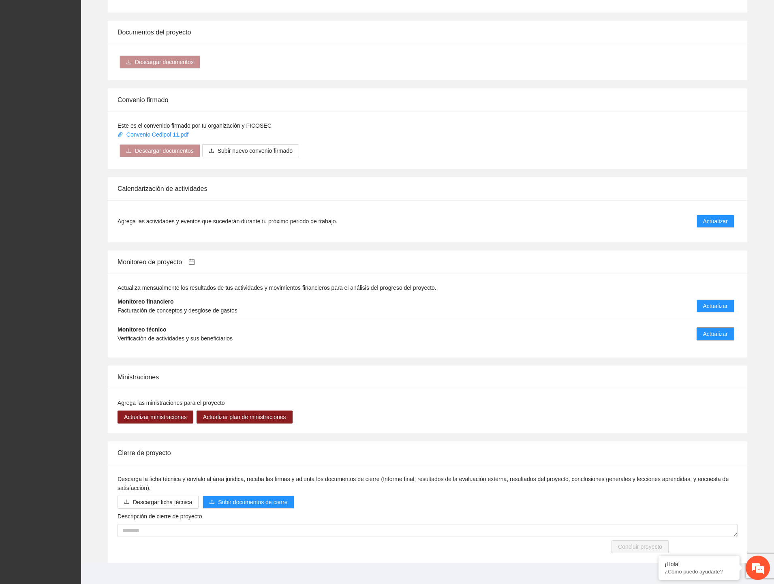
click at [719, 329] on span "Actualizar" at bounding box center [715, 333] width 25 height 9
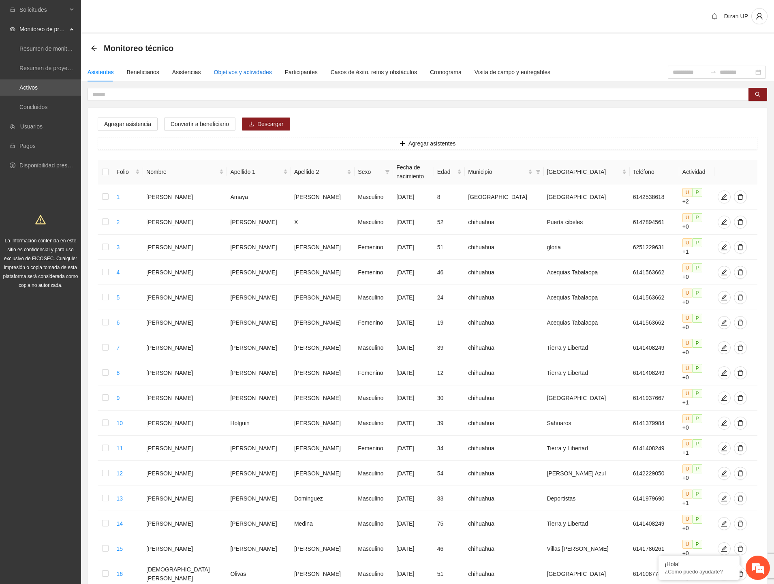
click at [224, 74] on div "Objetivos y actividades" at bounding box center [243, 72] width 58 height 9
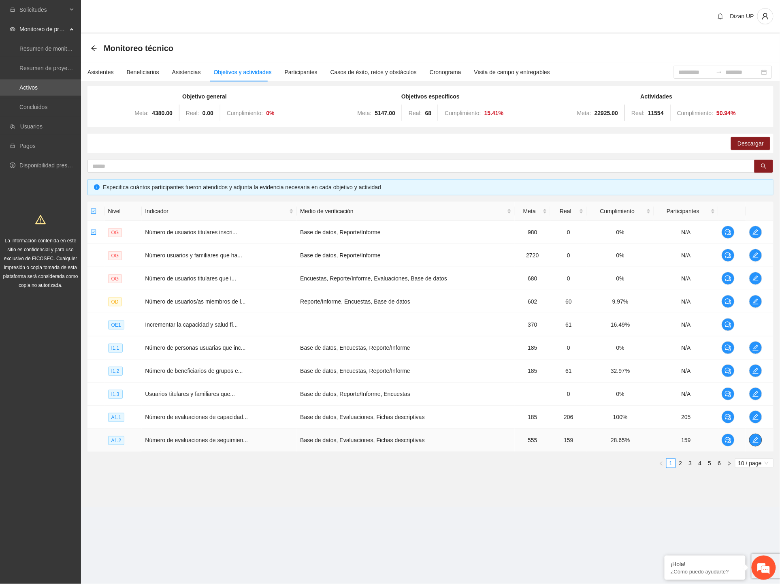
click at [753, 439] on icon "edit" at bounding box center [756, 440] width 6 height 6
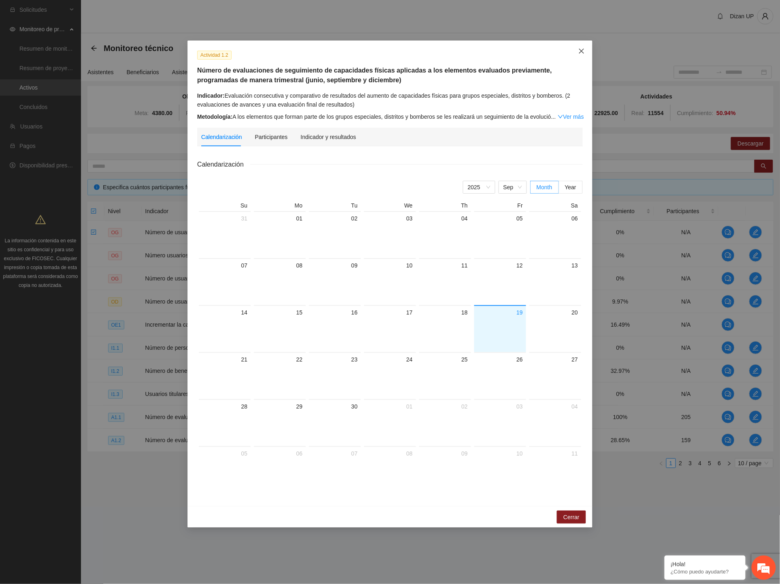
click at [582, 51] on icon "close" at bounding box center [581, 51] width 5 height 5
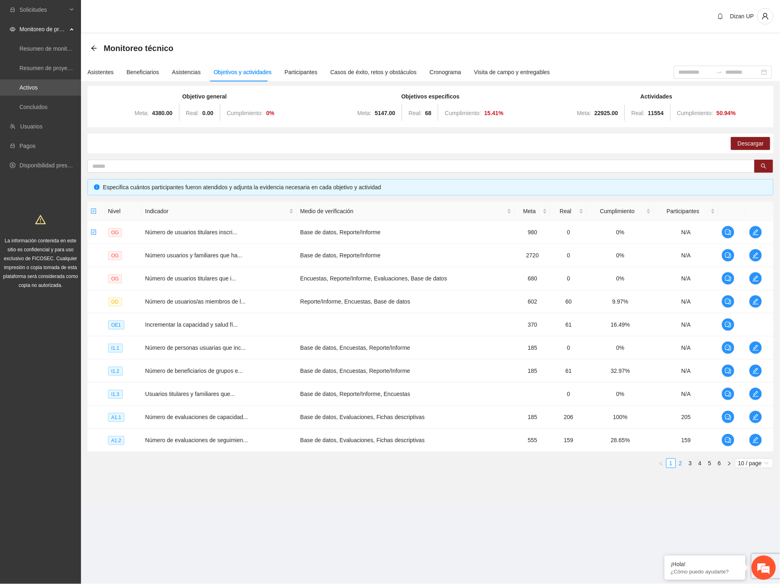
click at [682, 464] on link "2" at bounding box center [681, 463] width 9 height 9
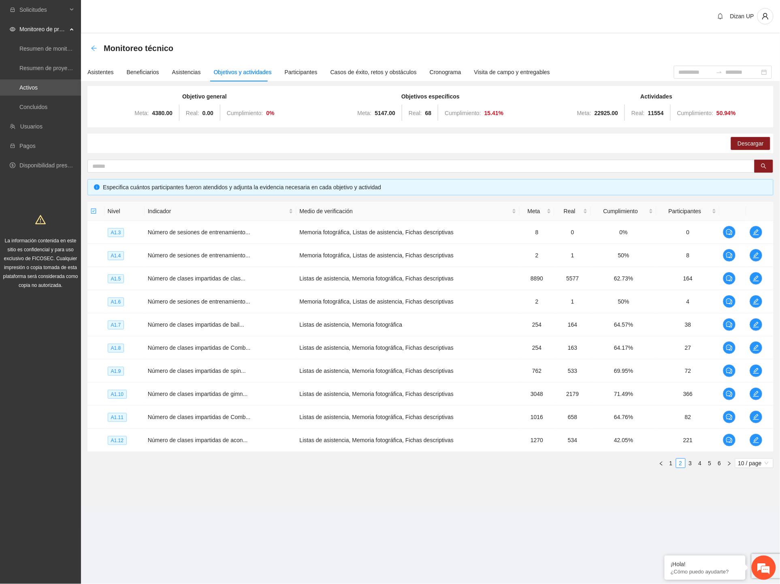
click at [92, 47] on icon "arrow-left" at bounding box center [94, 48] width 6 height 6
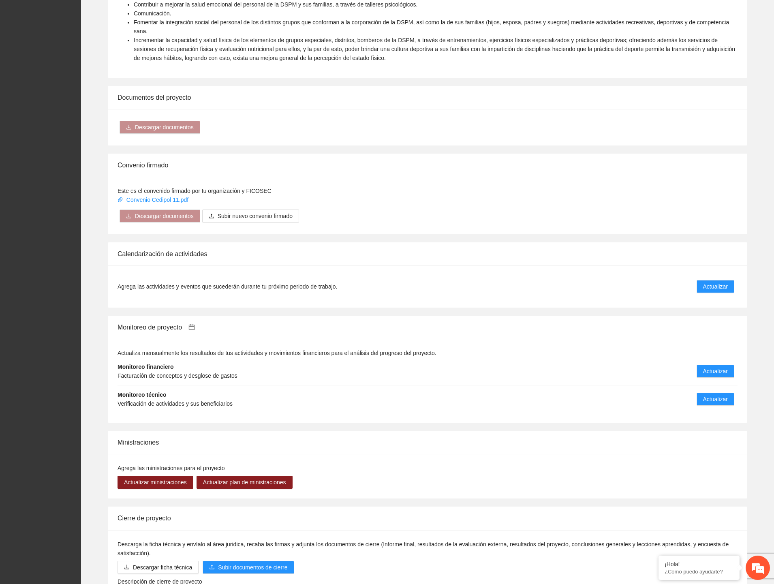
scroll to position [425, 0]
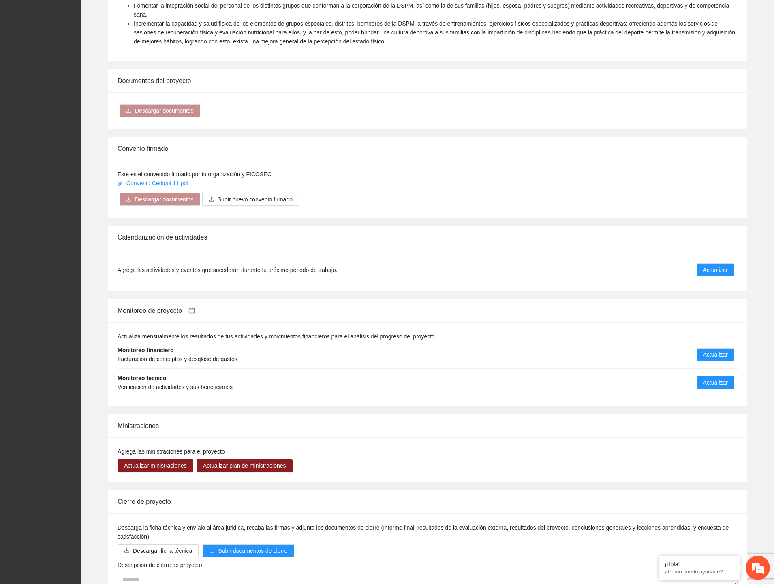
click at [713, 378] on span "Actualizar" at bounding box center [715, 382] width 25 height 9
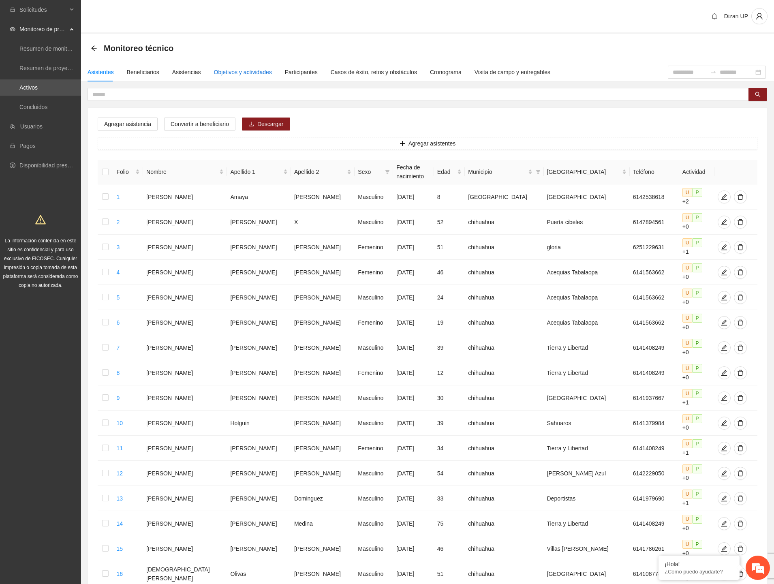
click at [248, 73] on div "Objetivos y actividades" at bounding box center [243, 72] width 58 height 9
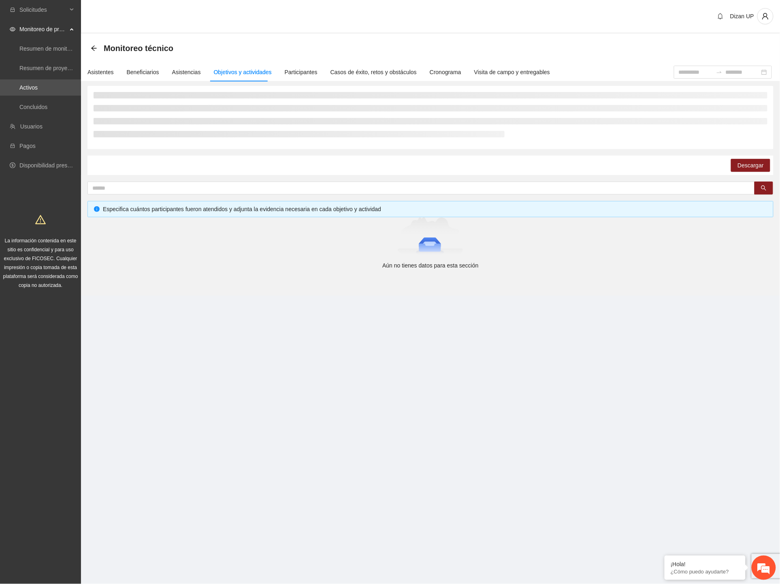
drag, startPoint x: 331, startPoint y: 41, endPoint x: 339, endPoint y: 42, distance: 8.1
click at [332, 41] on div "Monitoreo técnico" at bounding box center [431, 48] width 680 height 16
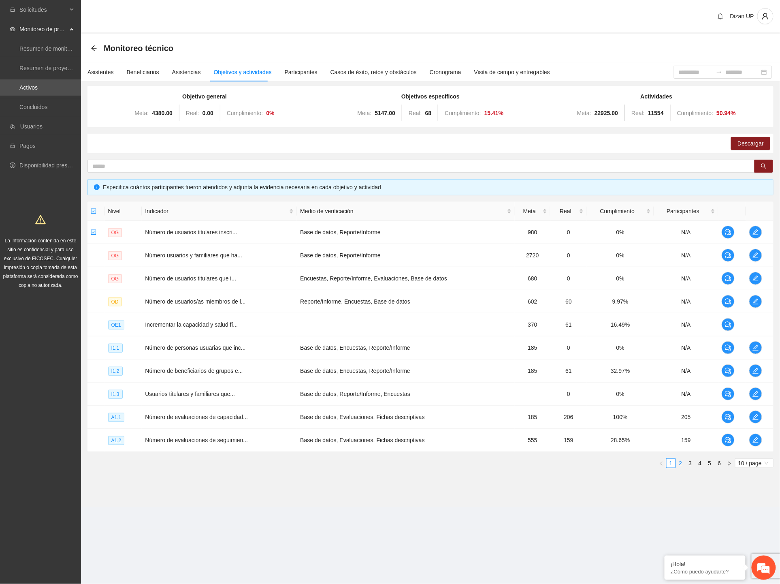
click at [682, 464] on link "2" at bounding box center [681, 463] width 9 height 9
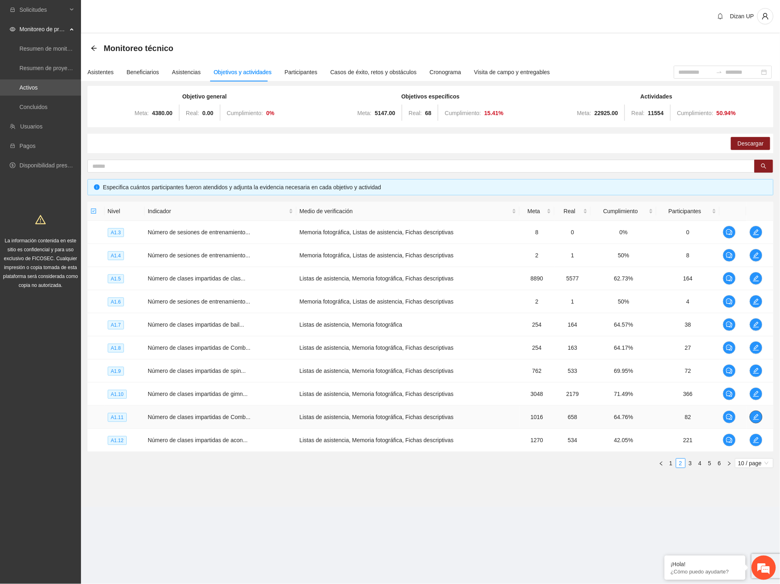
click at [754, 415] on icon "edit" at bounding box center [756, 417] width 6 height 6
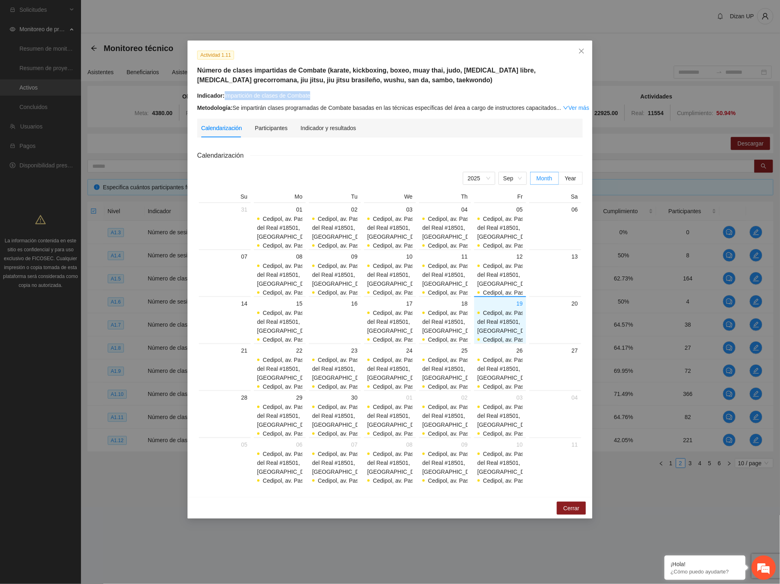
drag, startPoint x: 323, startPoint y: 96, endPoint x: 225, endPoint y: 101, distance: 98.6
click at [225, 101] on div "Indicador: Impartición de clases de Combate Metodología: Se impartirán clases p…" at bounding box center [390, 101] width 386 height 21
click at [583, 52] on icon "close" at bounding box center [581, 51] width 5 height 5
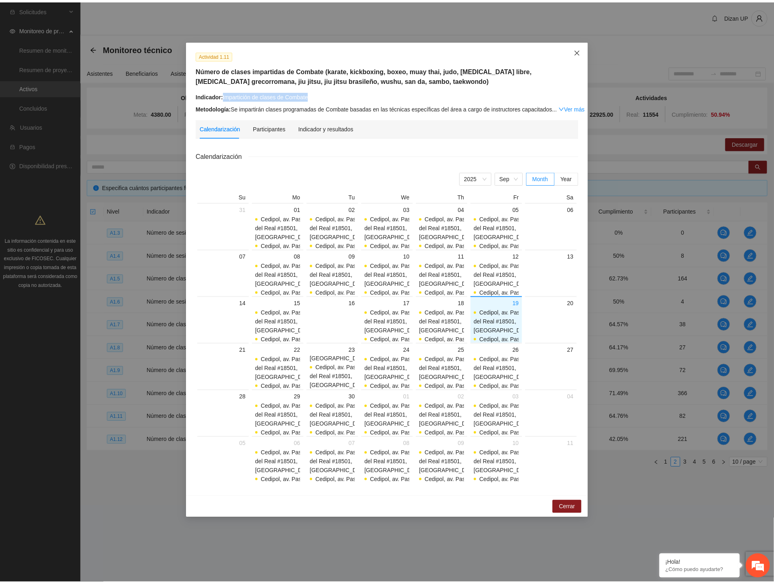
scroll to position [194, 0]
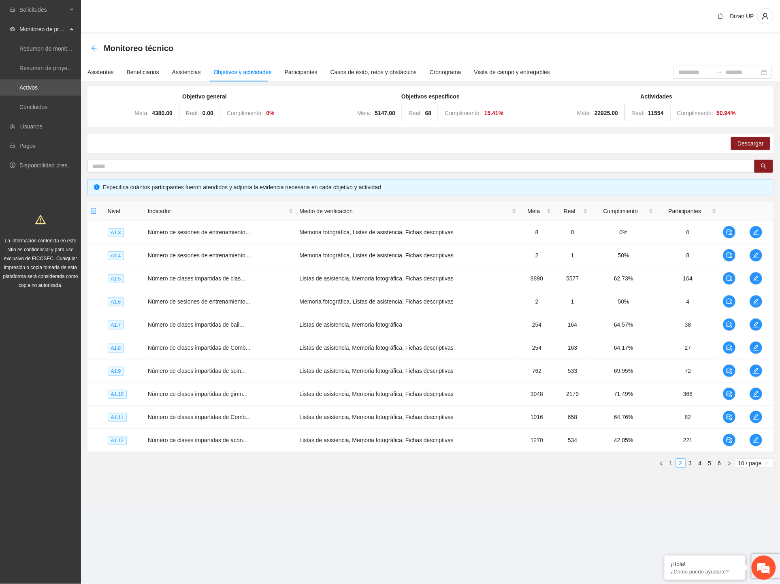
click at [94, 45] on icon "arrow-left" at bounding box center [94, 48] width 6 height 6
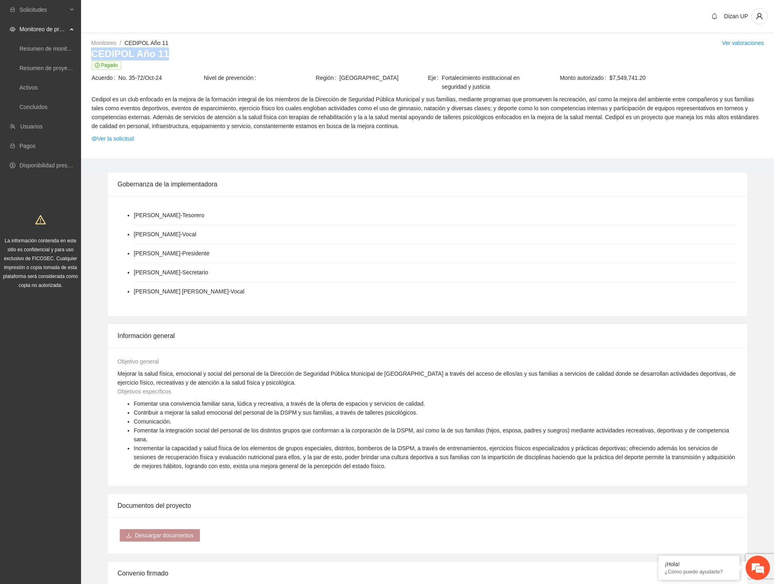
drag, startPoint x: 173, startPoint y: 50, endPoint x: 86, endPoint y: 54, distance: 86.8
click at [86, 54] on div "Monitoreo / CEDIPOL Año 11 / Ver valoraciones CEDIPOL Año 11 Pagado Acuerdo No.…" at bounding box center [427, 98] width 693 height 120
click at [266, 265] on li "CARLOS ARTURO LUJAN OLIVAS - Secretario" at bounding box center [436, 272] width 604 height 19
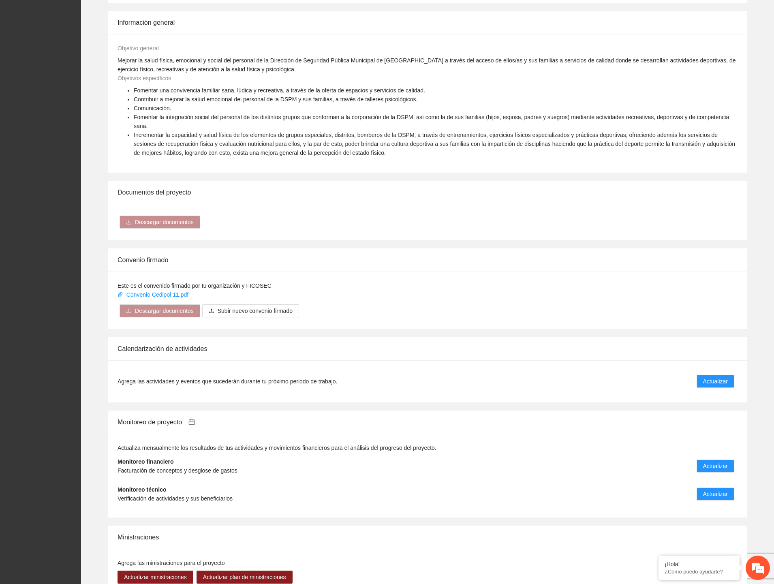
scroll to position [360, 0]
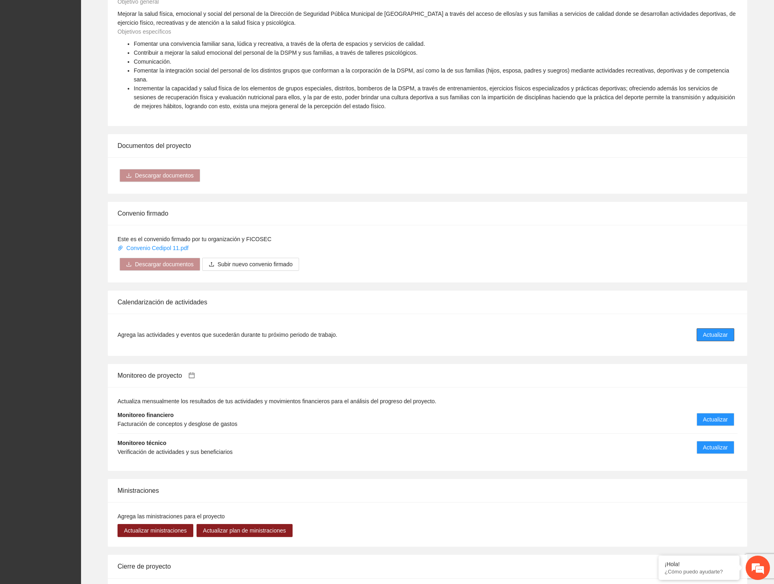
click at [713, 330] on span "Actualizar" at bounding box center [715, 334] width 25 height 9
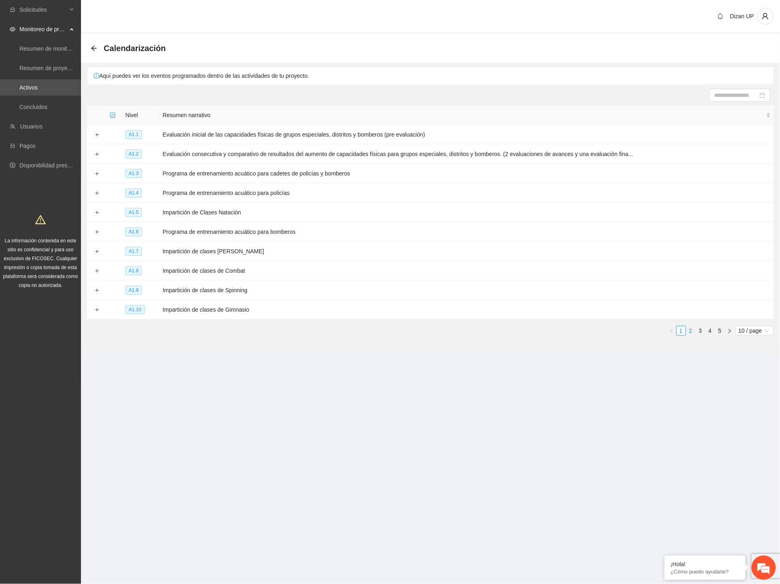
click at [690, 331] on link "2" at bounding box center [691, 330] width 9 height 9
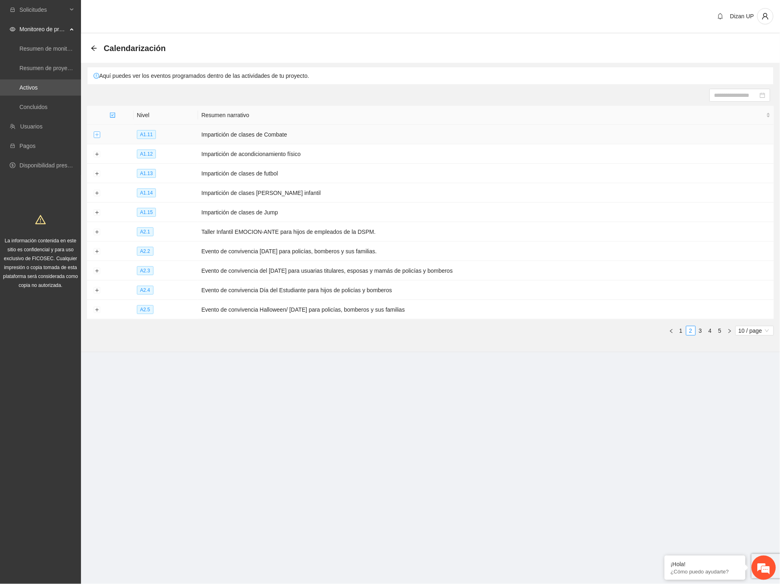
click at [96, 135] on button "Expand row" at bounding box center [97, 135] width 6 height 6
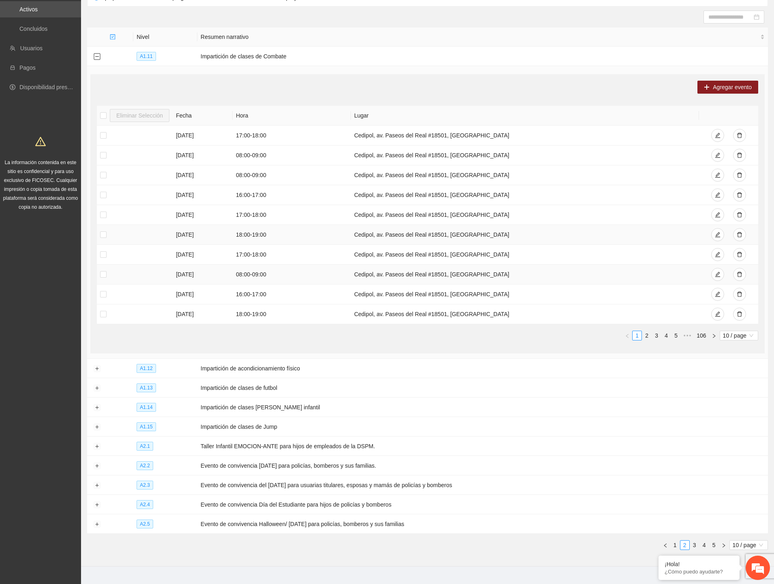
scroll to position [95, 0]
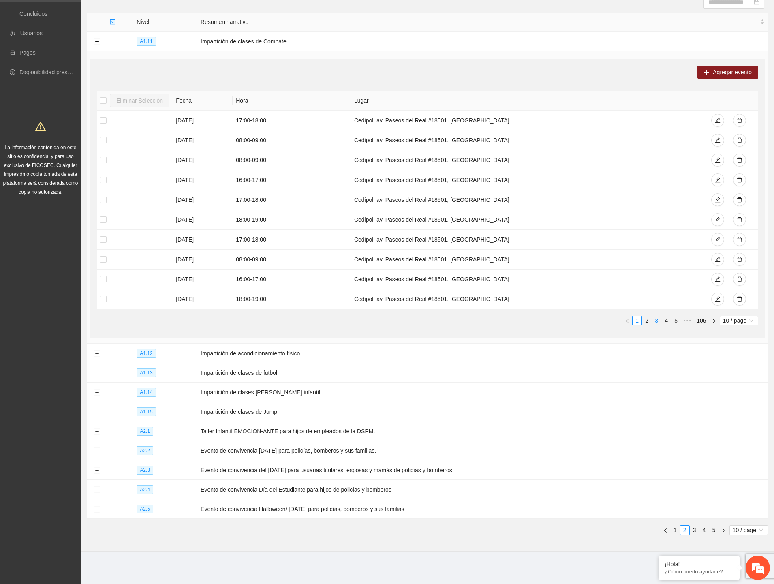
click at [657, 318] on link "3" at bounding box center [656, 320] width 9 height 9
click at [733, 319] on span "10 / page" at bounding box center [739, 320] width 32 height 9
click at [730, 373] on div "100 / page" at bounding box center [738, 373] width 29 height 9
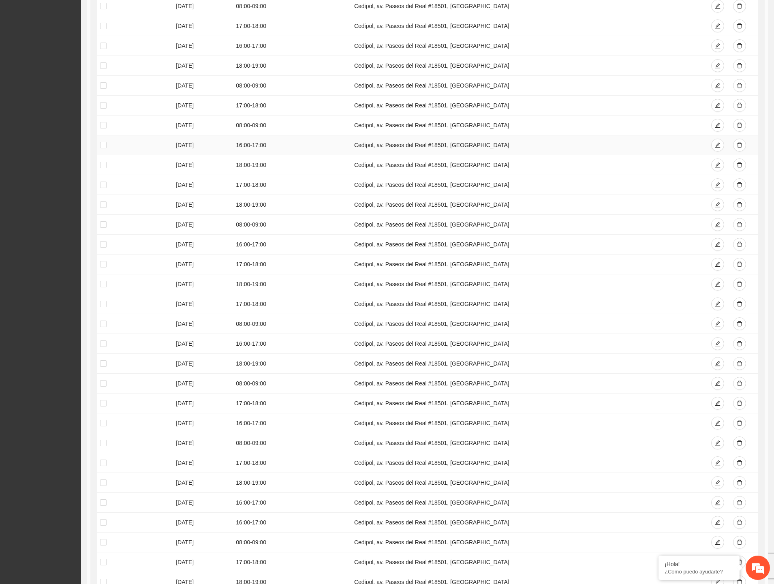
scroll to position [455, 0]
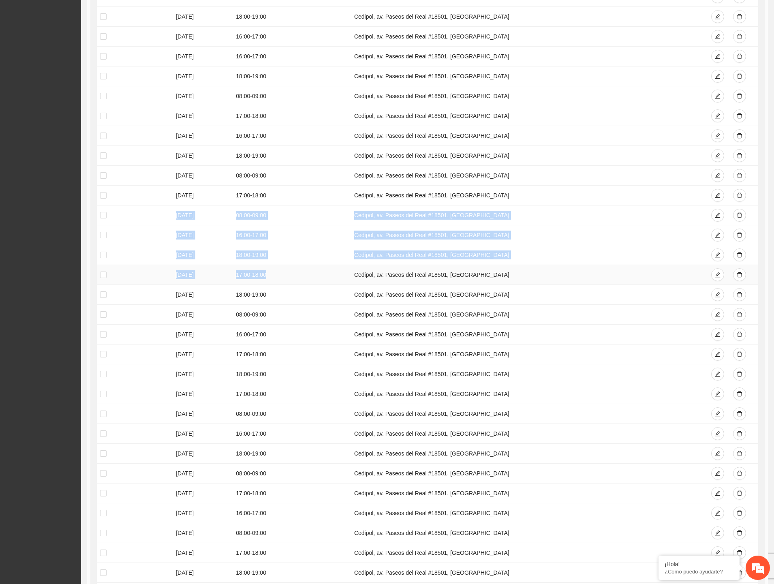
drag, startPoint x: 175, startPoint y: 216, endPoint x: 270, endPoint y: 276, distance: 112.2
